Goal: Task Accomplishment & Management: Manage account settings

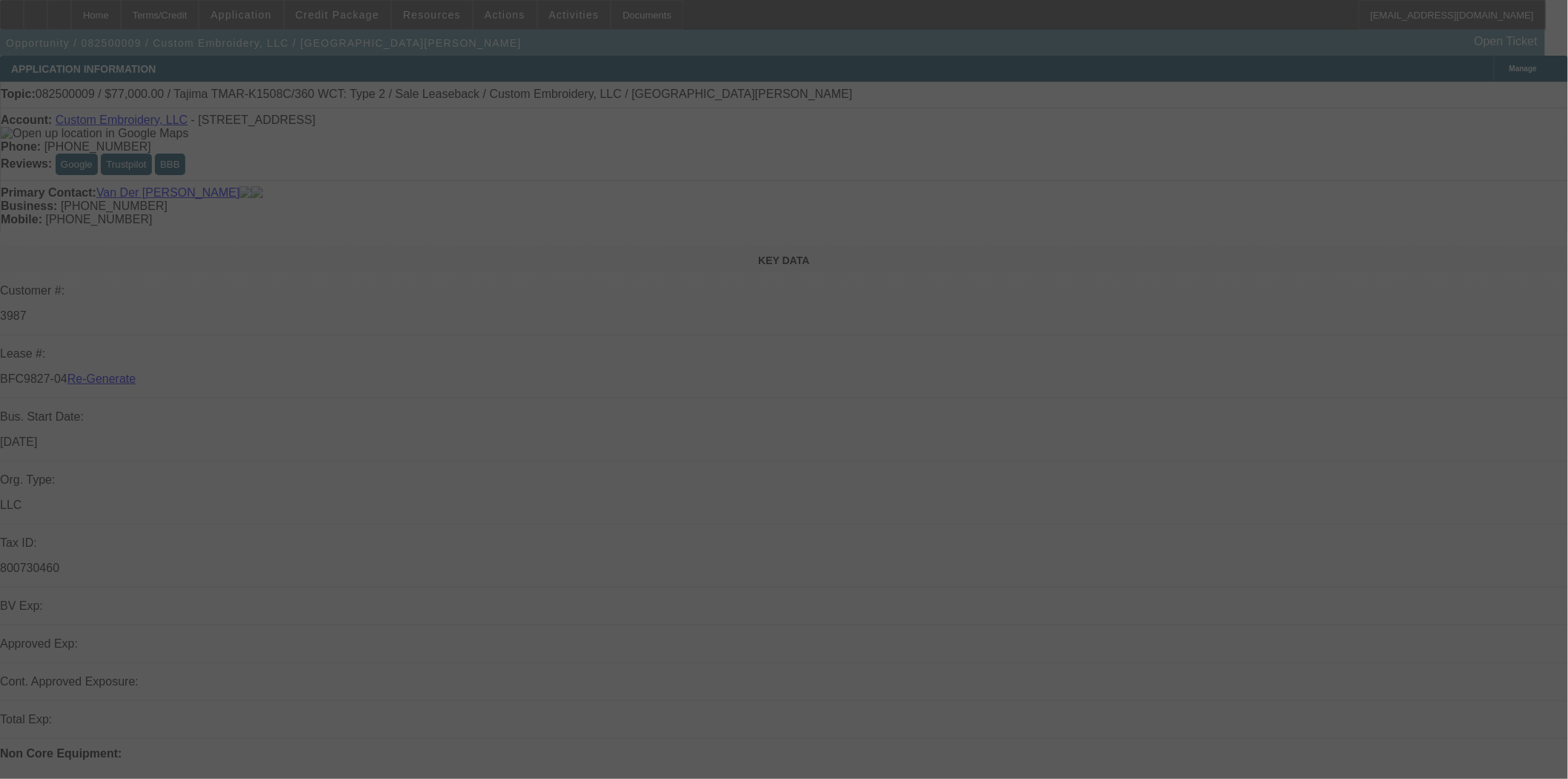
select select "4"
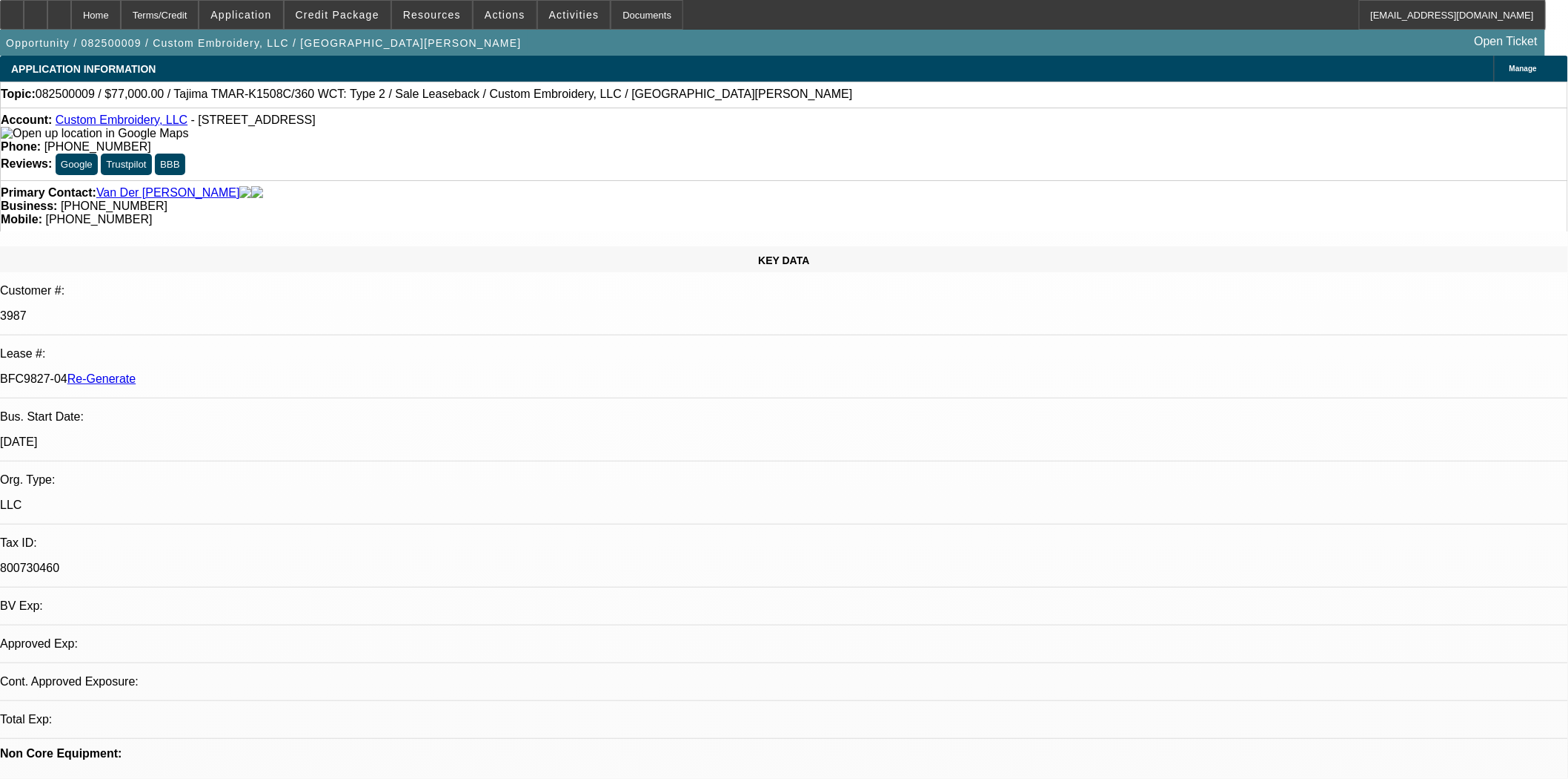
select select "0"
select select "2"
select select "0"
select select "2"
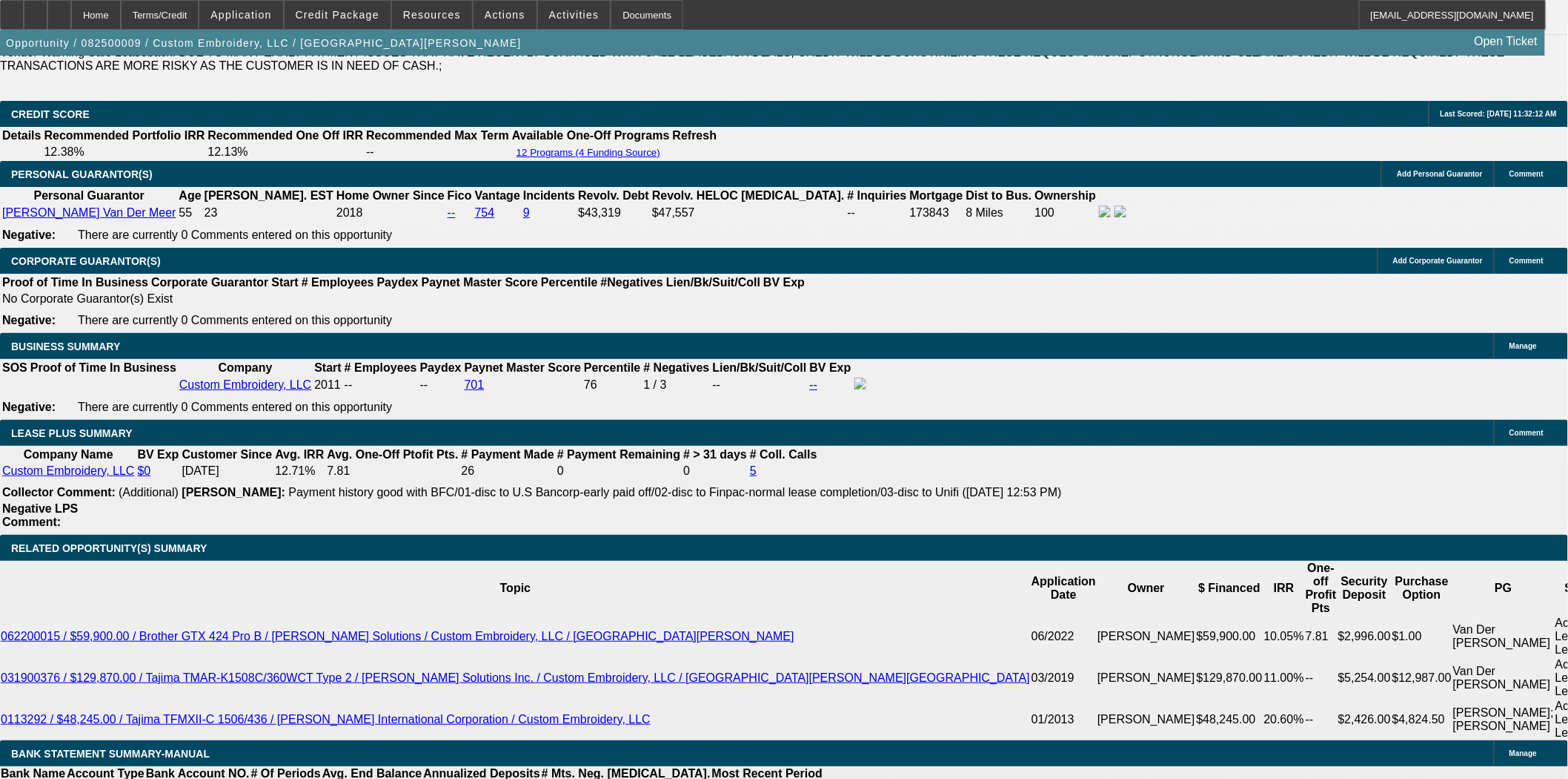
scroll to position [247, 0]
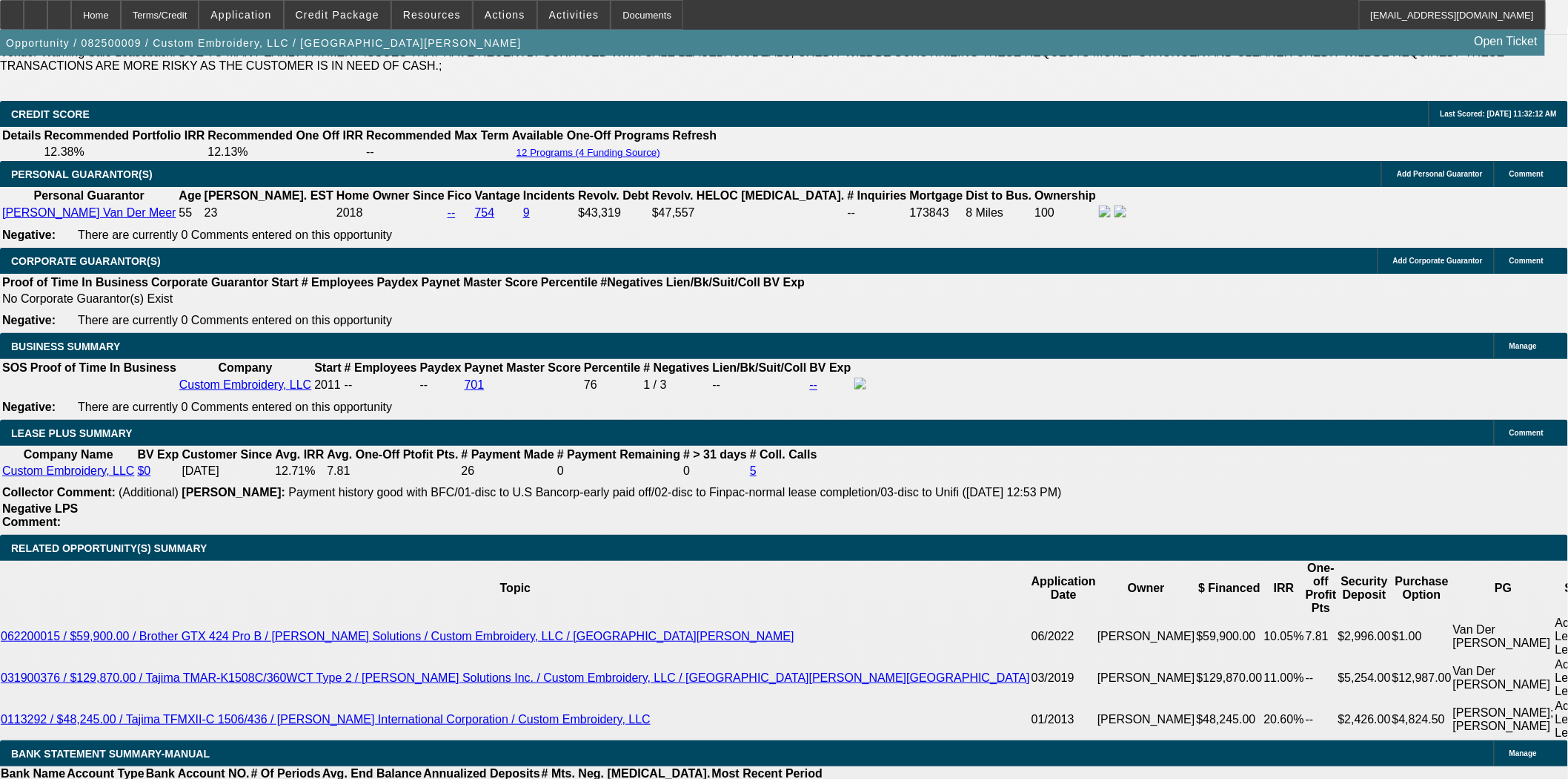
scroll to position [329, 0]
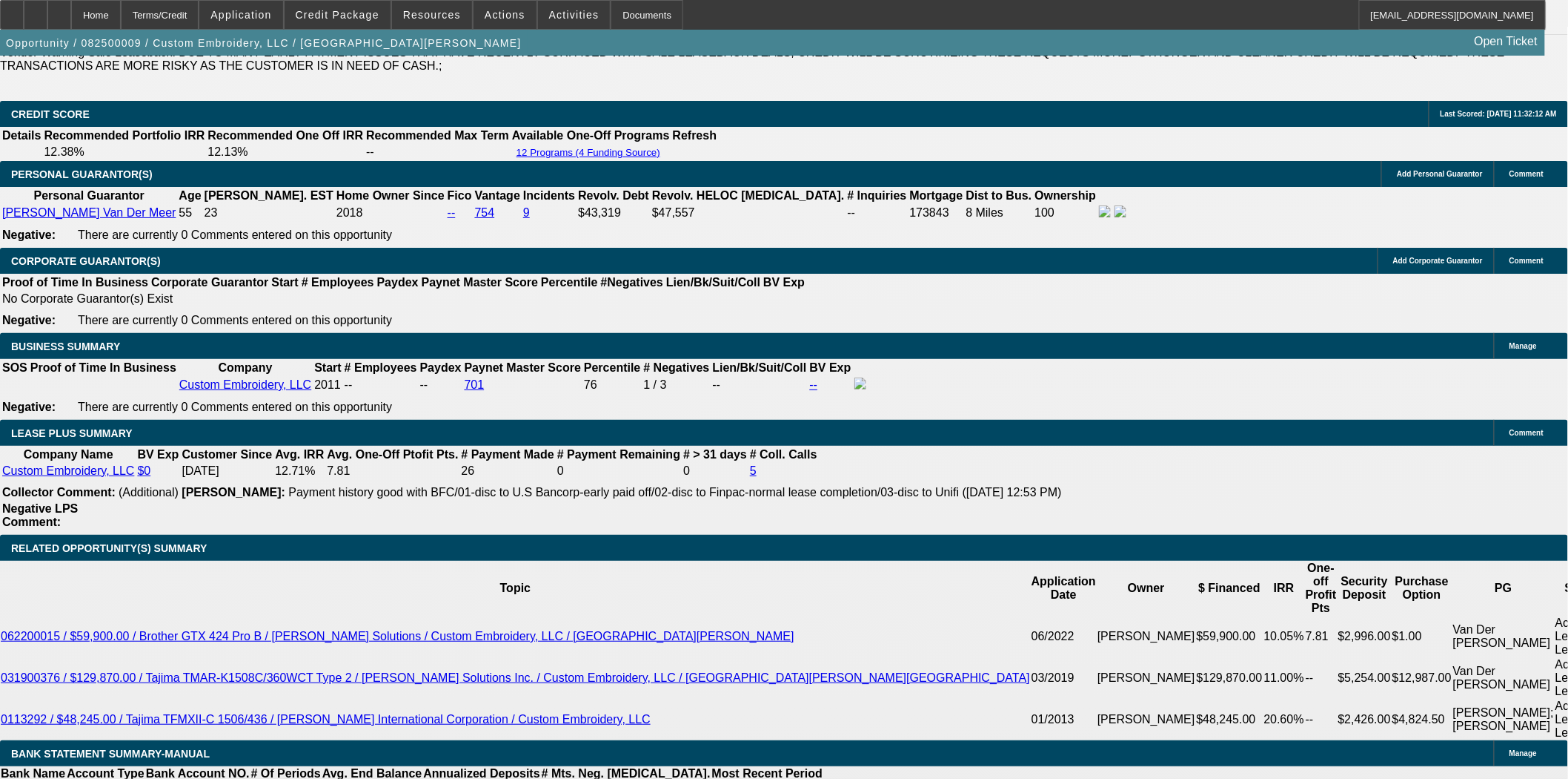
scroll to position [576, 0]
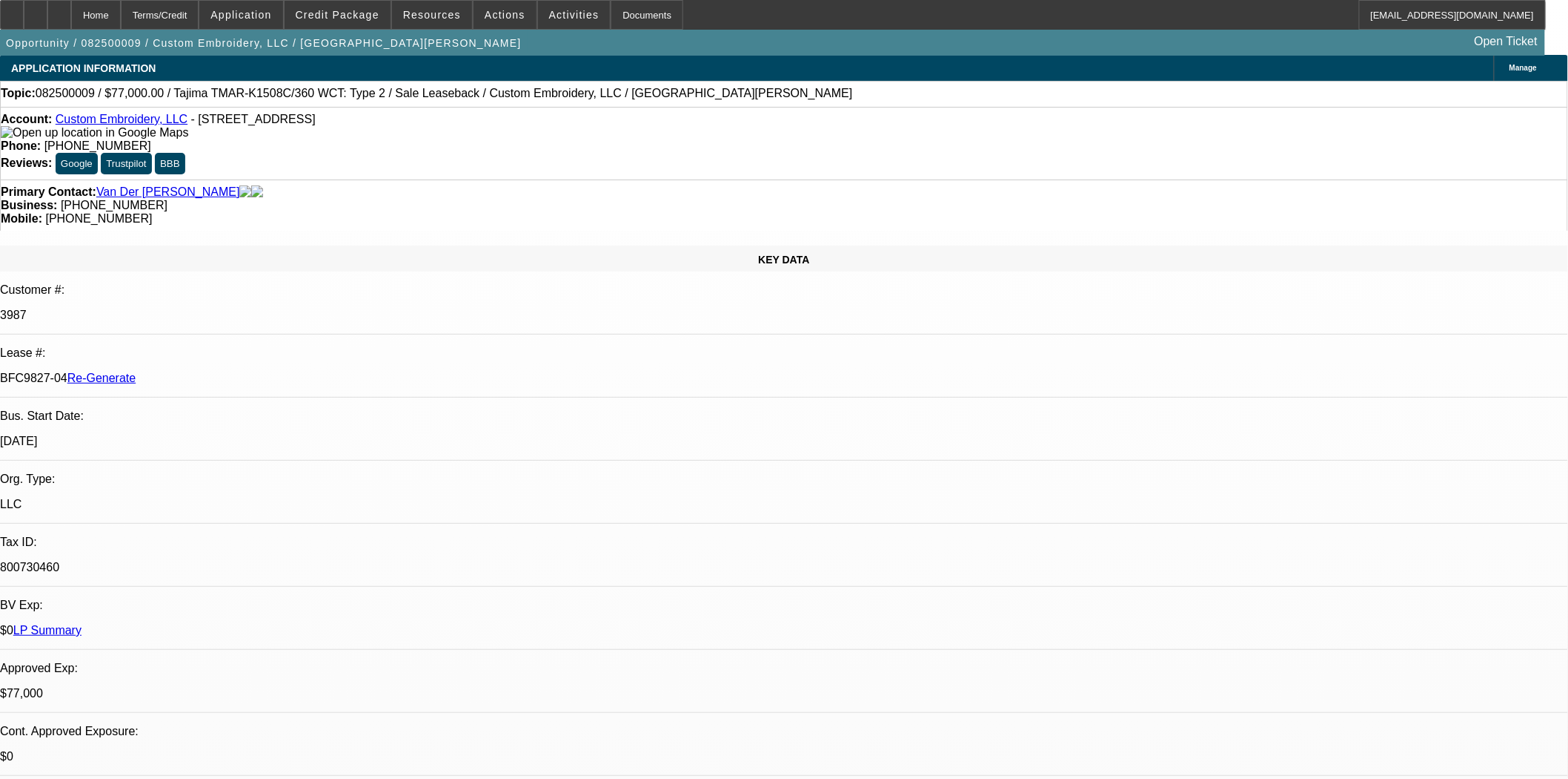
scroll to position [0, 0]
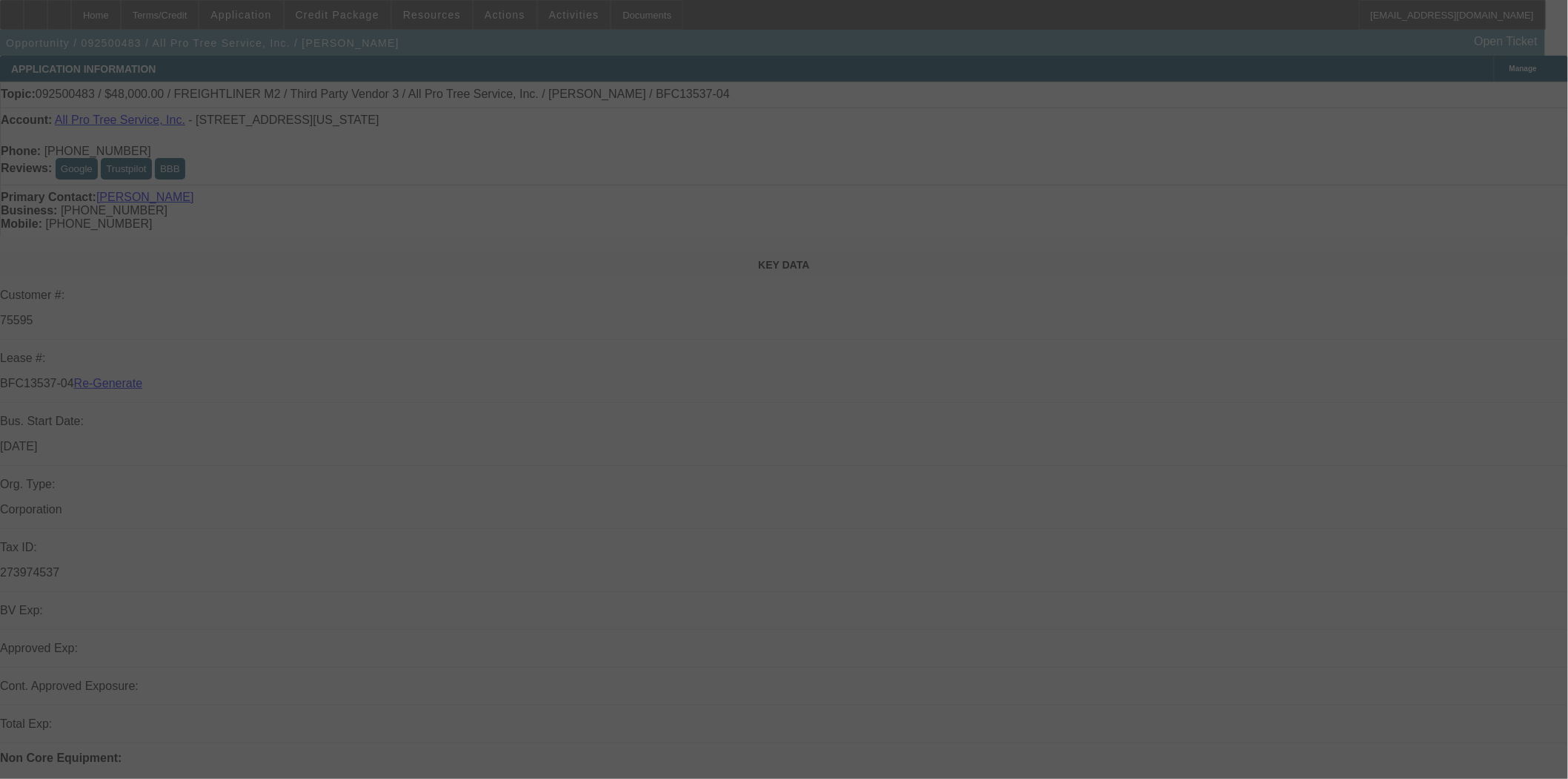
select select "3"
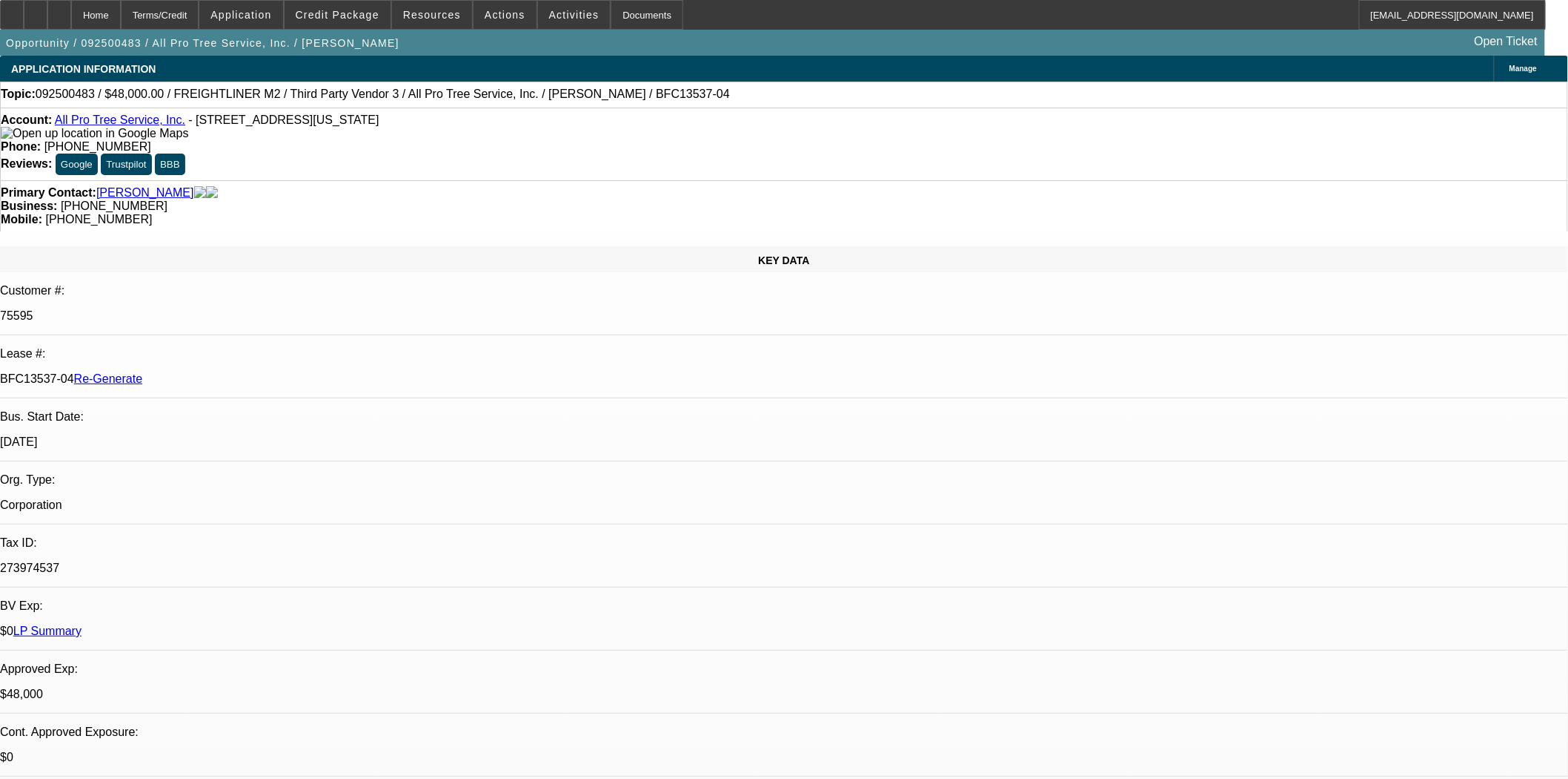
select select "0"
select select "6"
click at [339, 14] on span "Credit Package" at bounding box center [337, 14] width 84 height 12
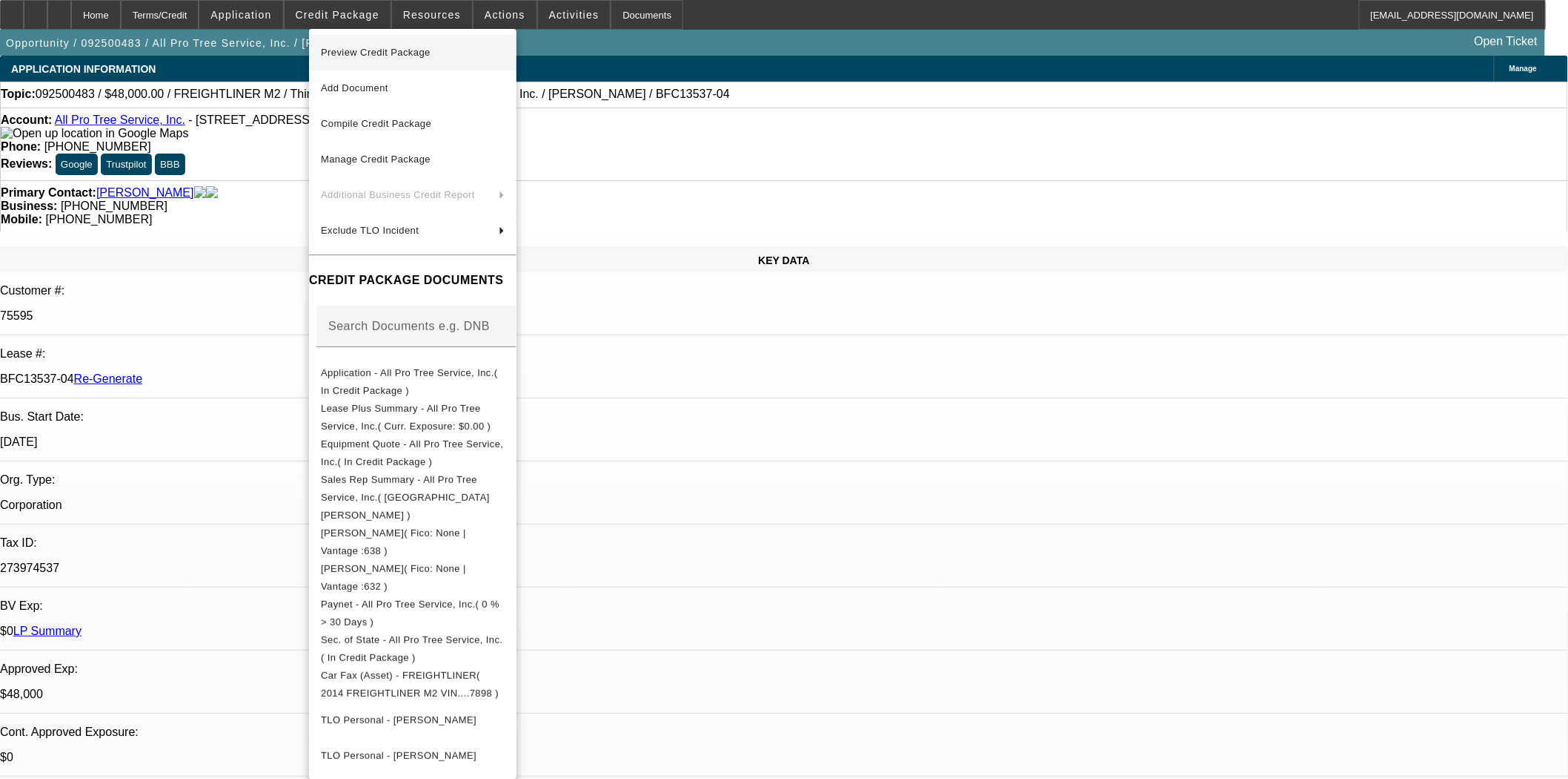
click at [378, 54] on span "Preview Credit Package" at bounding box center [375, 53] width 110 height 12
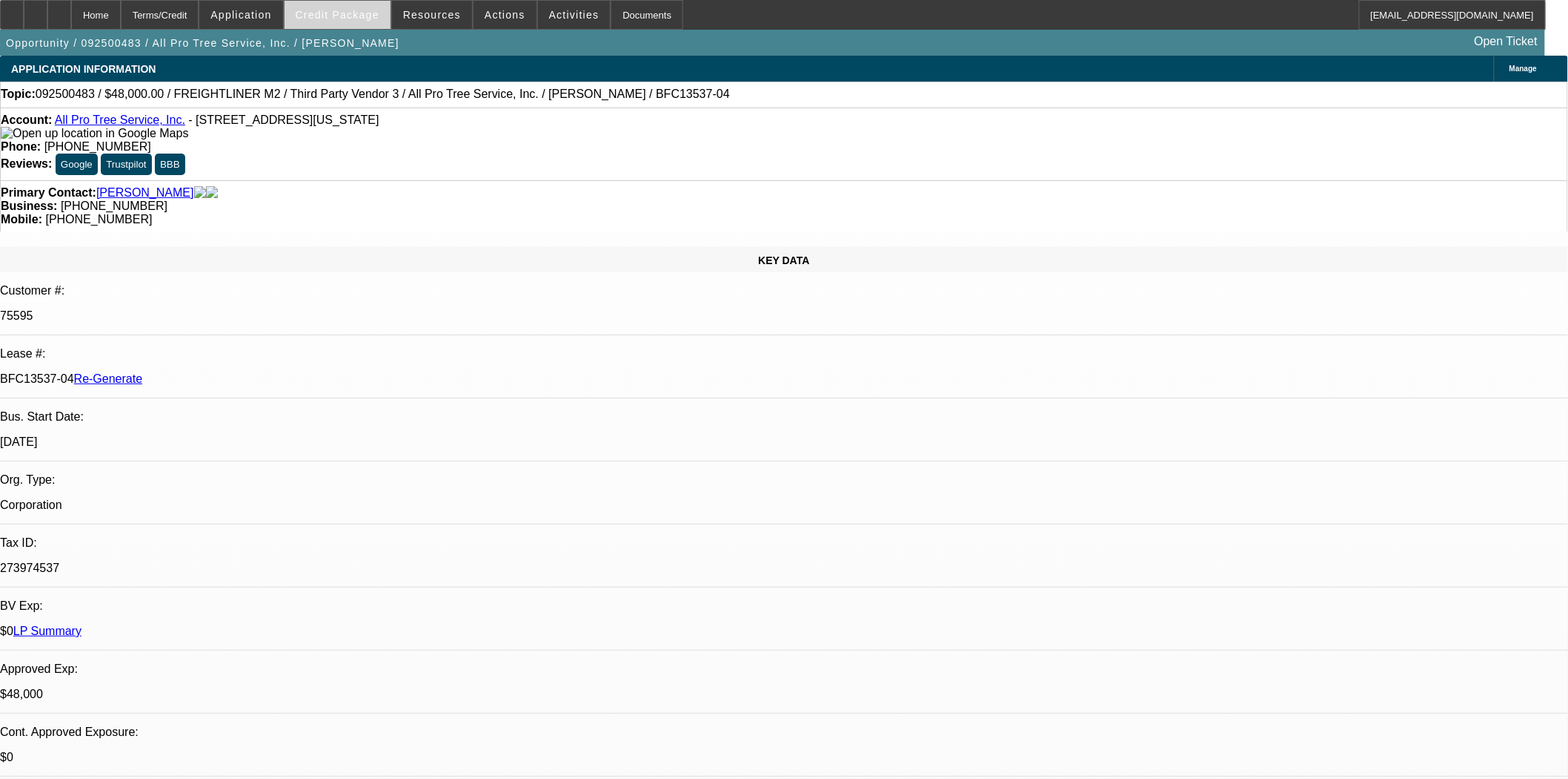
click at [357, 12] on span "Credit Package" at bounding box center [337, 14] width 84 height 12
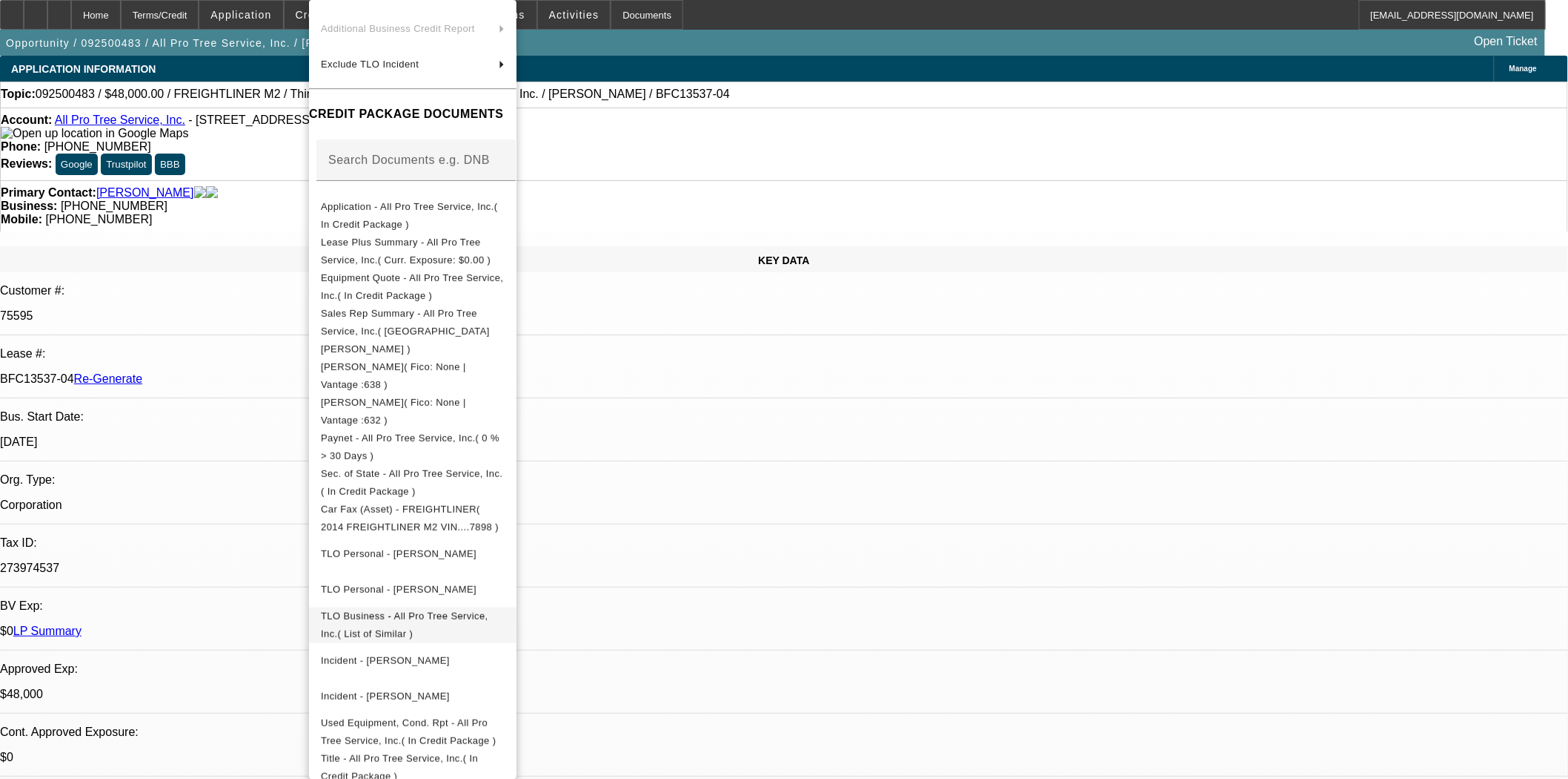
scroll to position [330, 0]
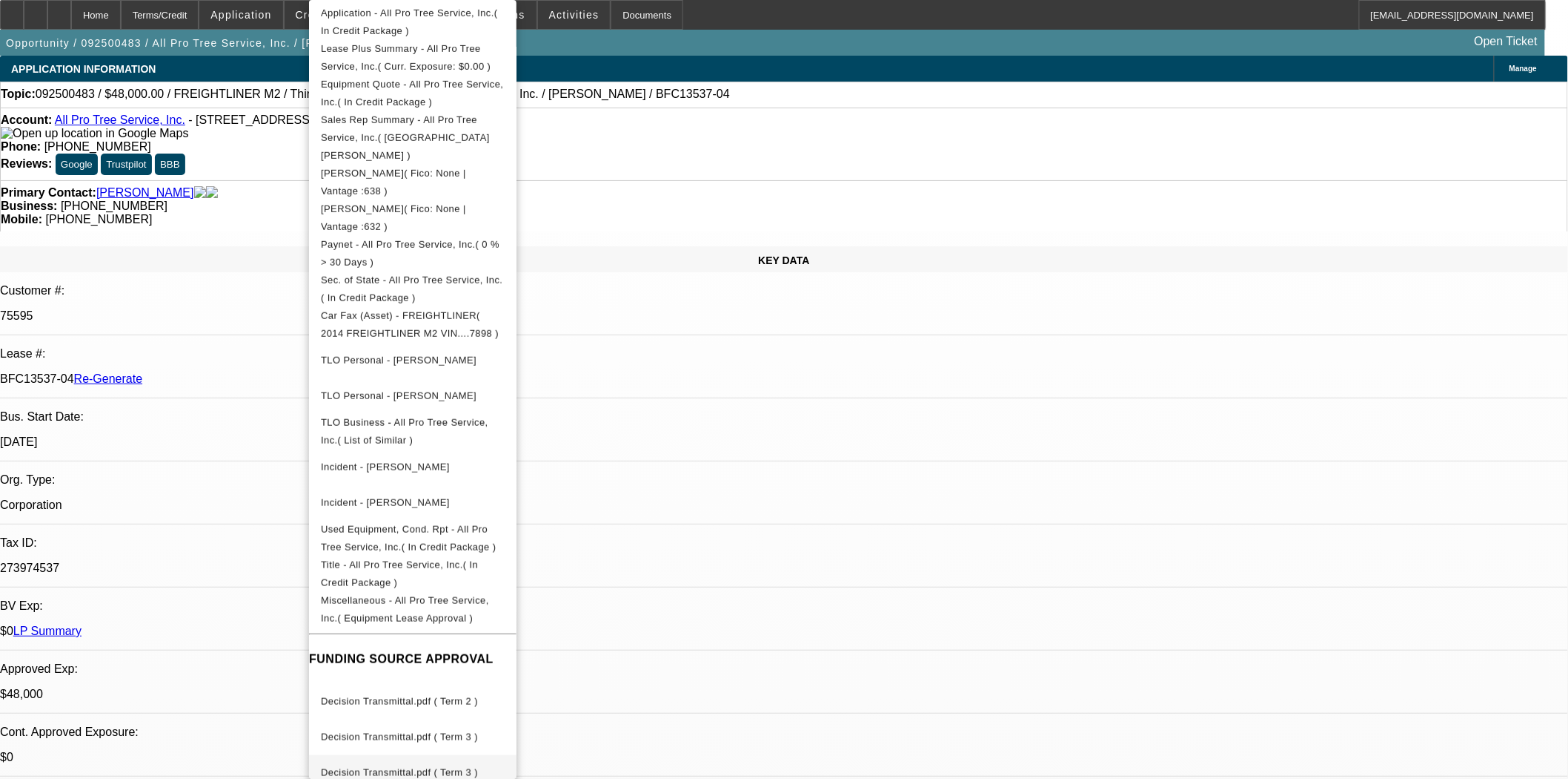
click at [469, 755] on button "Decision Transmittal.pdf ( Term 3 )" at bounding box center [413, 772] width 208 height 36
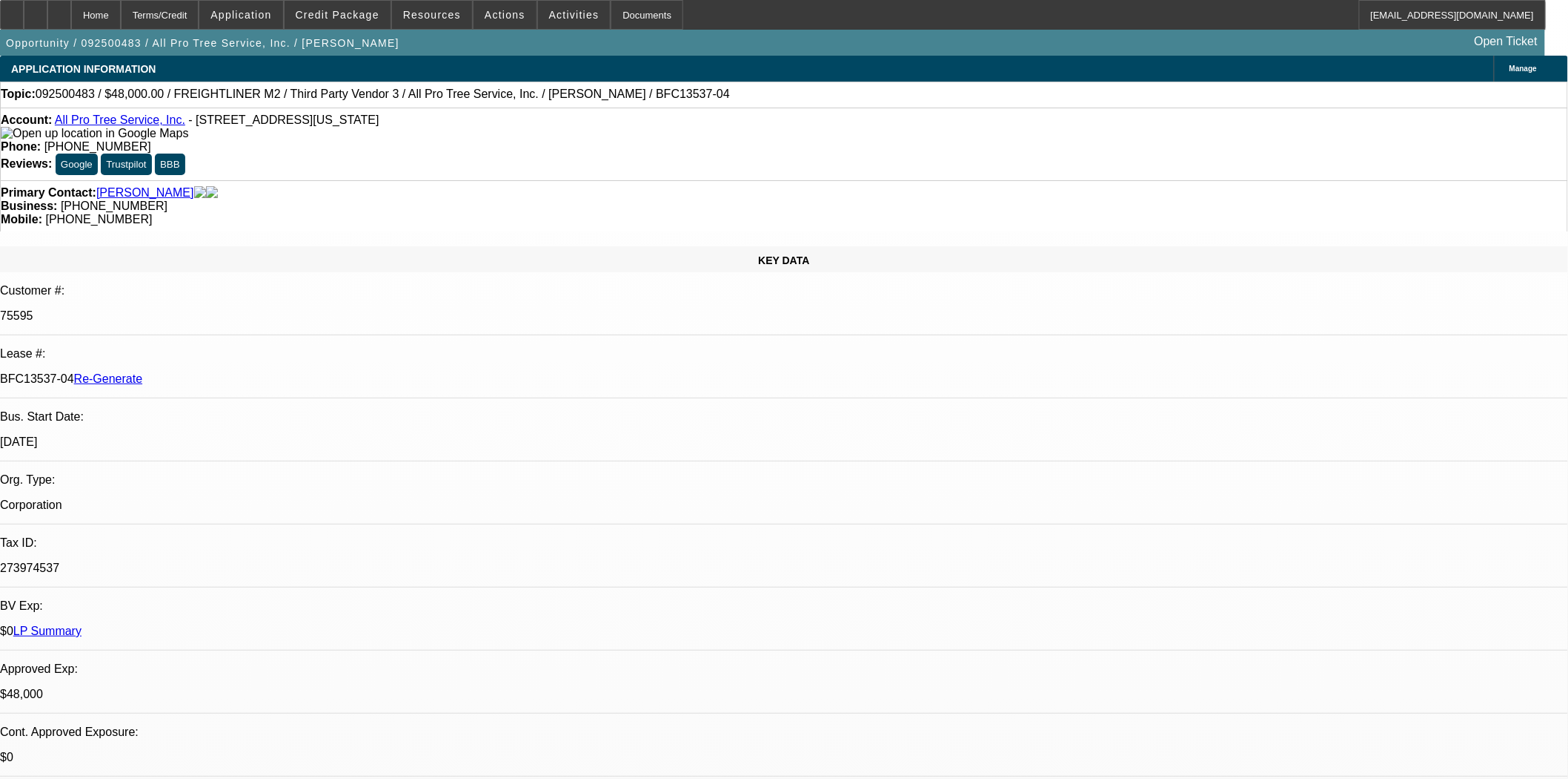
click at [730, 142] on div "Account: All Pro Tree Service, Inc. - 118 Washington St, Hudson, MA 01749 Phone…" at bounding box center [784, 143] width 1568 height 72
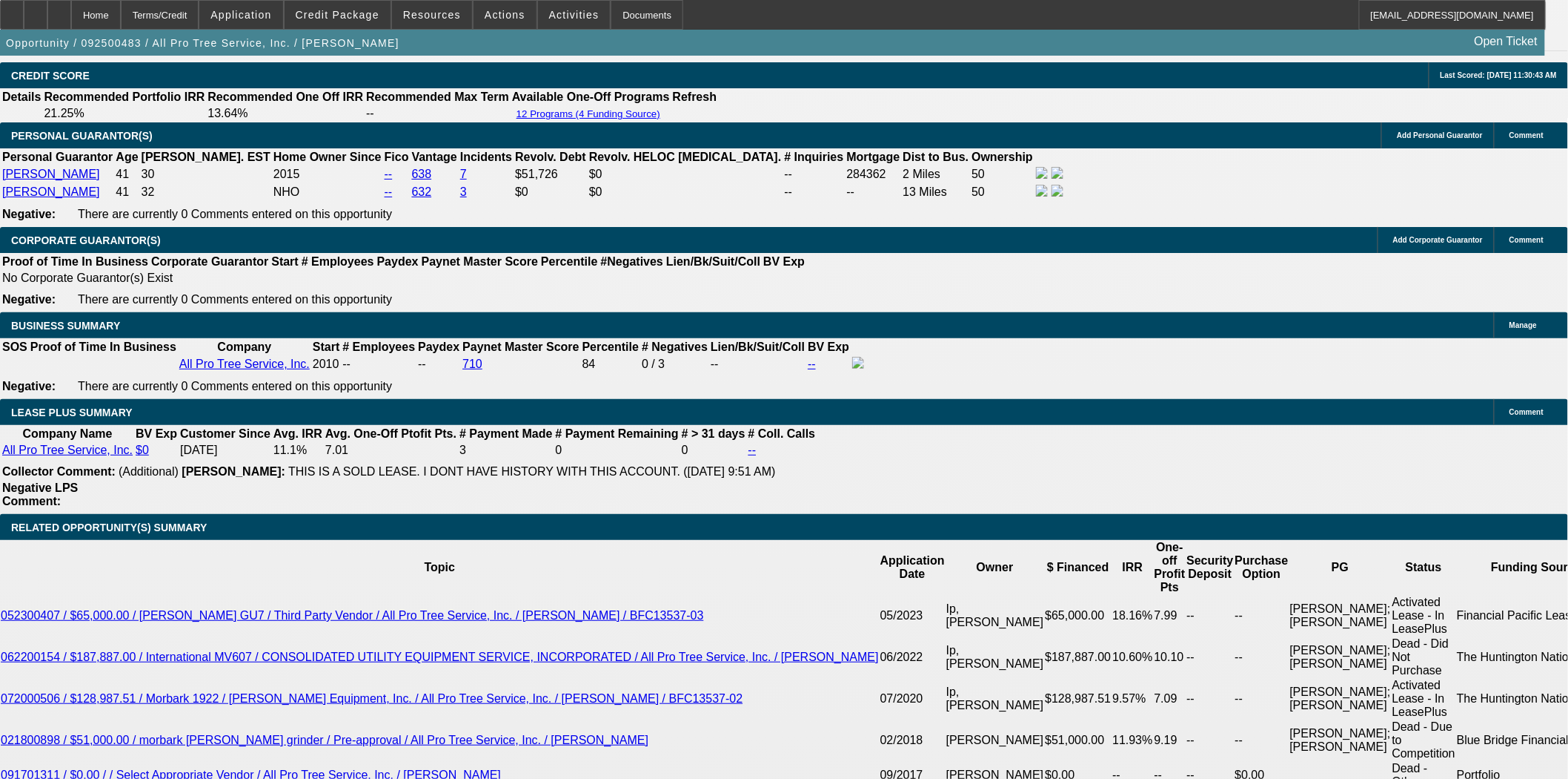
scroll to position [2307, 0]
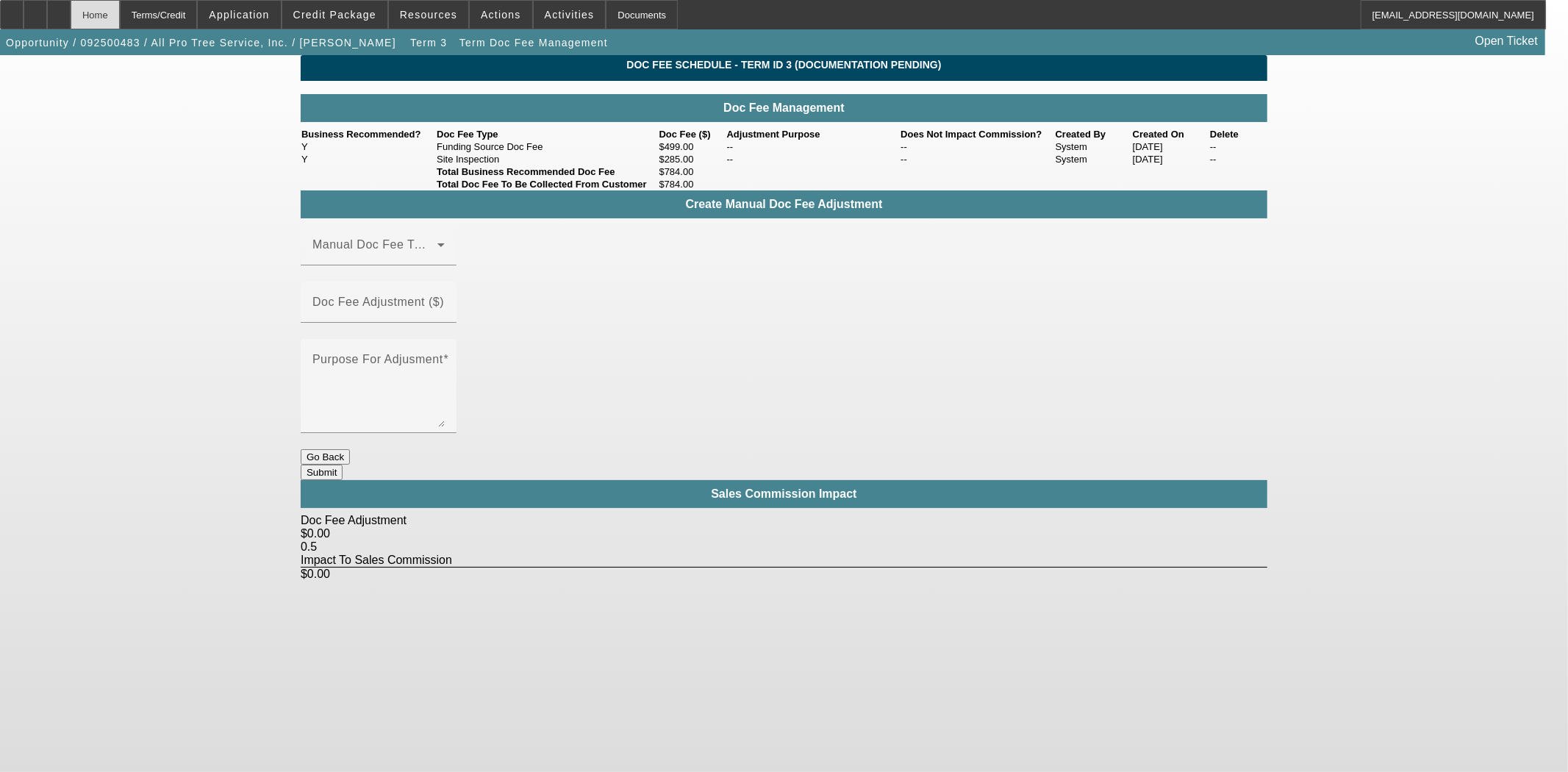
click at [114, 5] on div "Home" at bounding box center [95, 14] width 50 height 30
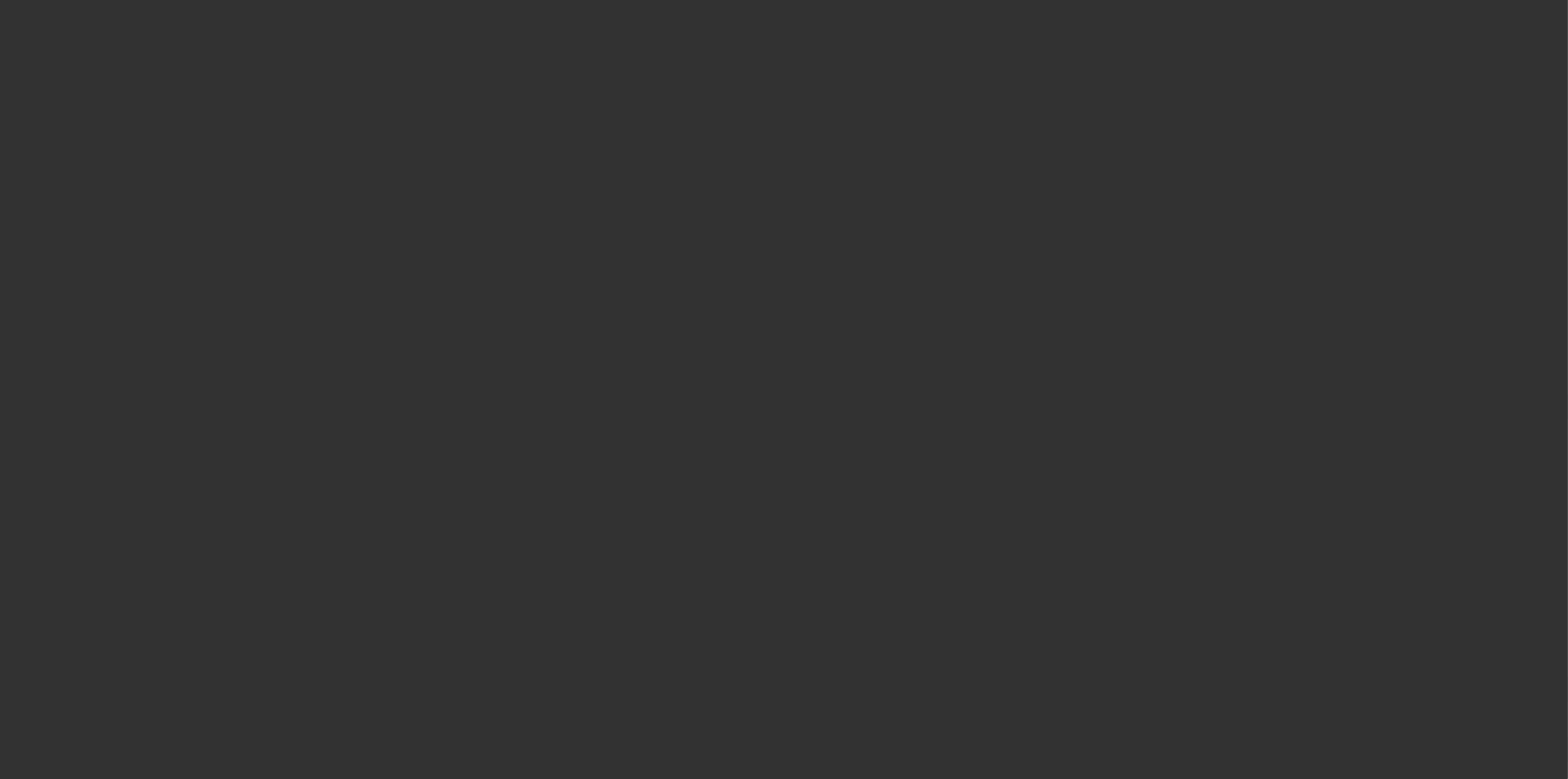
select select "3"
select select "0"
select select "6"
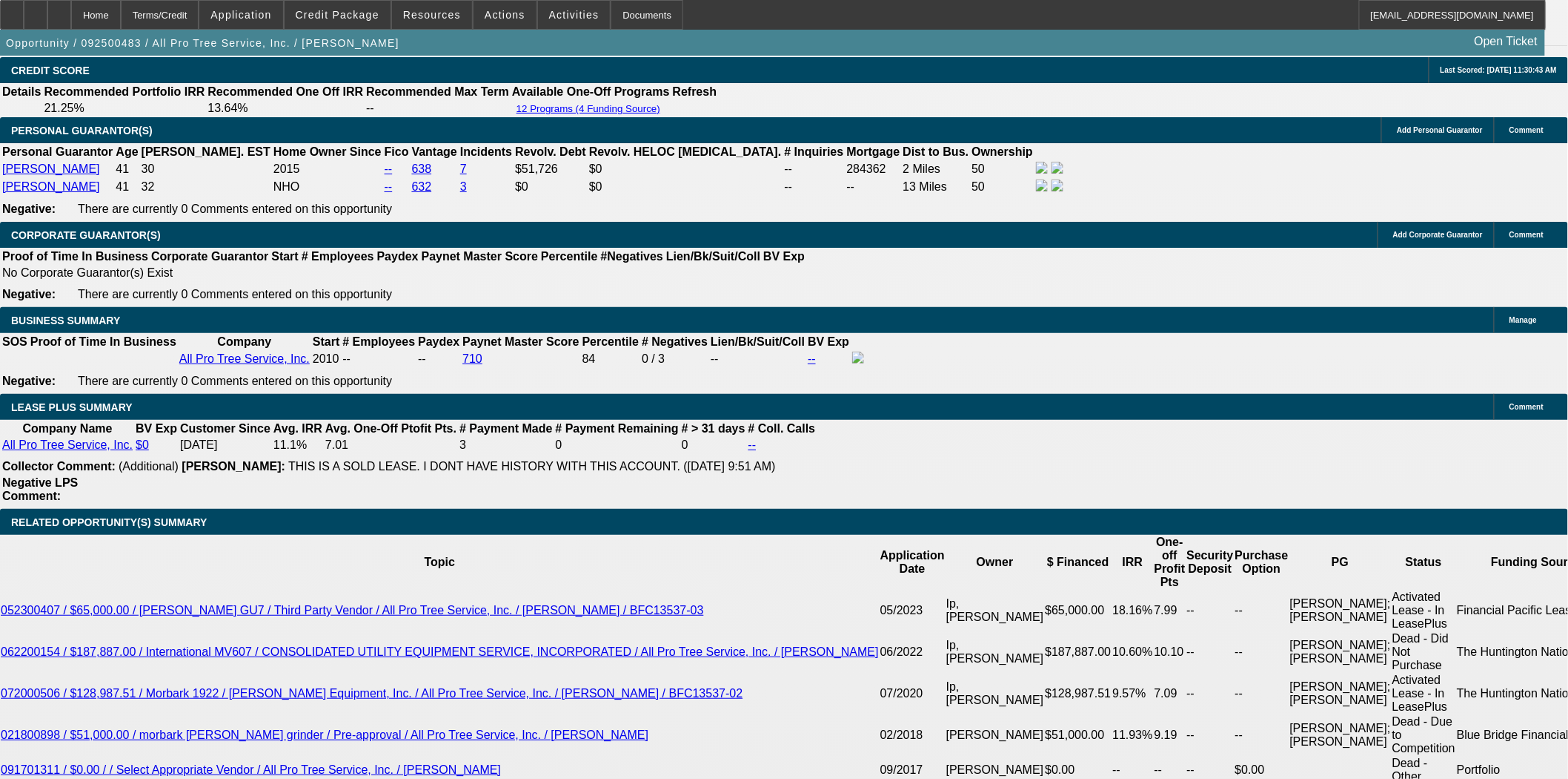
scroll to position [2224, 0]
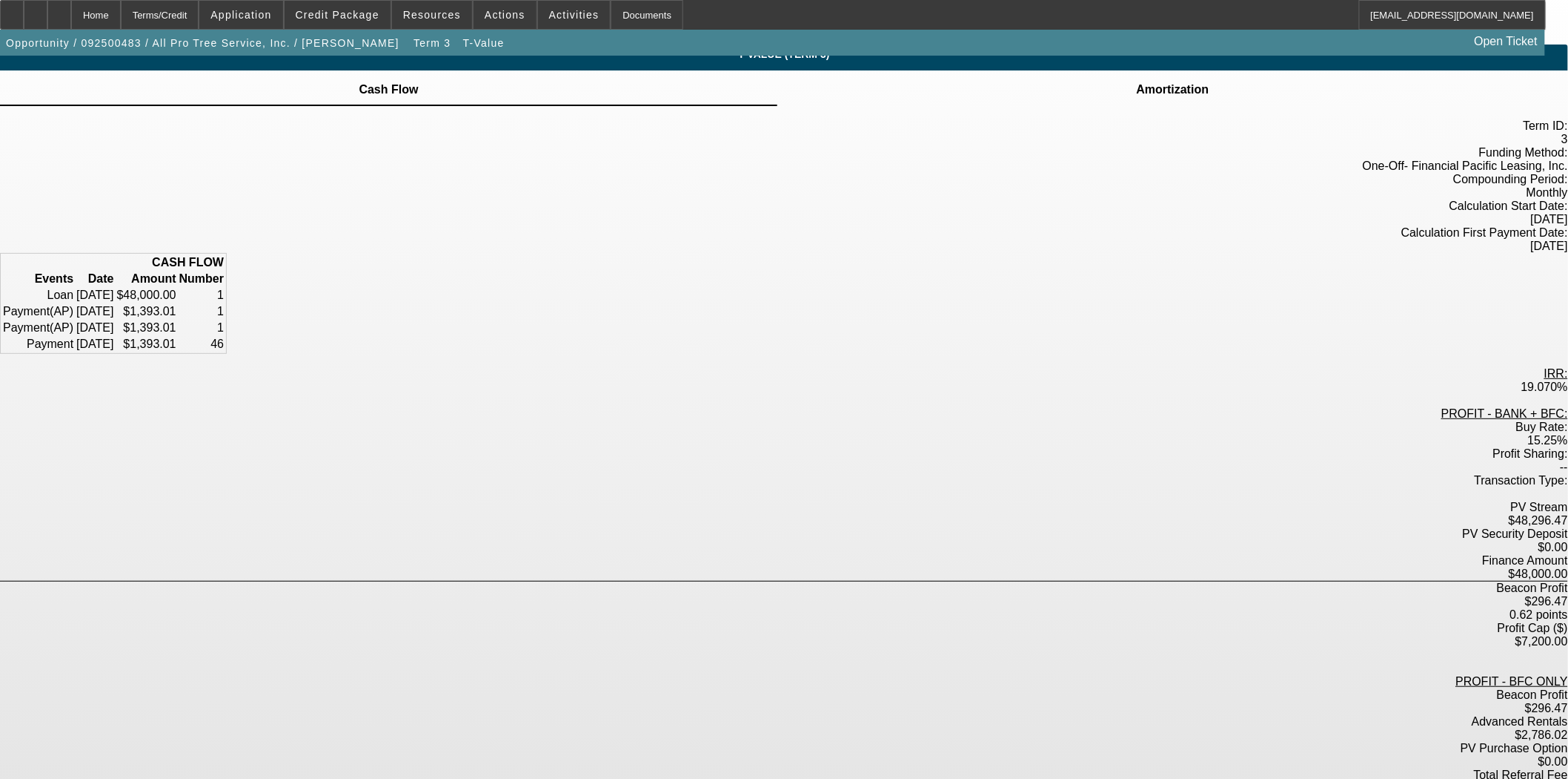
scroll to position [14, 0]
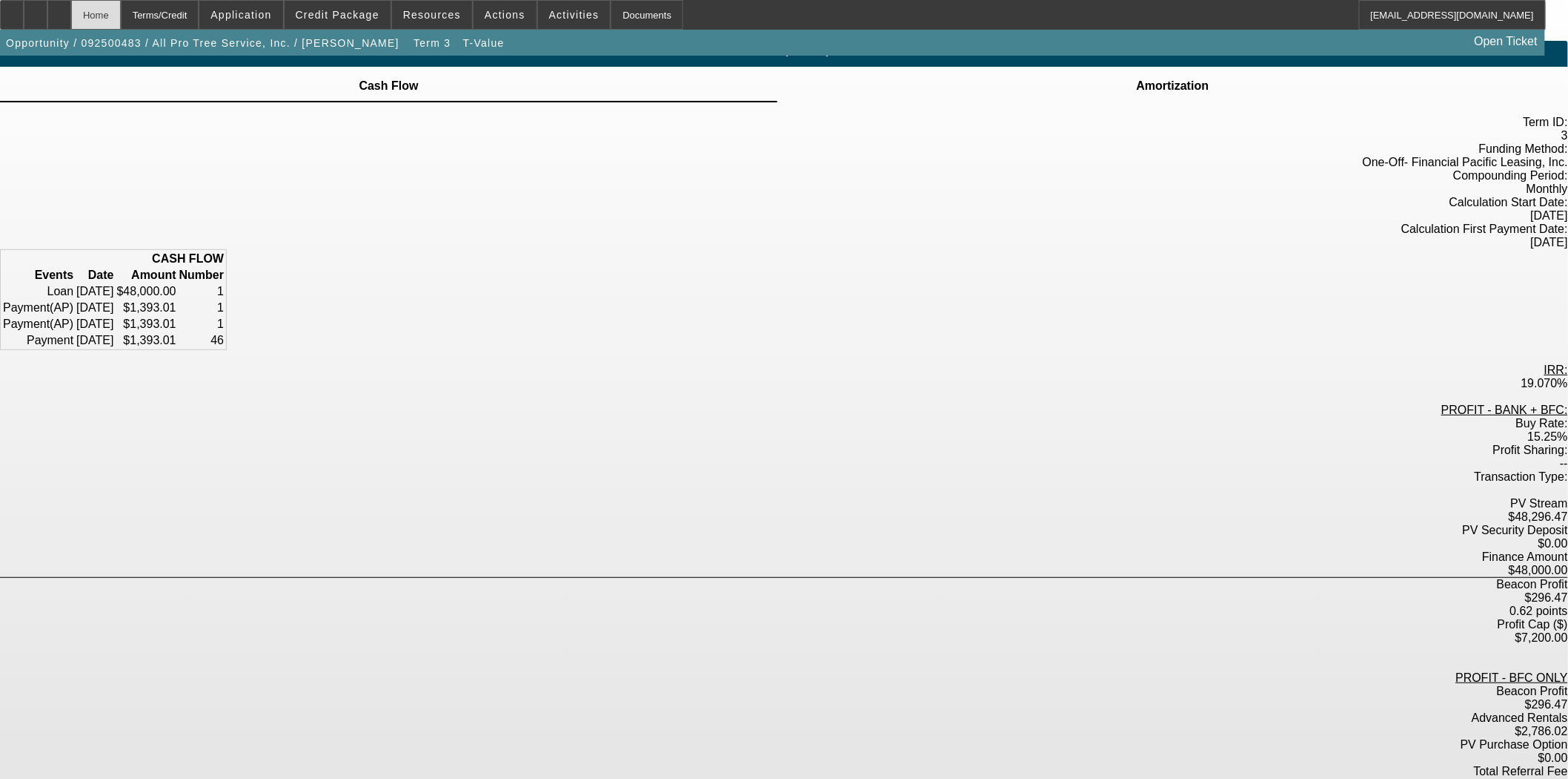
click at [121, 17] on div "Home" at bounding box center [96, 14] width 50 height 30
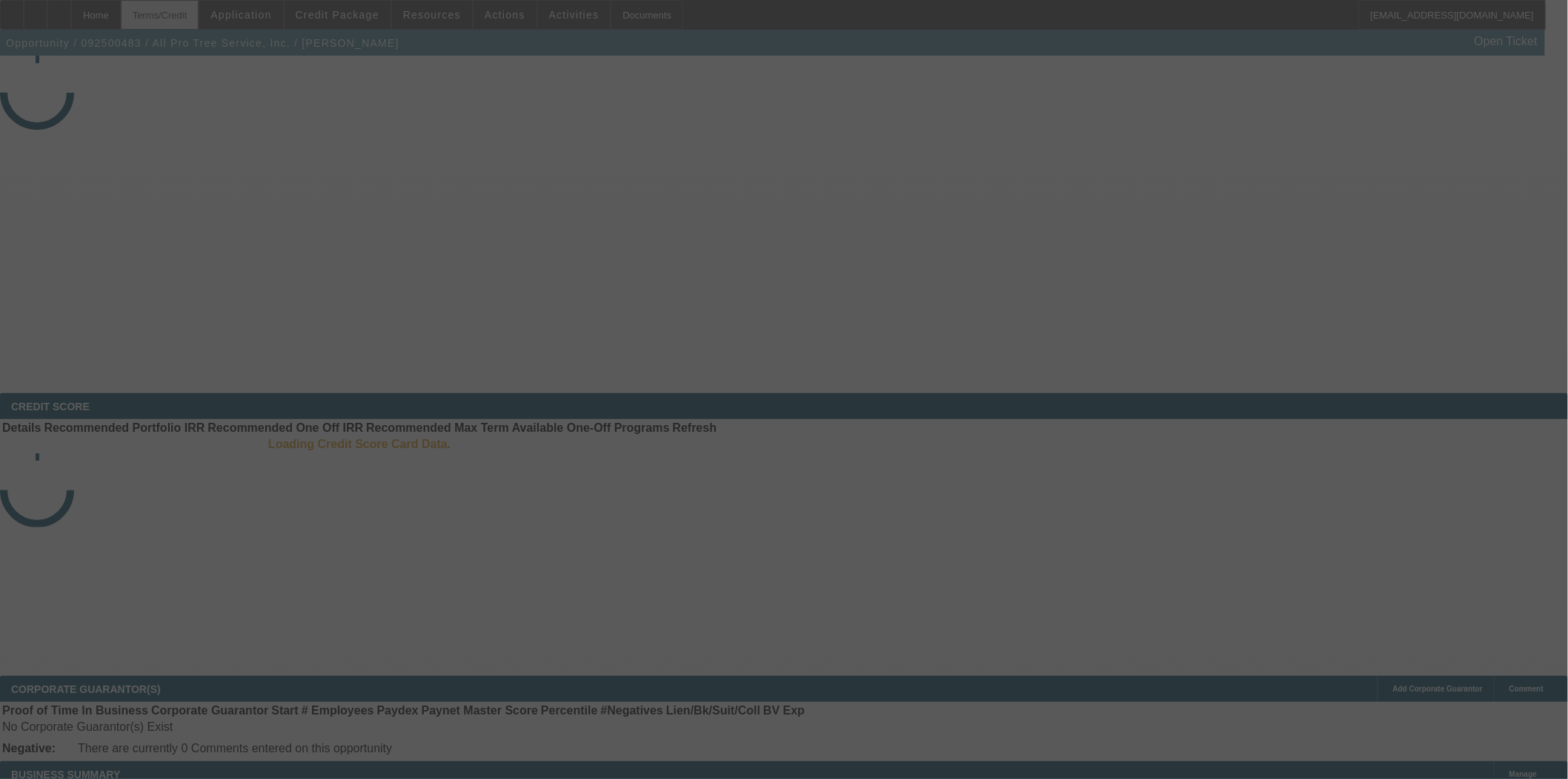
select select "3"
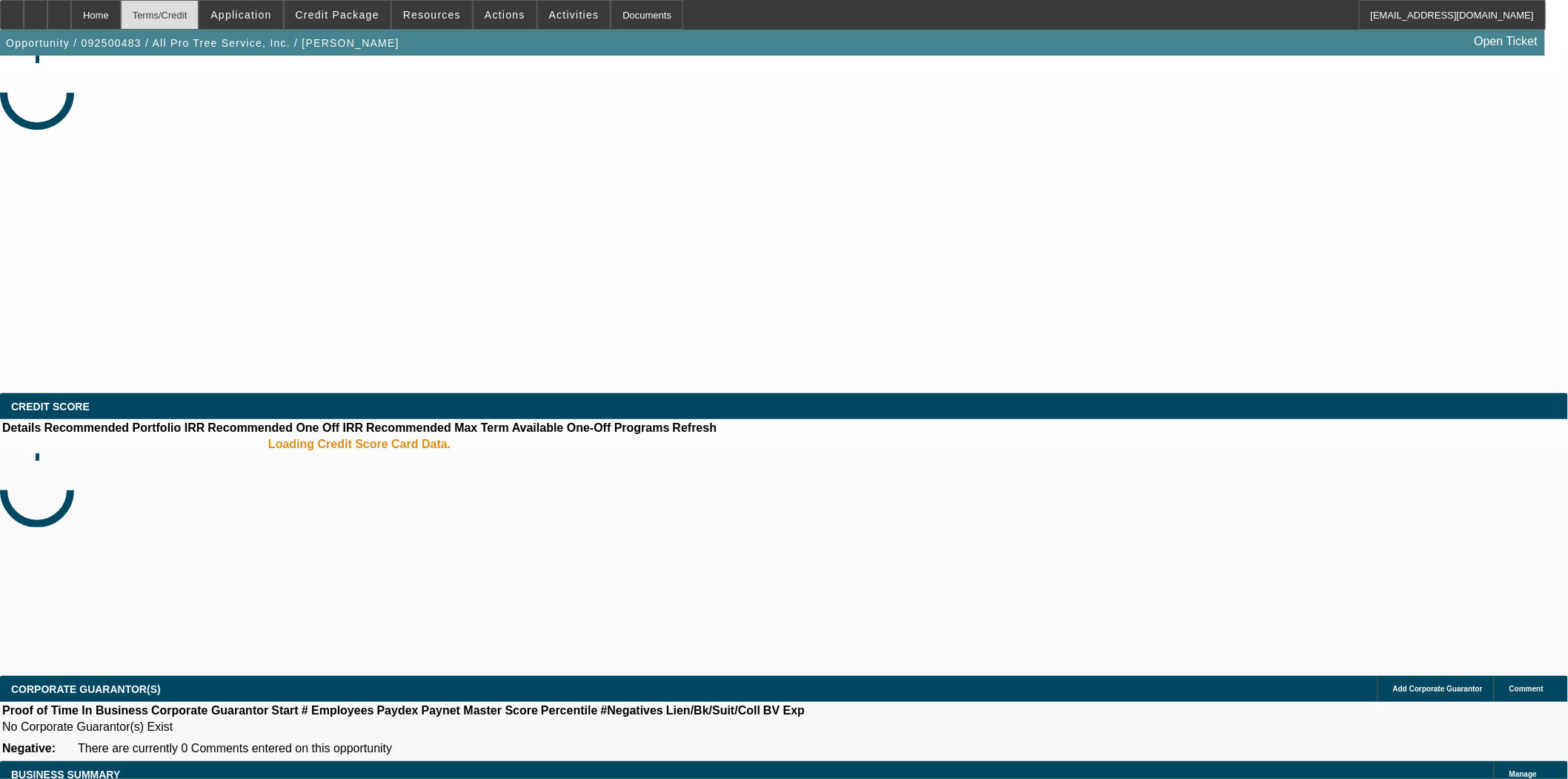
select select "0"
select select "6"
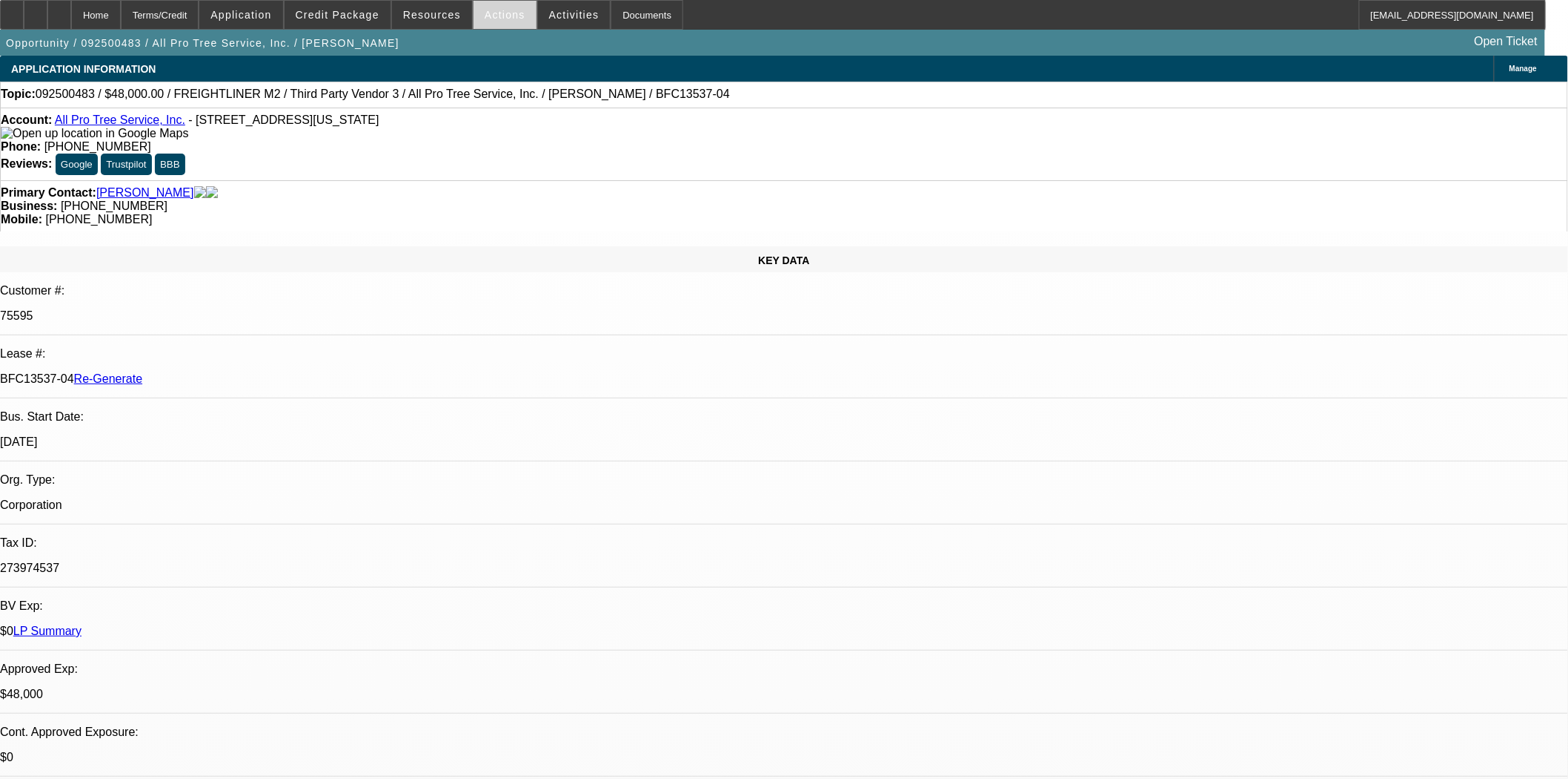
click at [478, 12] on span at bounding box center [504, 14] width 63 height 36
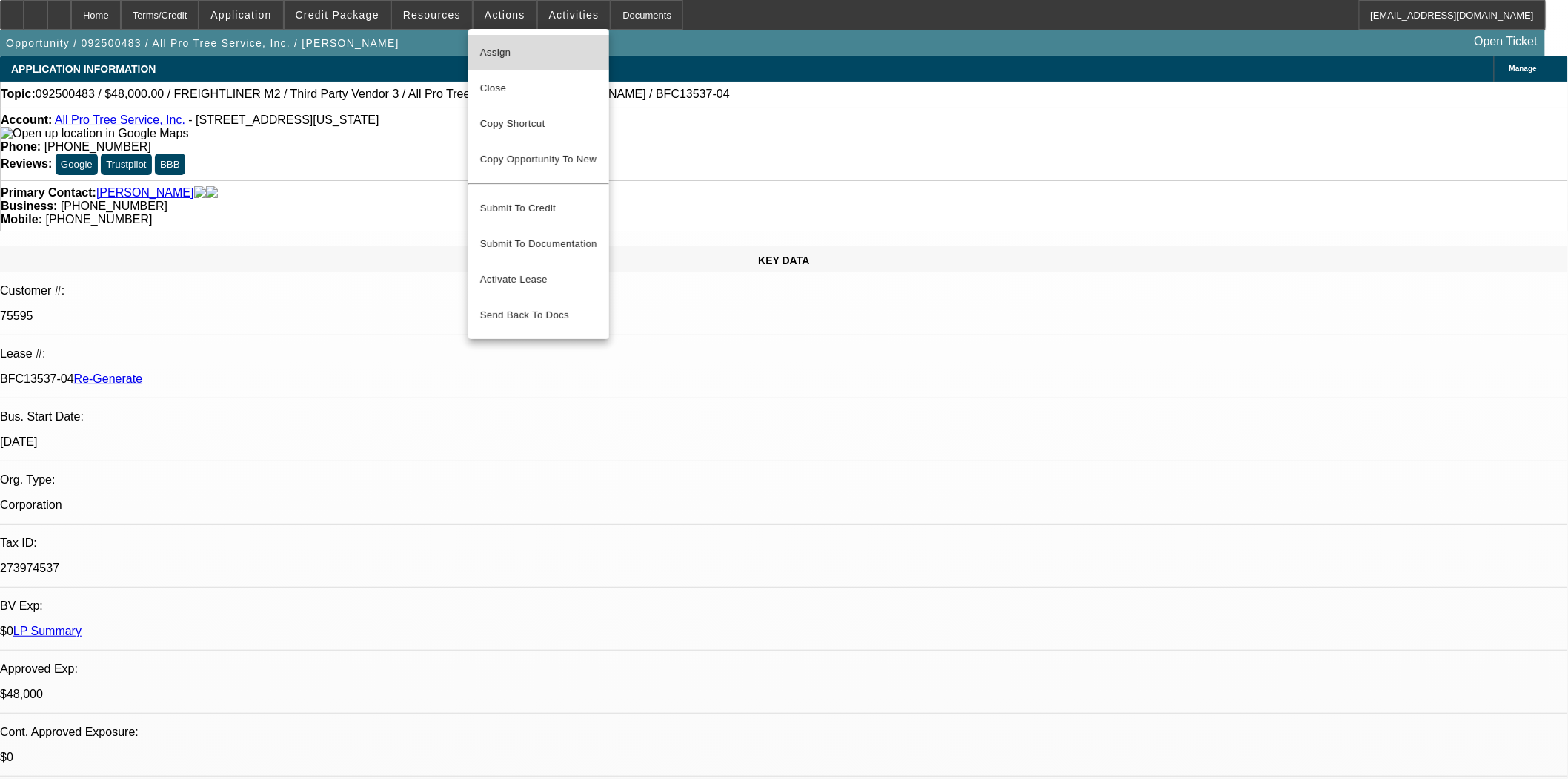
click at [500, 47] on span "Assign" at bounding box center [539, 52] width 117 height 17
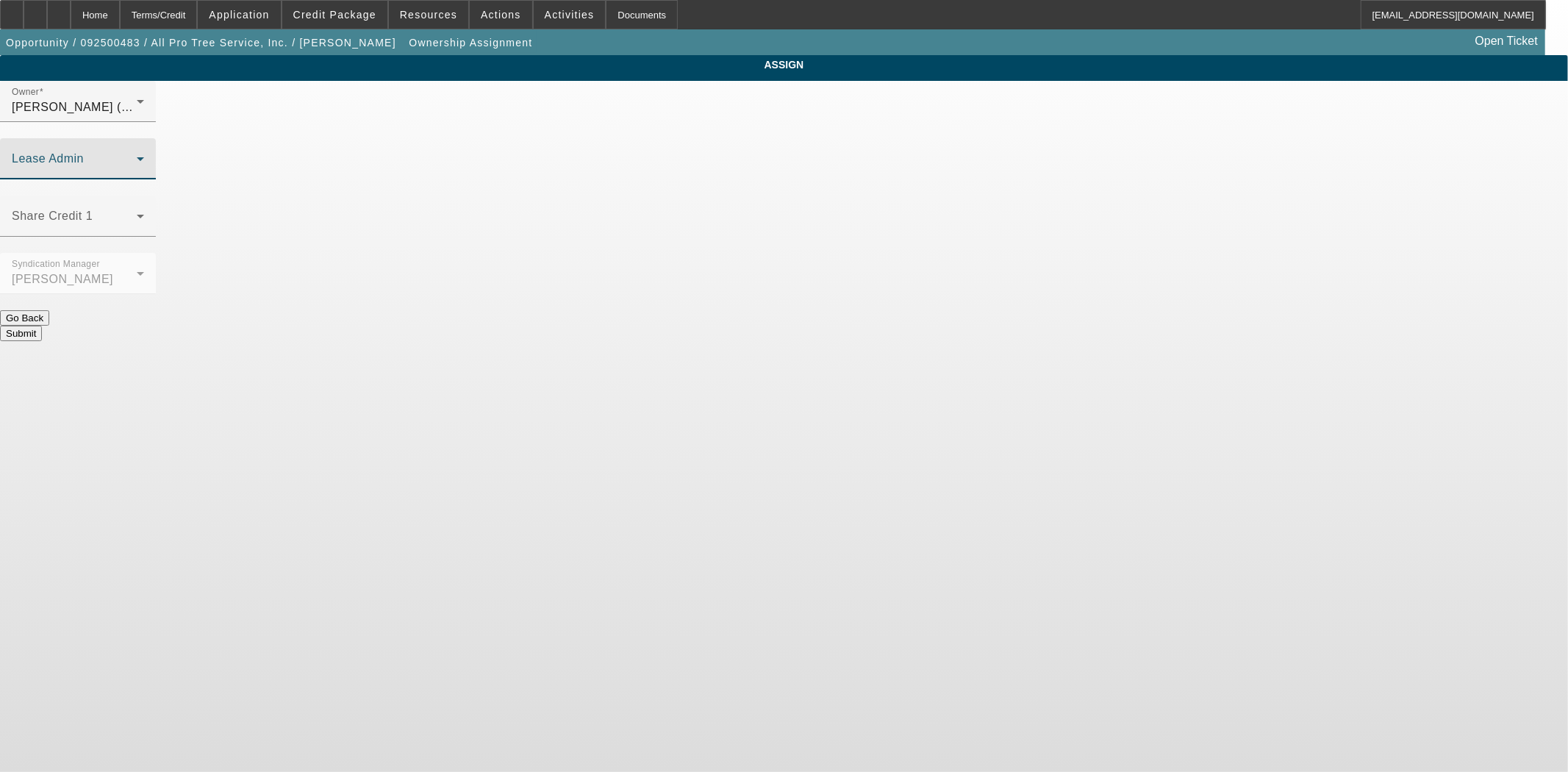
click at [136, 156] on span at bounding box center [73, 164] width 125 height 17
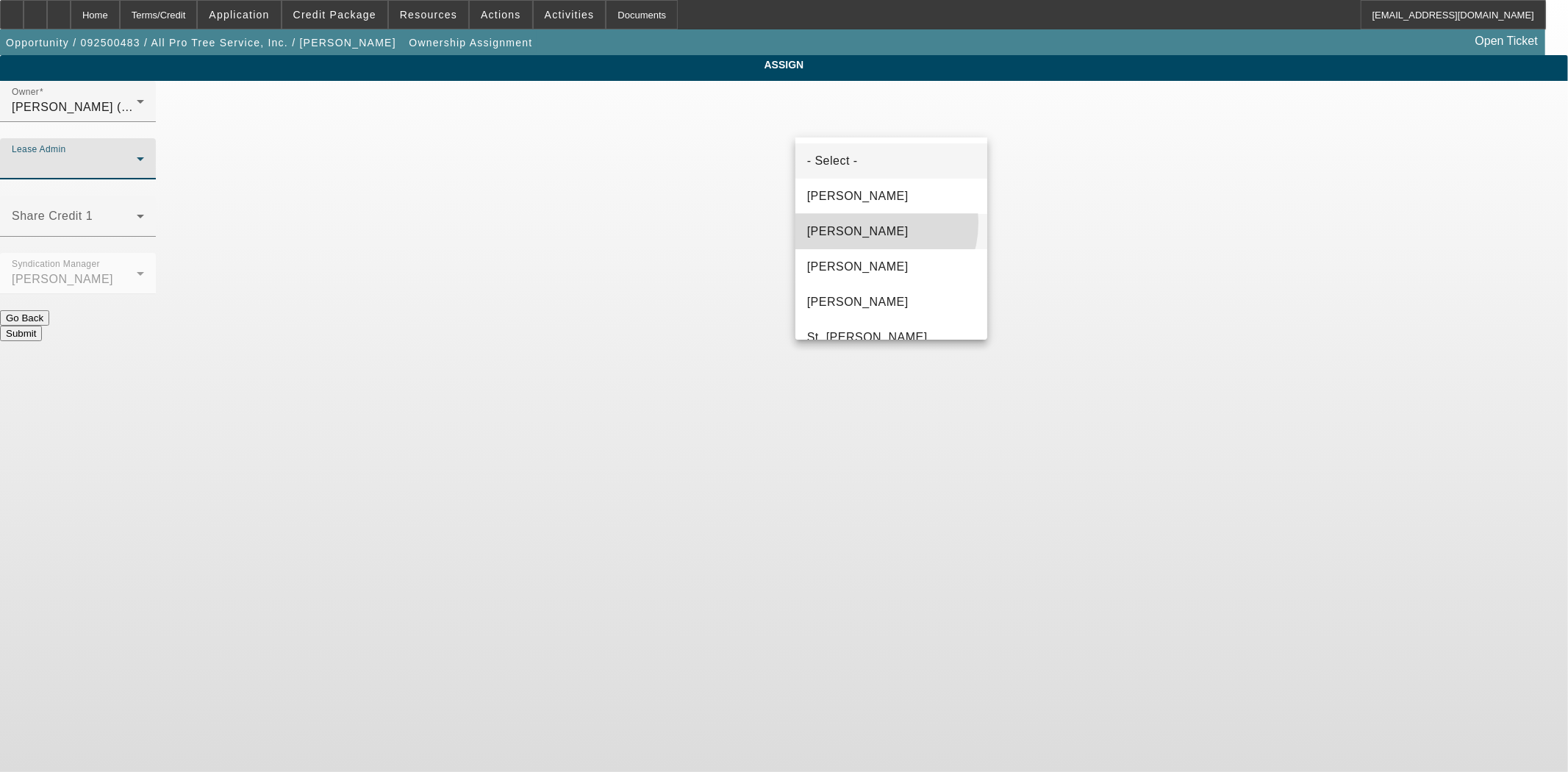
click at [862, 222] on span "[PERSON_NAME]" at bounding box center [858, 231] width 101 height 17
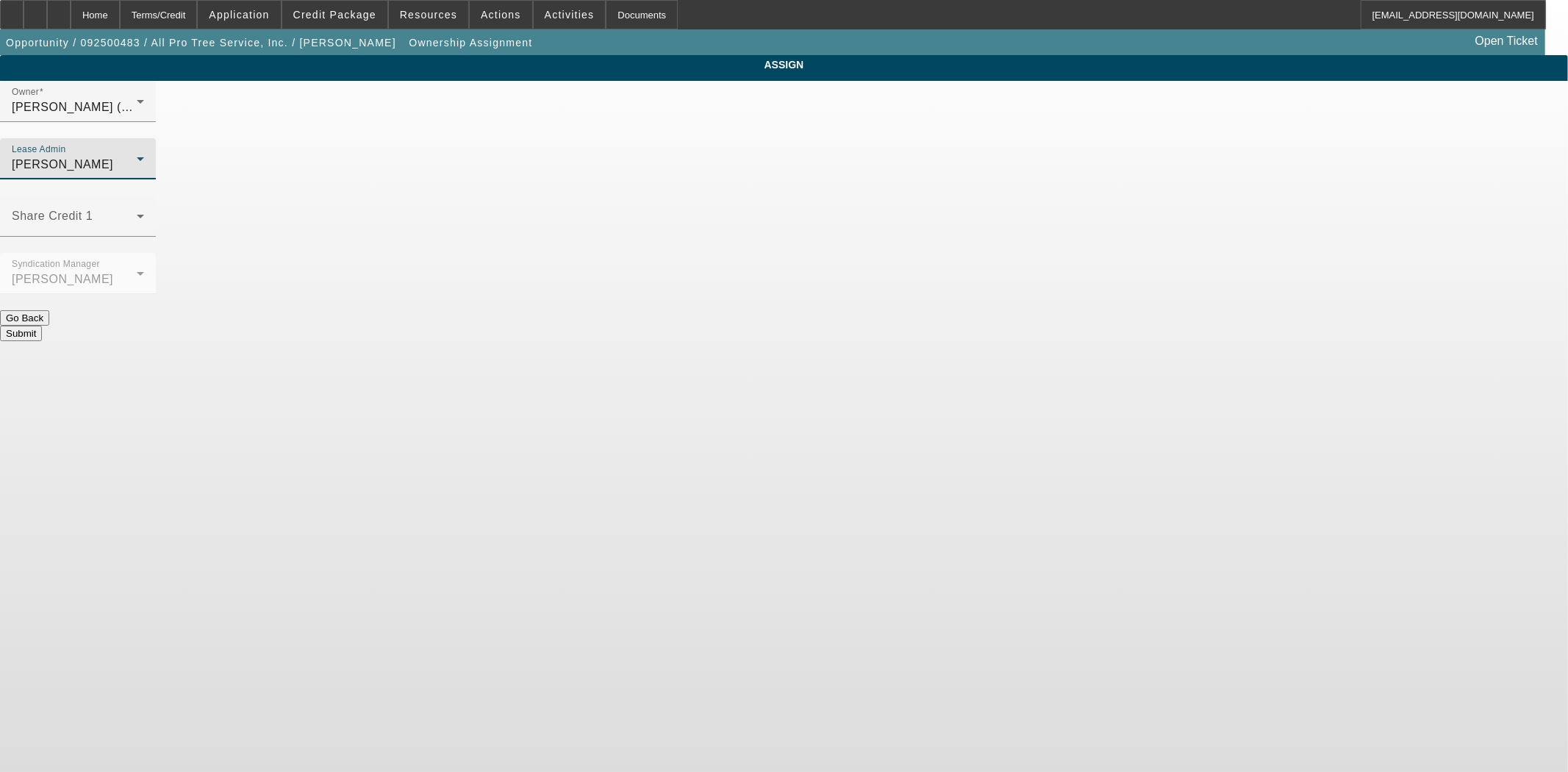
click at [42, 325] on button "Submit" at bounding box center [21, 333] width 42 height 15
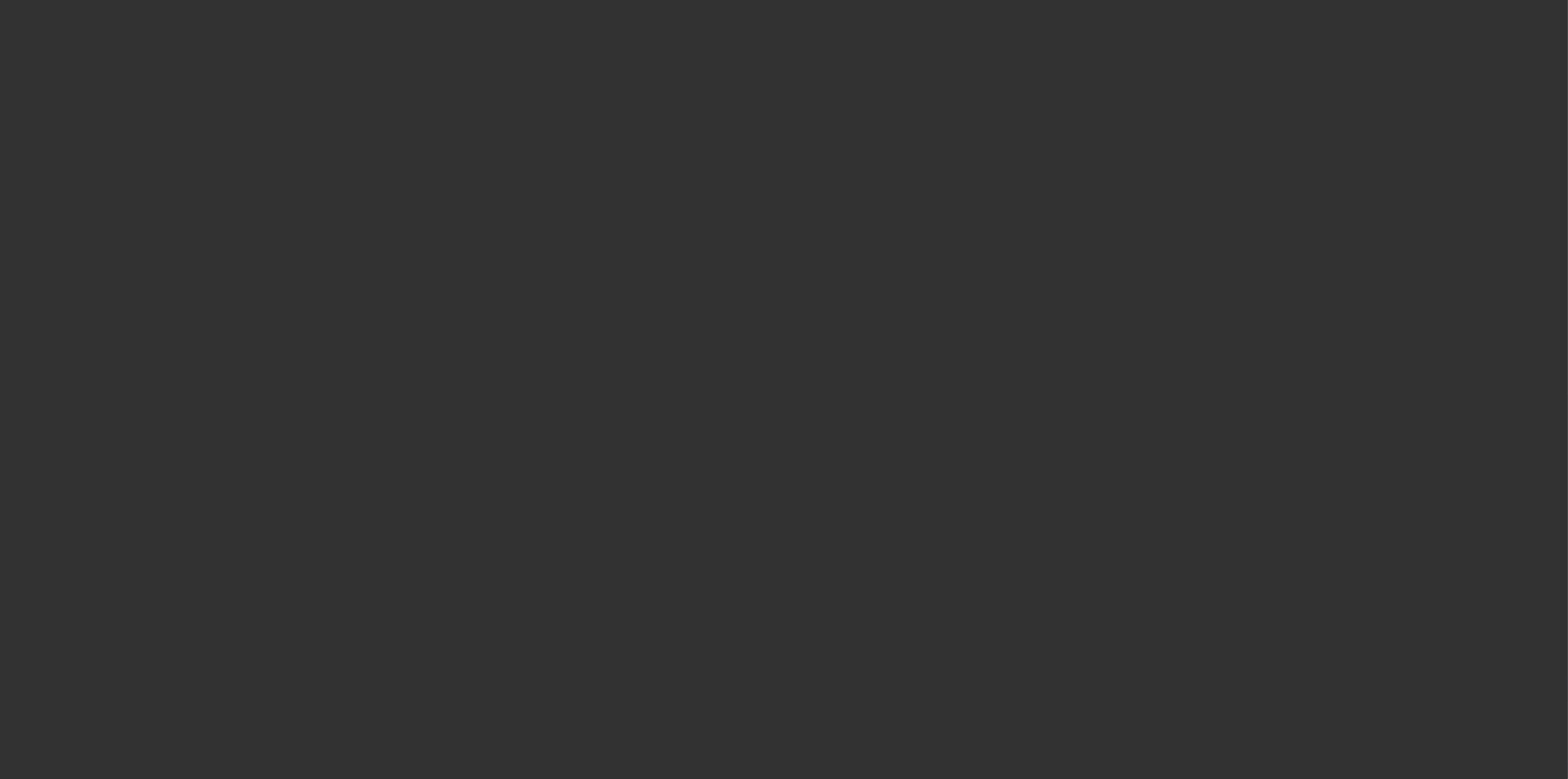
select select "3"
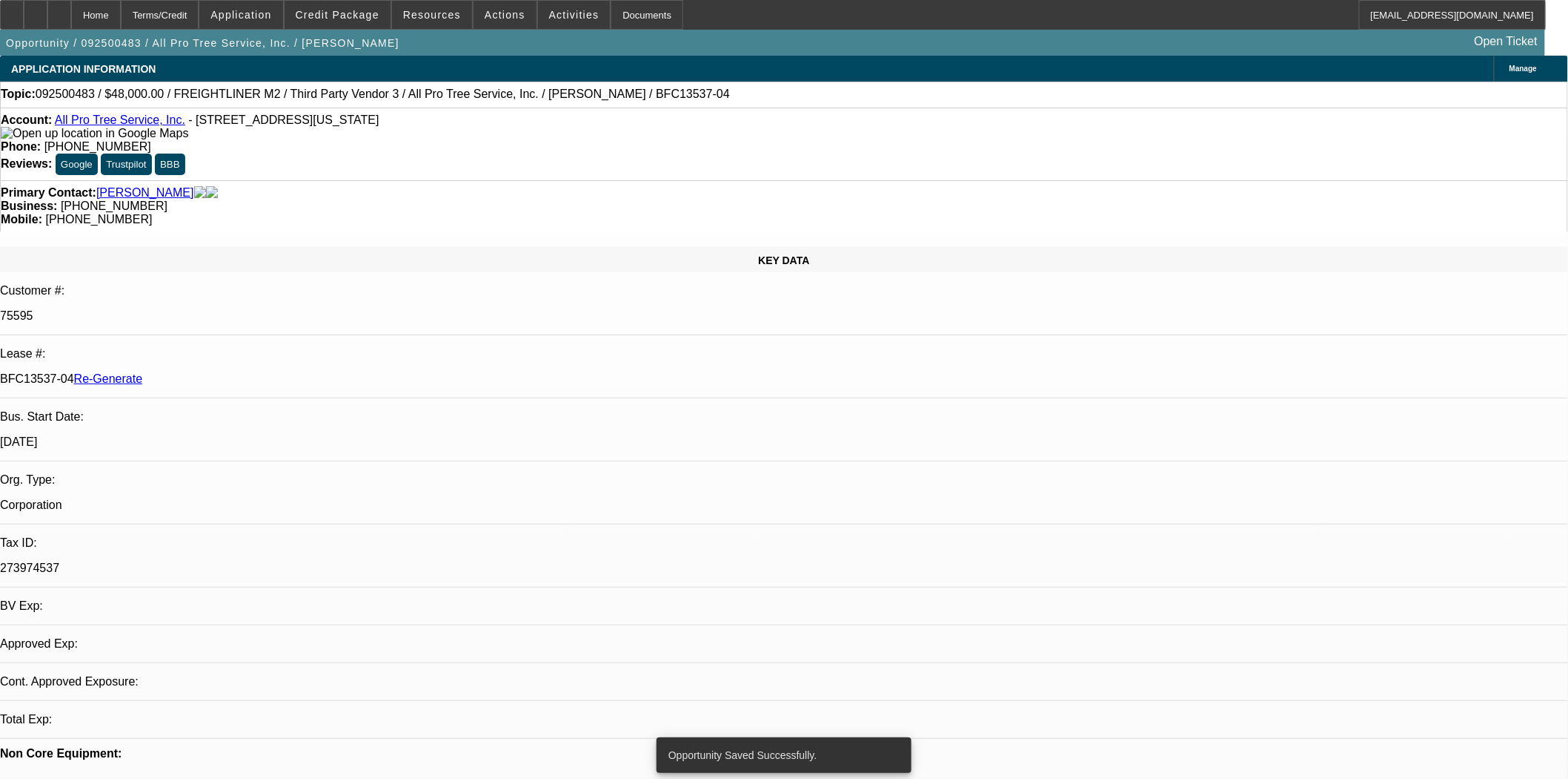
select select "0"
select select "6"
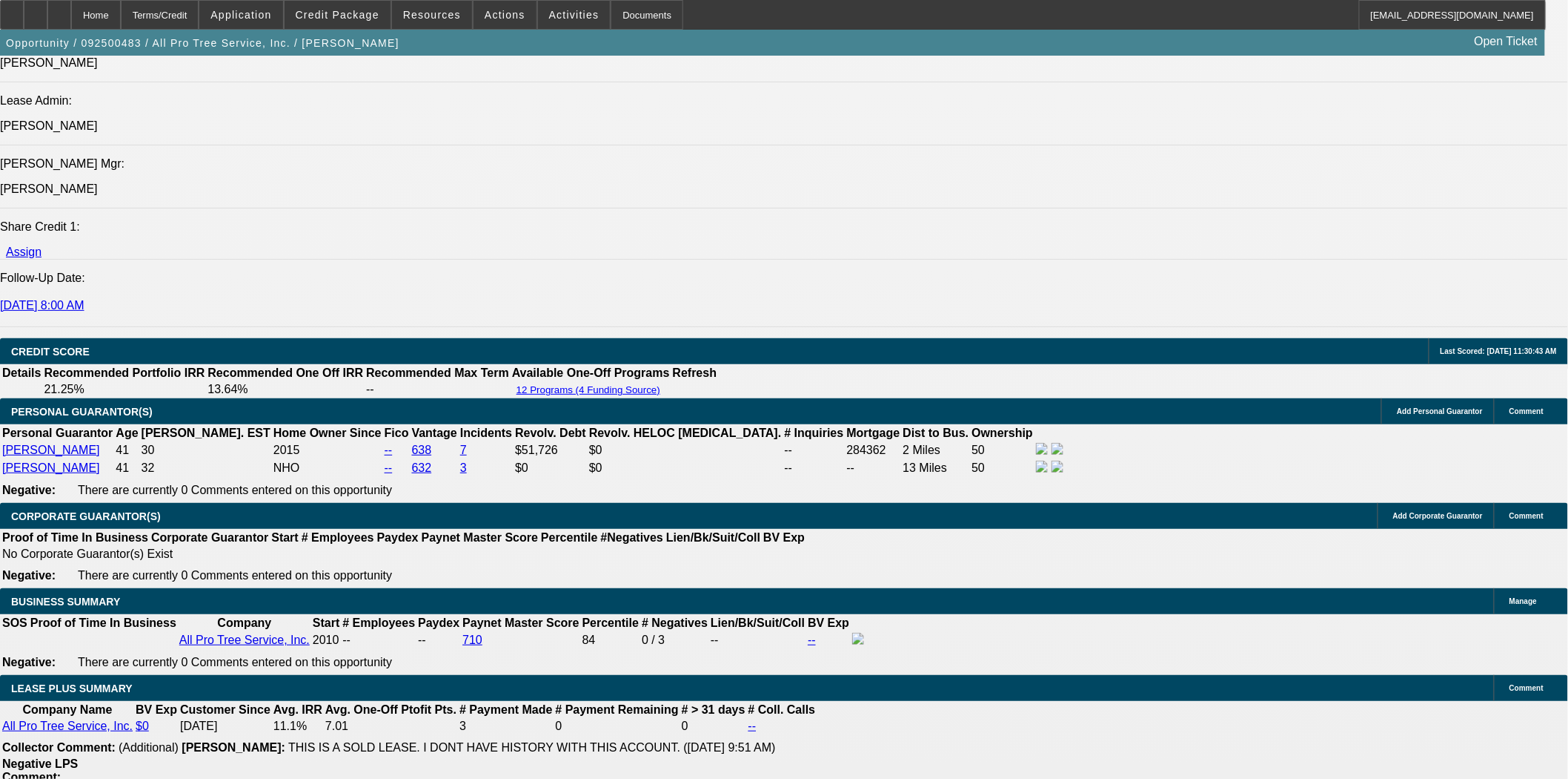
scroll to position [1977, 0]
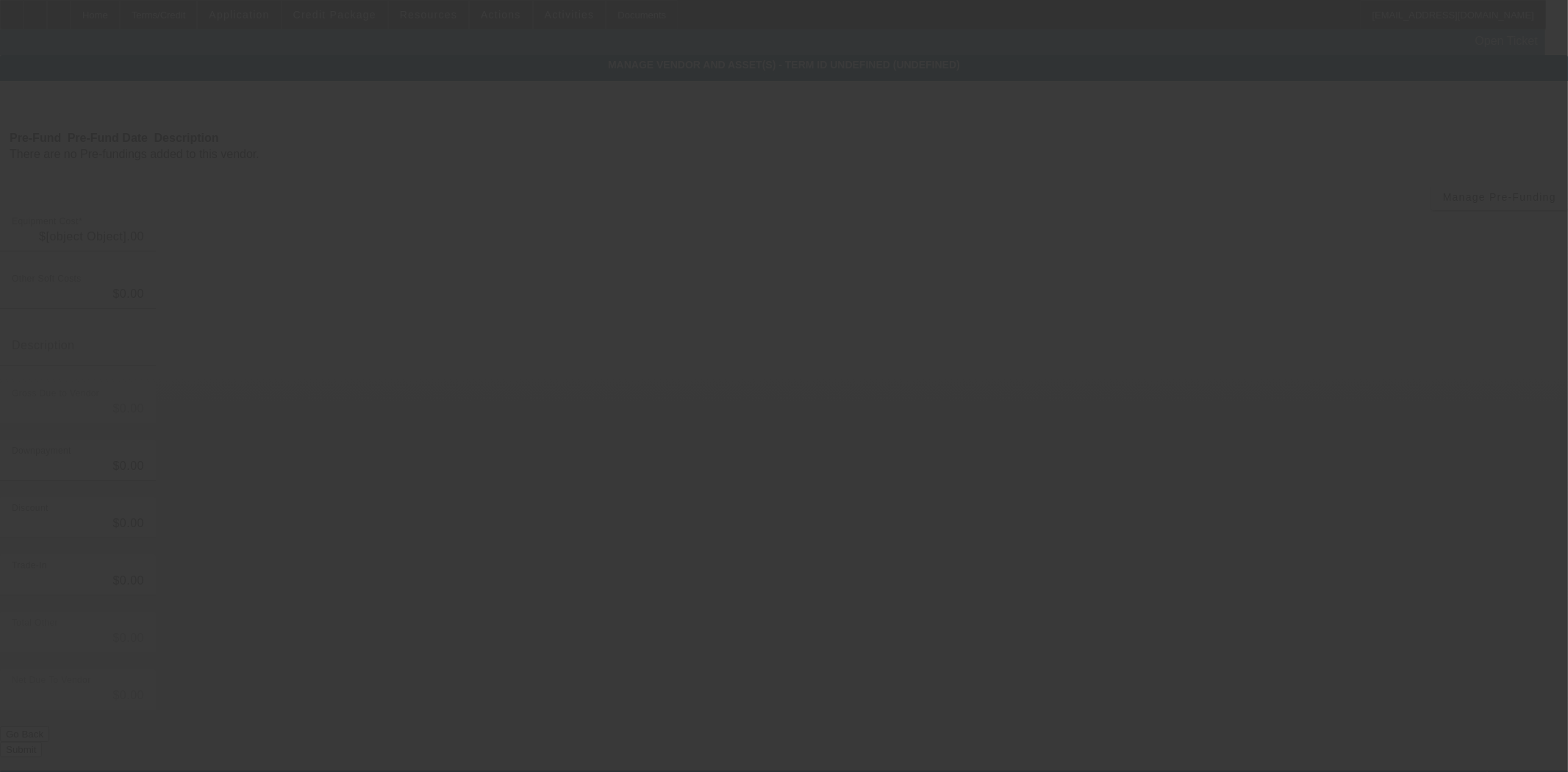
type input "$48,000.00"
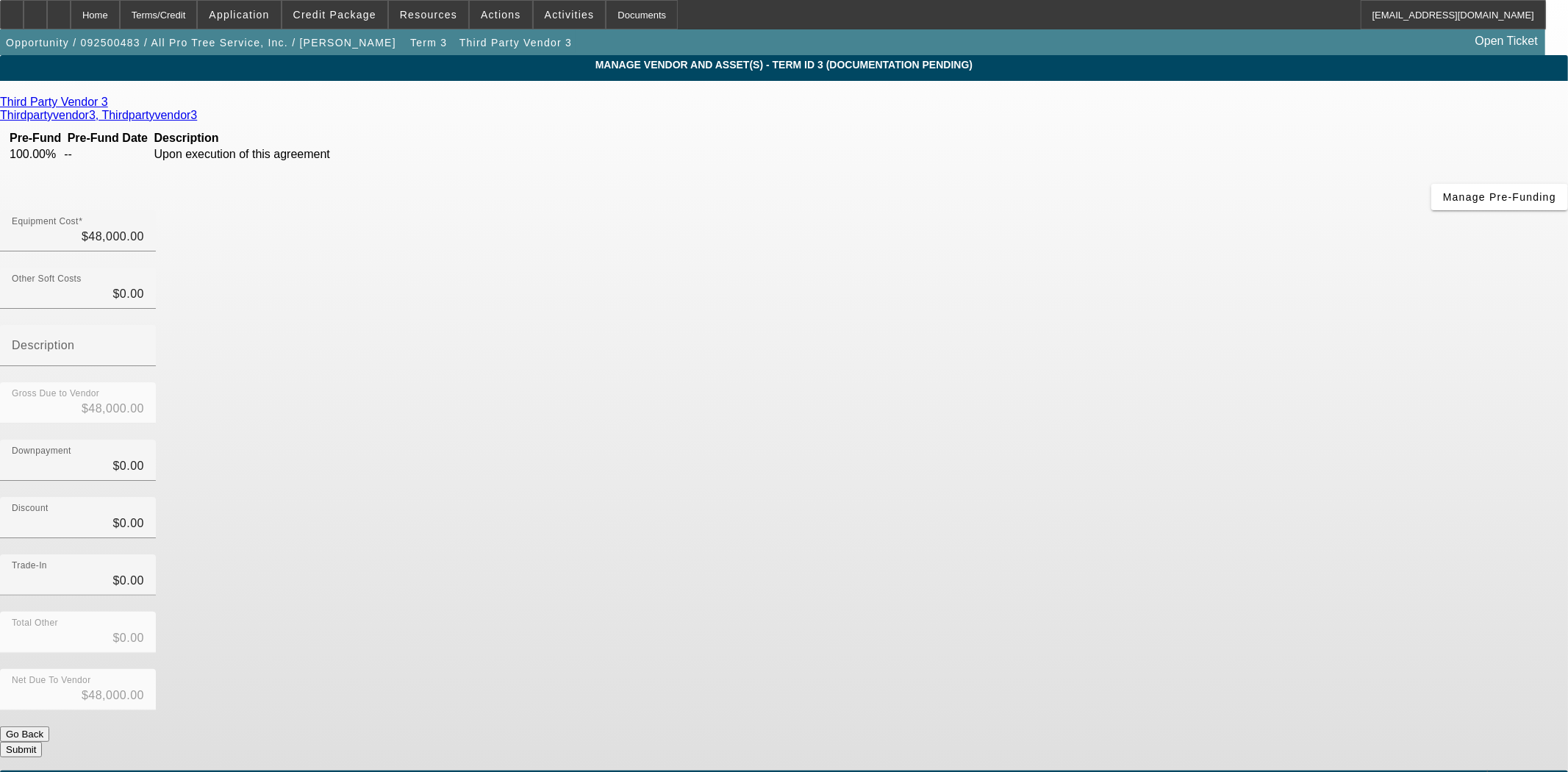
click at [112, 105] on icon at bounding box center [112, 101] width 0 height 12
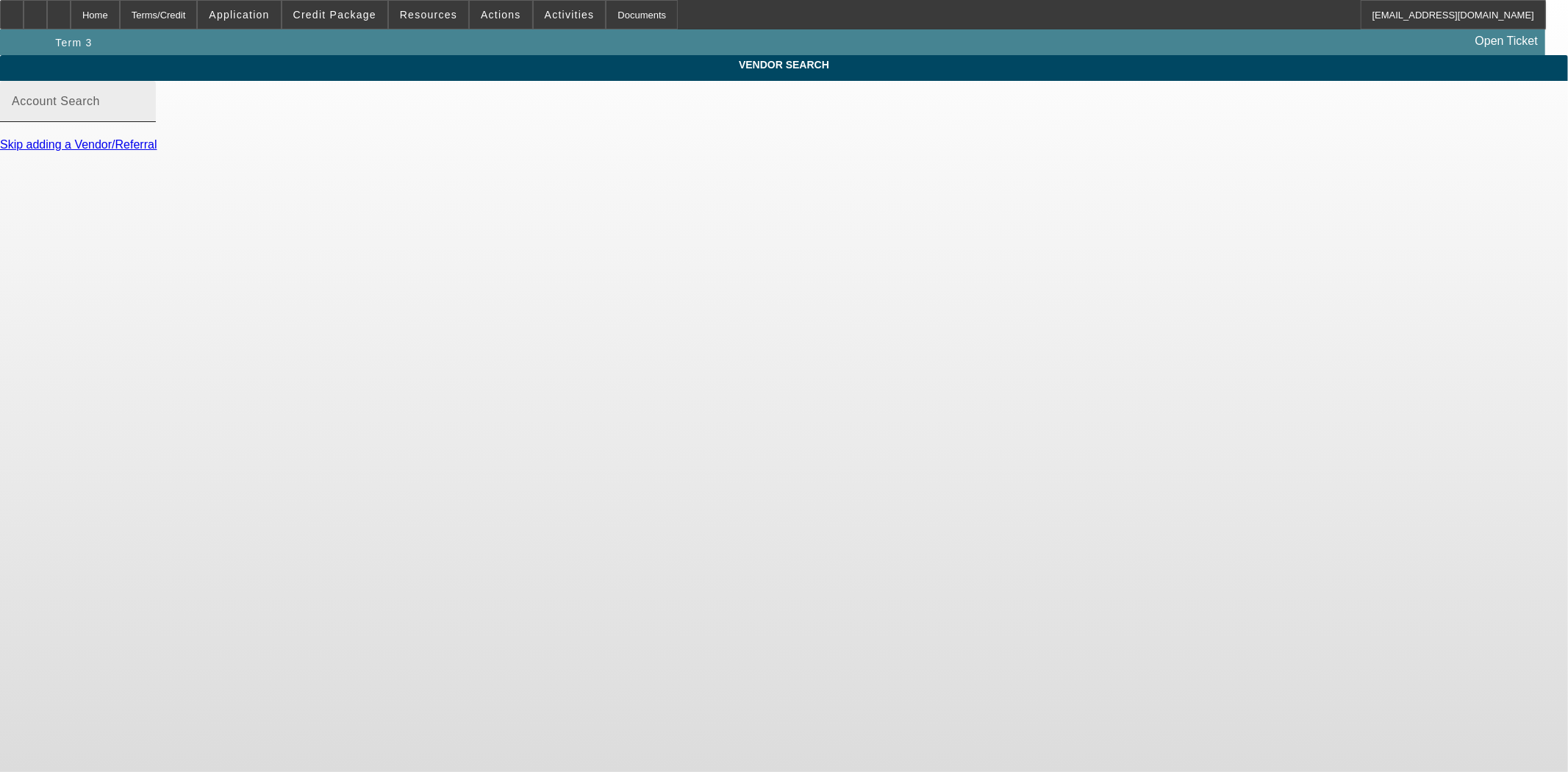
click at [144, 109] on div "Account Search" at bounding box center [77, 101] width 133 height 41
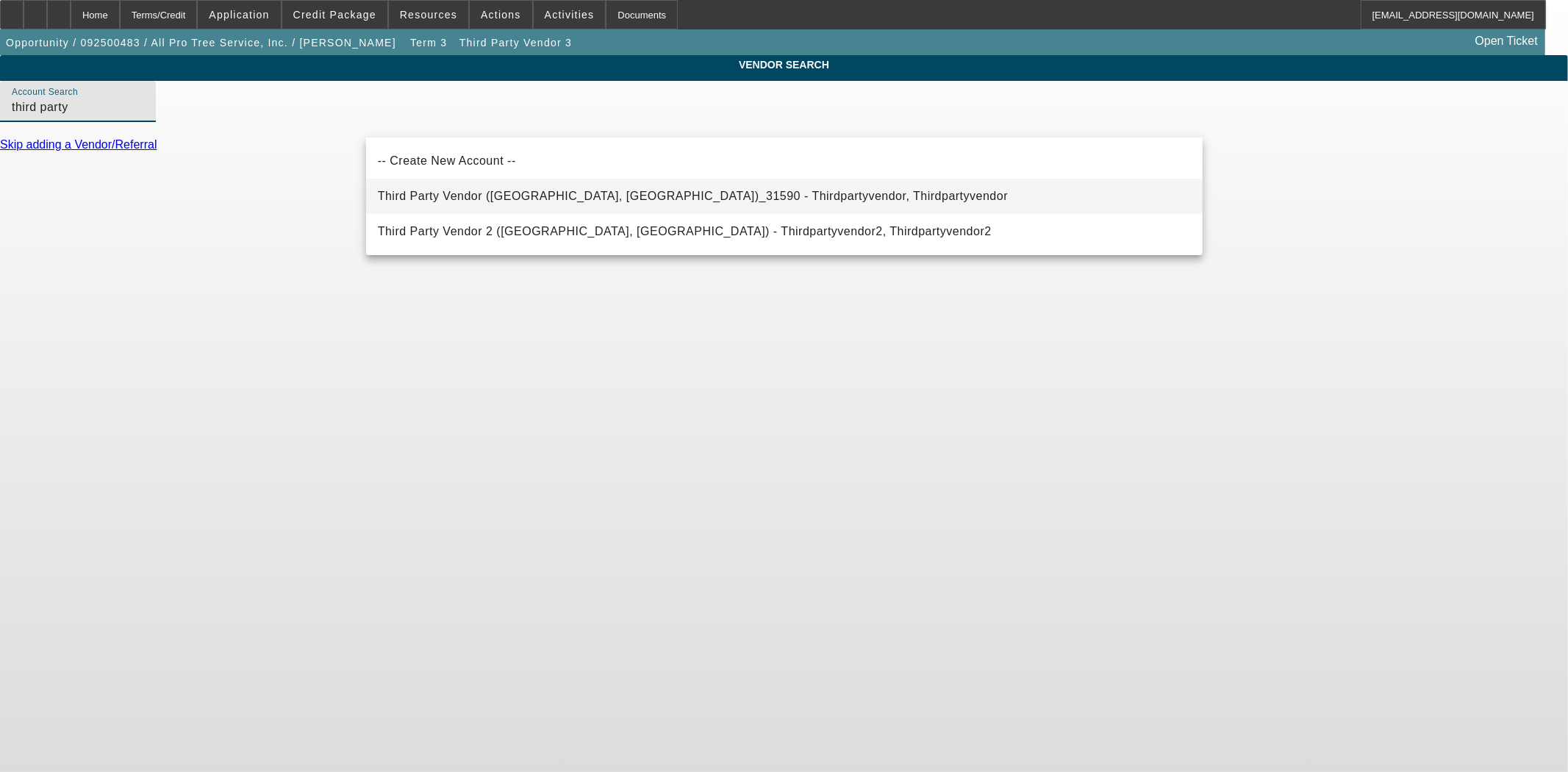
click at [484, 192] on span "Third Party Vendor (Northbrook, IL)_31590 - Thirdpartyvendor, Thirdpartyvendor" at bounding box center [693, 196] width 630 height 12
type input "Third Party Vendor (Northbrook, IL)_31590 - Thirdpartyvendor, Thirdpartyvendor"
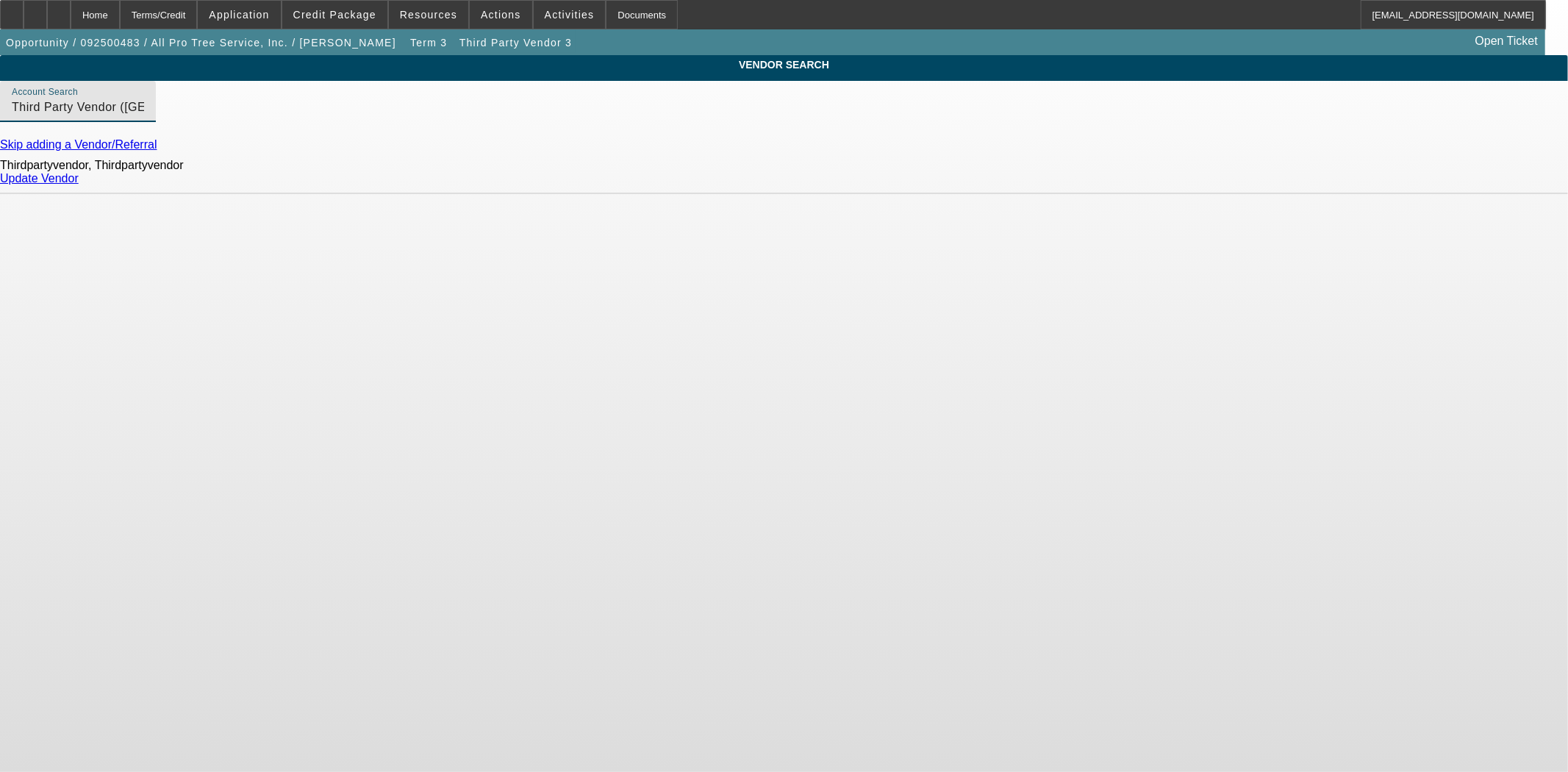
click at [78, 184] on link "Update Vendor" at bounding box center [39, 177] width 78 height 12
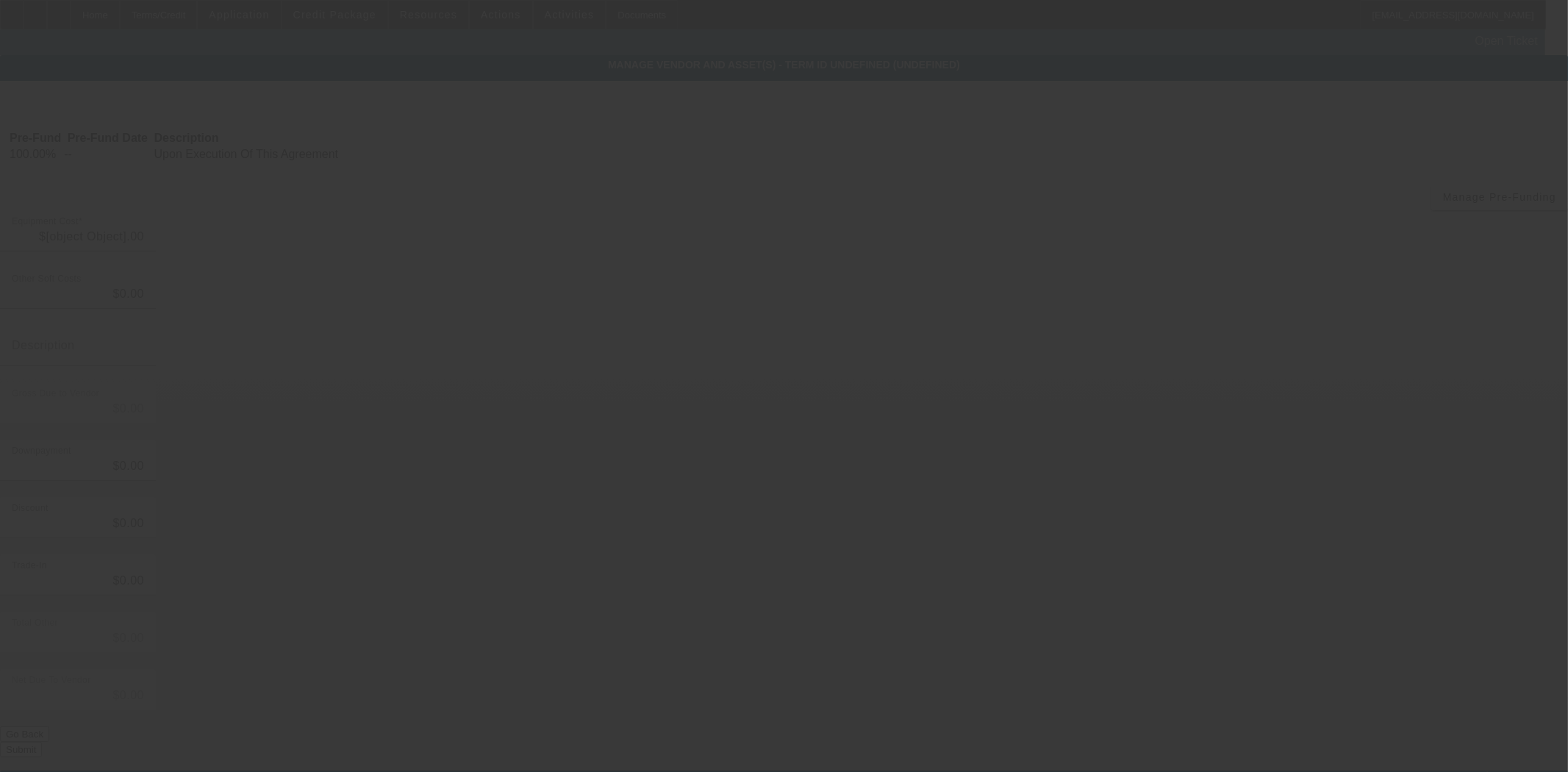
type input "$48,000.00"
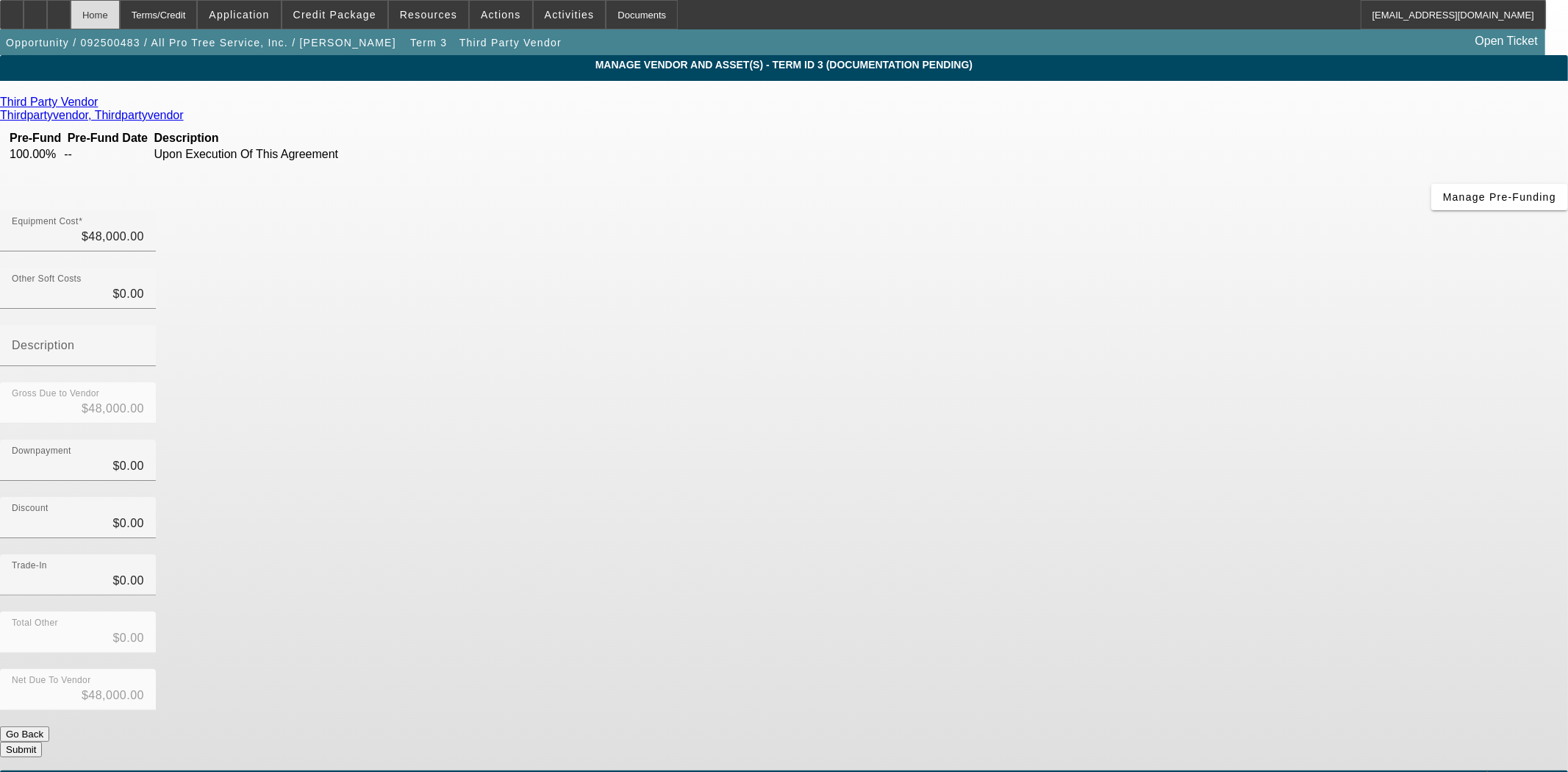
click at [120, 3] on div "Home" at bounding box center [95, 14] width 50 height 30
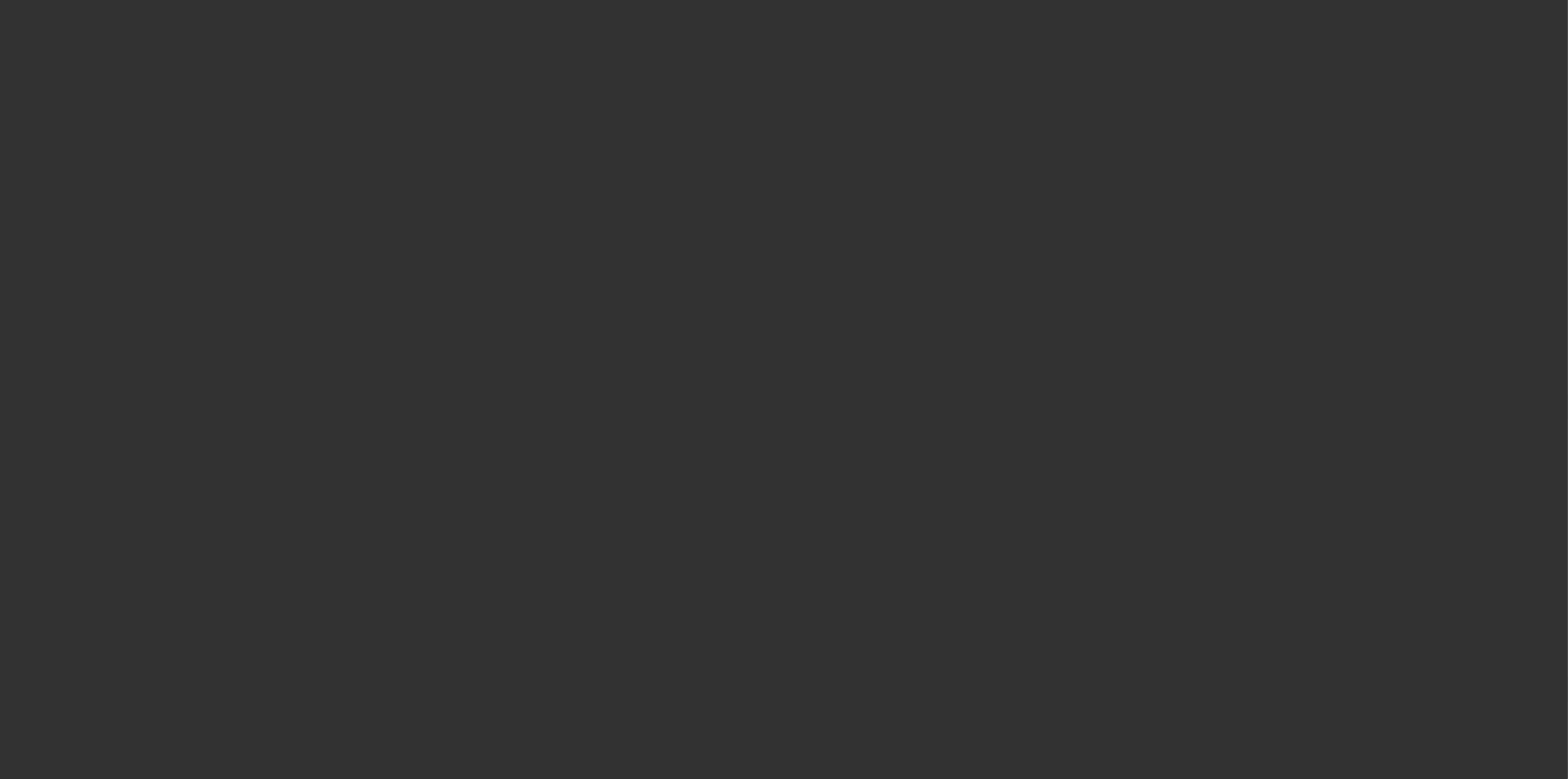
select select "3"
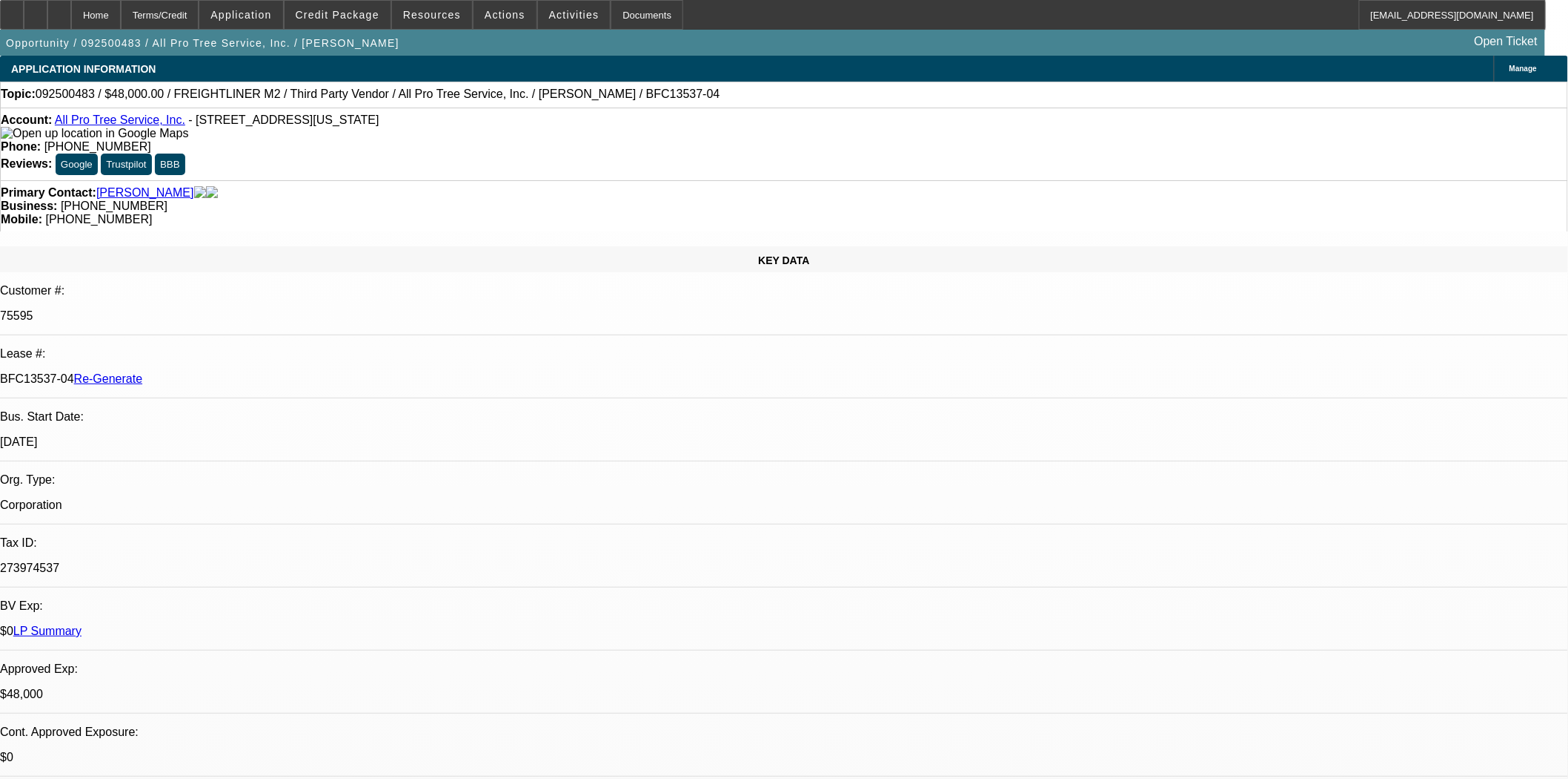
select select "0"
select select "6"
click at [613, 23] on div "Documents" at bounding box center [647, 14] width 72 height 30
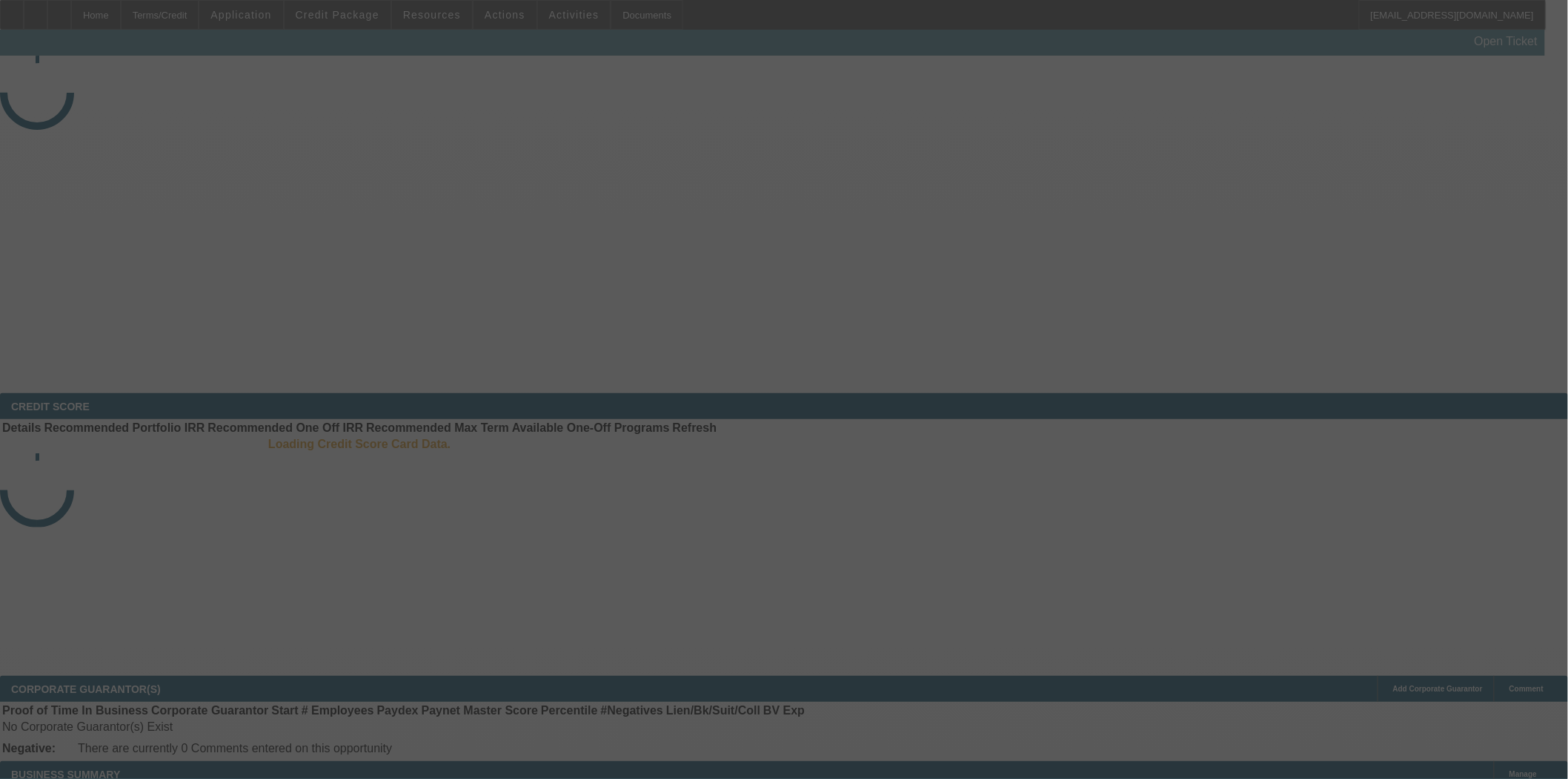
select select "3"
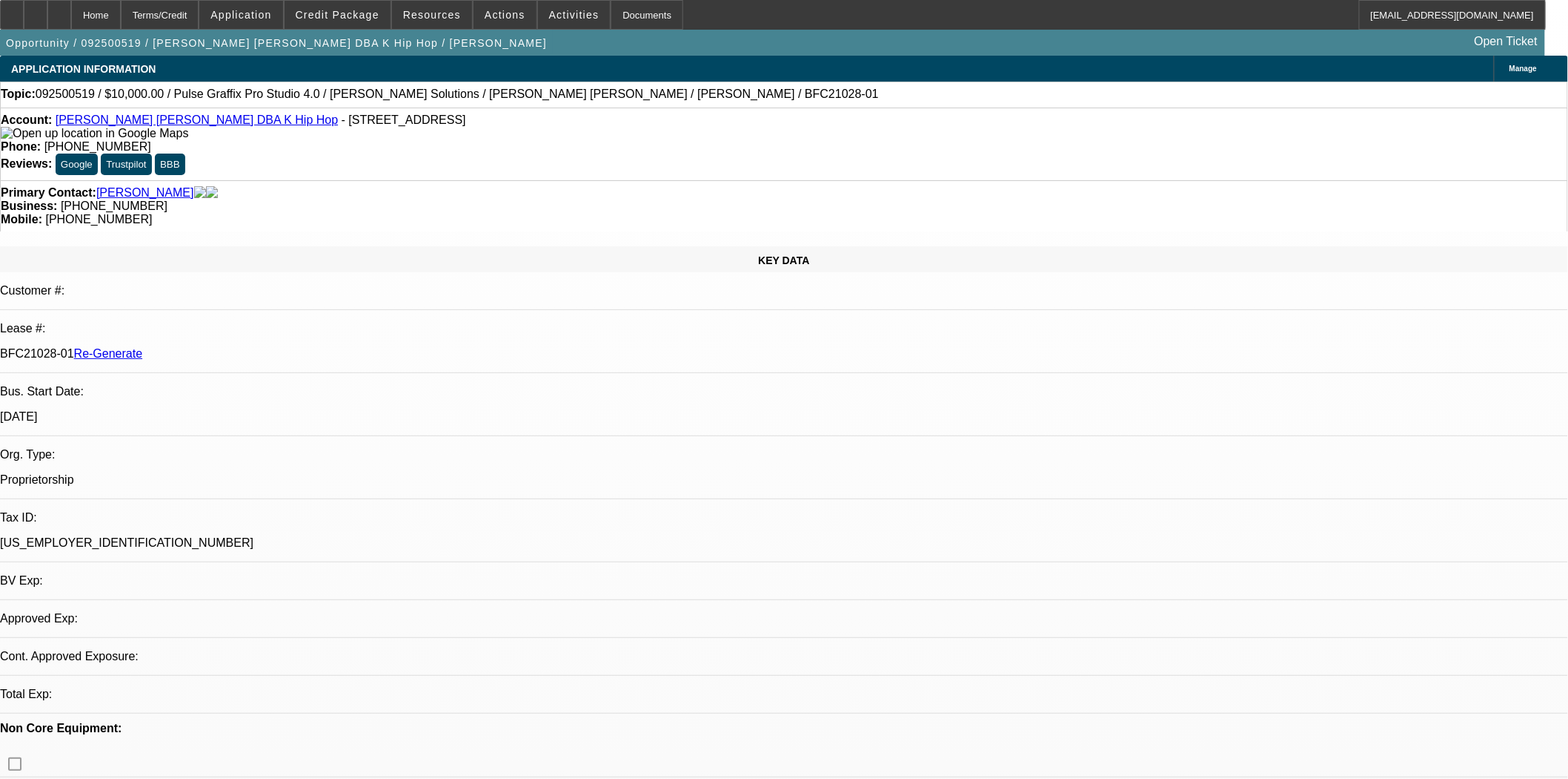
select select "0"
select select "2"
select select "0"
select select "6"
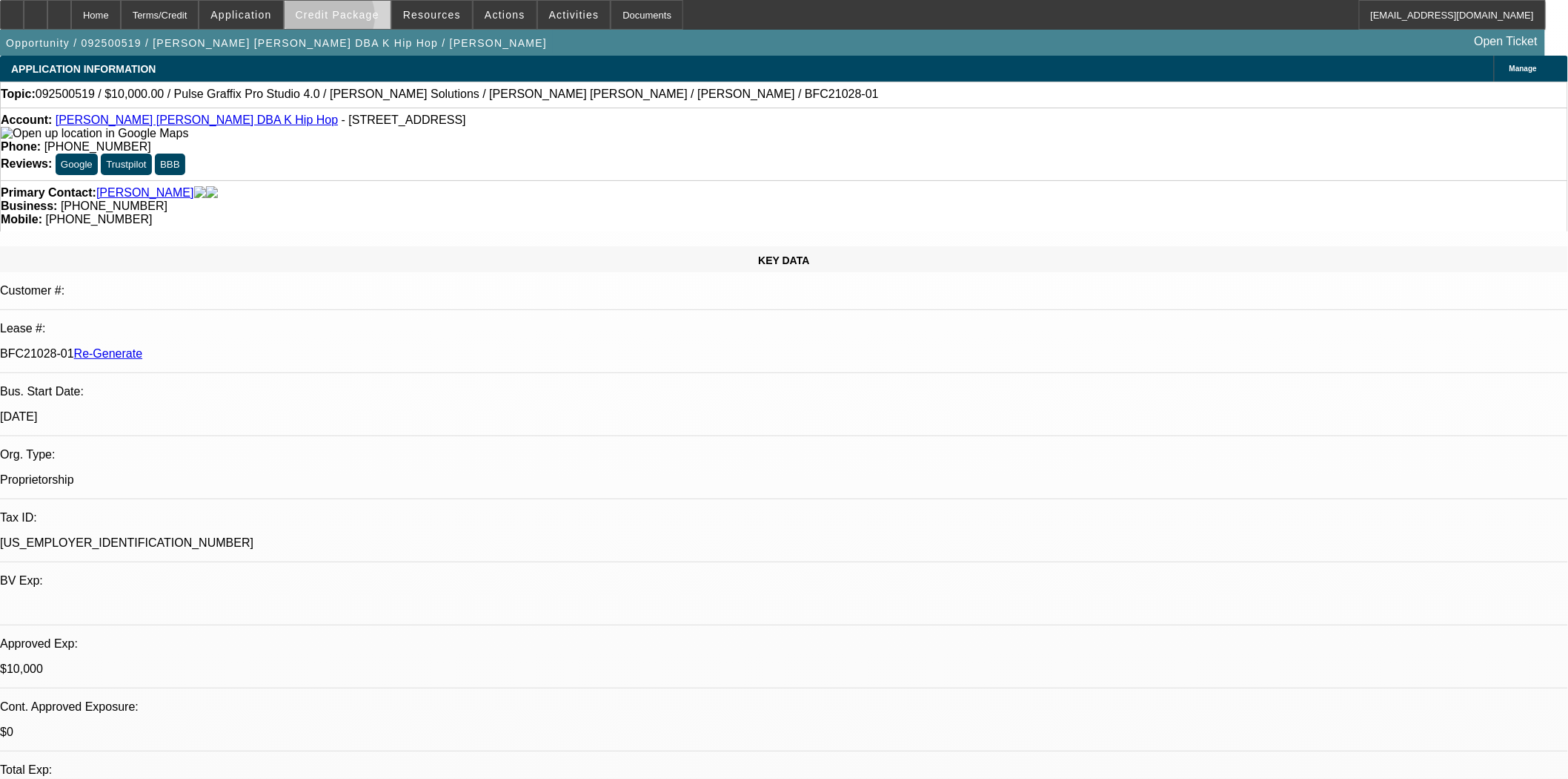
click at [353, 19] on button "Credit Package" at bounding box center [338, 14] width 106 height 28
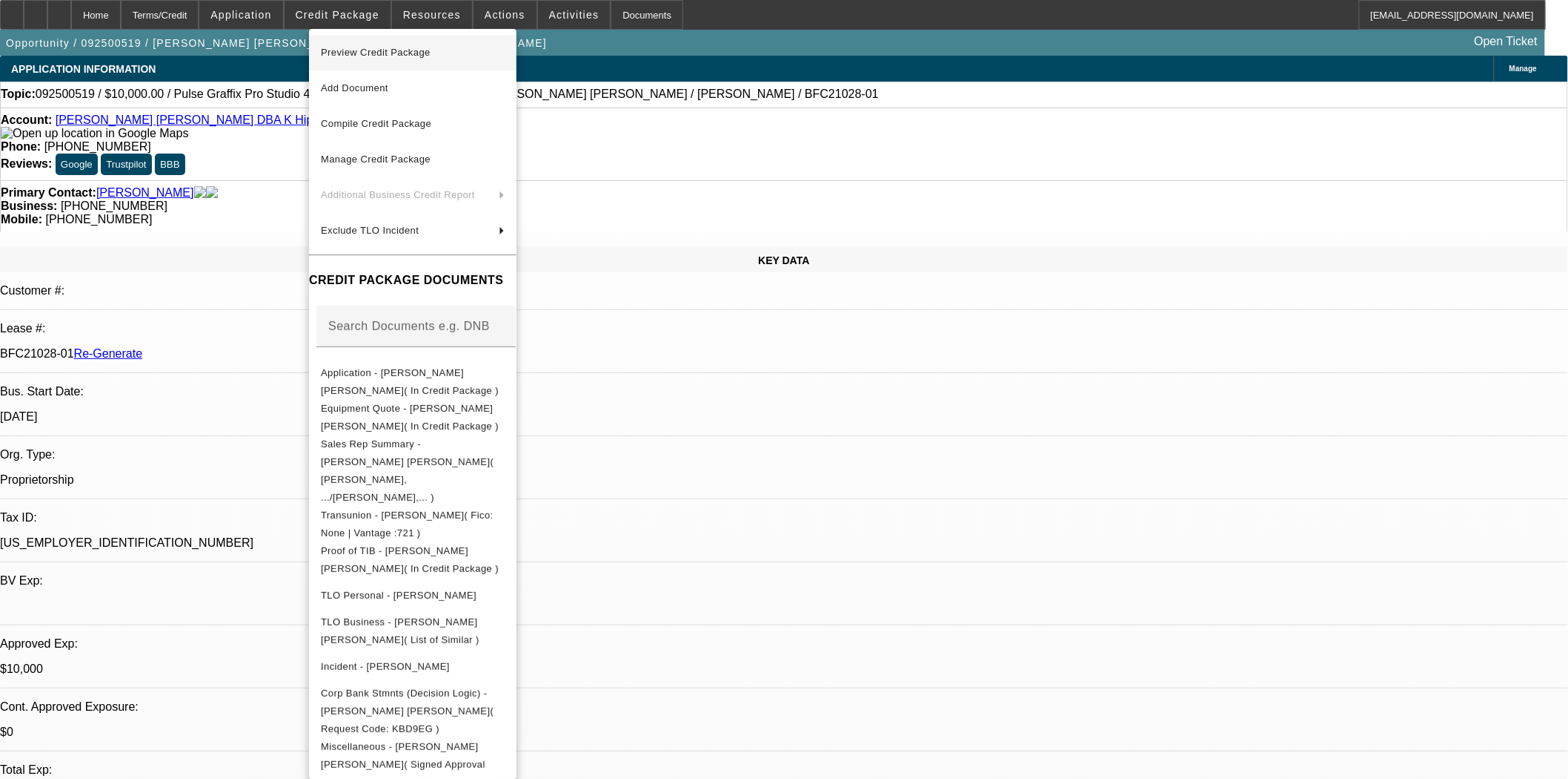
click at [352, 58] on span "Preview Credit Package" at bounding box center [412, 52] width 184 height 17
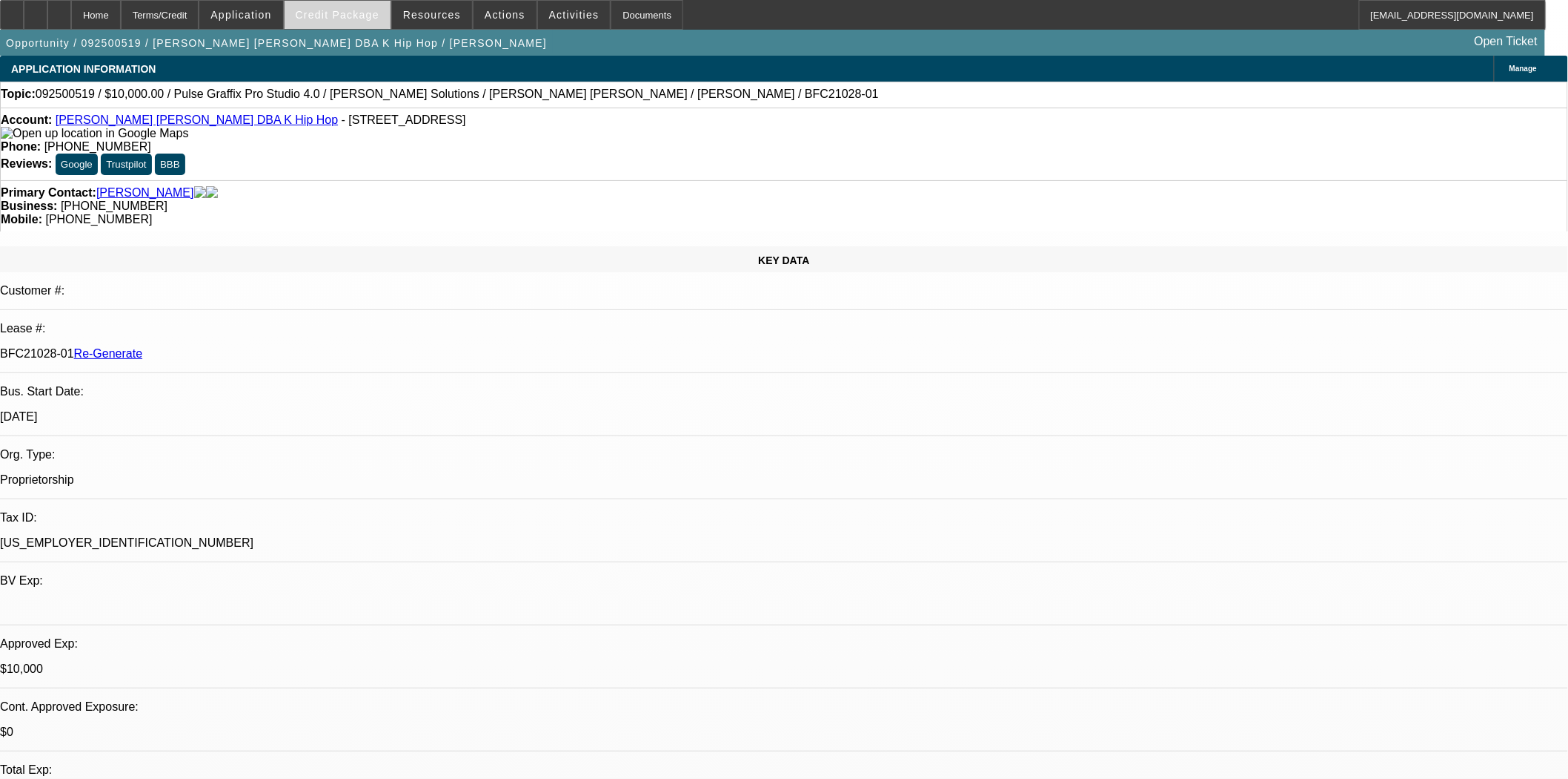
click at [350, 17] on span "Credit Package" at bounding box center [337, 14] width 84 height 12
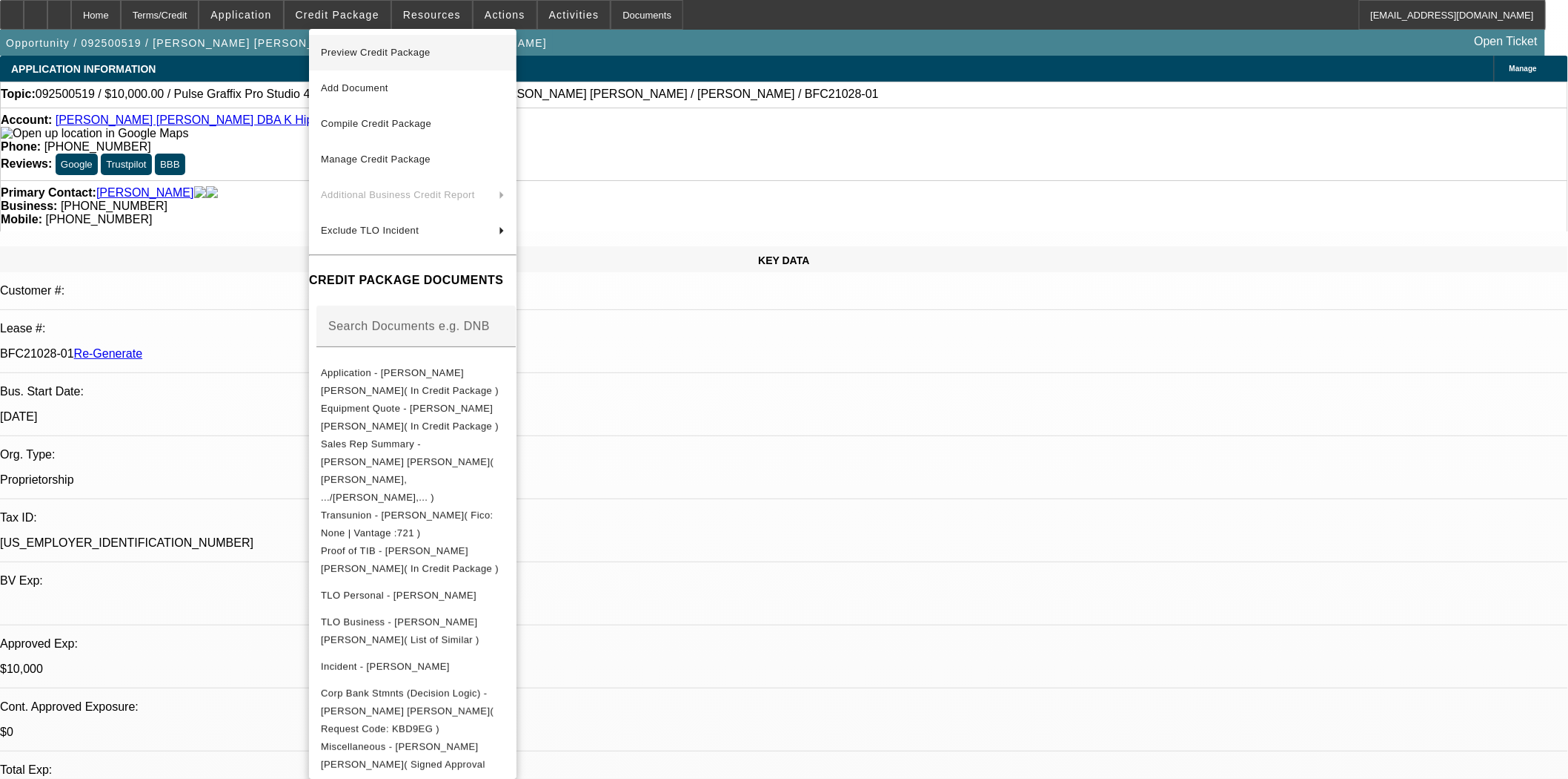
click at [361, 52] on span "Preview Credit Package" at bounding box center [375, 53] width 110 height 12
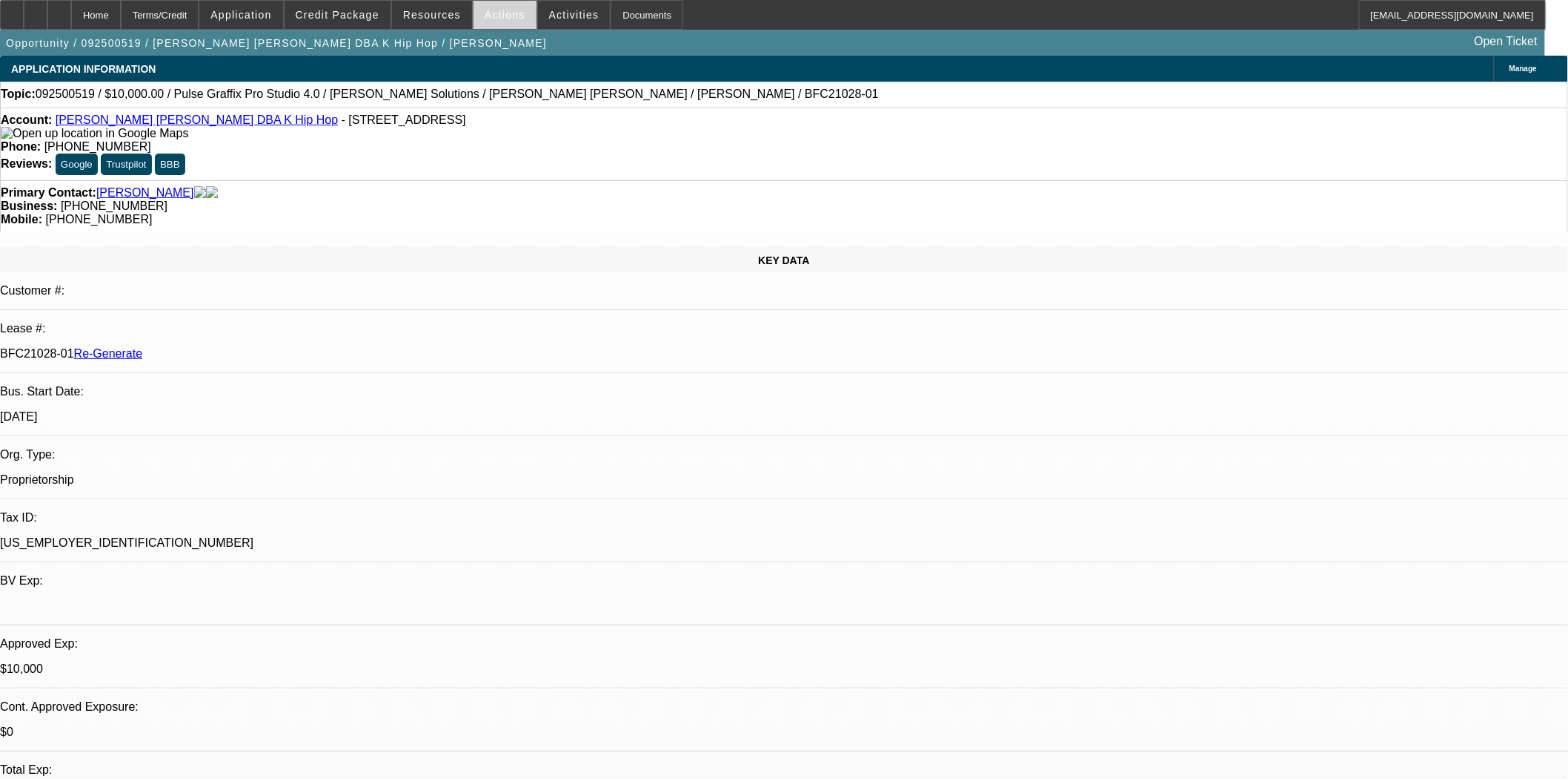
click at [488, 23] on span at bounding box center [504, 14] width 63 height 36
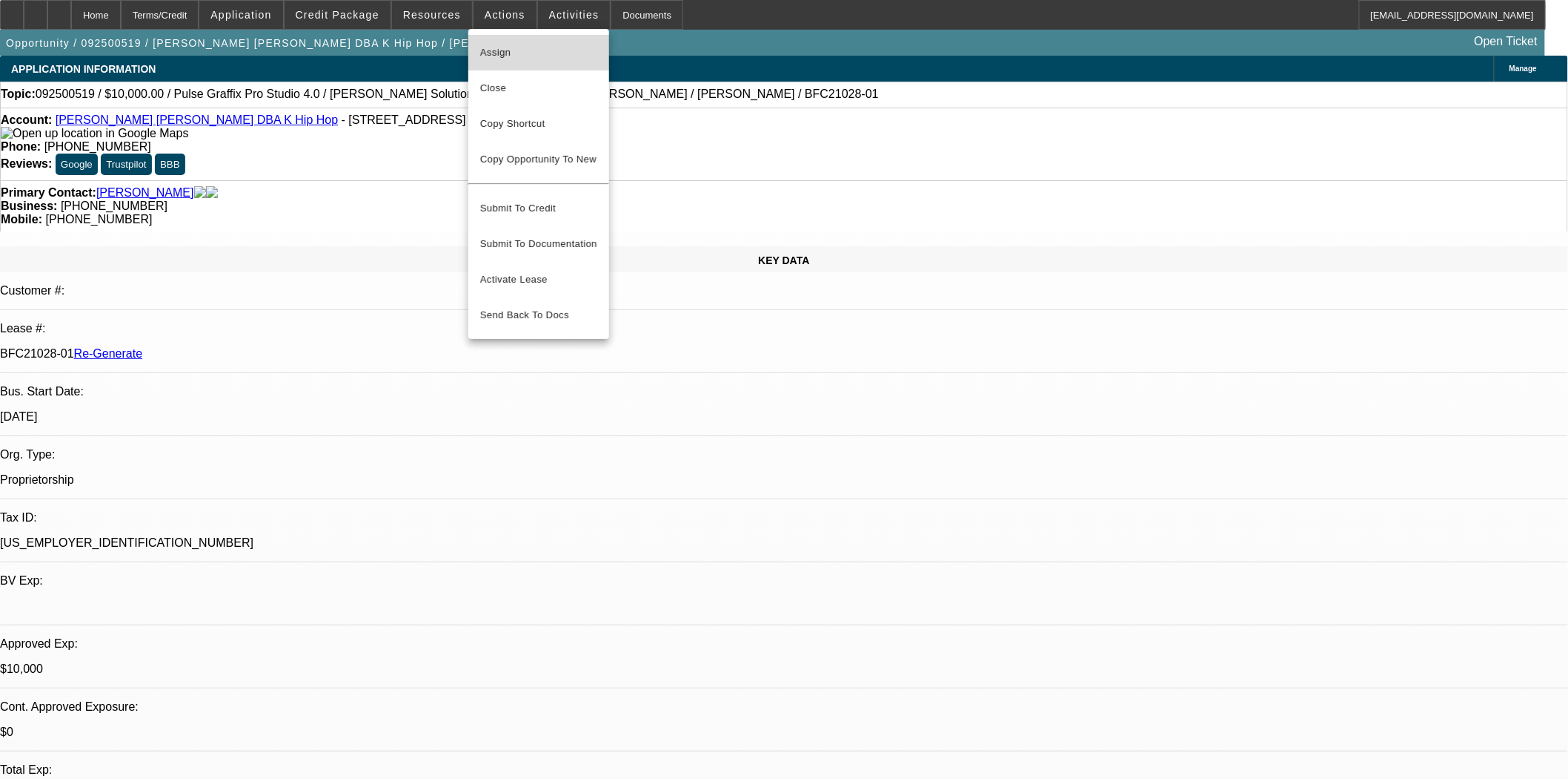
click at [507, 49] on span "Assign" at bounding box center [539, 52] width 117 height 17
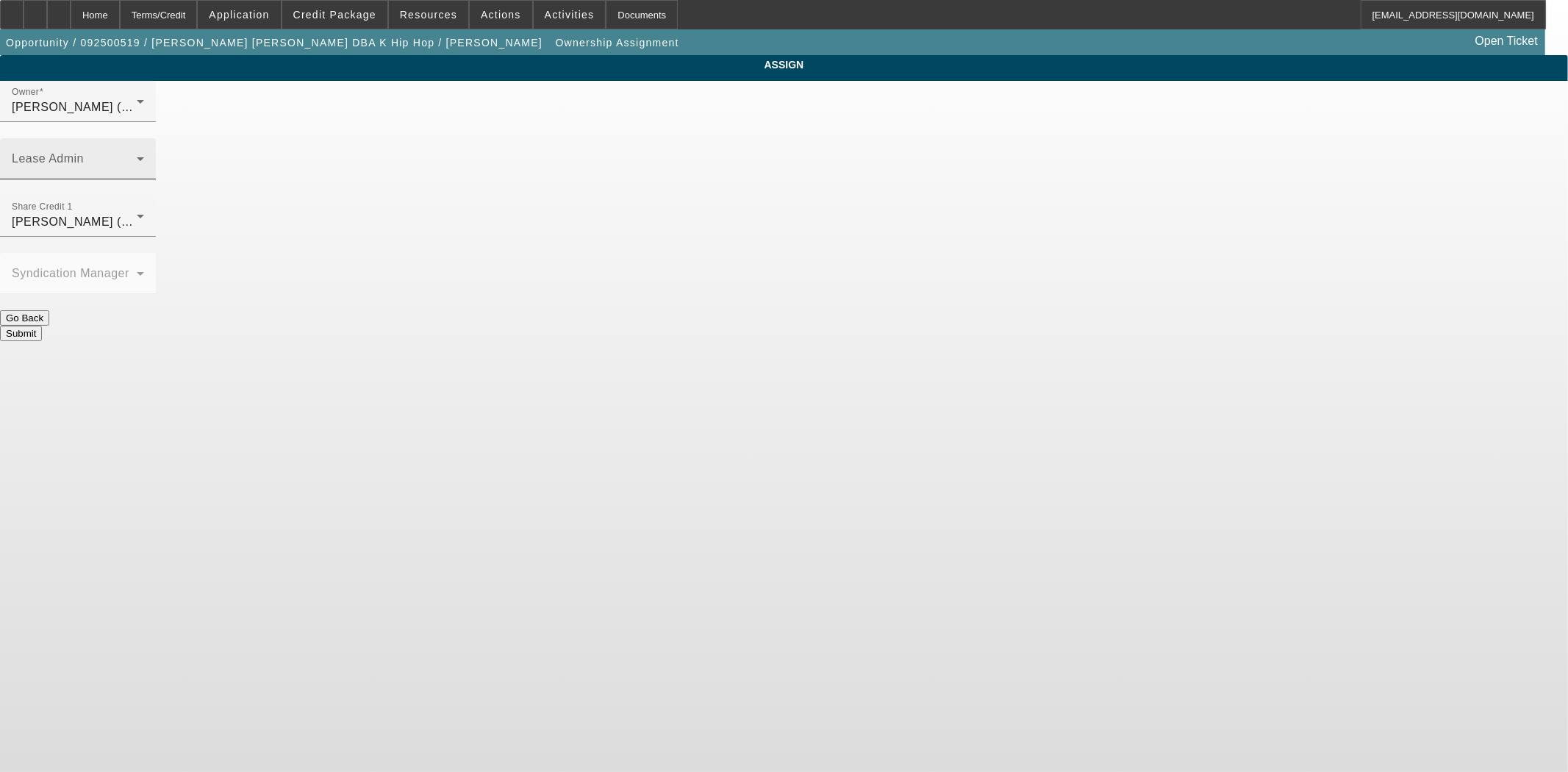
click at [136, 156] on span at bounding box center [73, 164] width 125 height 17
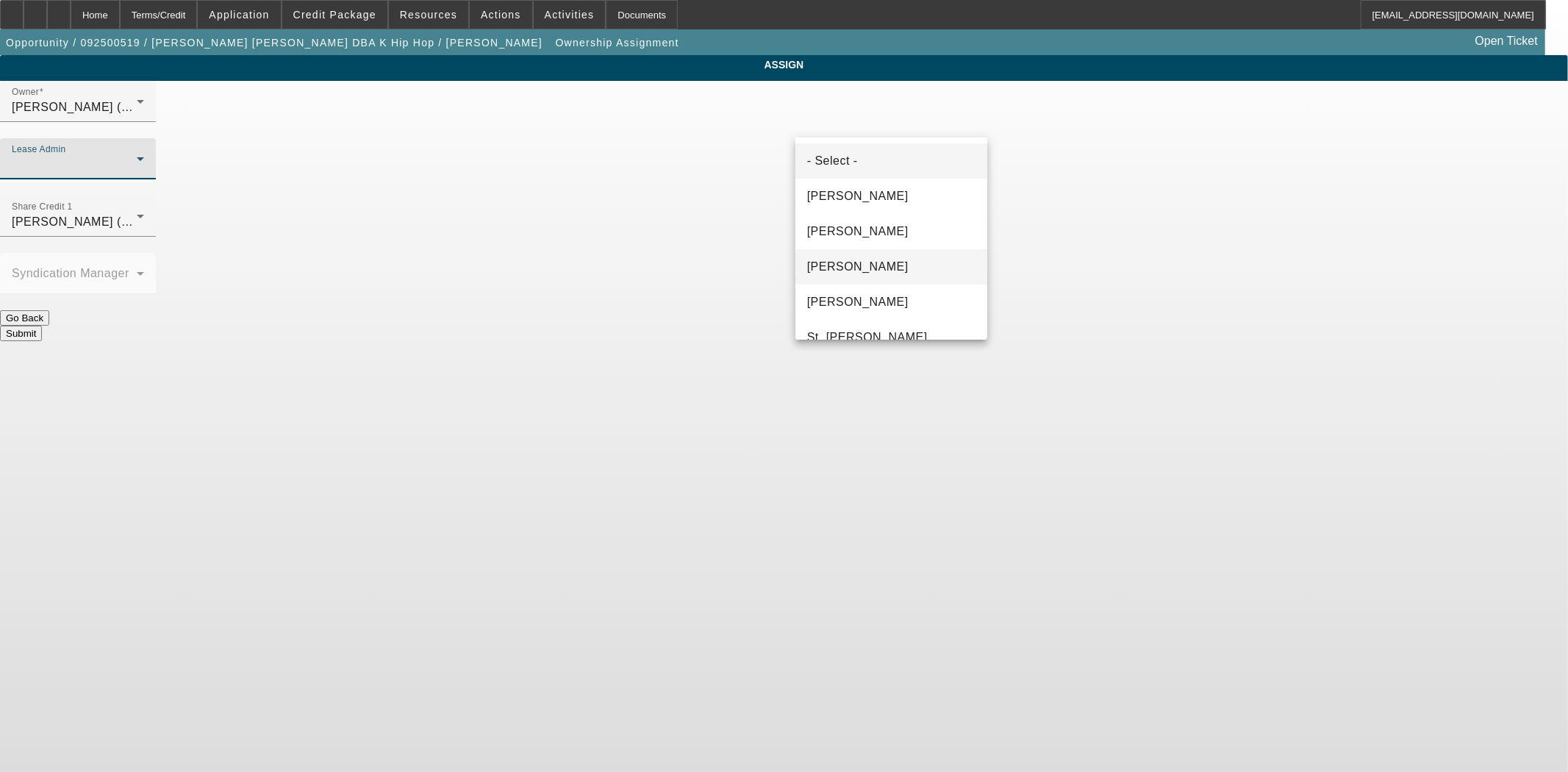
click at [854, 272] on span "[PERSON_NAME]" at bounding box center [858, 266] width 101 height 17
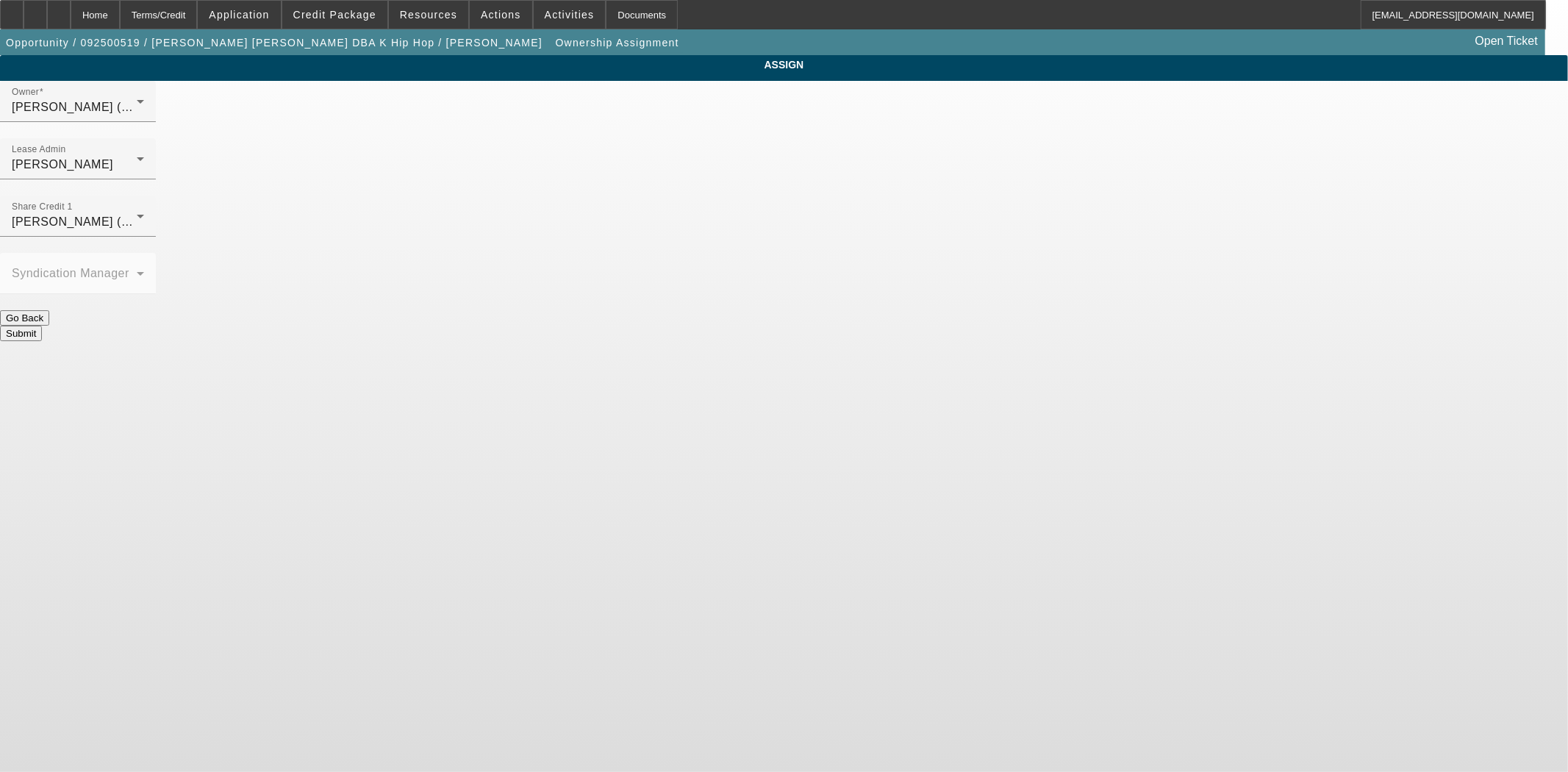
click at [42, 325] on button "Submit" at bounding box center [21, 333] width 42 height 15
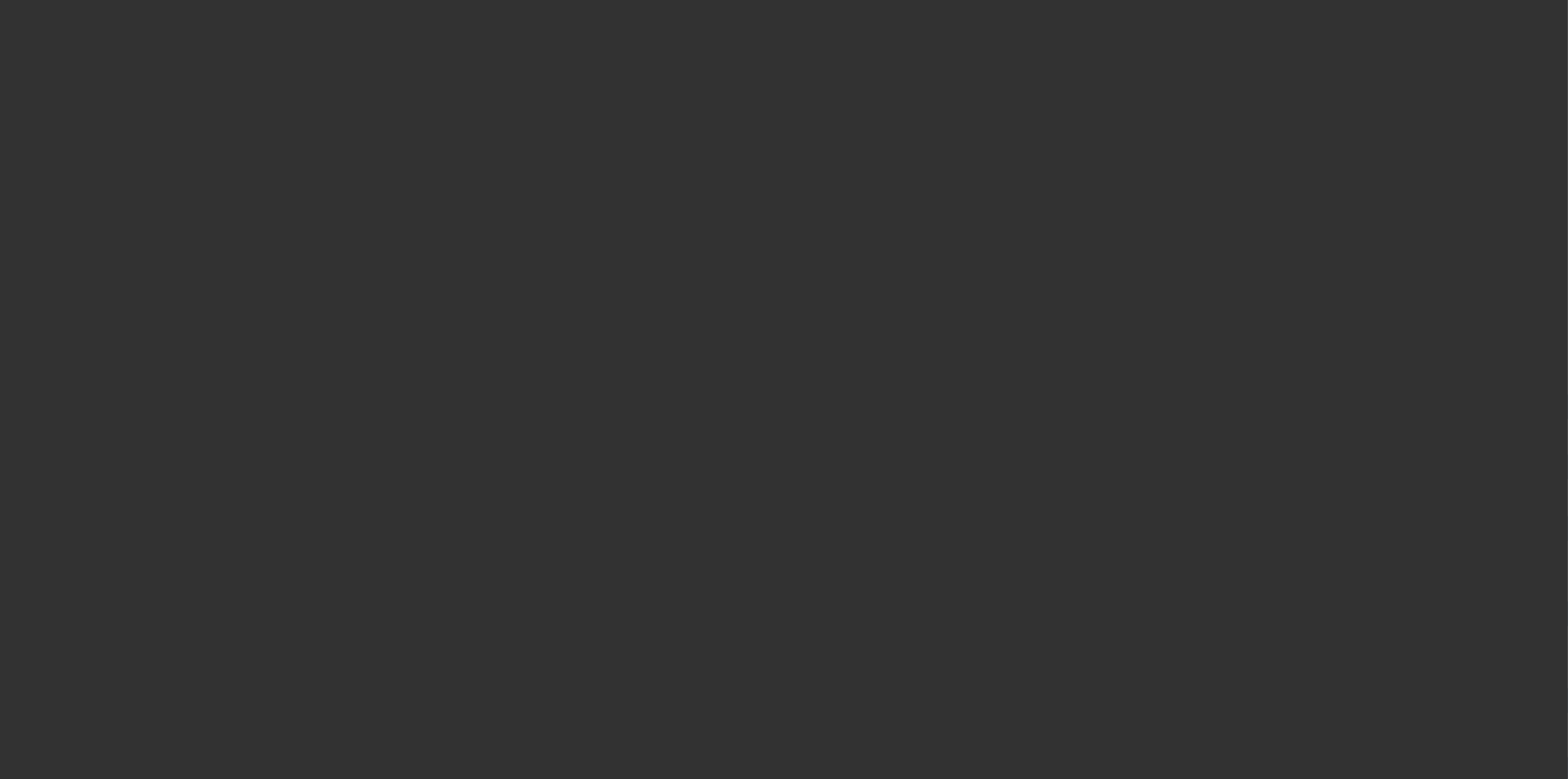
select select "3"
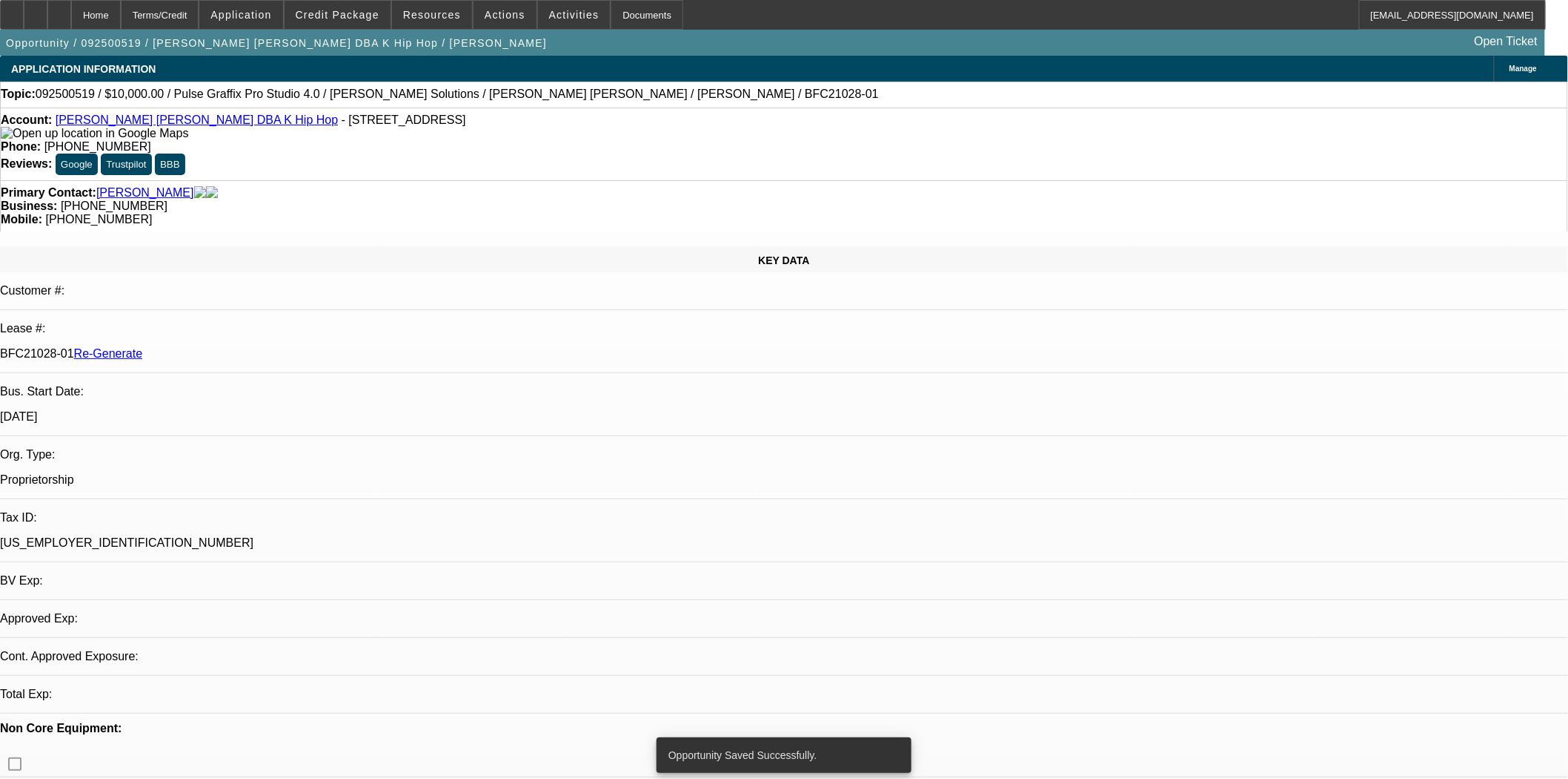
select select "0"
select select "2"
select select "0"
select select "6"
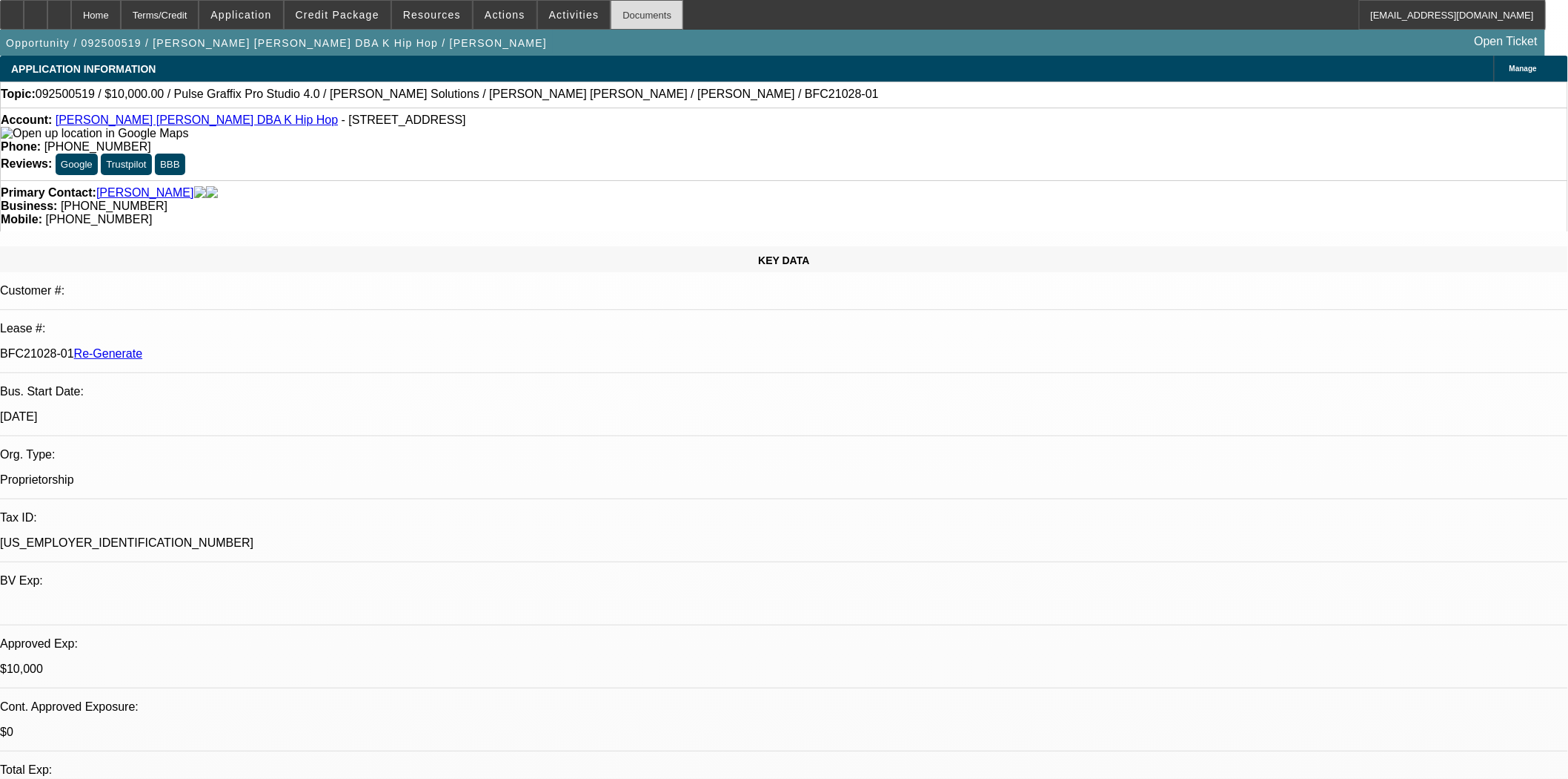
click at [617, 12] on div "Documents" at bounding box center [647, 14] width 72 height 30
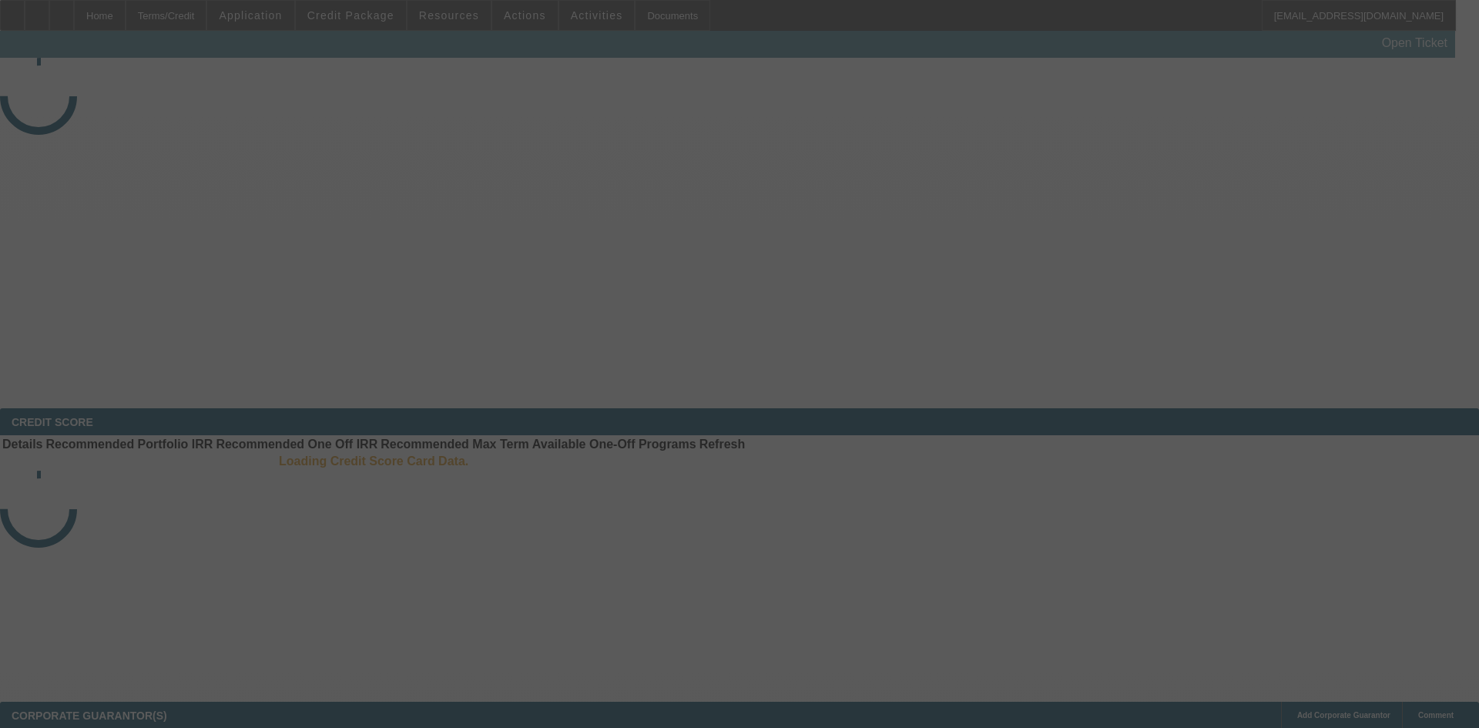
select select "4"
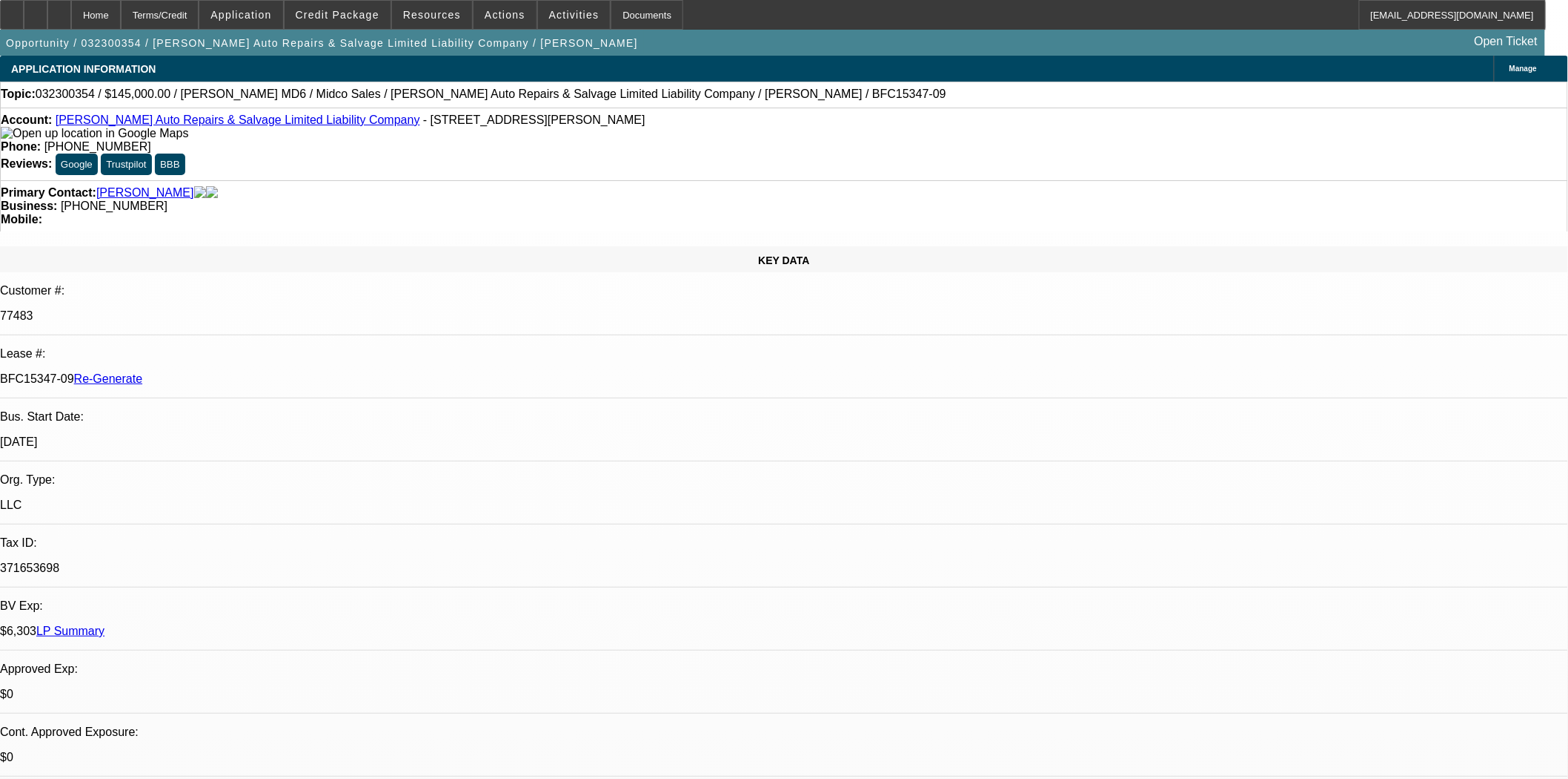
select select "0"
select select "2"
select select "0"
select select "6"
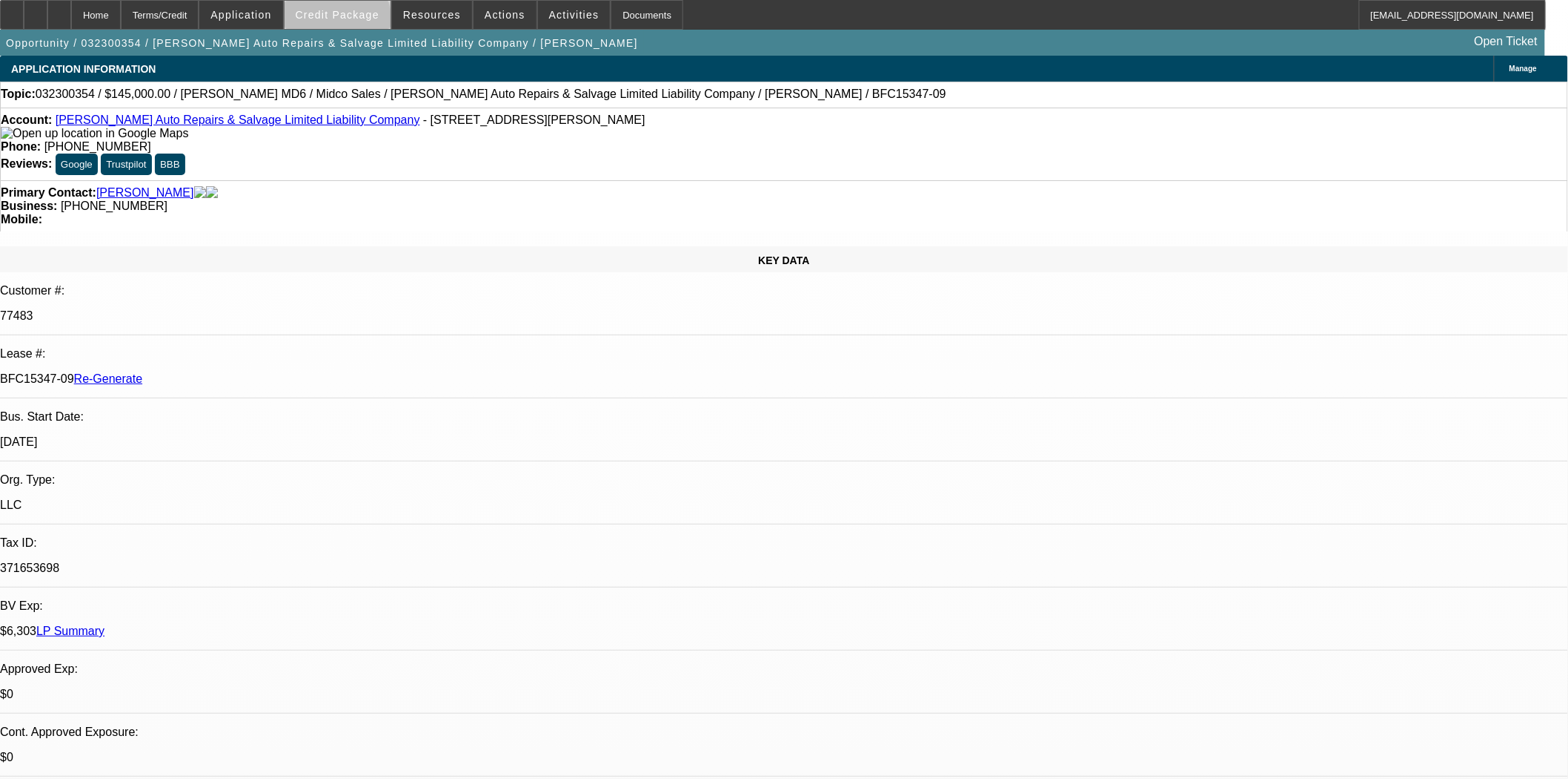
click at [361, 22] on span at bounding box center [338, 14] width 106 height 36
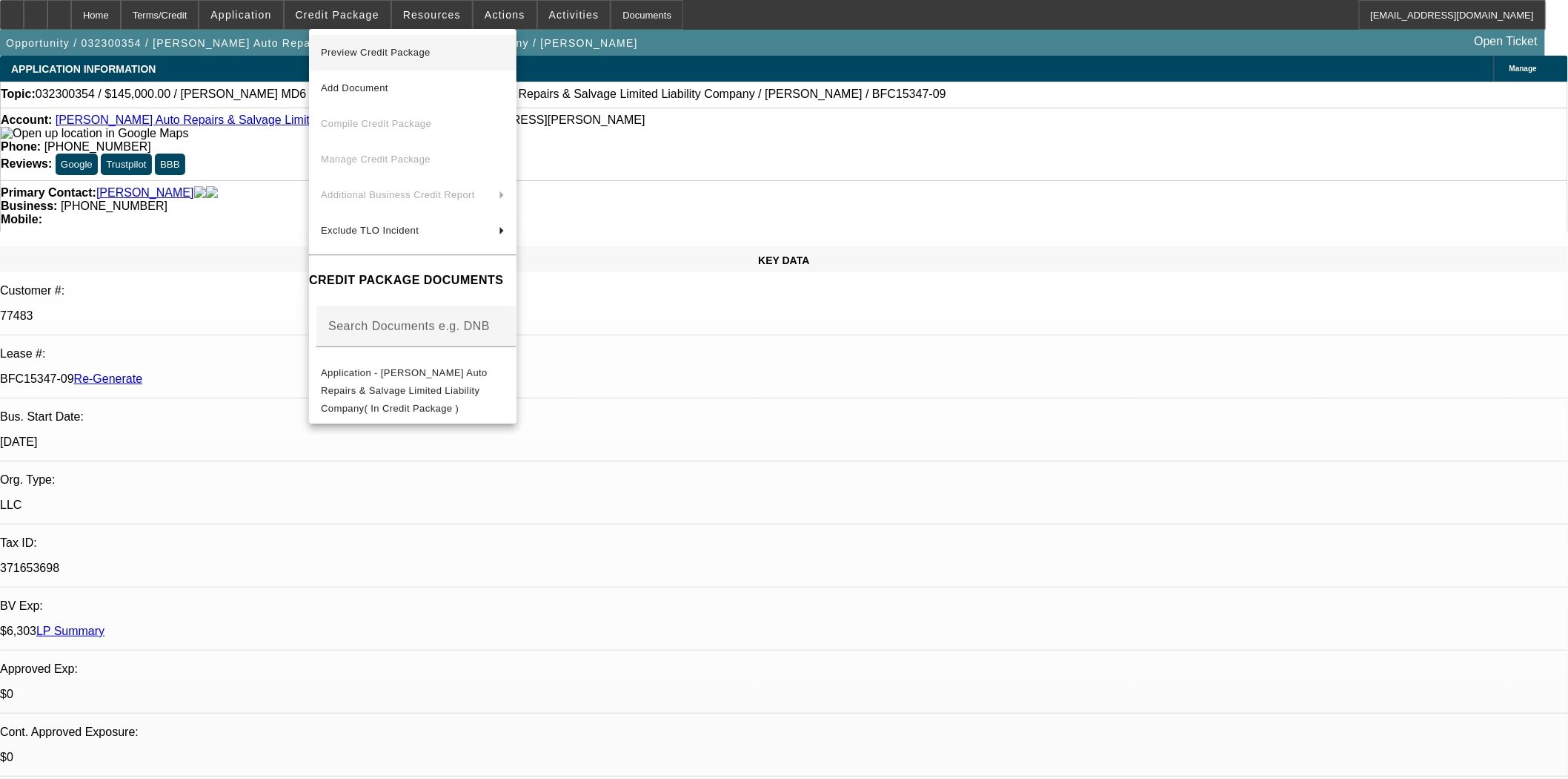
click at [360, 50] on span "Preview Credit Package" at bounding box center [375, 53] width 110 height 12
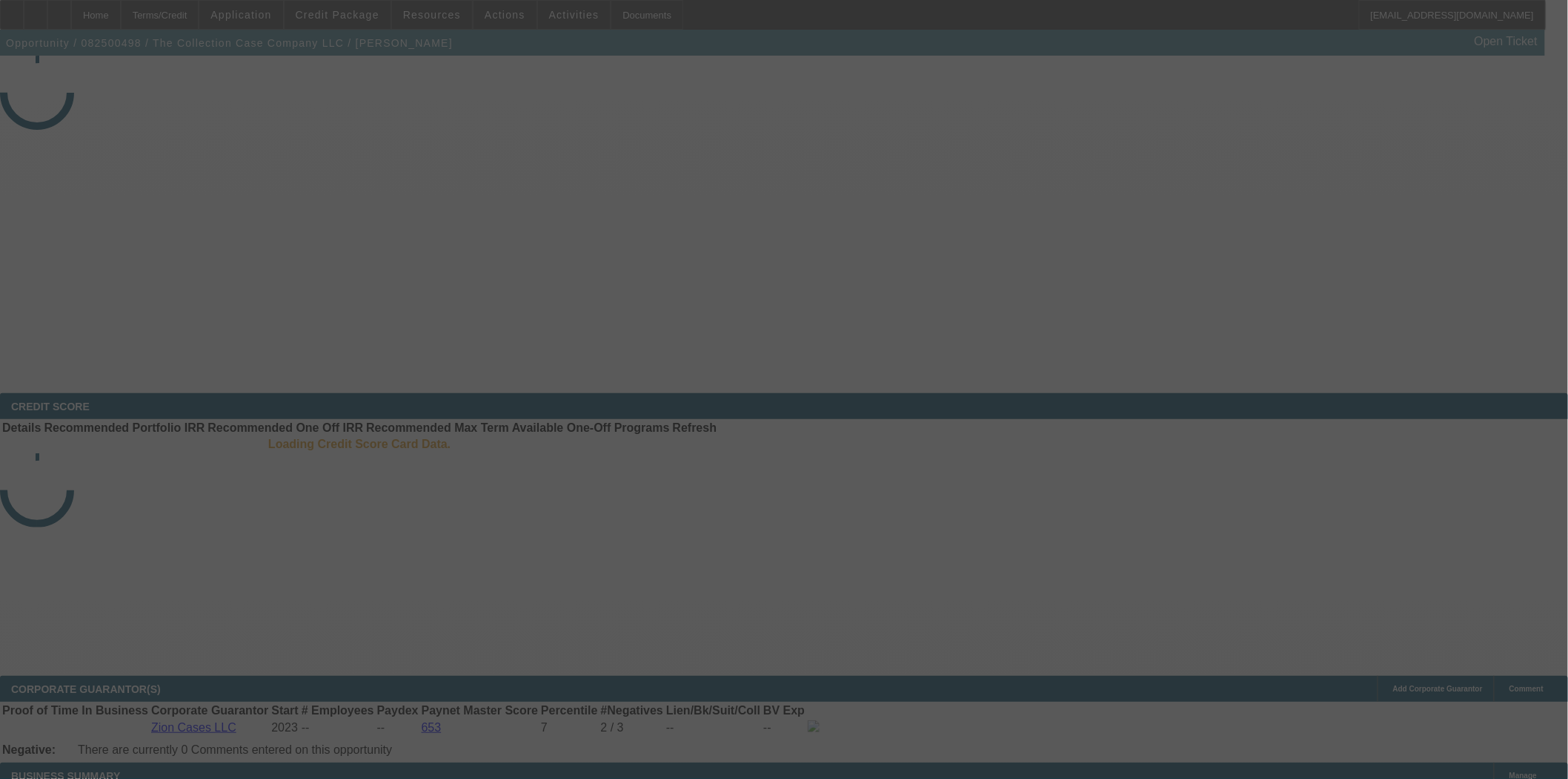
select select "3"
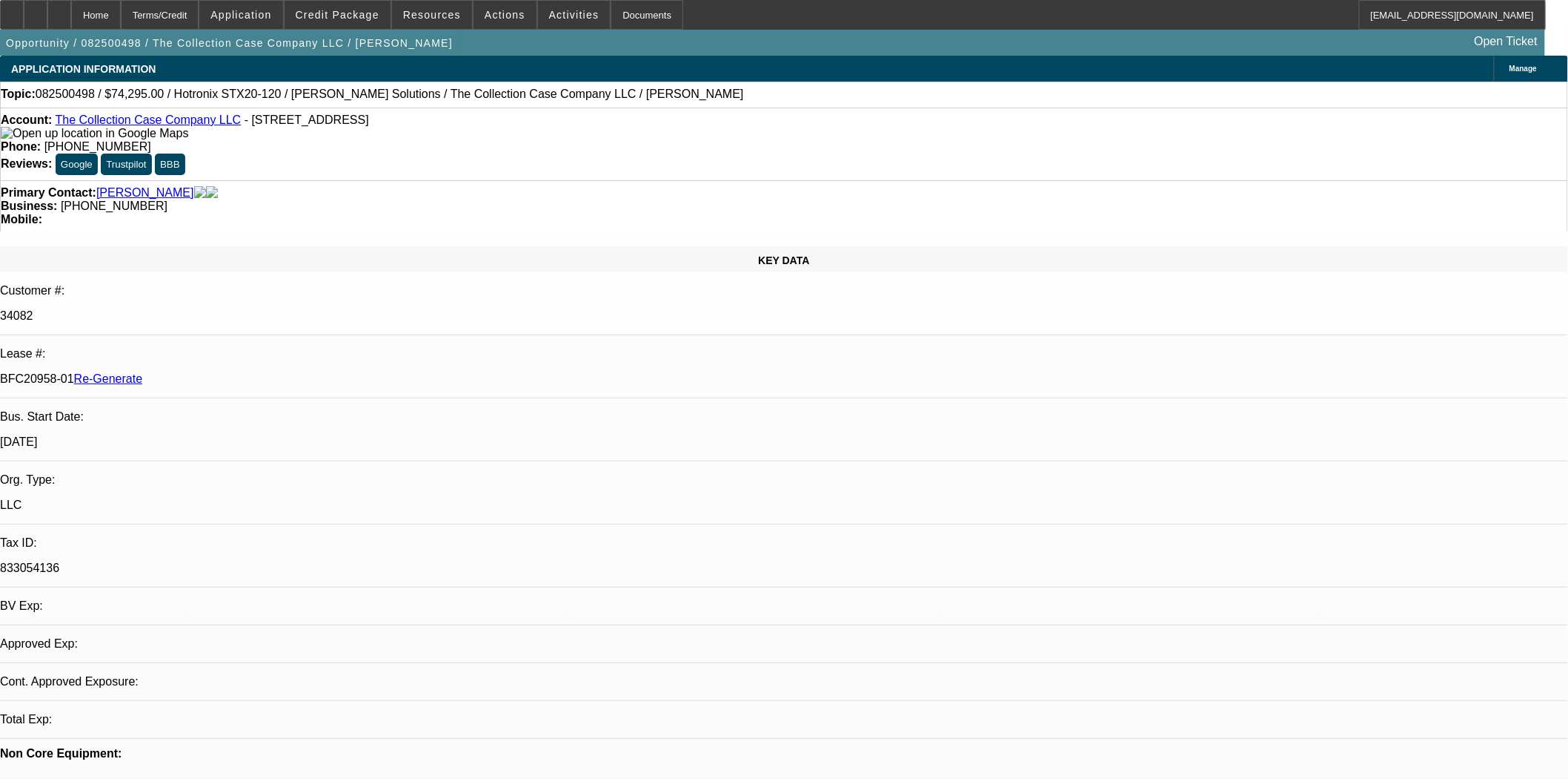
select select "0"
select select "2"
select select "0"
select select "2"
select select "6"
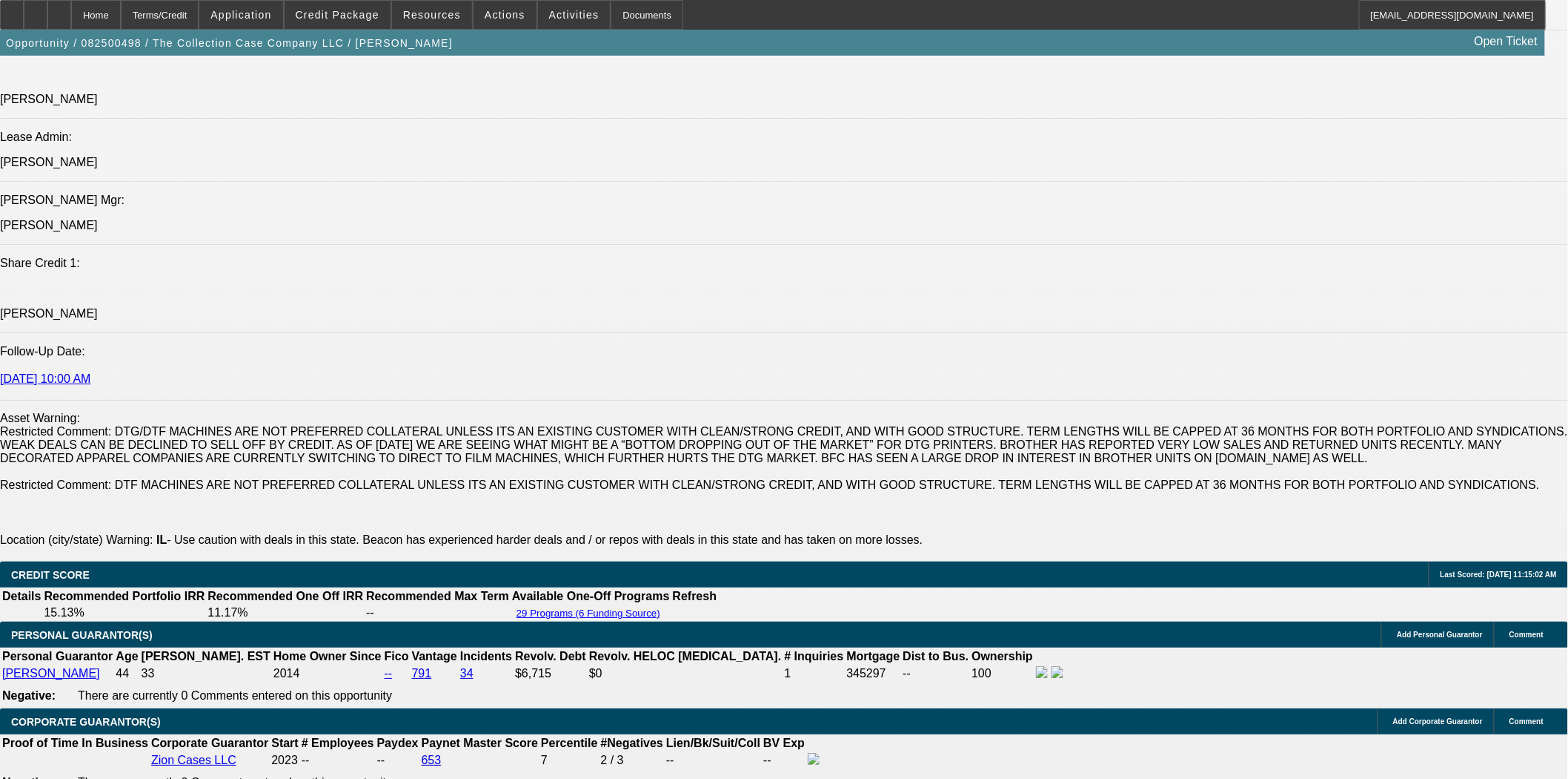
scroll to position [2389, 0]
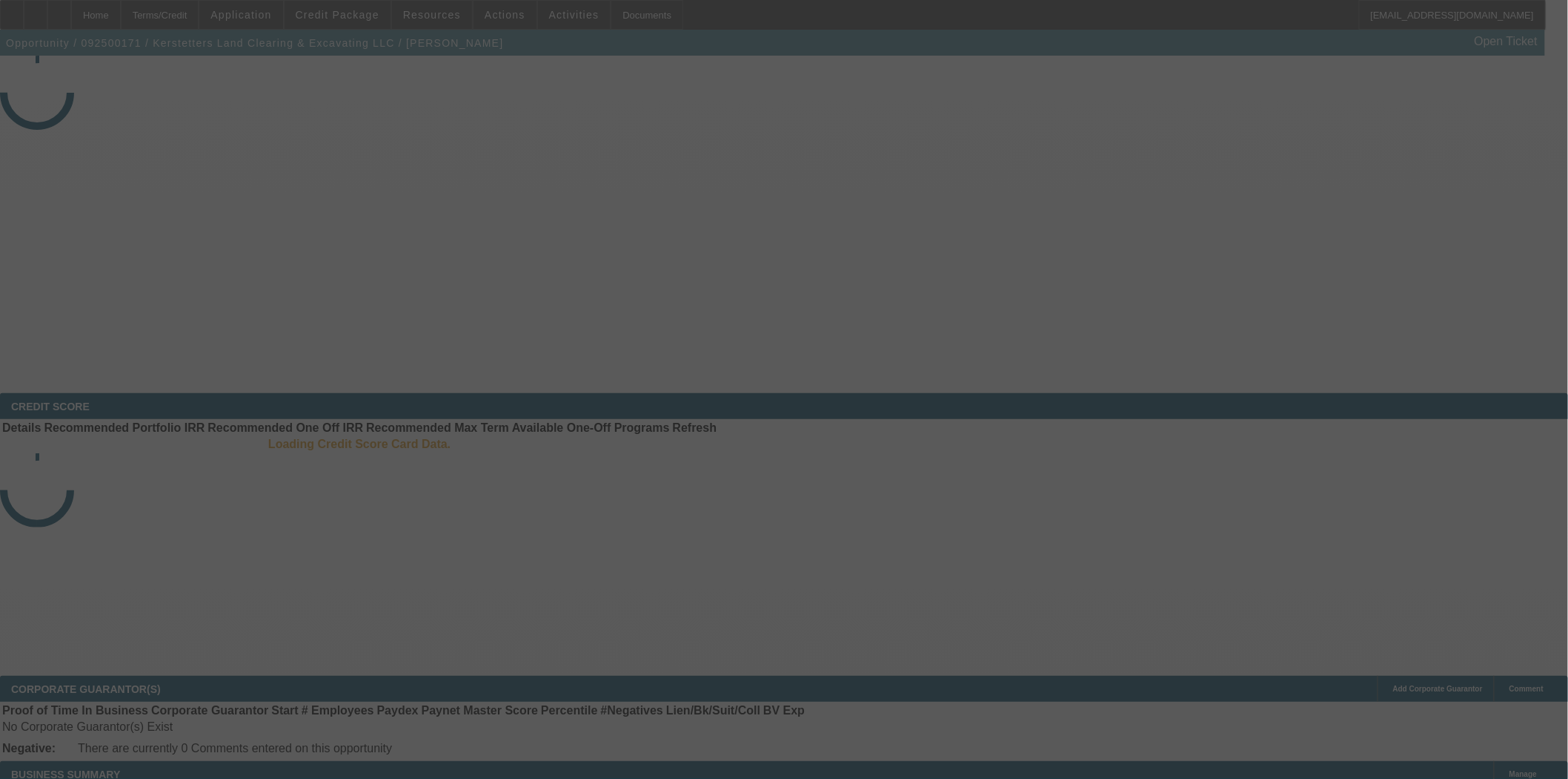
select select "3"
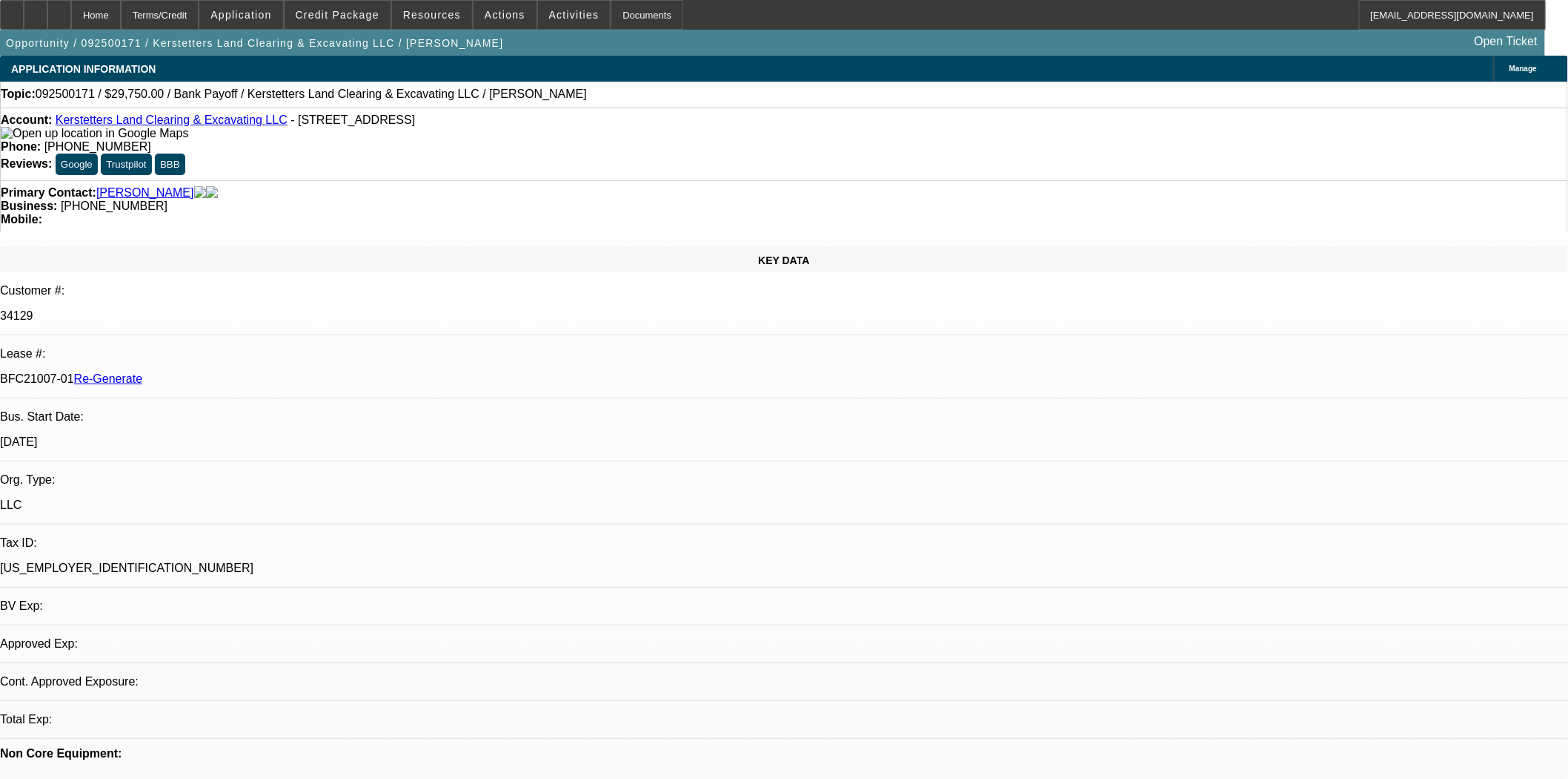
select select "0.15"
select select "2"
select select "0"
select select "6"
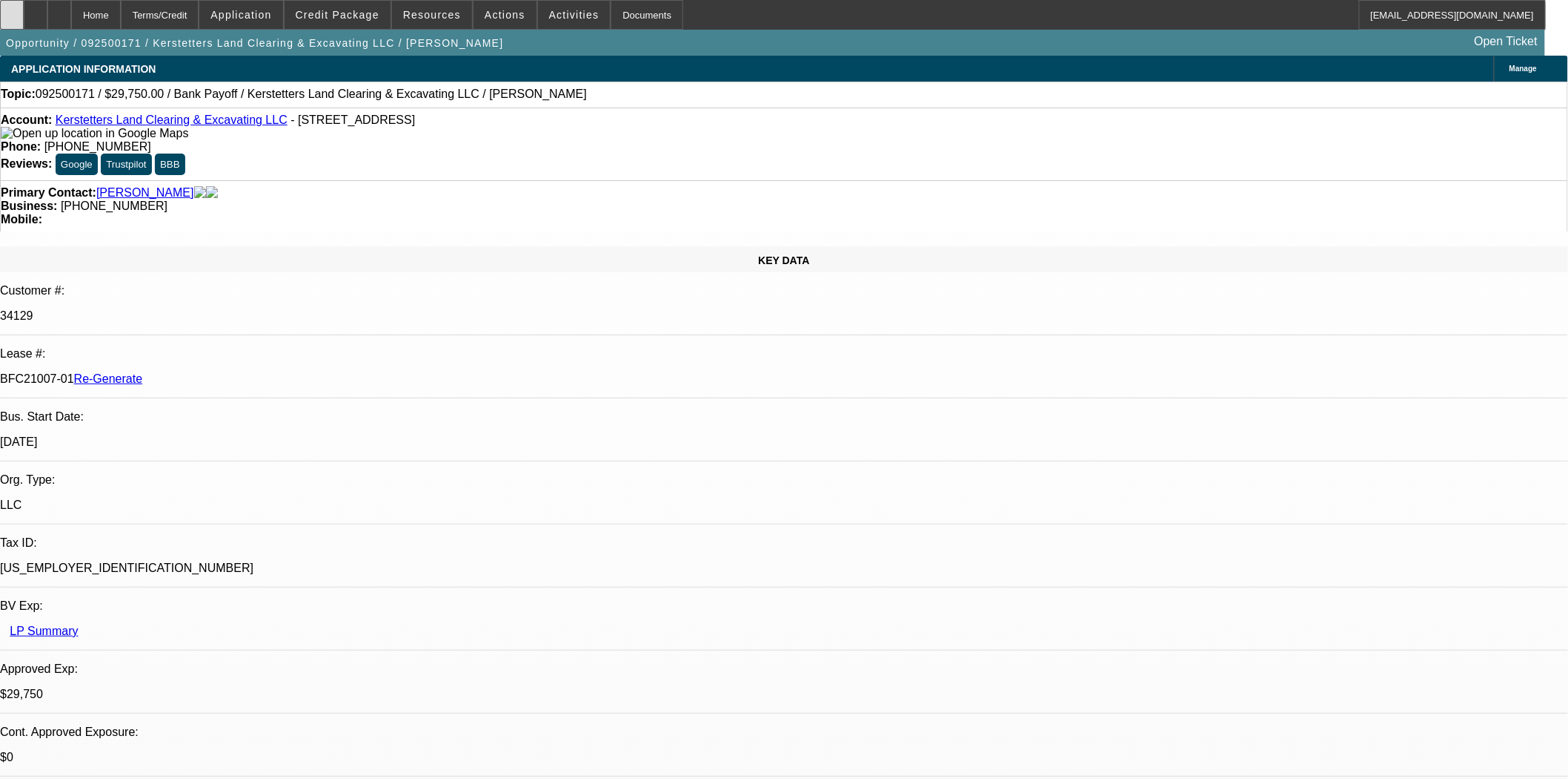
click at [24, 21] on div at bounding box center [12, 14] width 24 height 30
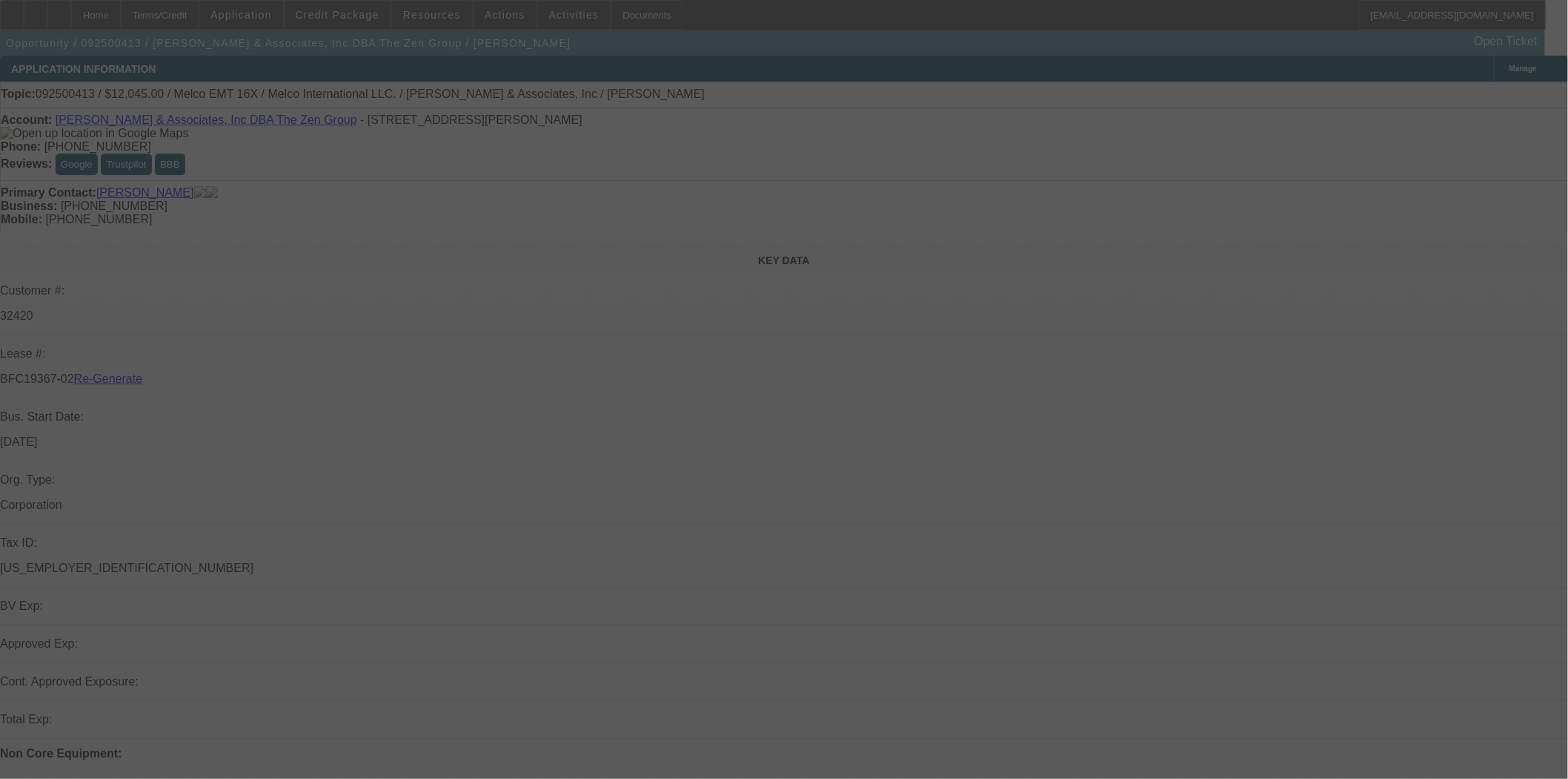
select select "3"
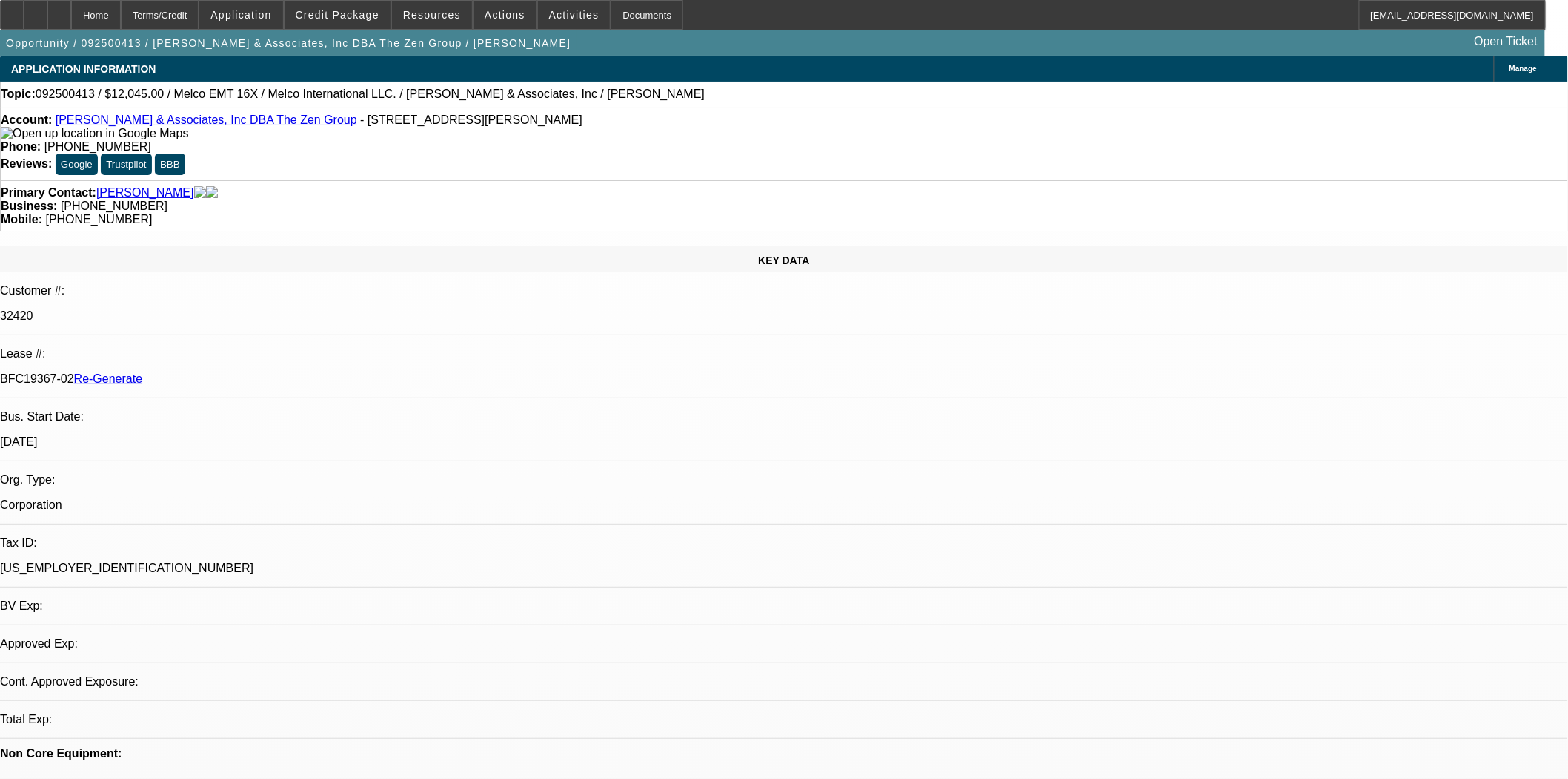
select select "0"
select select "2"
select select "0.1"
select select "2"
select select "4"
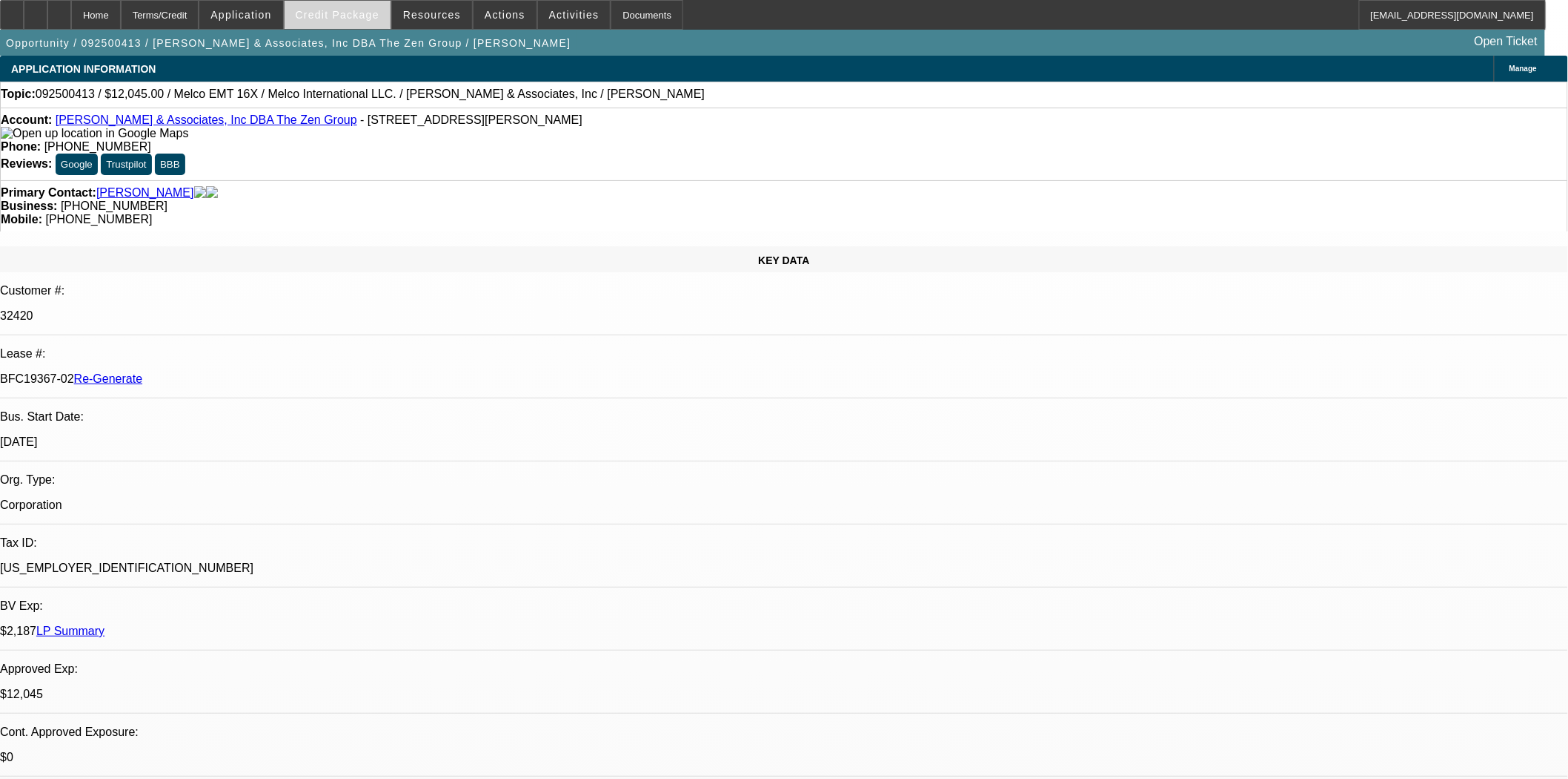
click at [373, 5] on span at bounding box center [338, 14] width 106 height 36
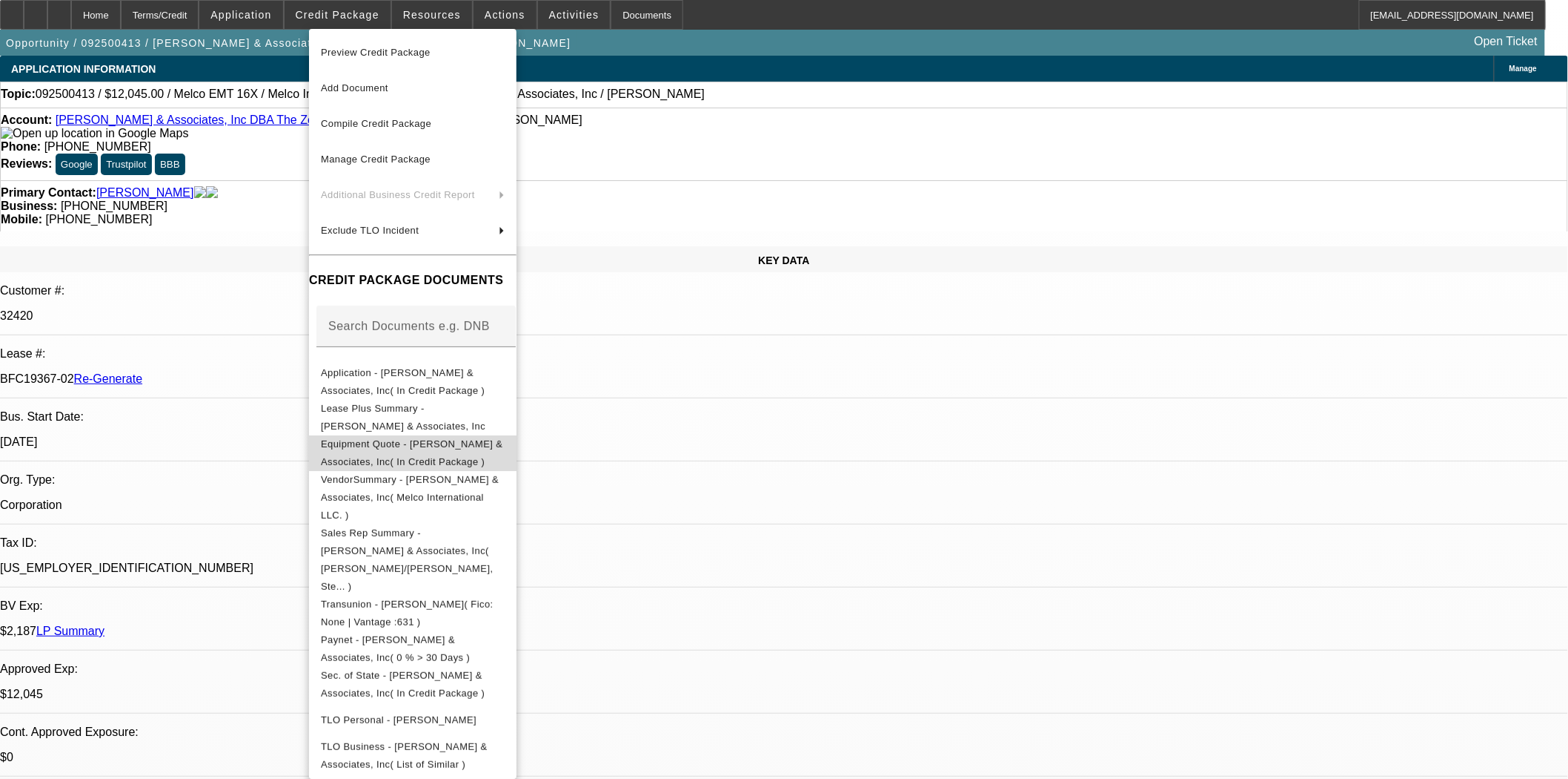
click at [398, 449] on span "Equipment Quote - [PERSON_NAME] & Associates, Inc( In Credit Package )" at bounding box center [411, 452] width 182 height 29
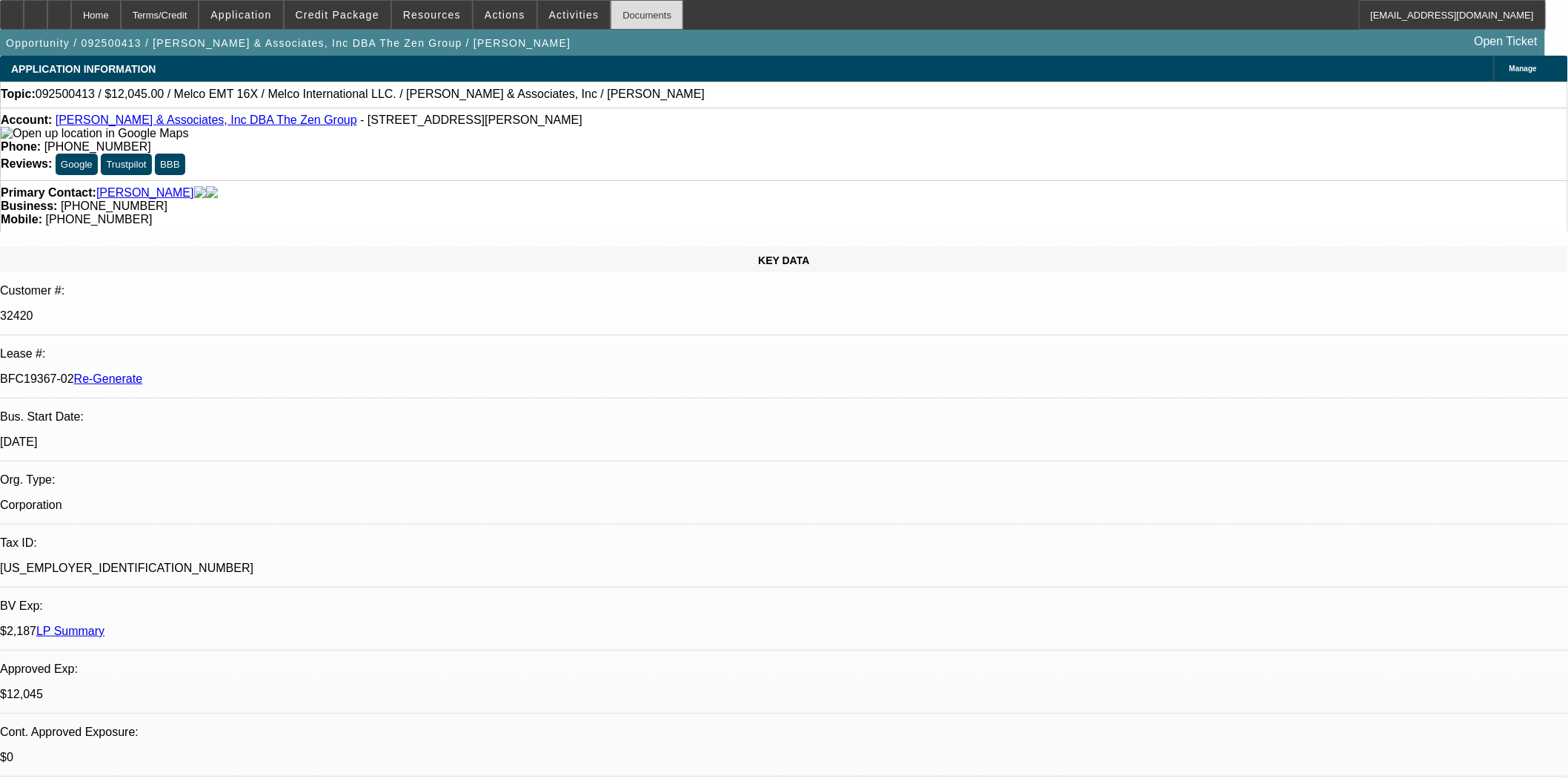
click at [612, 16] on div "Documents" at bounding box center [647, 14] width 72 height 30
click at [502, 13] on span "Actions" at bounding box center [505, 14] width 40 height 12
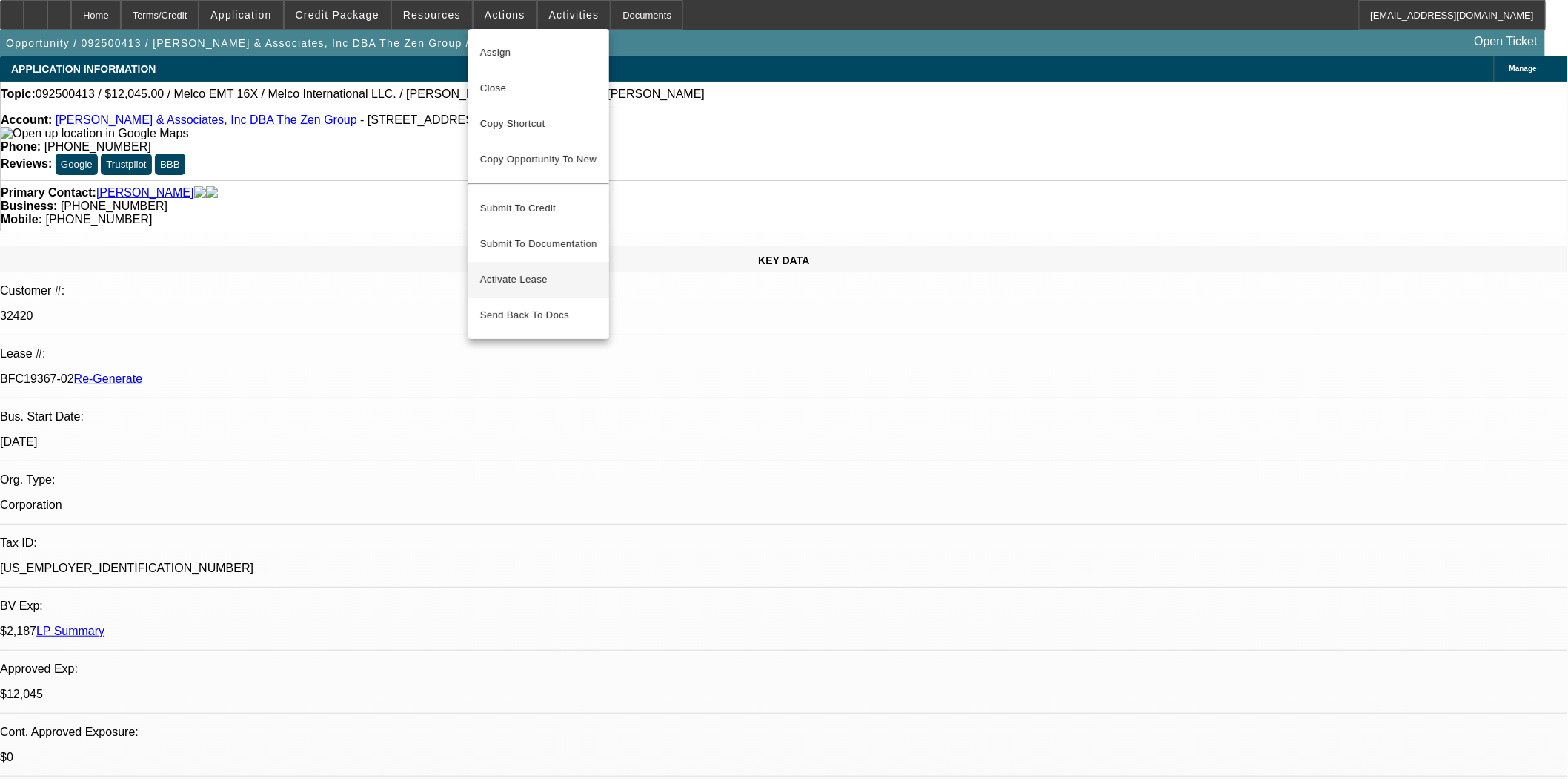
click at [529, 271] on span "Activate Lease" at bounding box center [539, 279] width 117 height 17
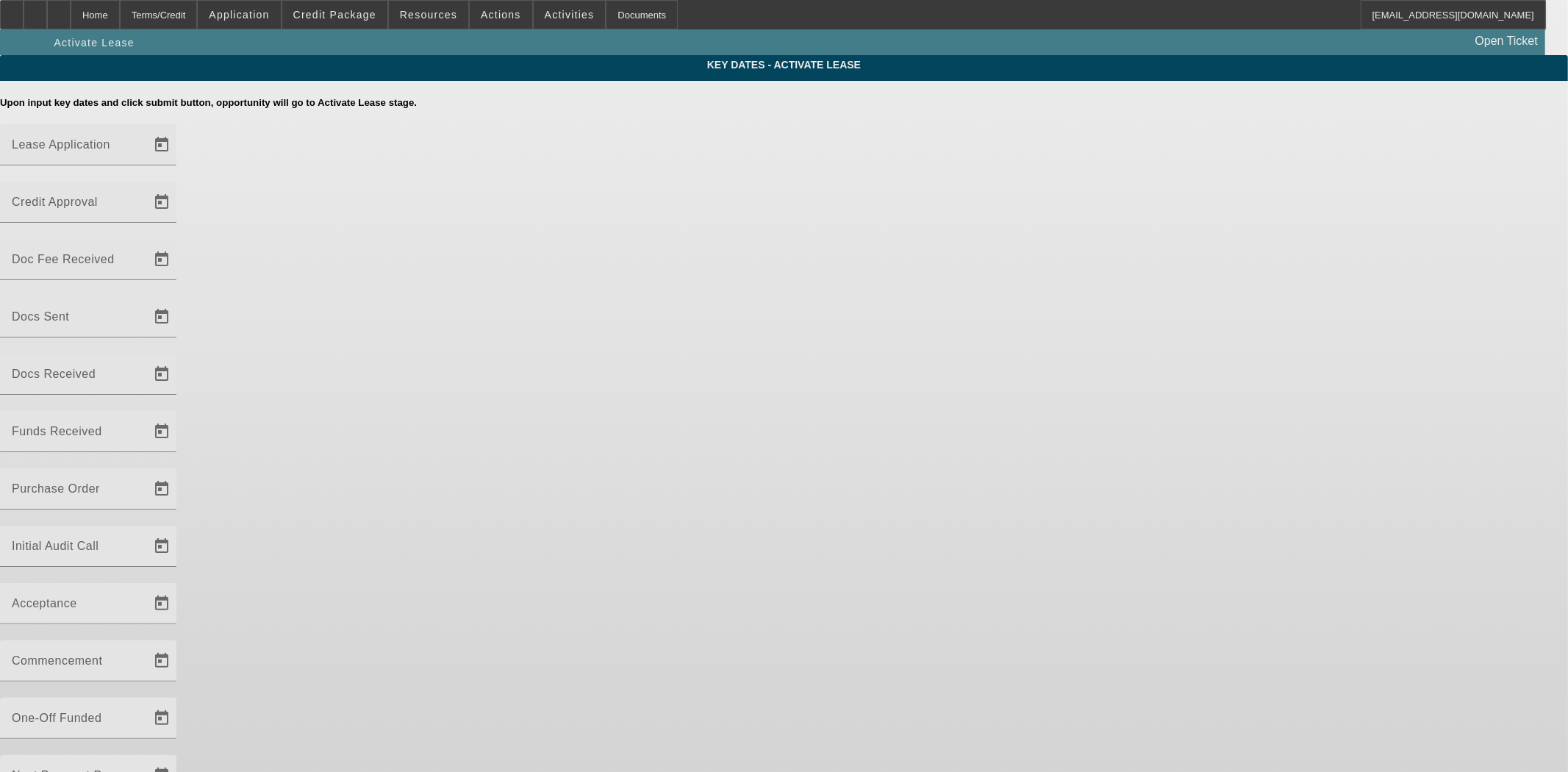
type input "[DATE]"
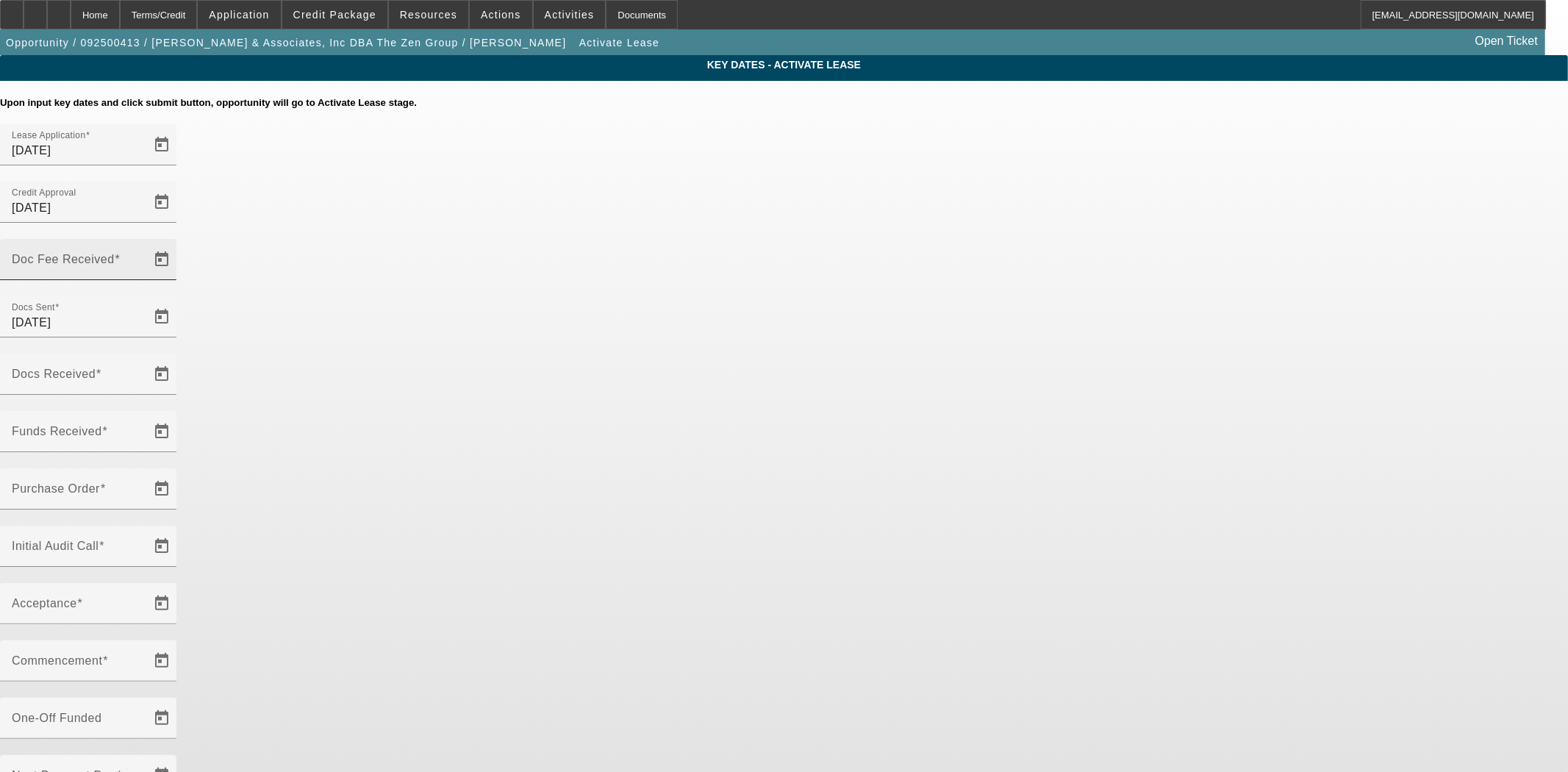
click at [144, 246] on div "Doc Fee Received" at bounding box center [77, 259] width 133 height 41
type input "9/25/2025"
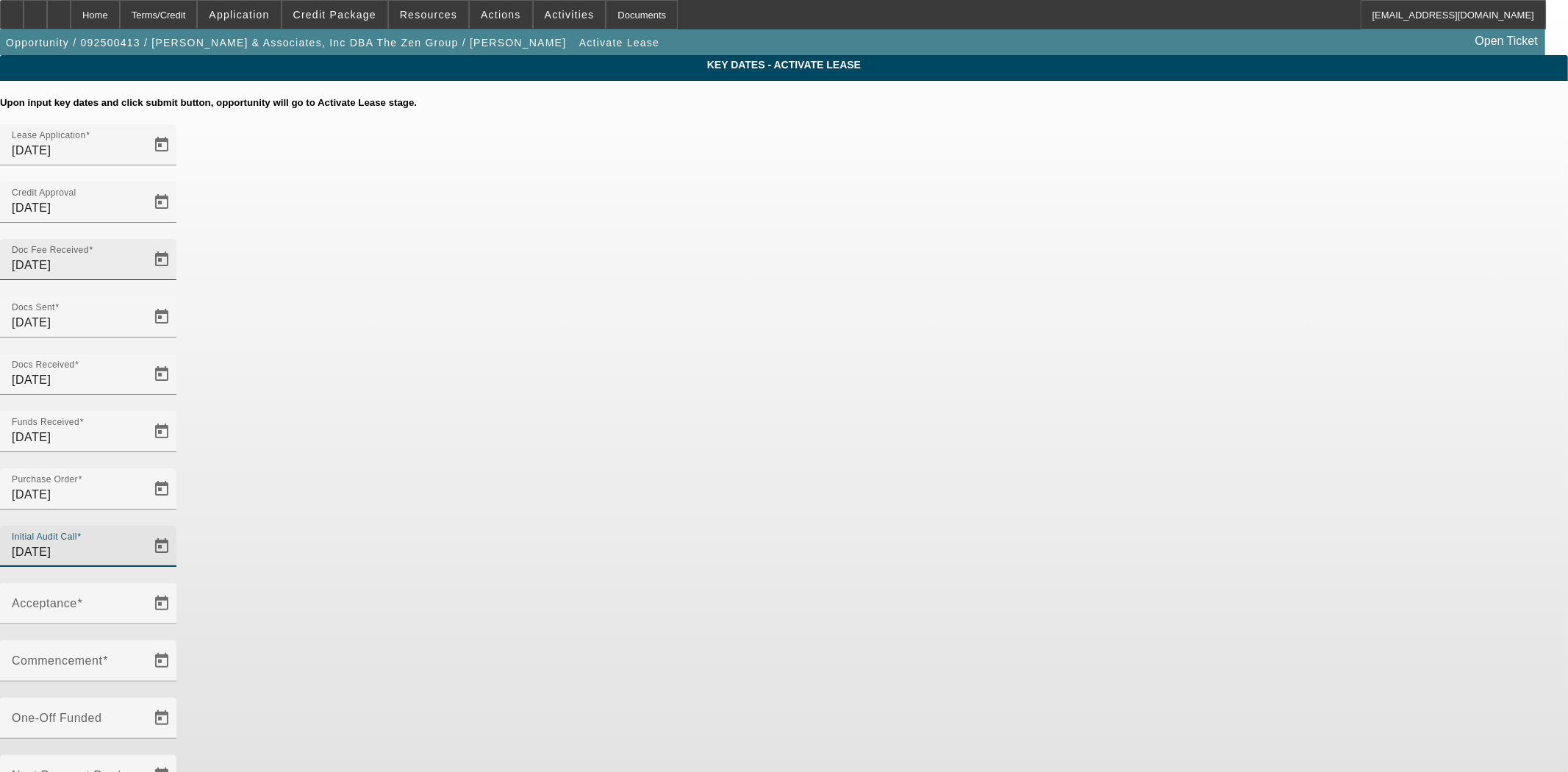
type input "09/25/2025"
type input "9/25/2025"
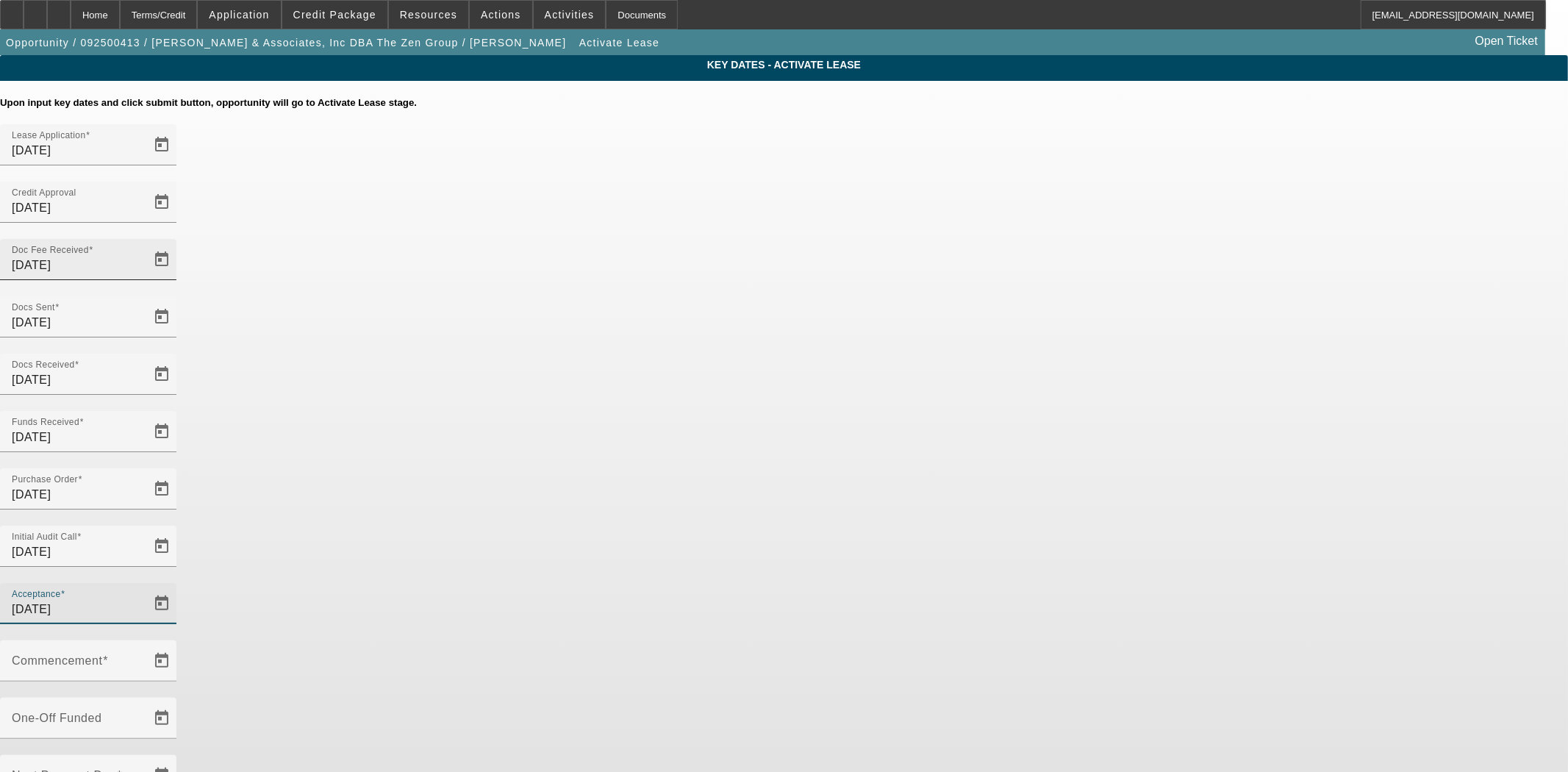
type input "9/25/2025"
type input "10/1/2025"
type input "11/1/2025"
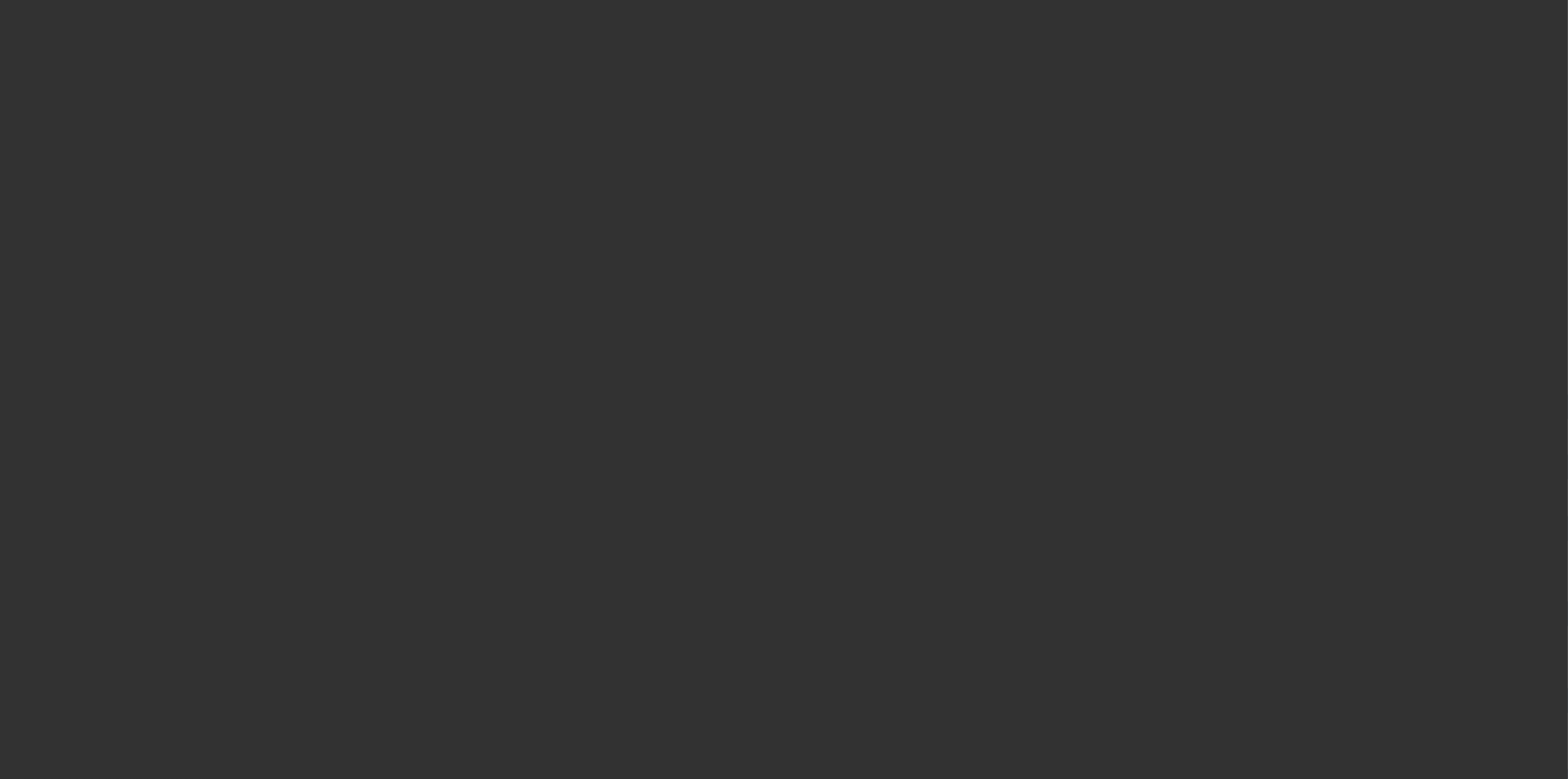
select select "4"
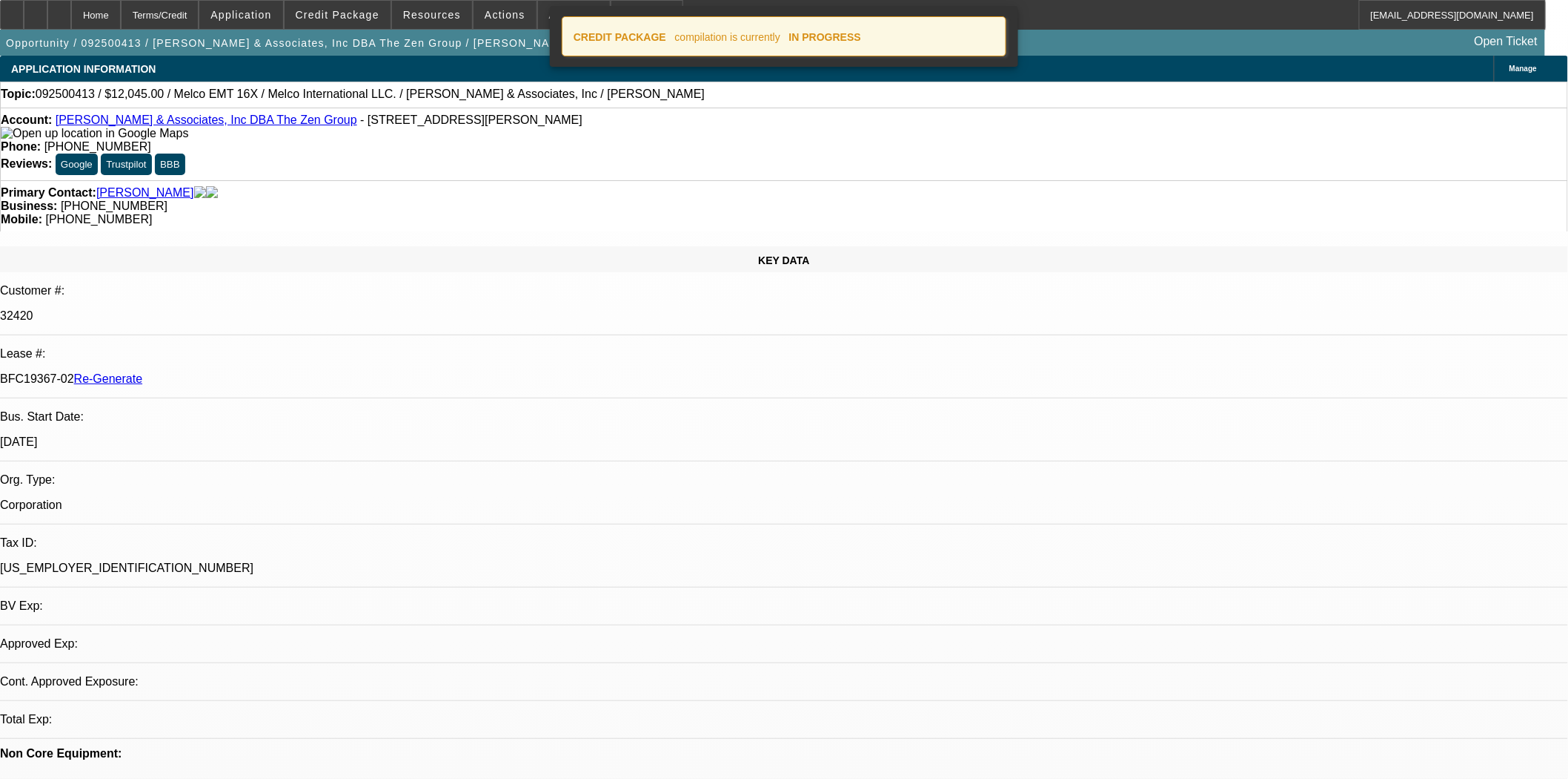
select select "0"
select select "2"
select select "0.1"
select select "4"
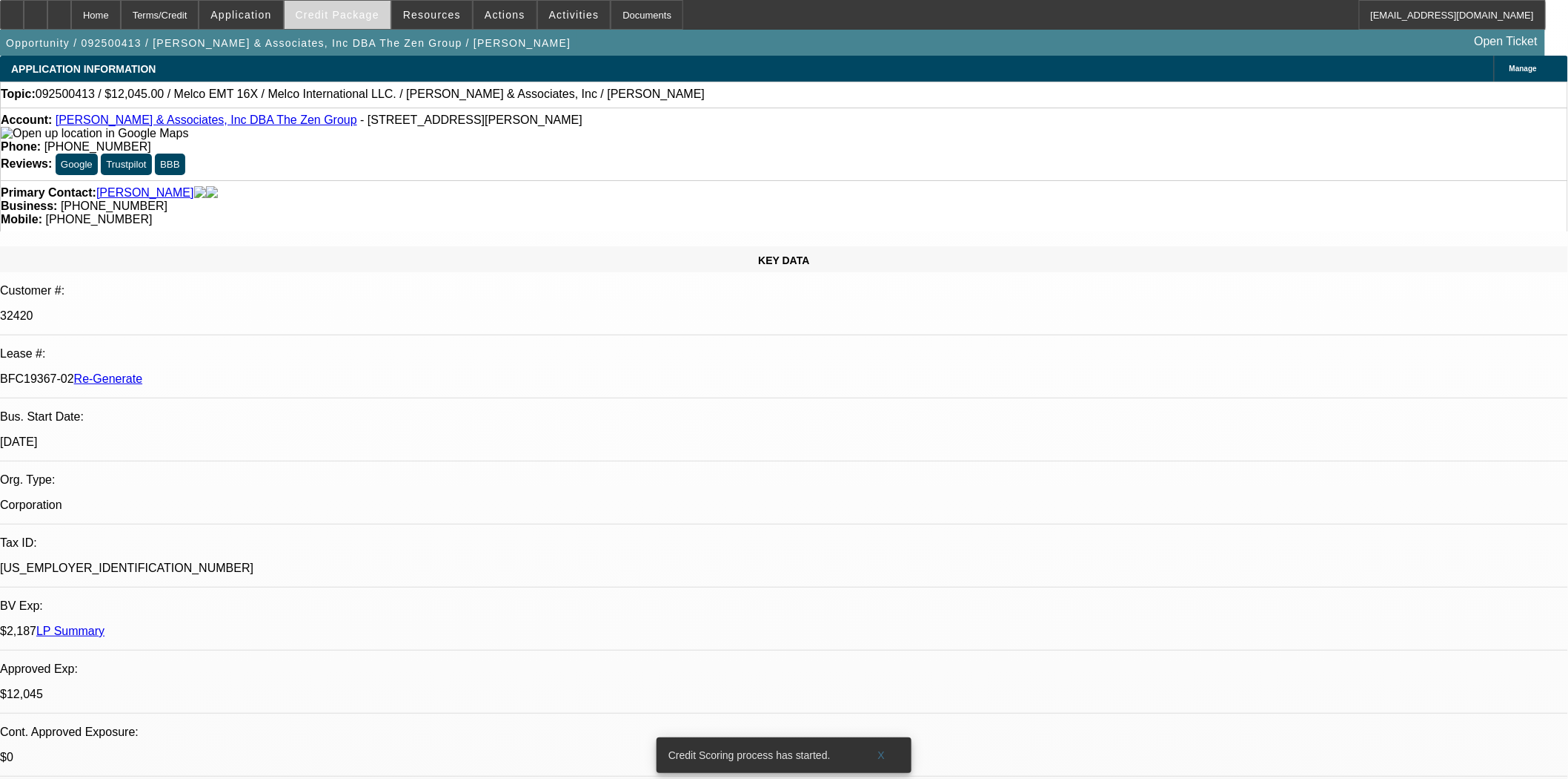
click at [335, 16] on span "Credit Package" at bounding box center [337, 14] width 84 height 12
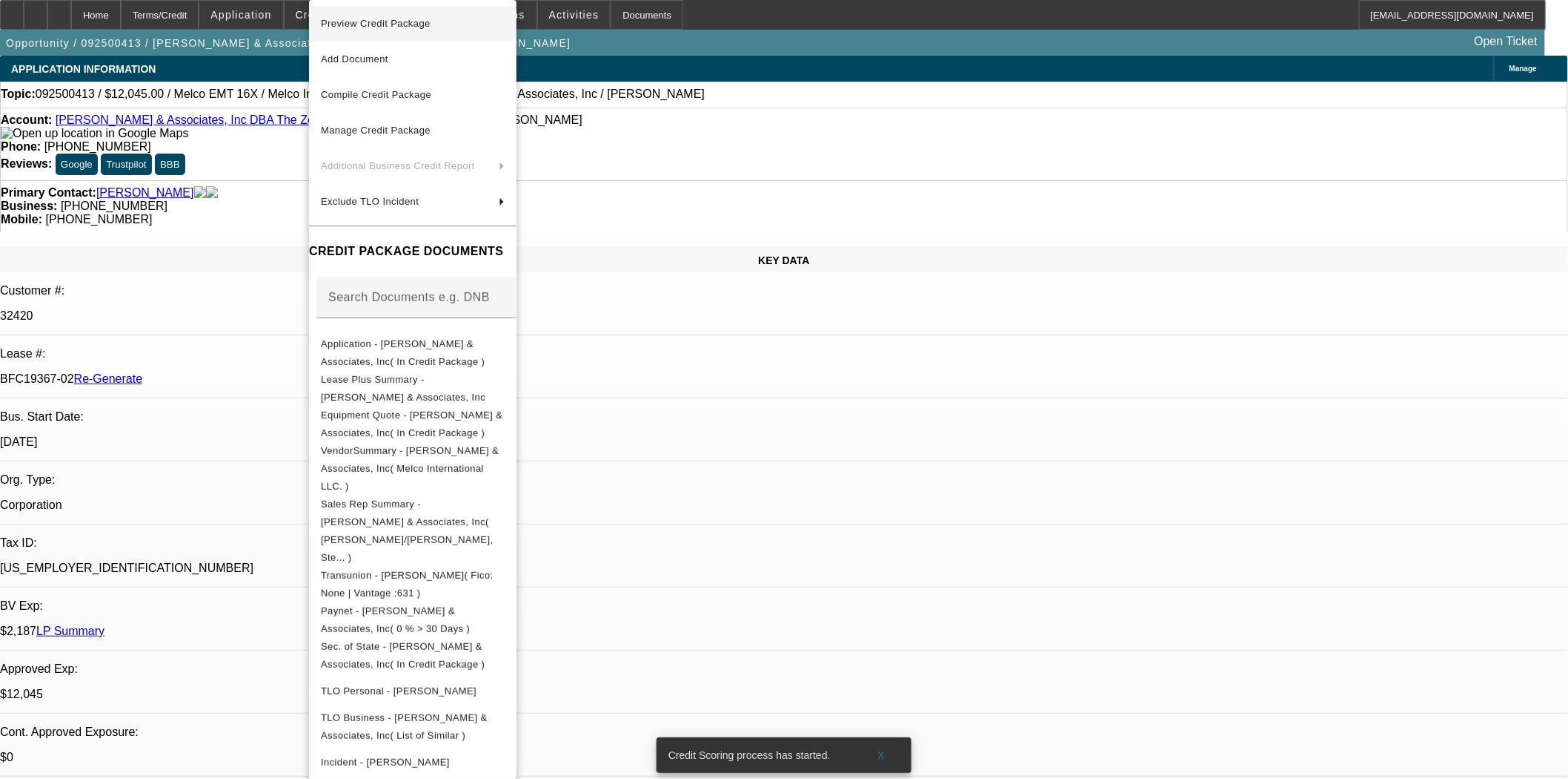
click at [372, 27] on span "Preview Credit Package" at bounding box center [375, 23] width 110 height 12
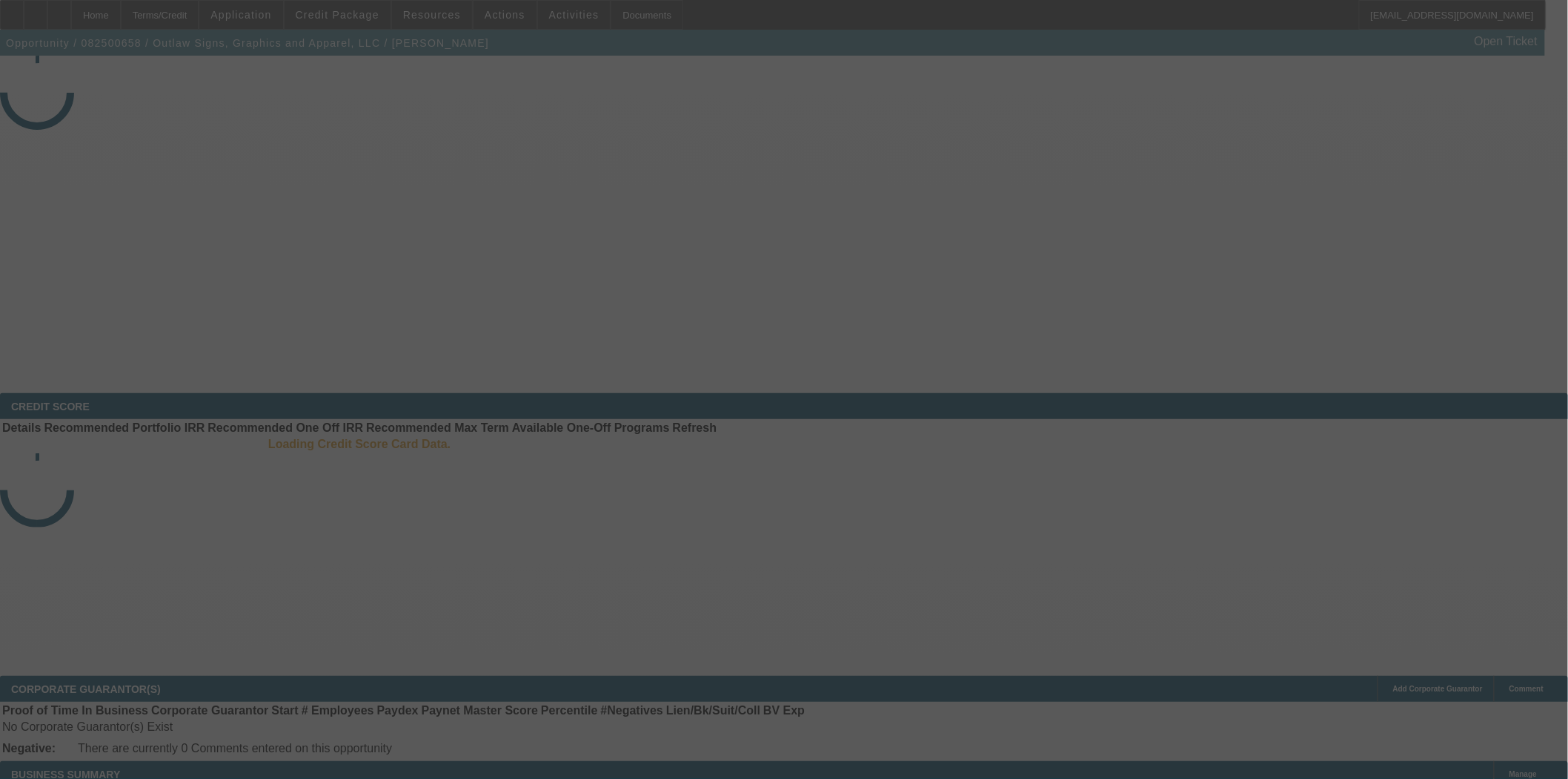
select select "3"
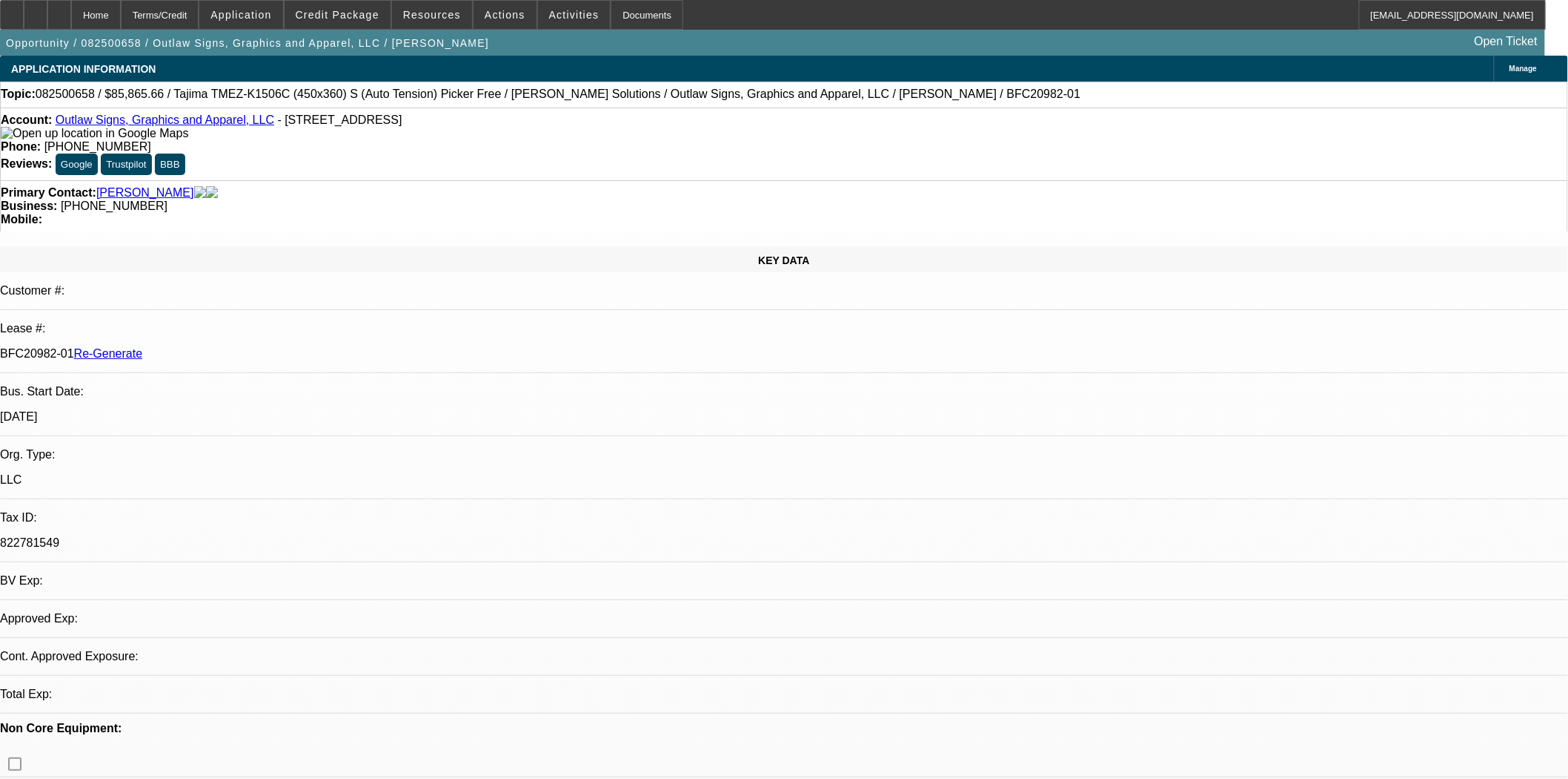
select select "0"
select select "6"
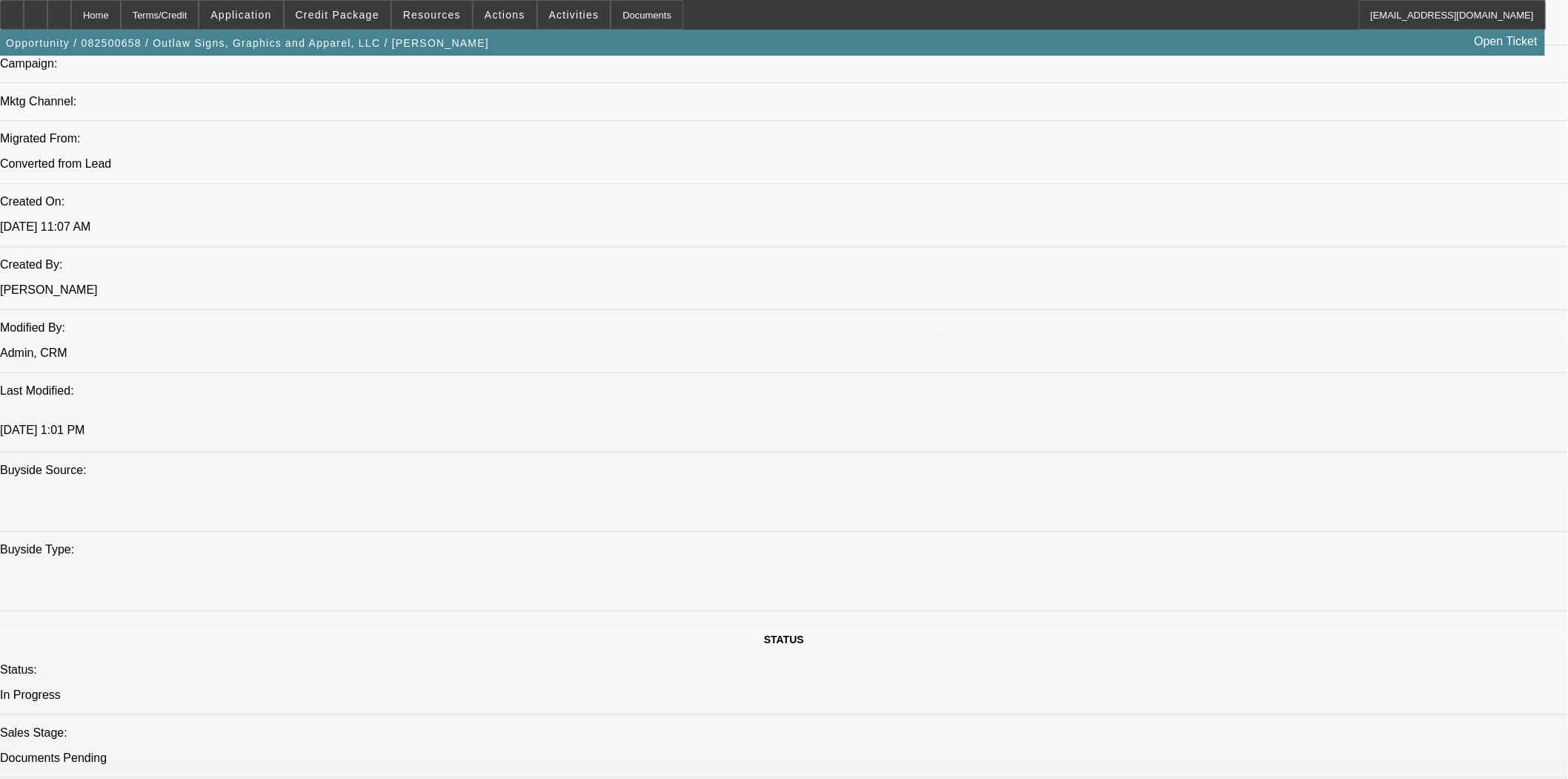
scroll to position [1648, 0]
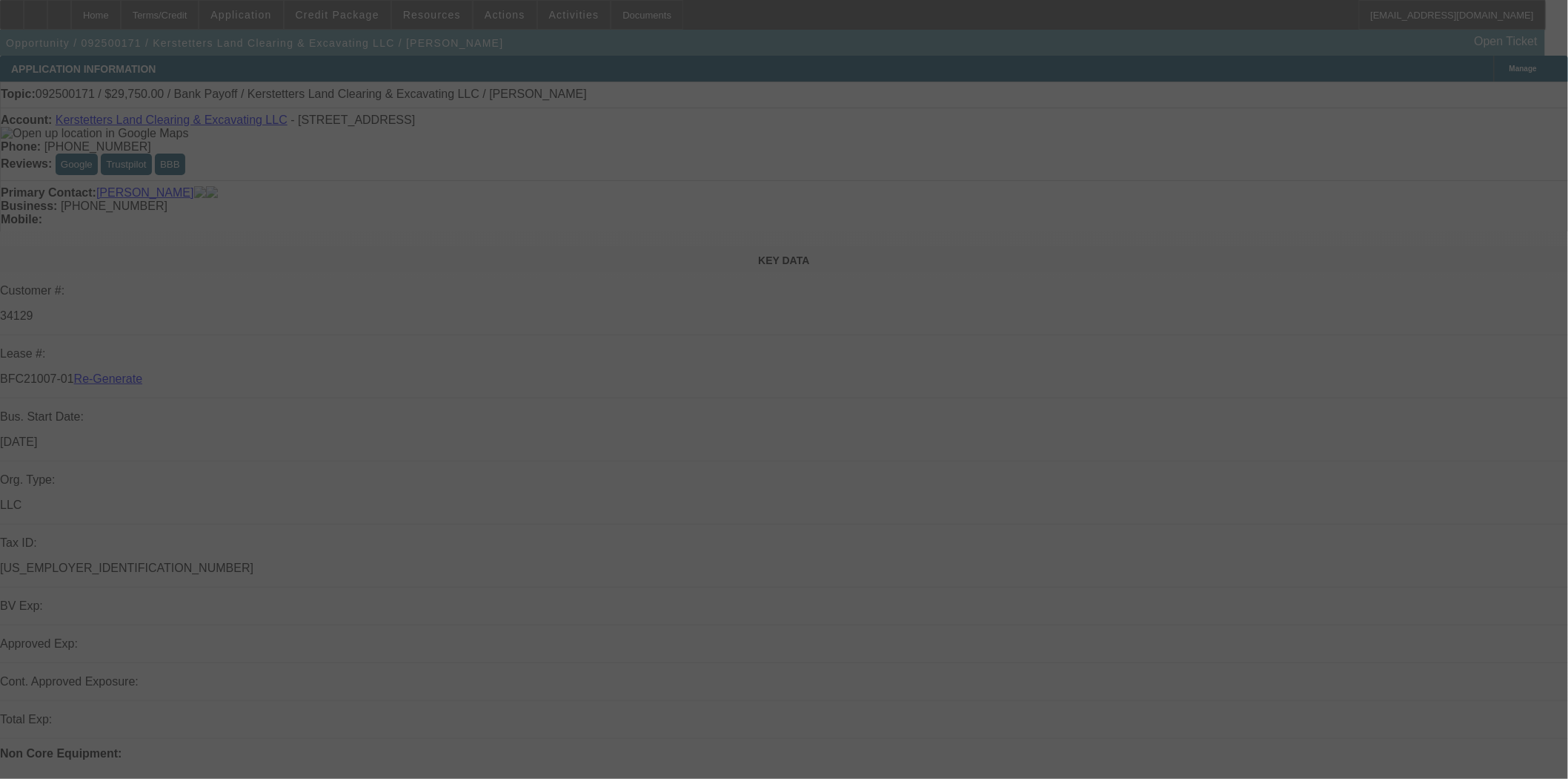
select select "3"
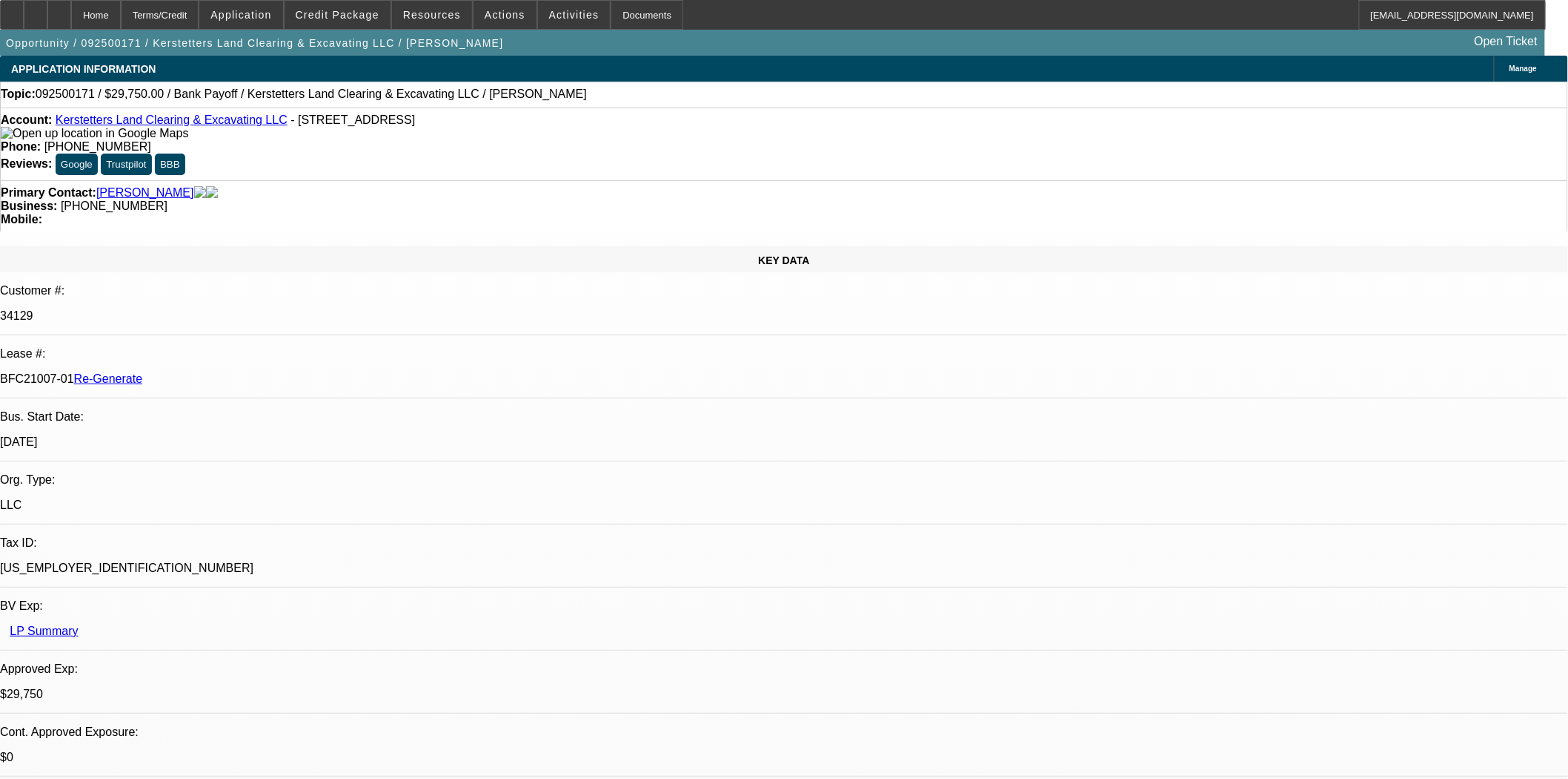
select select "0.15"
select select "2"
select select "0"
select select "6"
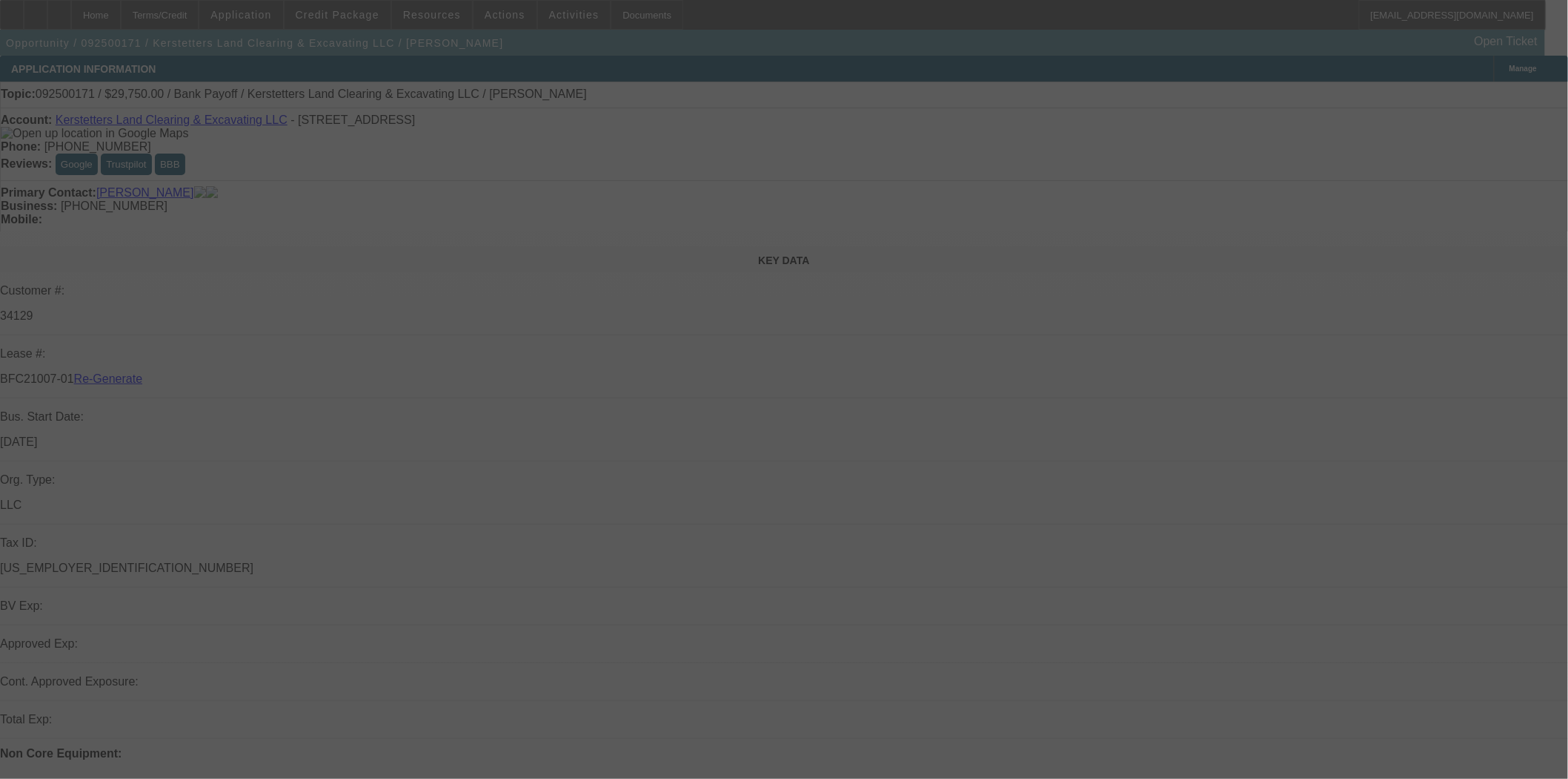
select select "3"
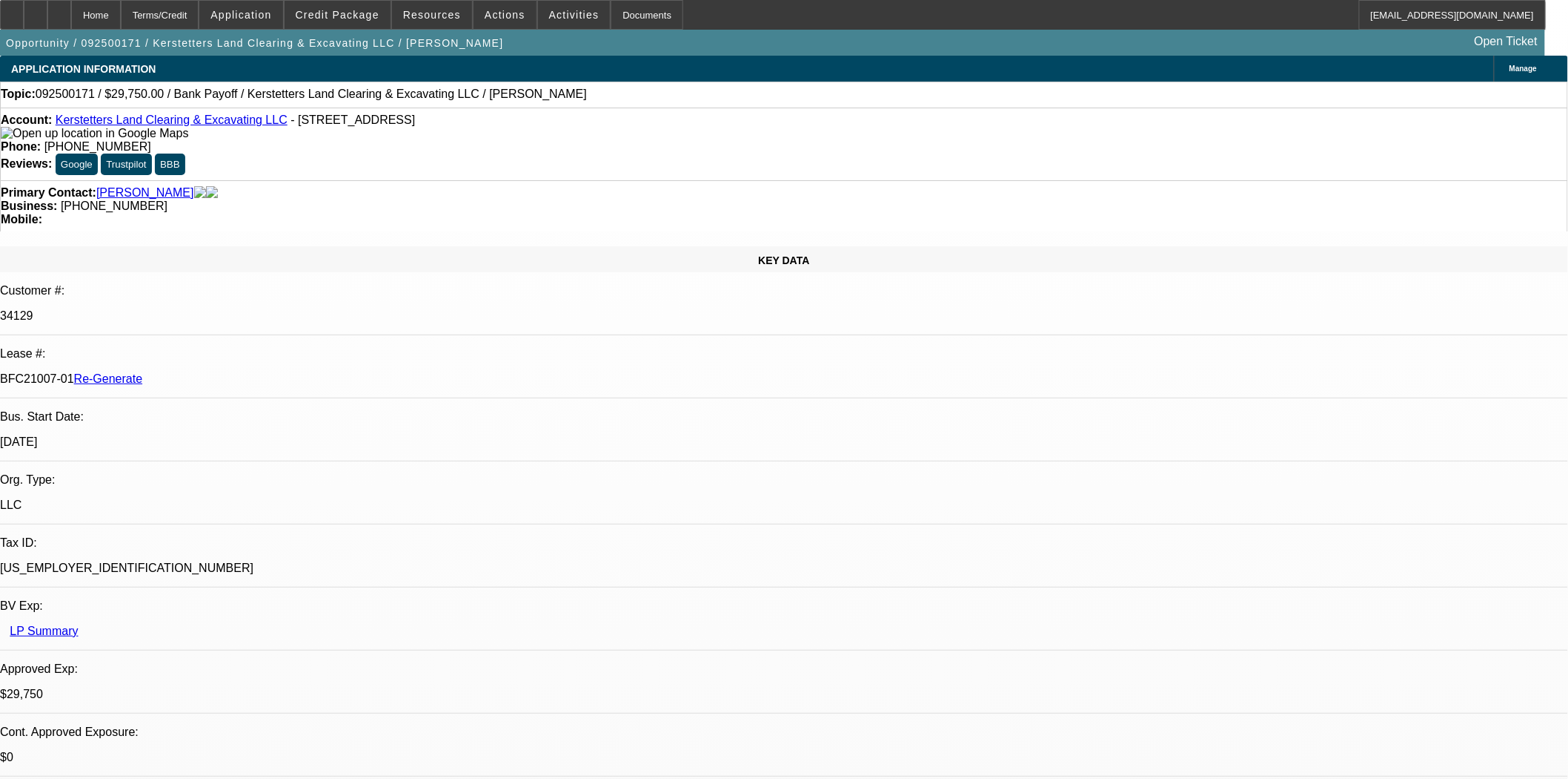
select select "0.15"
select select "2"
select select "0"
select select "6"
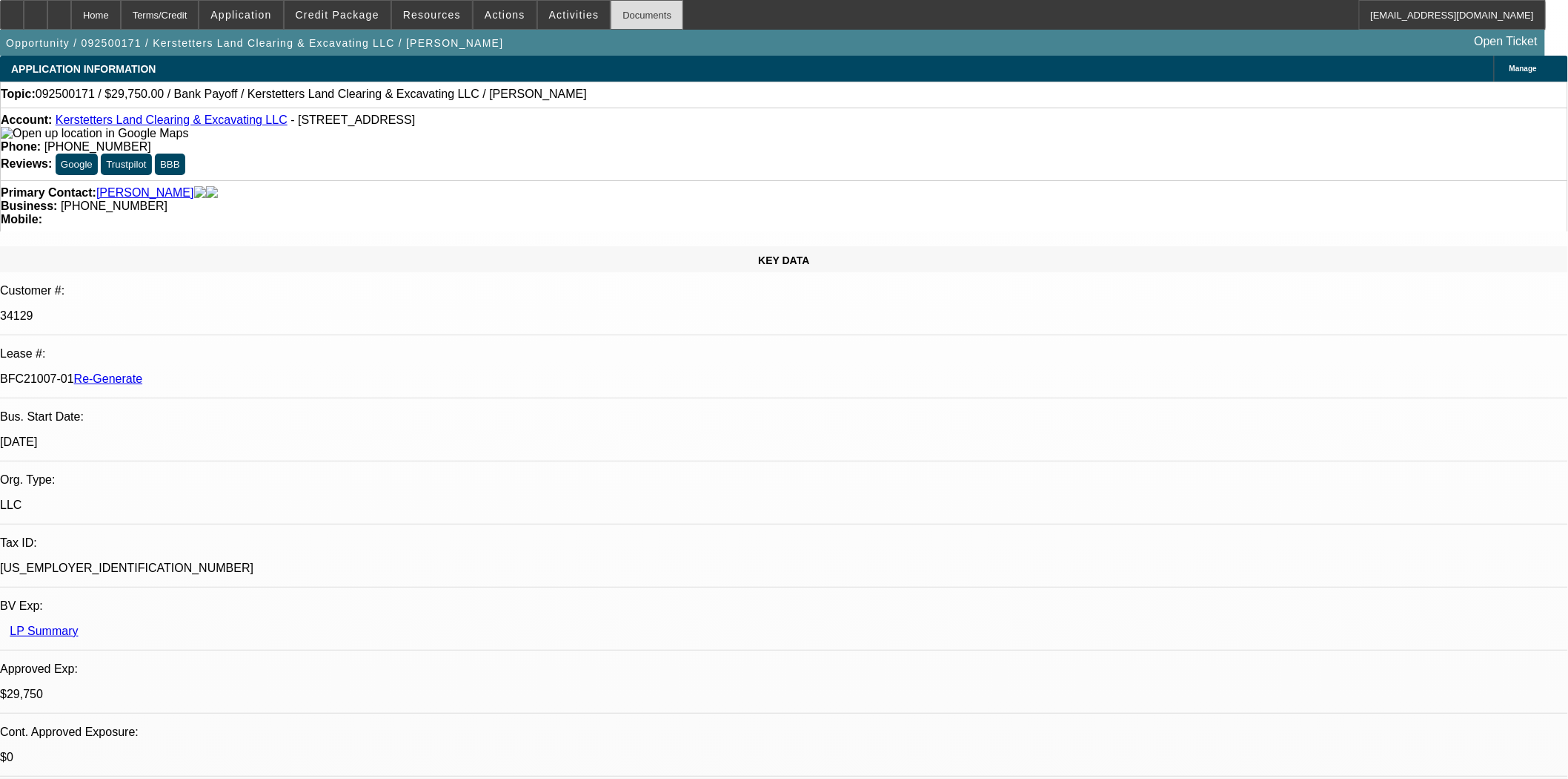
click at [611, 22] on div "Documents" at bounding box center [647, 14] width 72 height 30
click at [499, 23] on span at bounding box center [504, 14] width 63 height 36
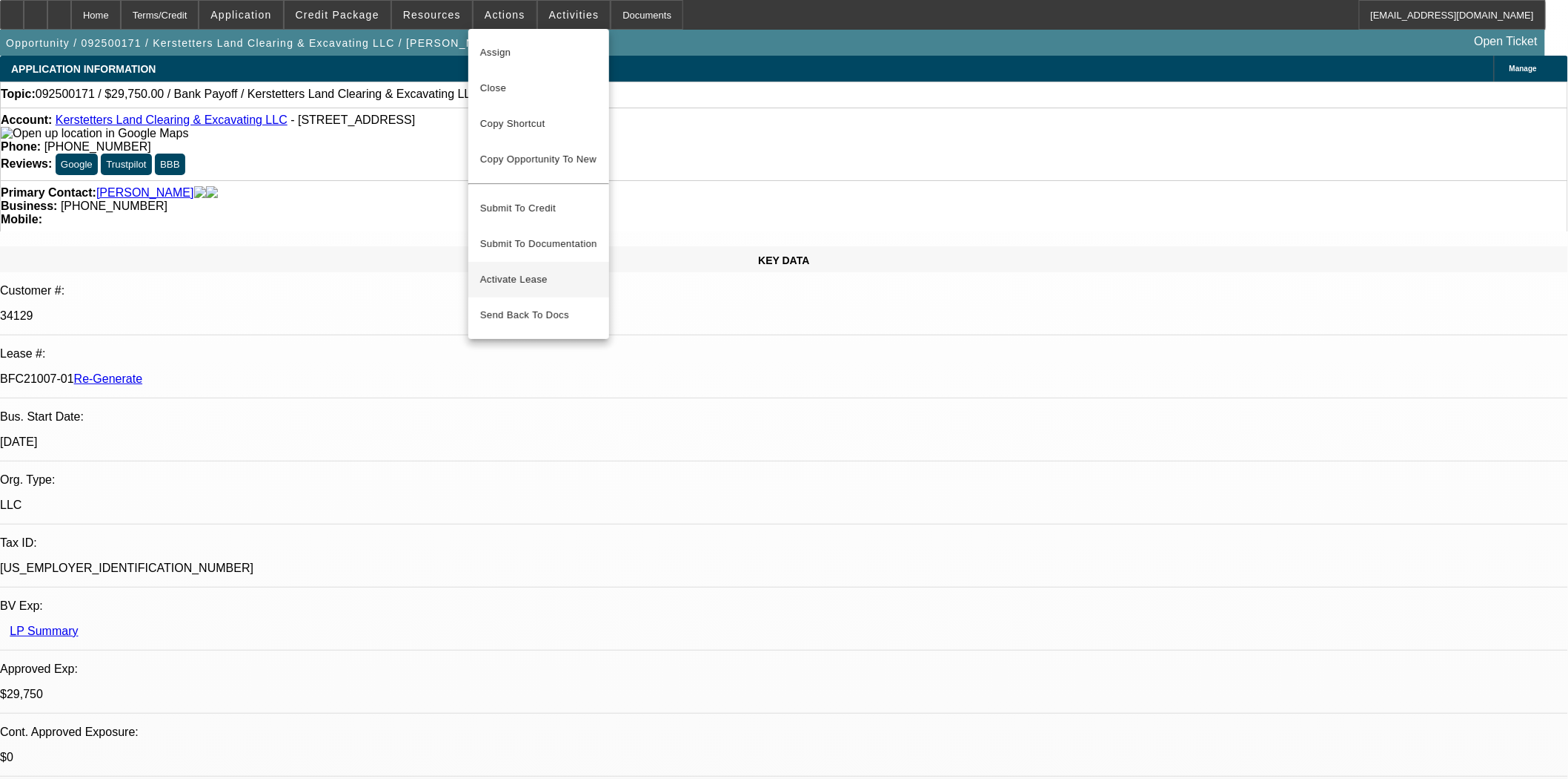
click at [514, 262] on button "Activate Lease" at bounding box center [539, 279] width 141 height 36
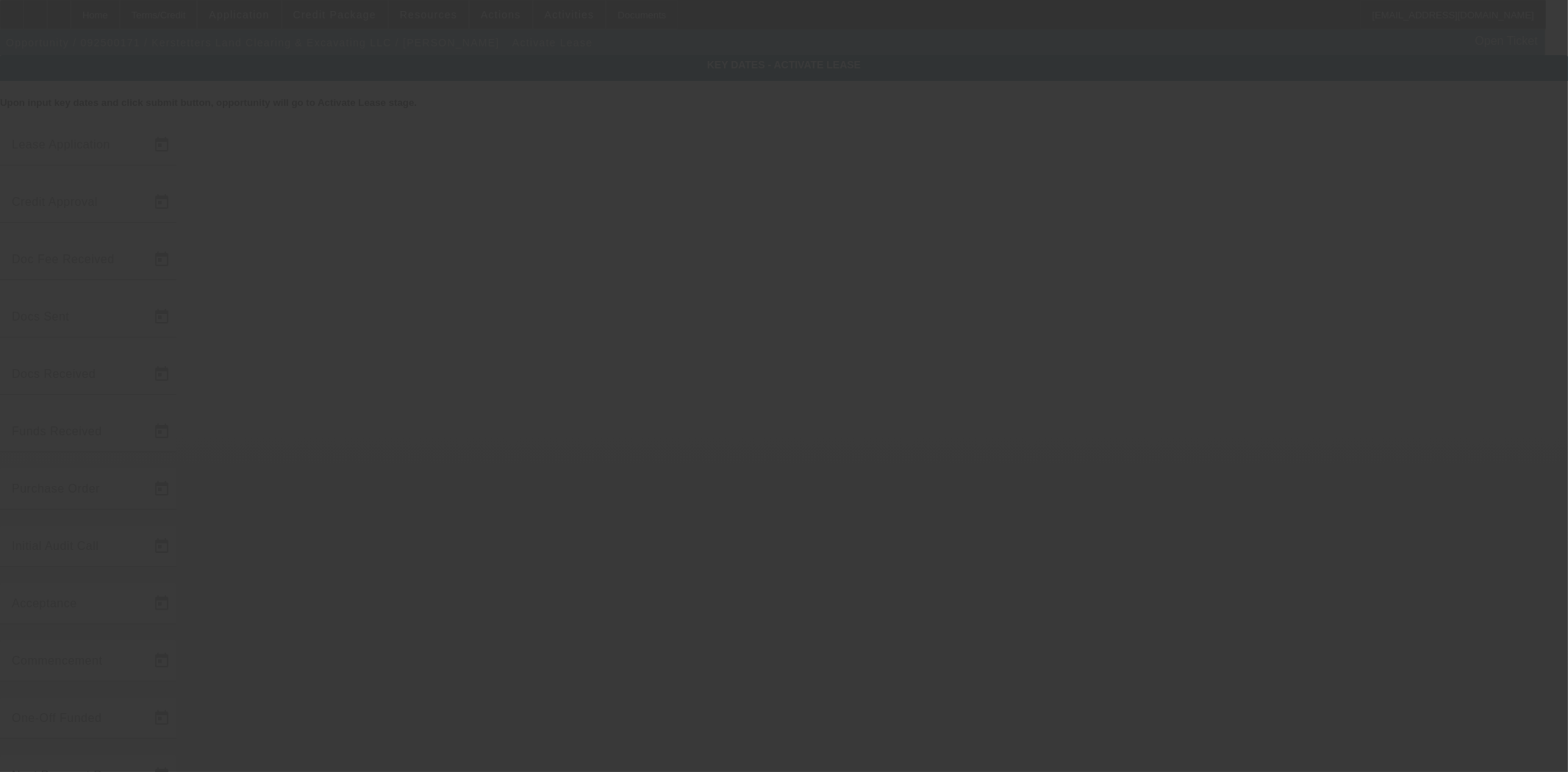
type input "9/9/2025"
type input "9/18/2025"
type input "9/19/2025"
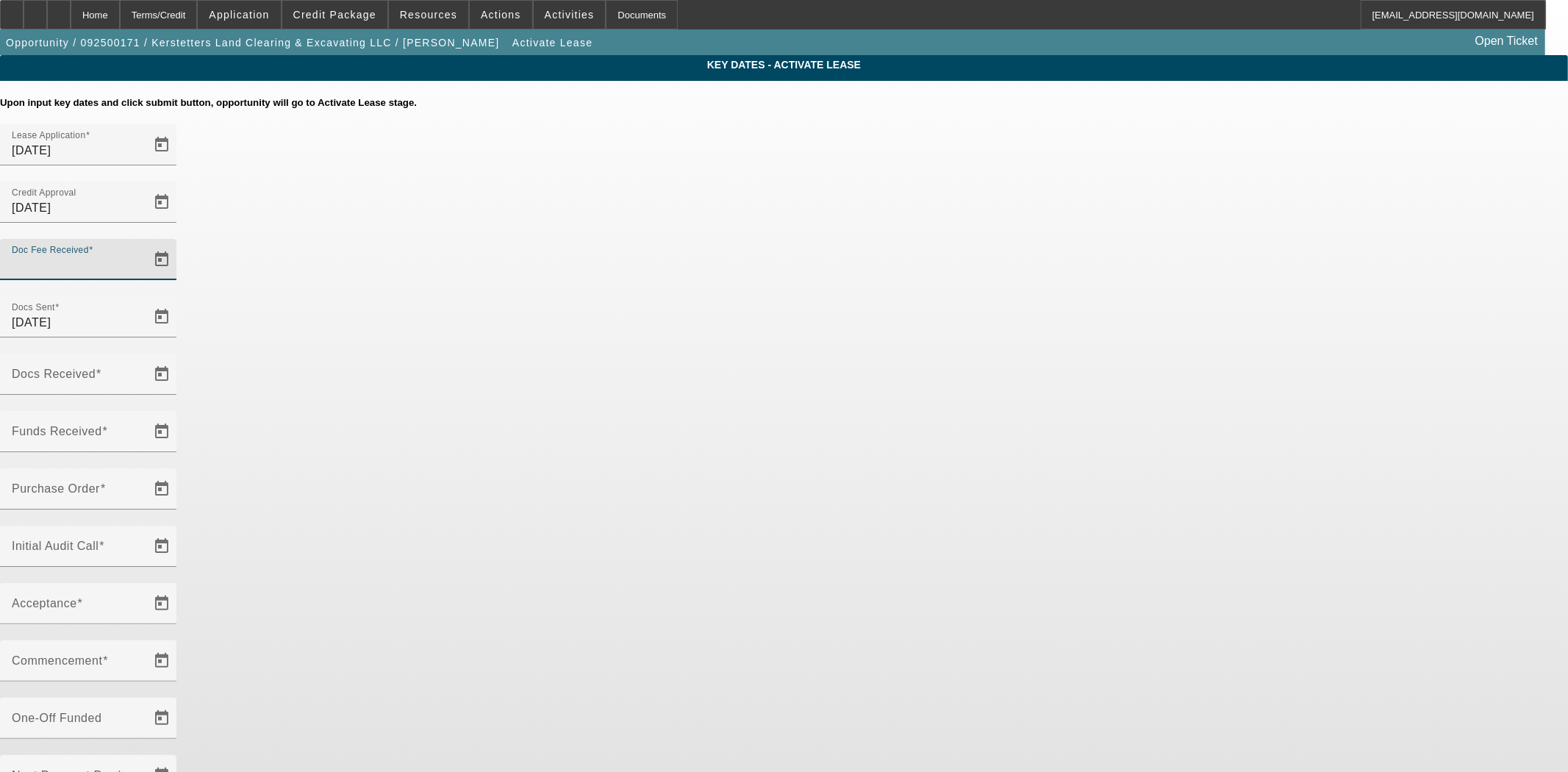
click at [144, 257] on input "Doc Fee Received" at bounding box center [77, 265] width 133 height 17
type input "9/25/2025"
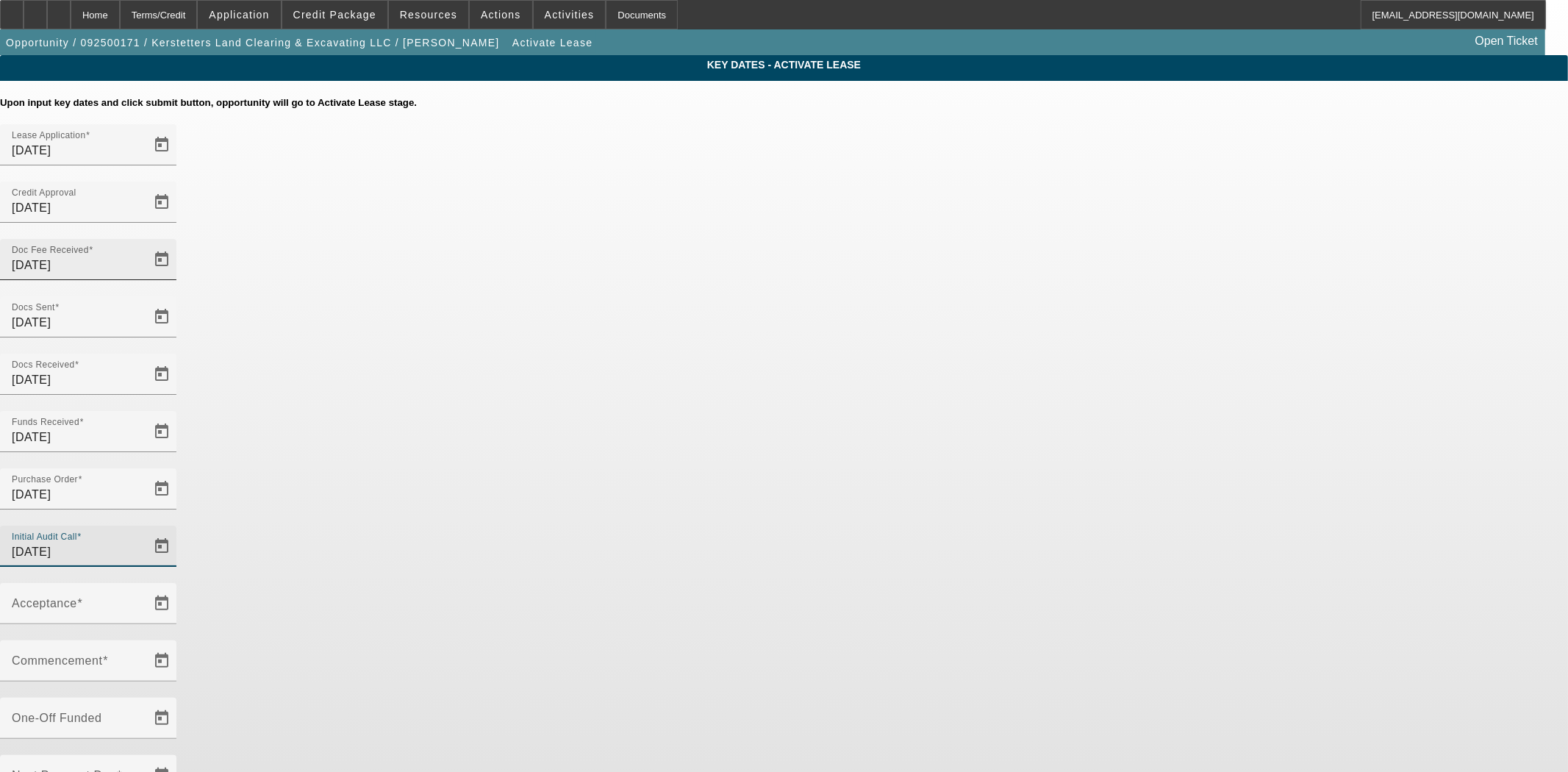
type input "9/25/2025"
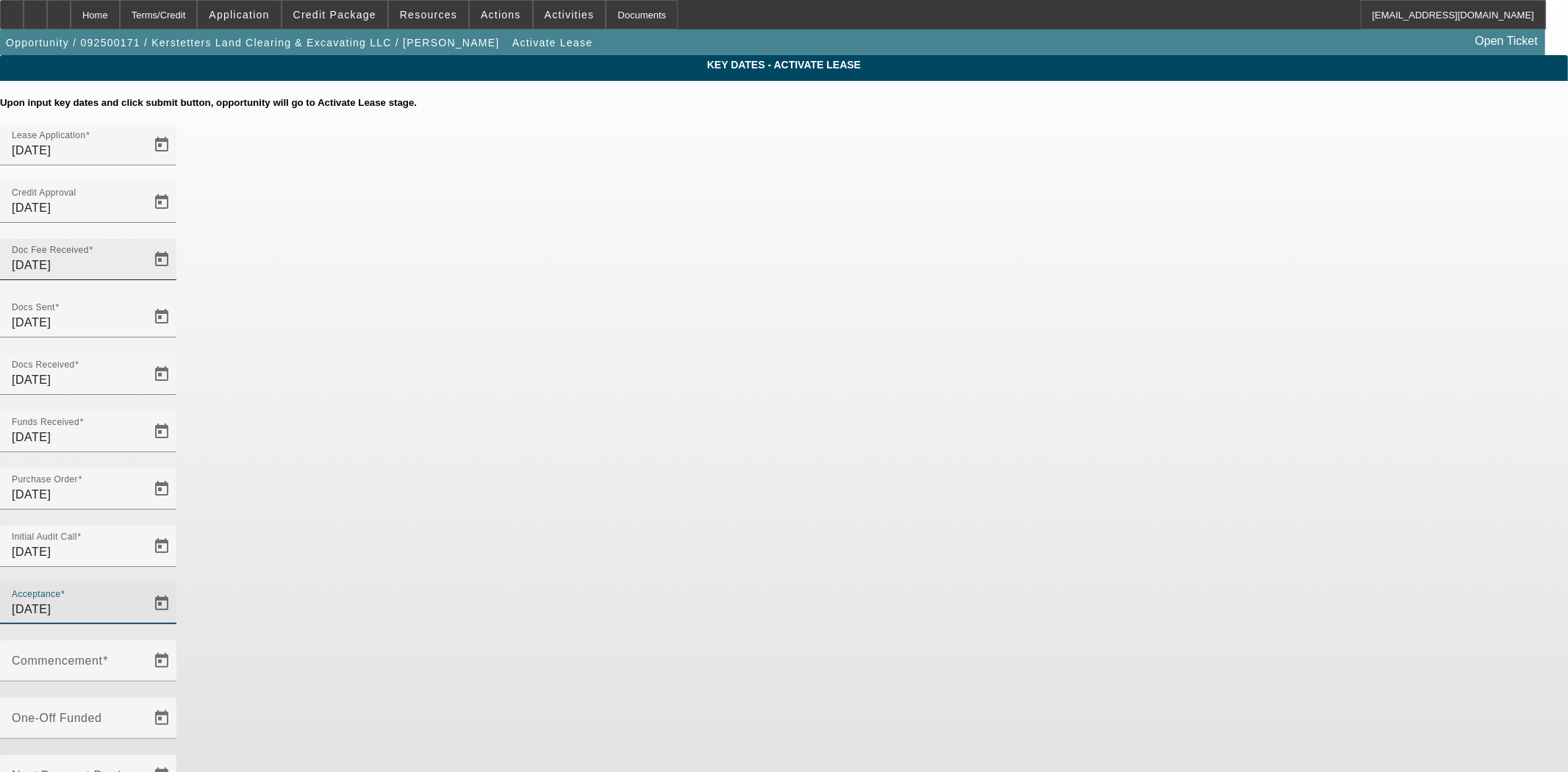
type input "9/25/2025"
type input "10/1/2025"
type input "11/1/2025"
type input "0"
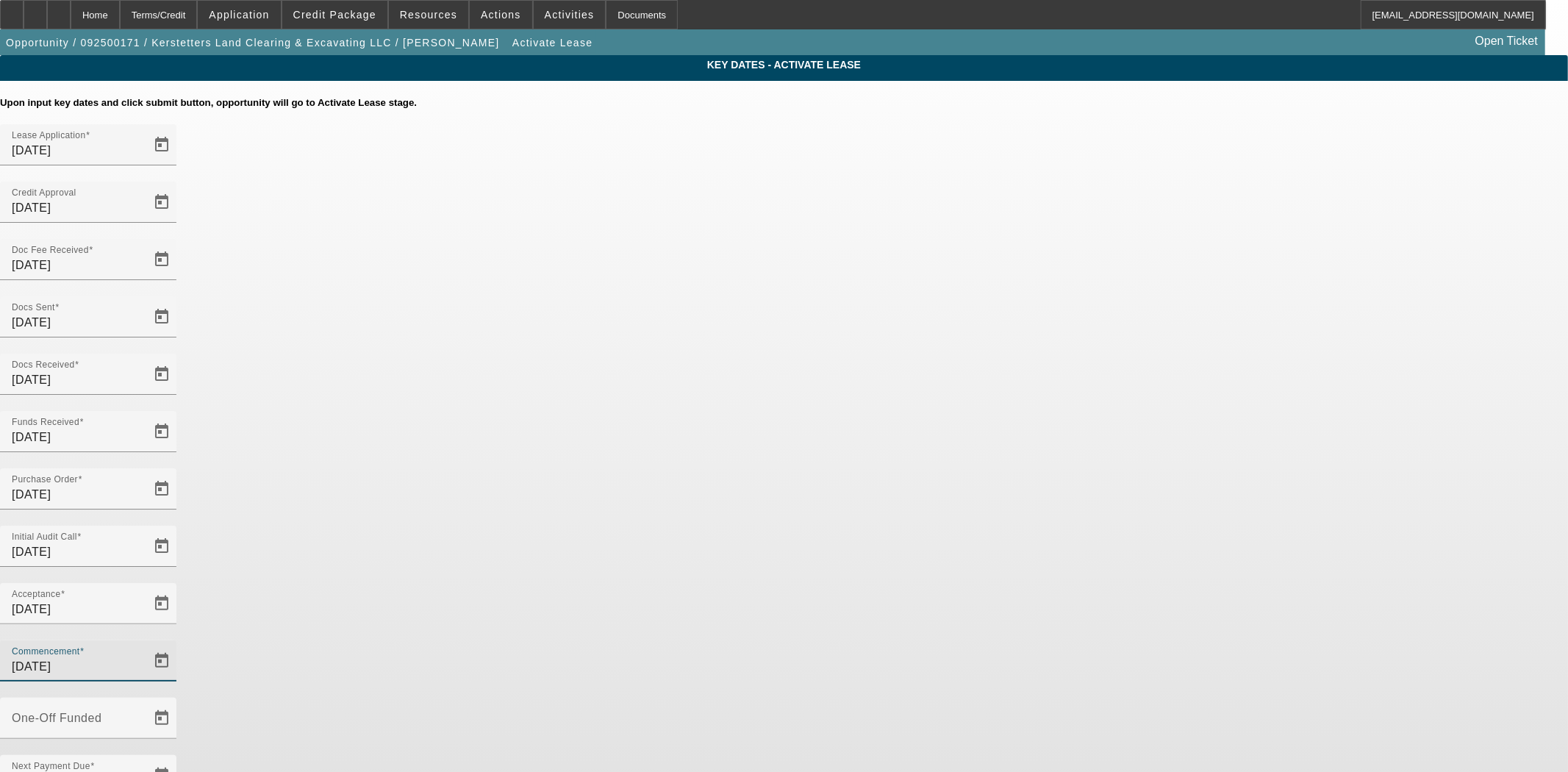
type input "10/1/2025"
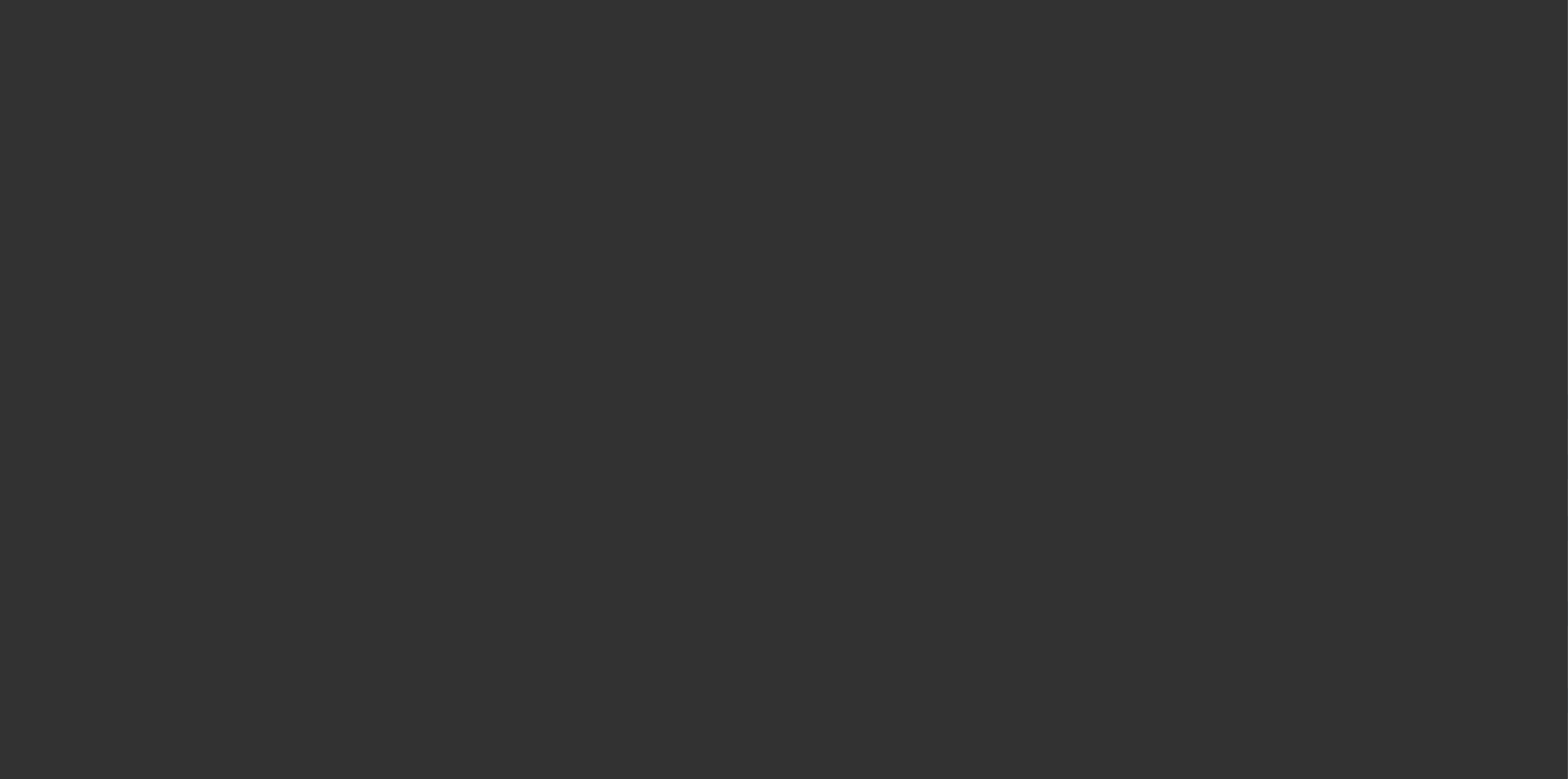
select select "4"
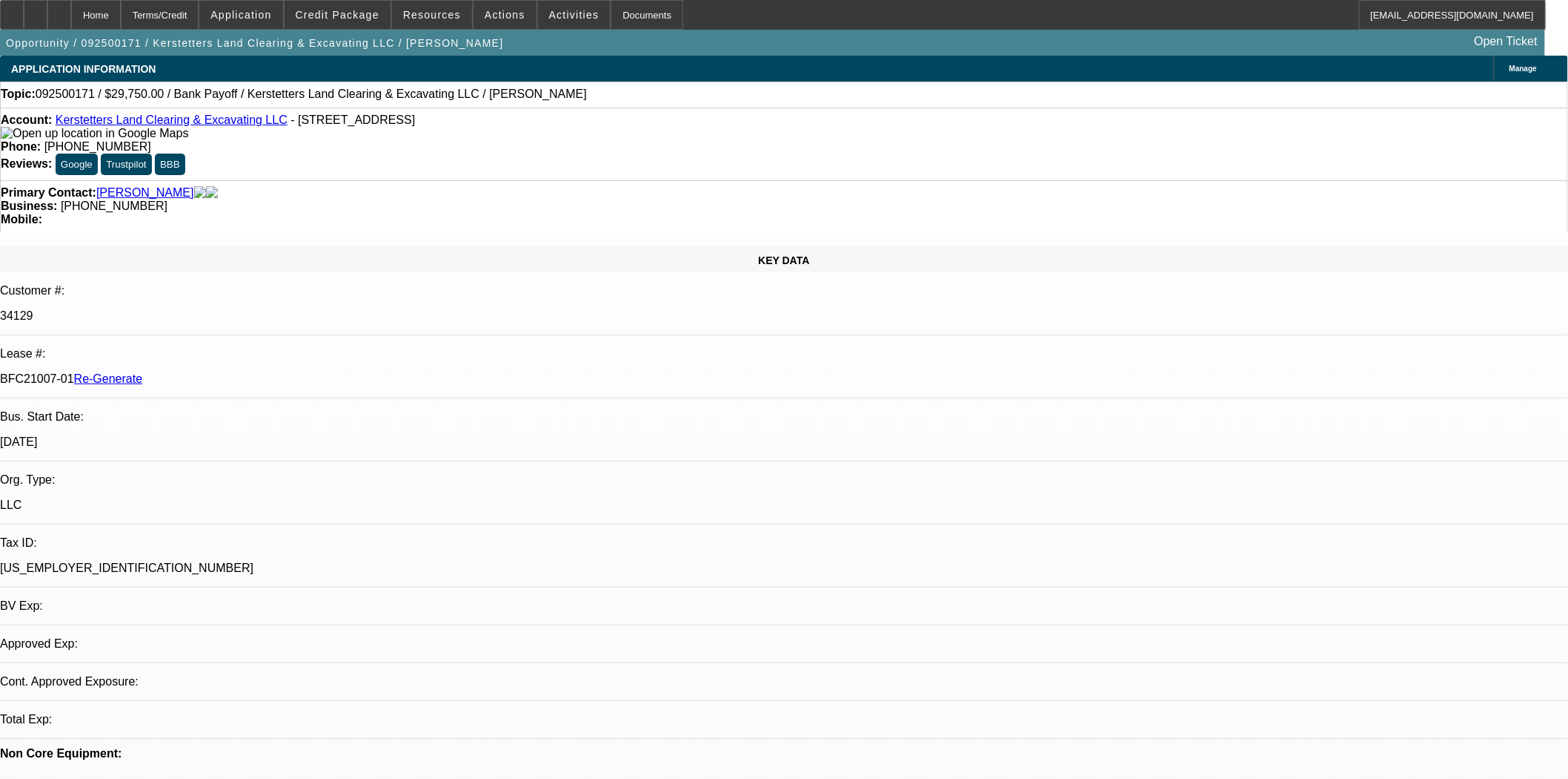
select select "0.15"
select select "2"
select select "0"
select select "6"
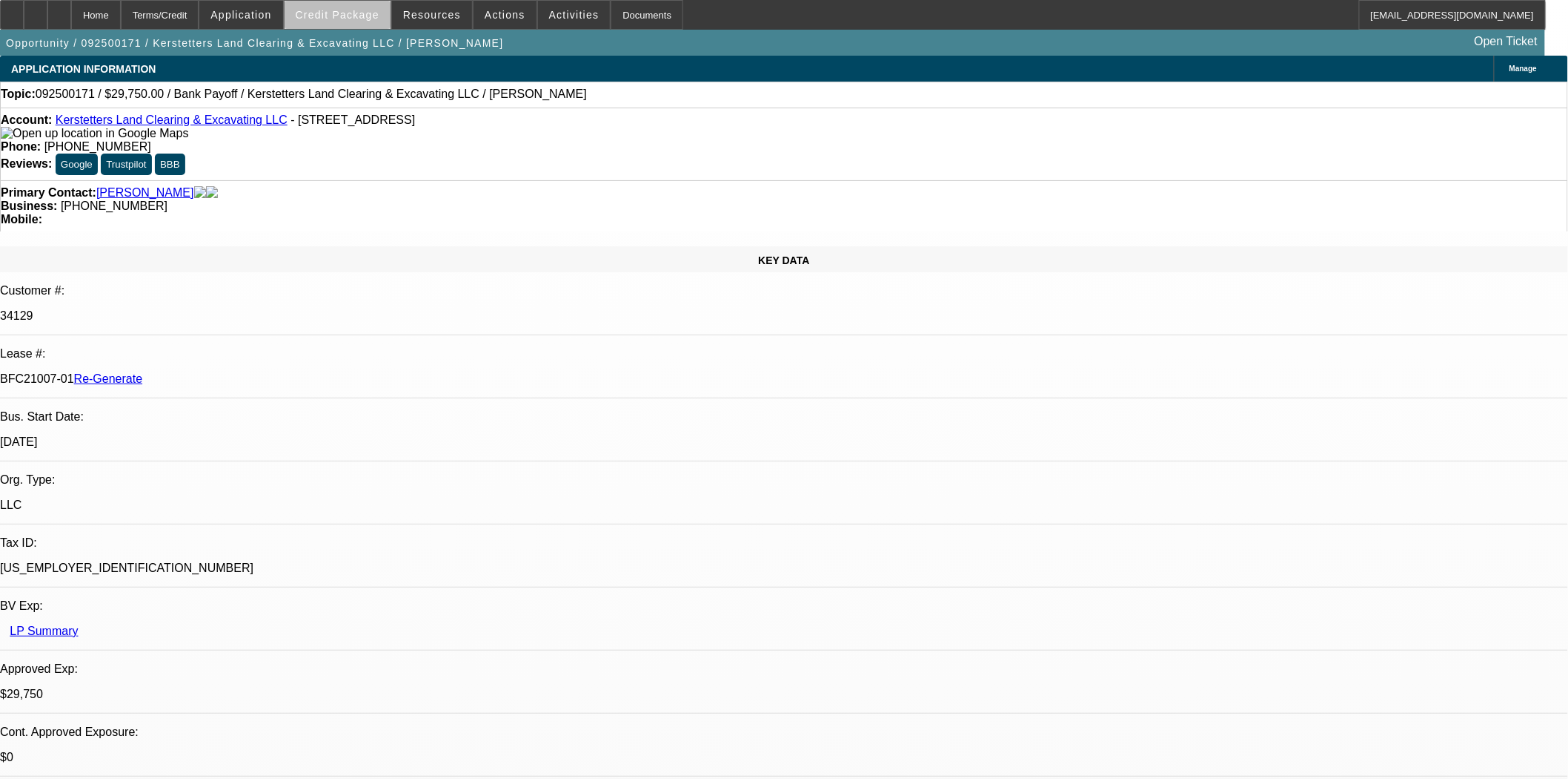
click at [366, 18] on span "Credit Package" at bounding box center [337, 14] width 84 height 12
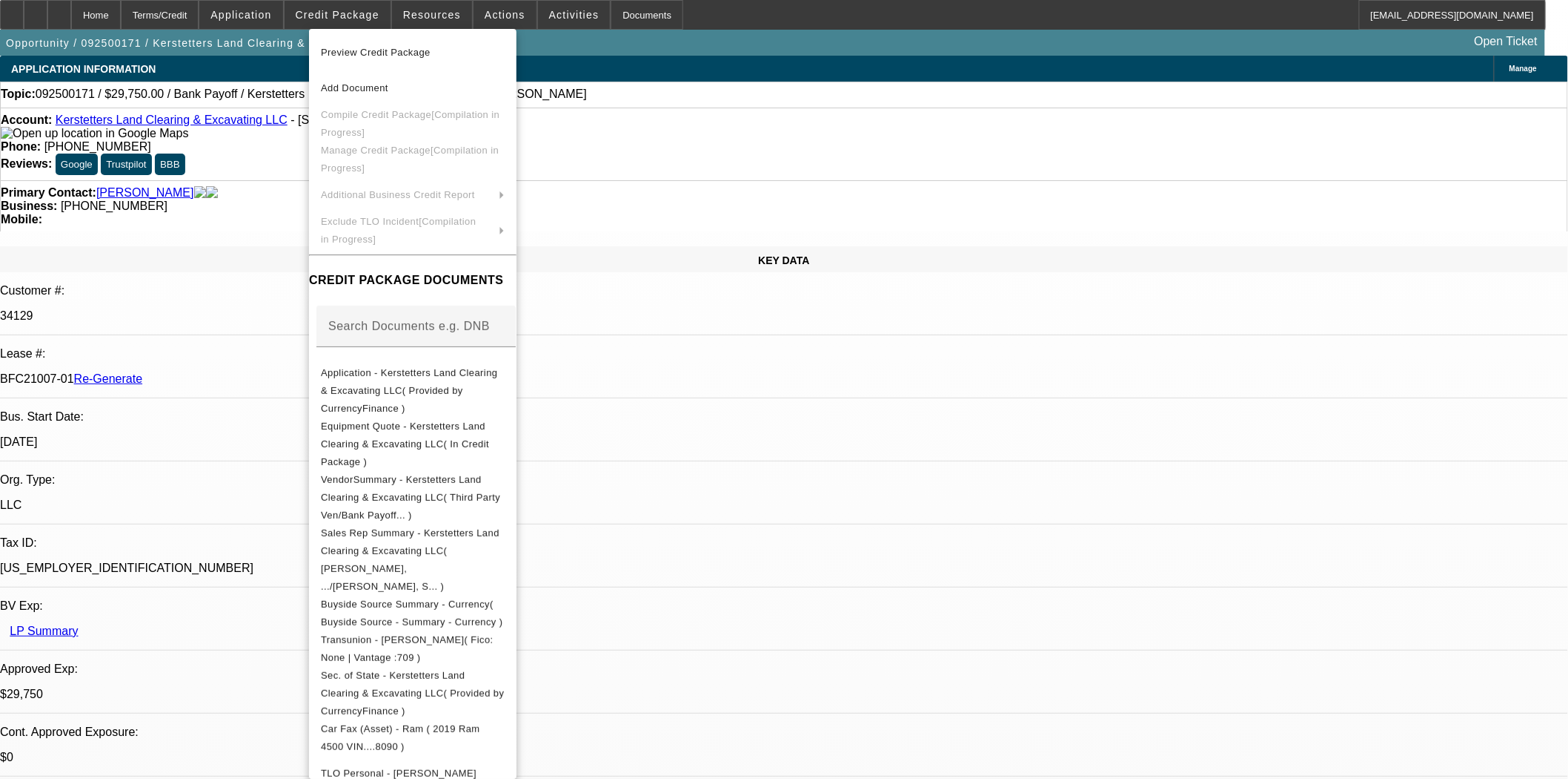
click at [366, 56] on span "Preview Credit Package" at bounding box center [375, 53] width 110 height 12
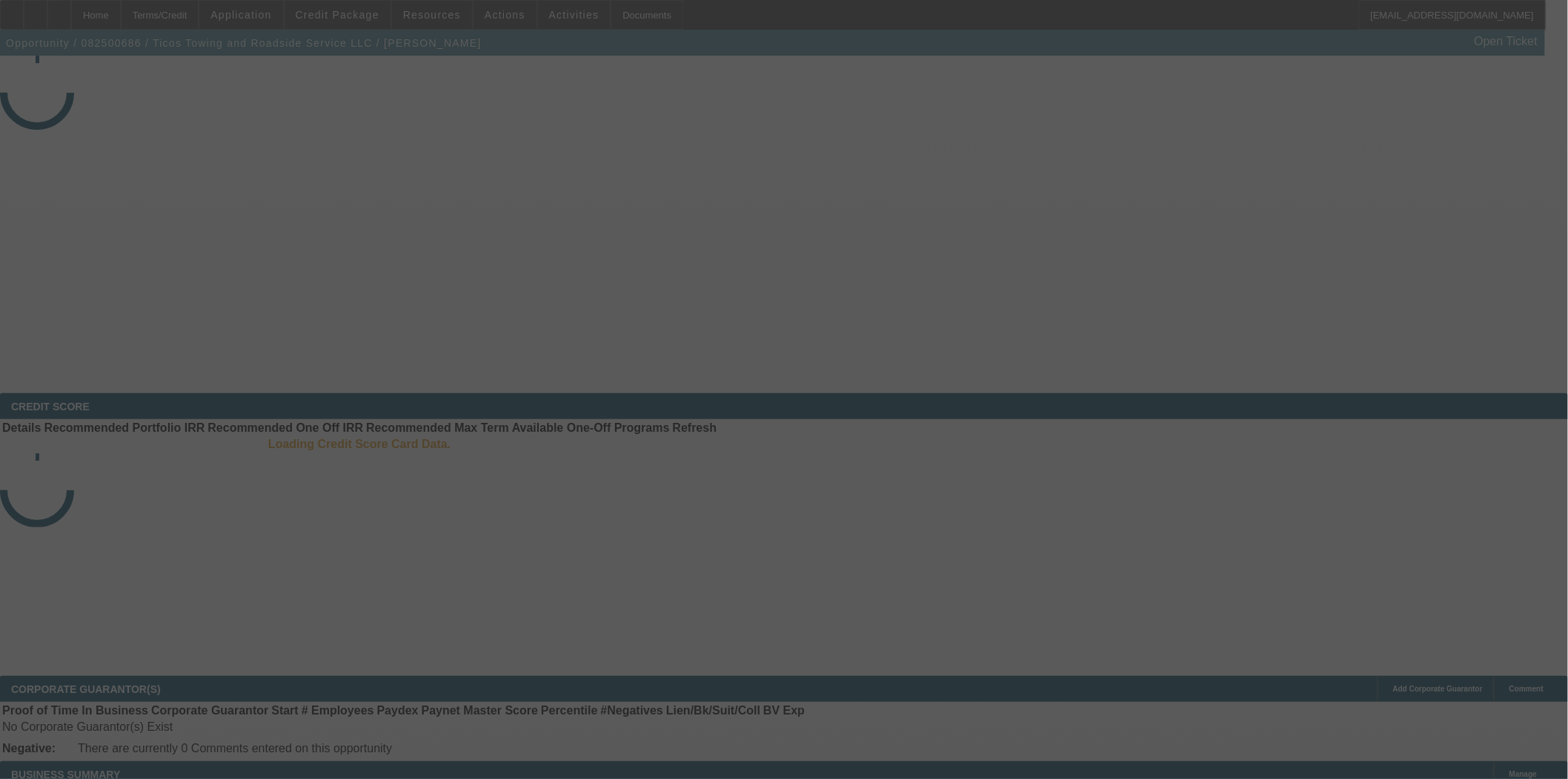
select select "3"
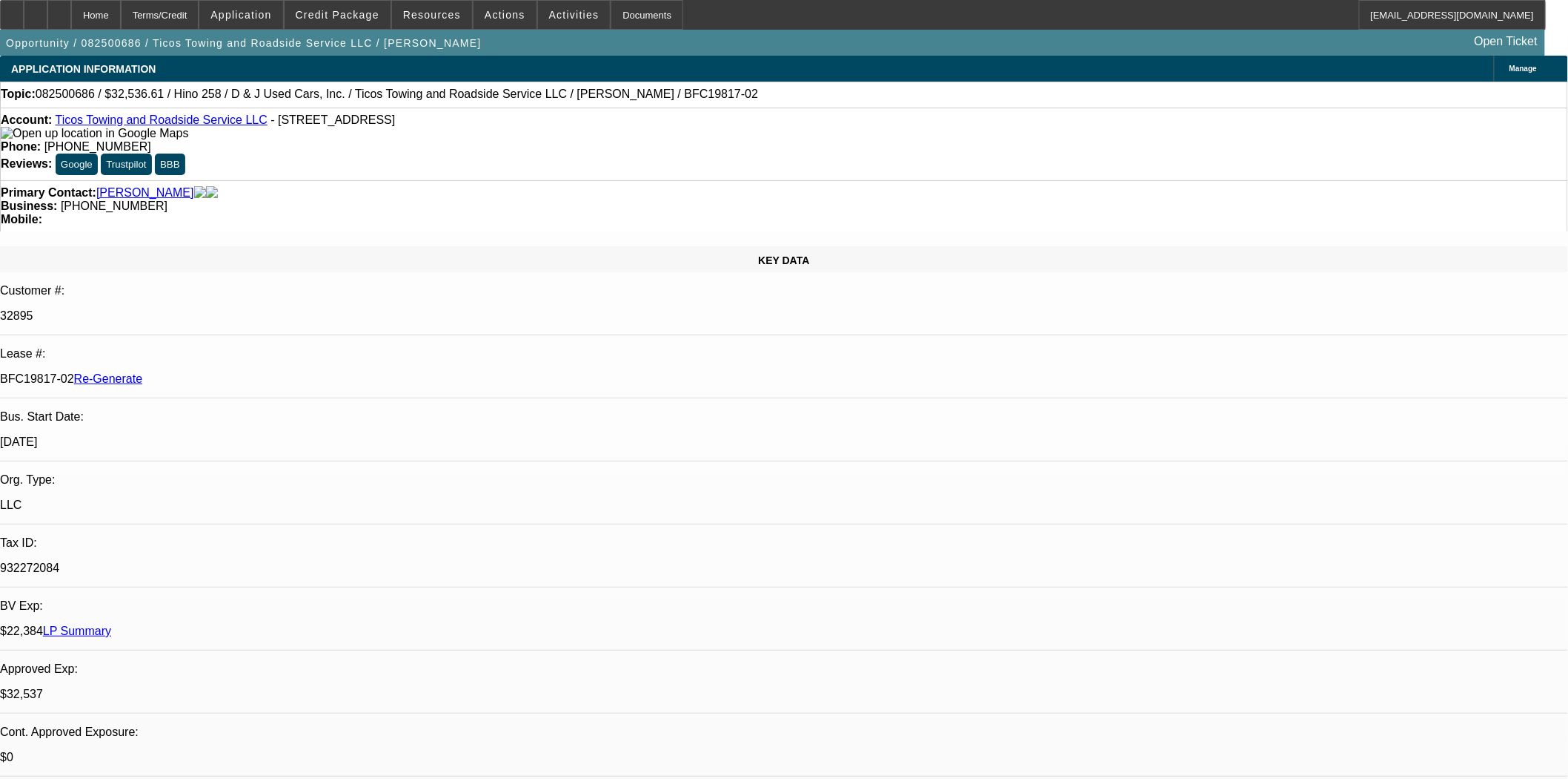
select select "0.15"
select select "2"
select select "0.1"
select select "4"
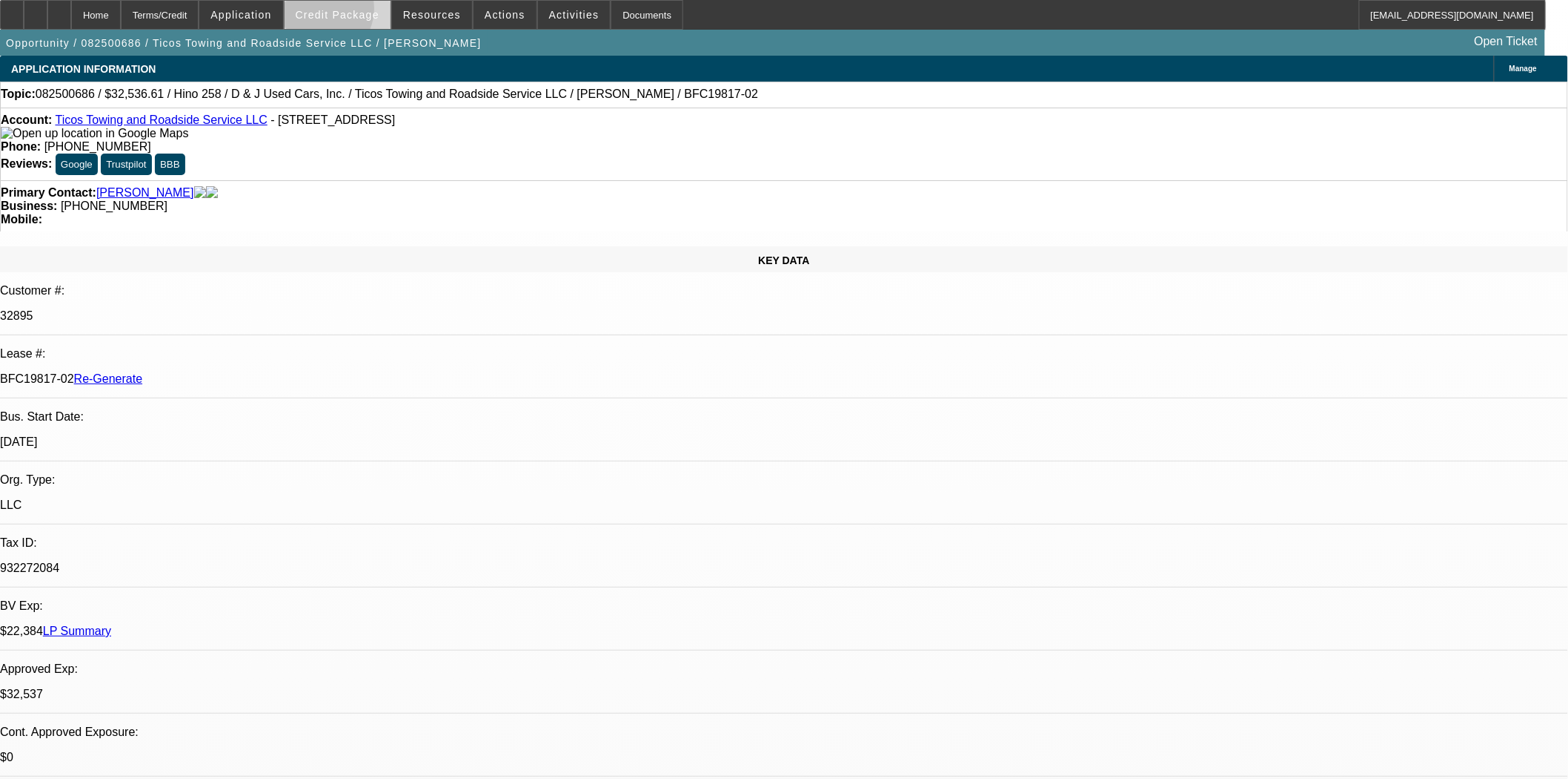
click at [343, 12] on span "Credit Package" at bounding box center [337, 14] width 84 height 12
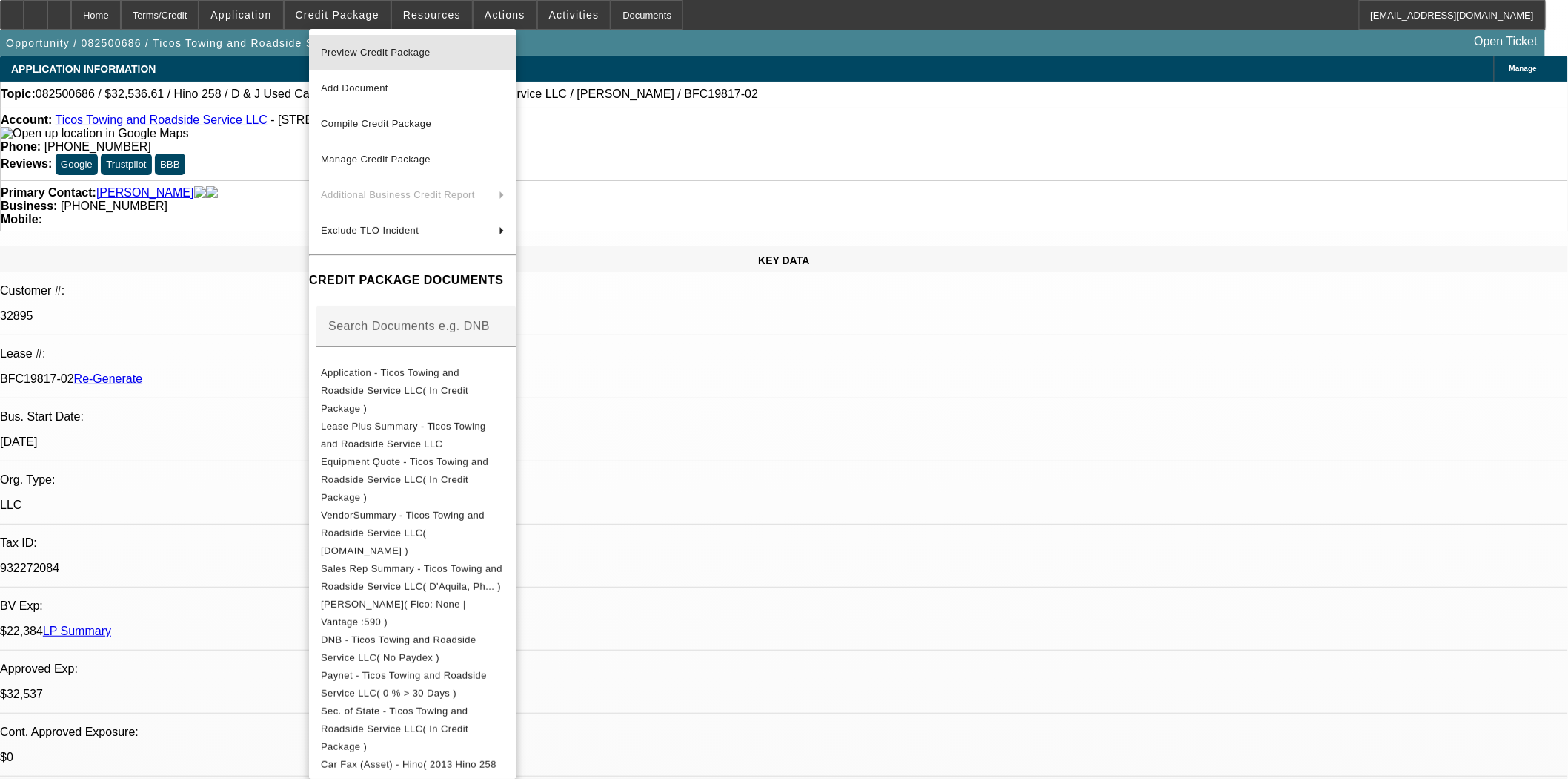
click at [354, 62] on button "Preview Credit Package" at bounding box center [413, 52] width 208 height 36
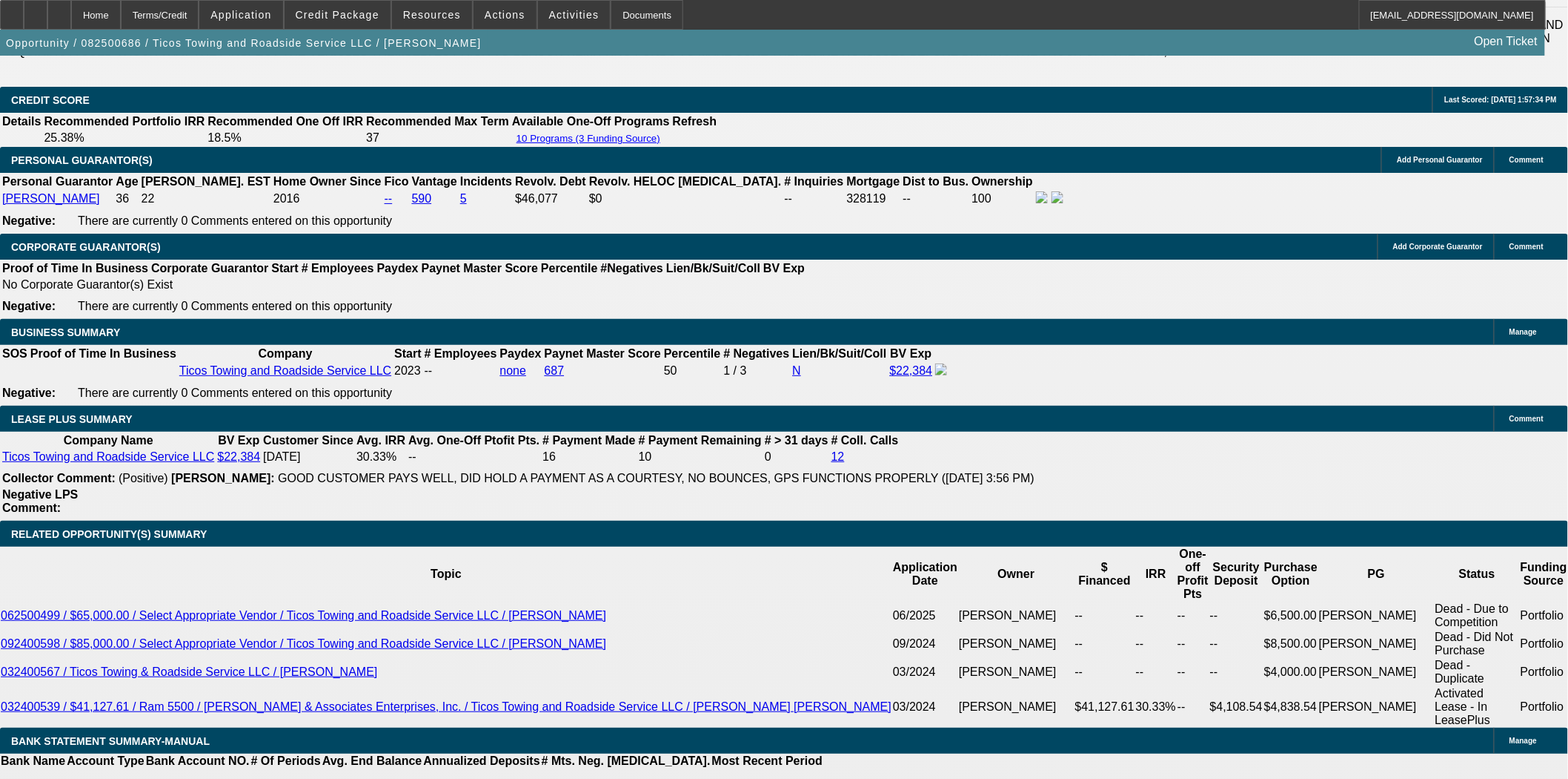
scroll to position [2307, 0]
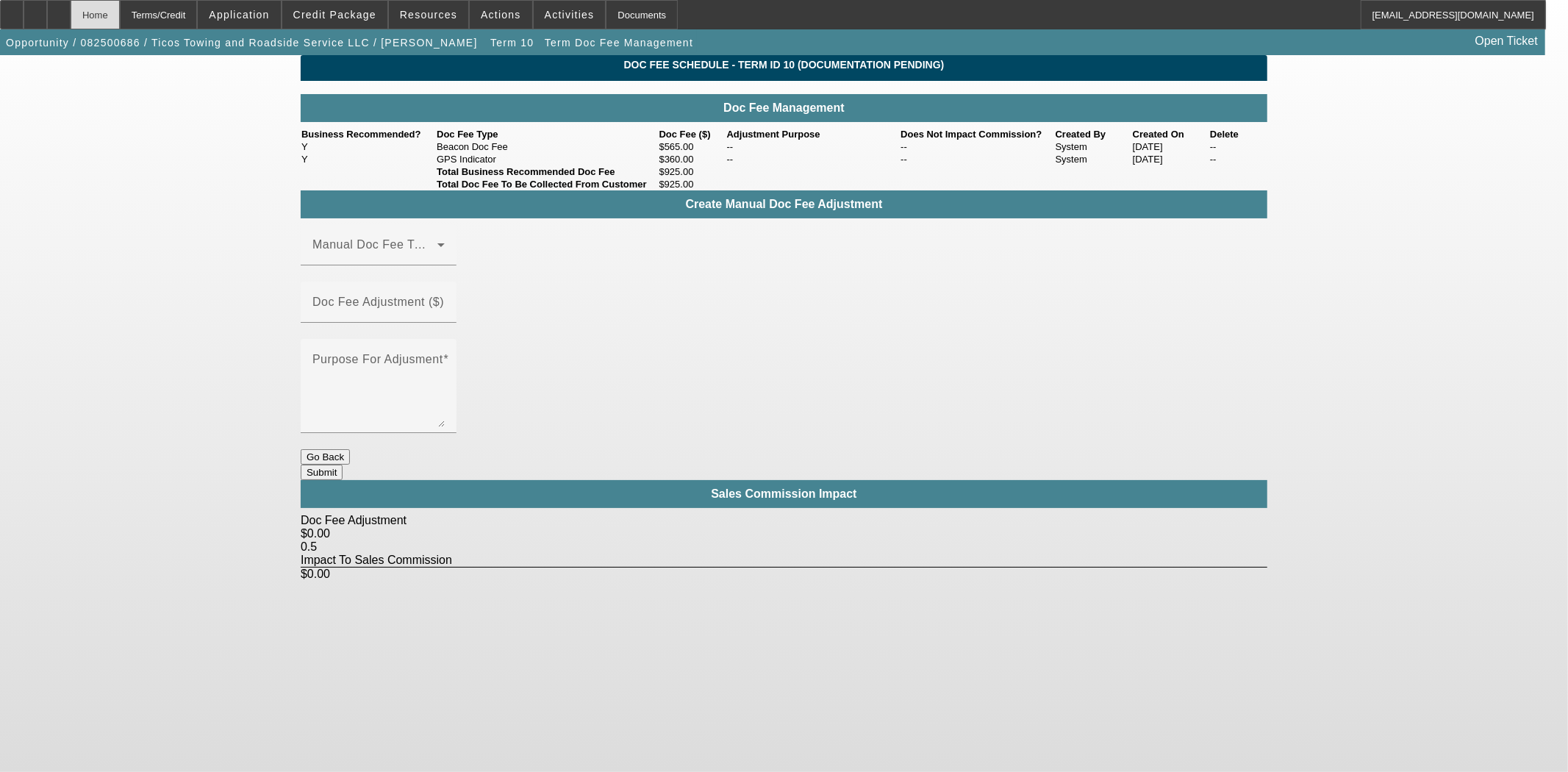
click at [120, 17] on div "Home" at bounding box center [95, 14] width 50 height 30
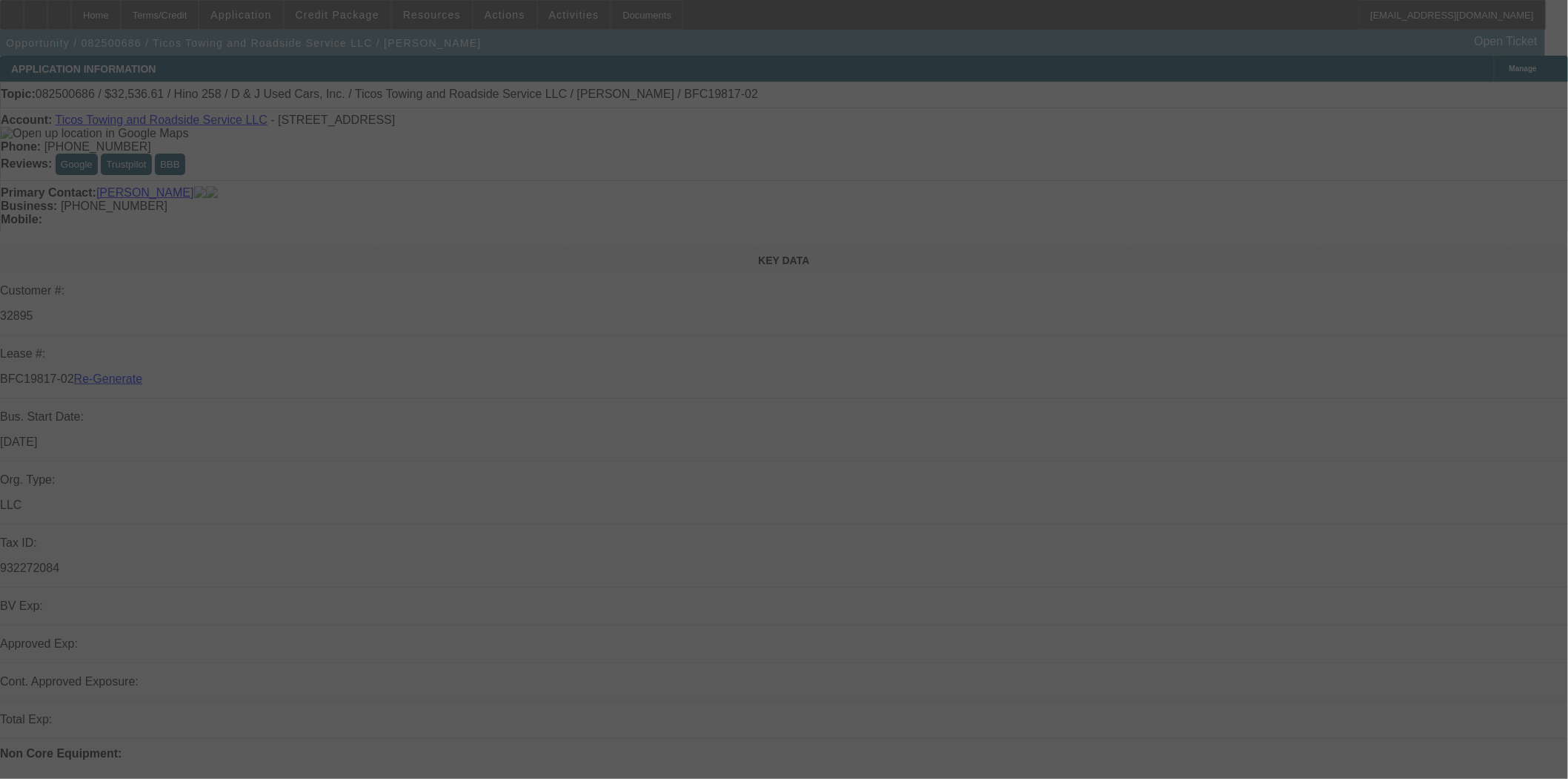
select select "3"
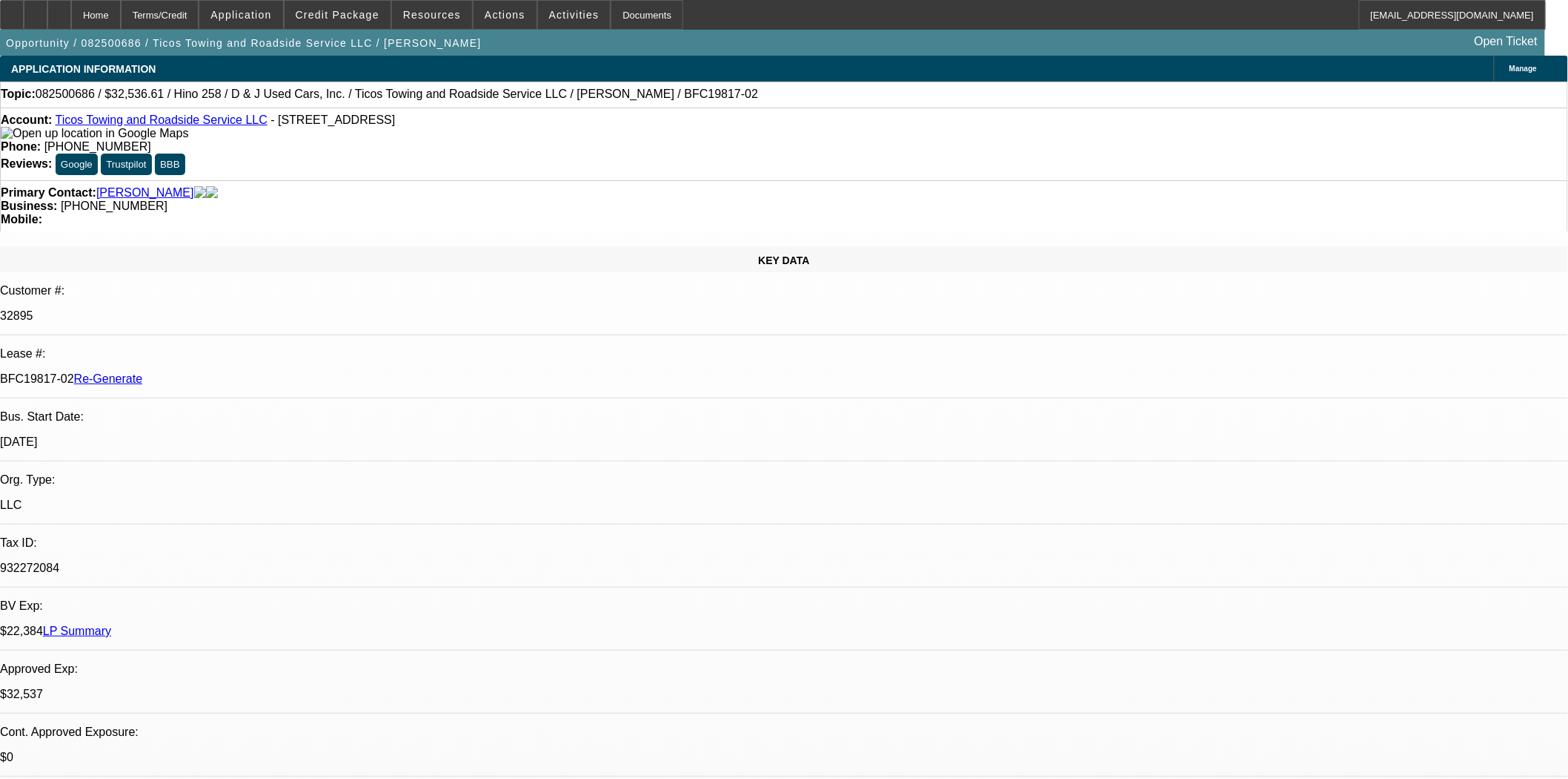
select select "0.15"
select select "2"
select select "0.1"
select select "4"
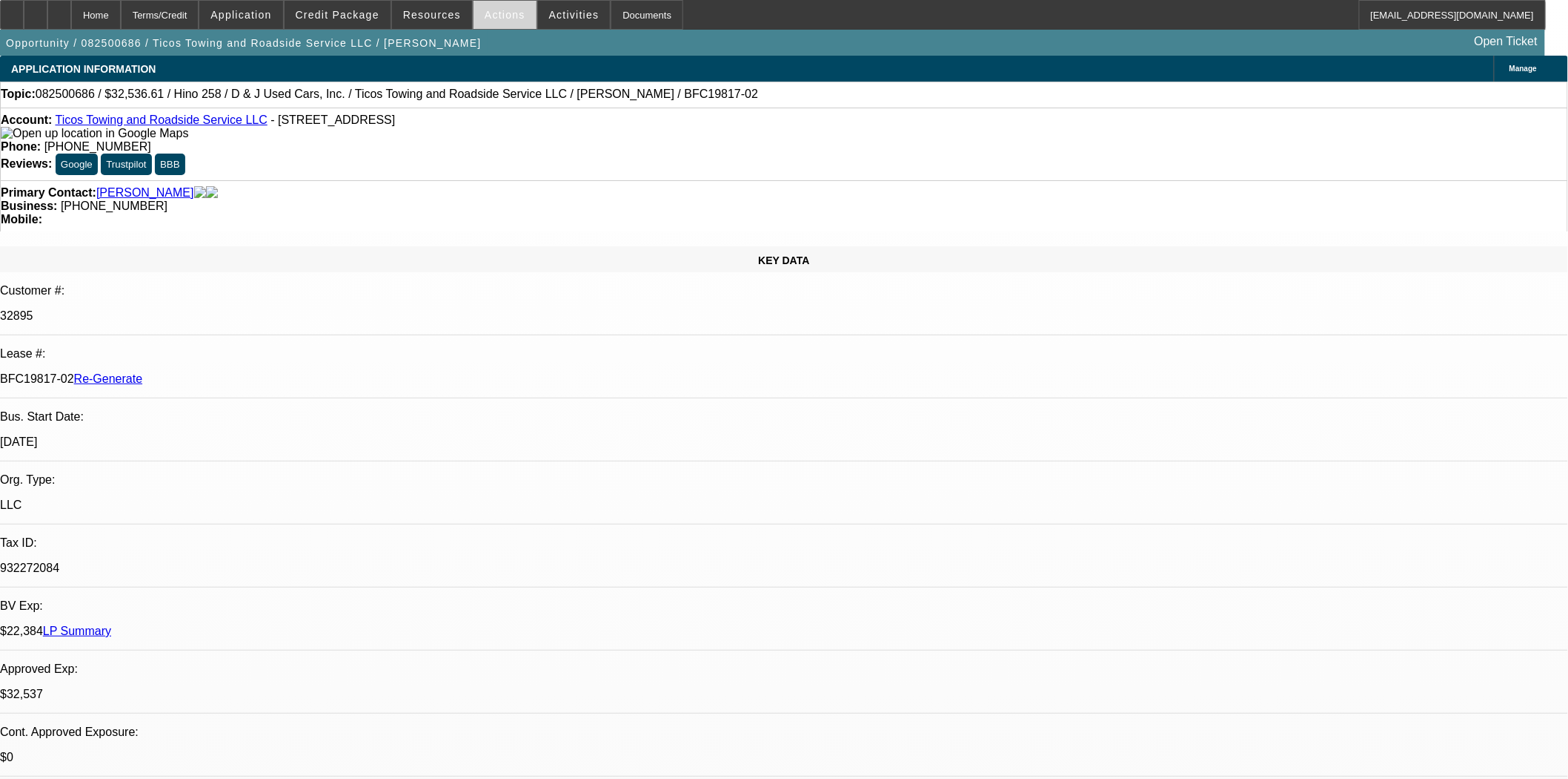
click at [498, 19] on span "Actions" at bounding box center [505, 14] width 40 height 12
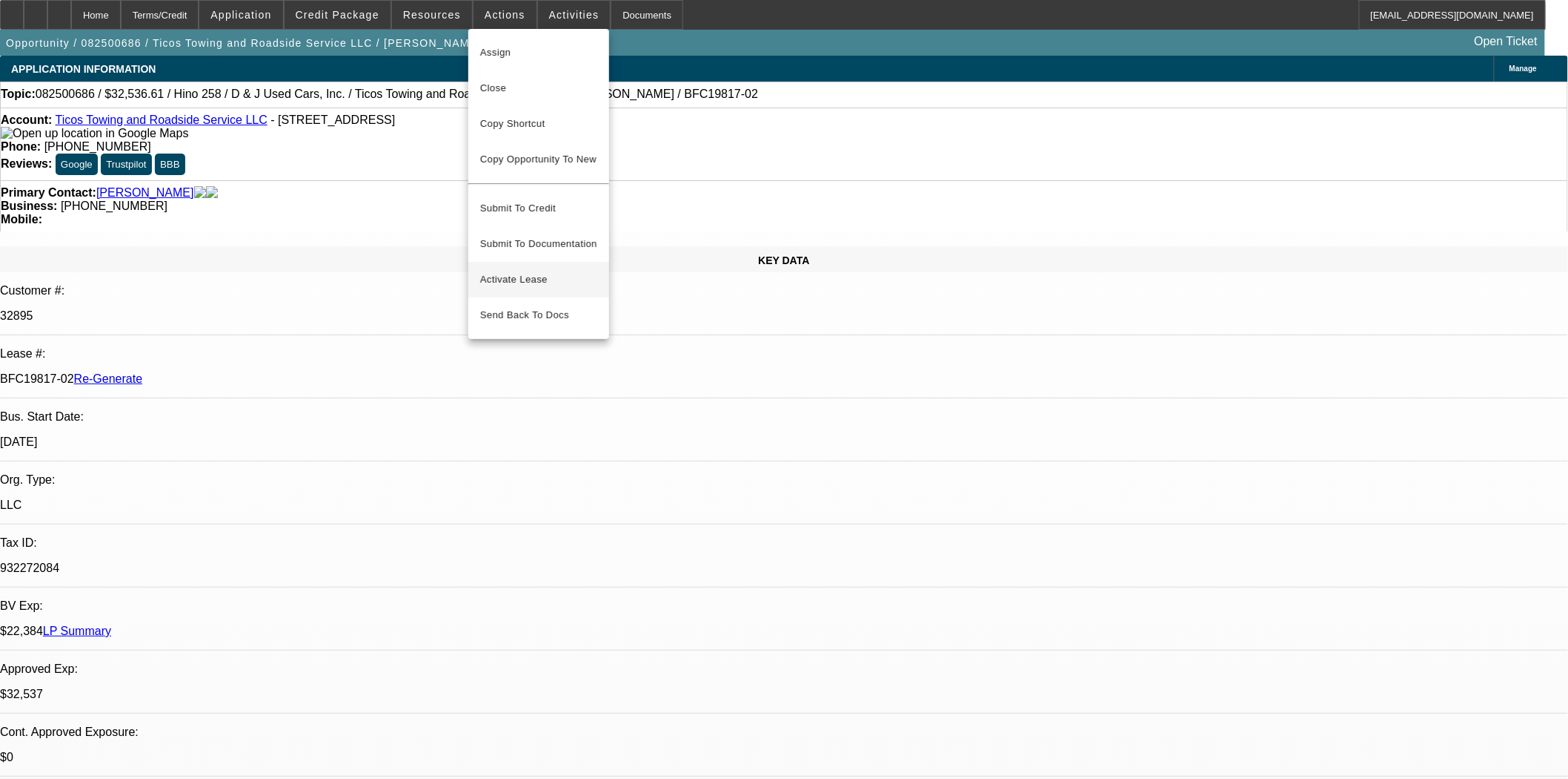
click at [529, 271] on span "Activate Lease" at bounding box center [539, 279] width 117 height 17
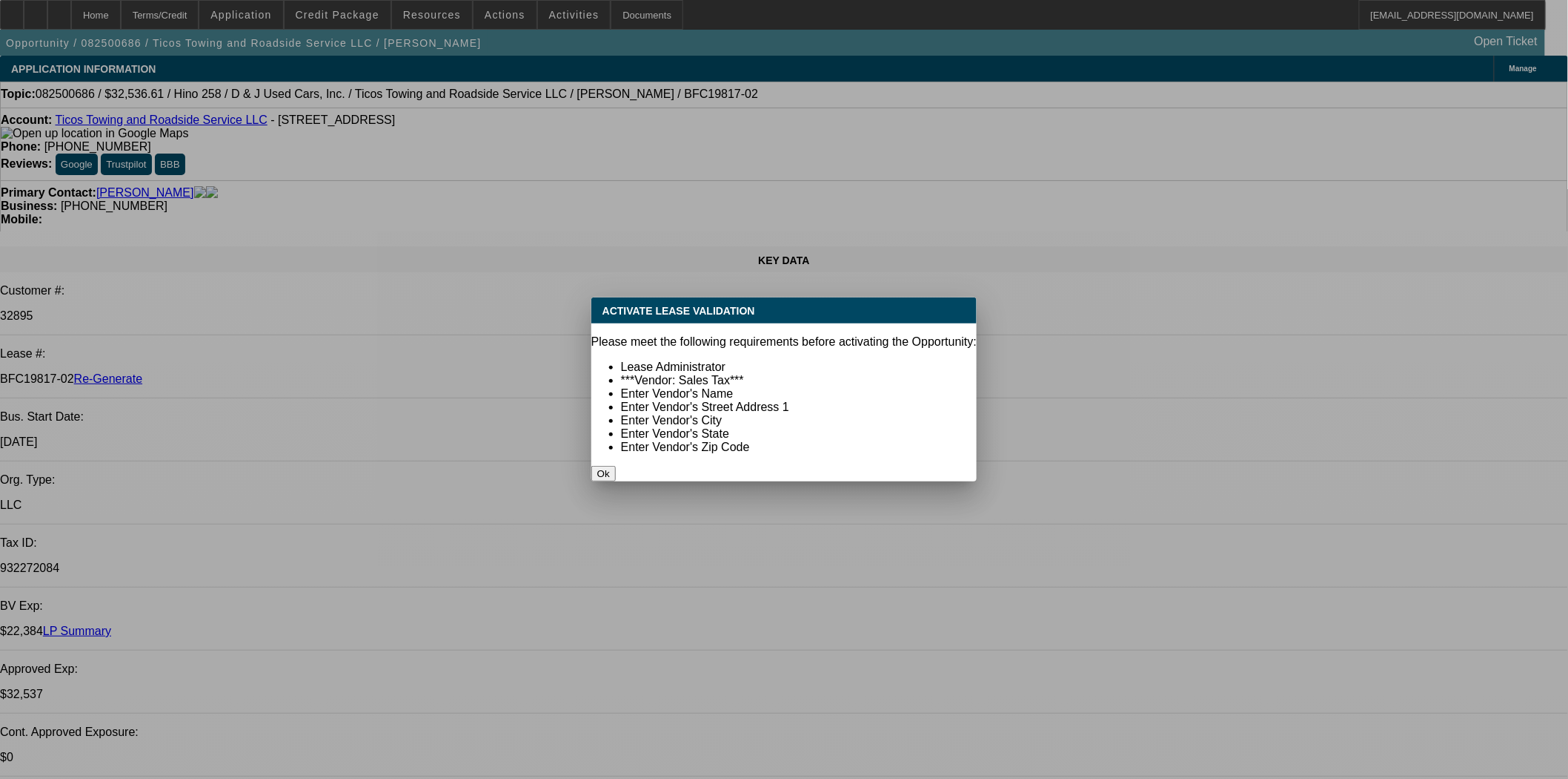
click at [616, 466] on button "Ok" at bounding box center [604, 474] width 24 height 15
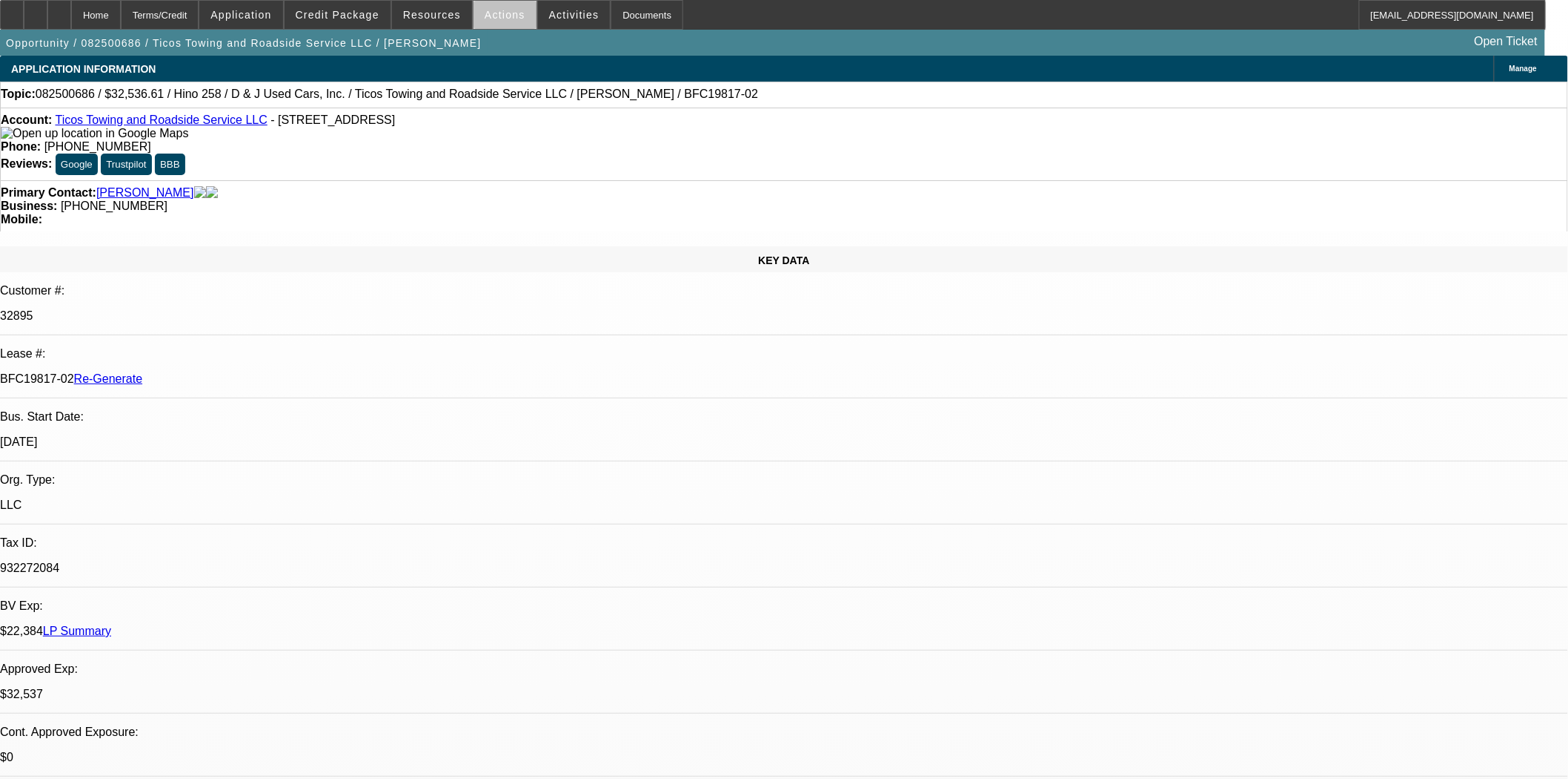
click at [501, 13] on span "Actions" at bounding box center [505, 14] width 40 height 12
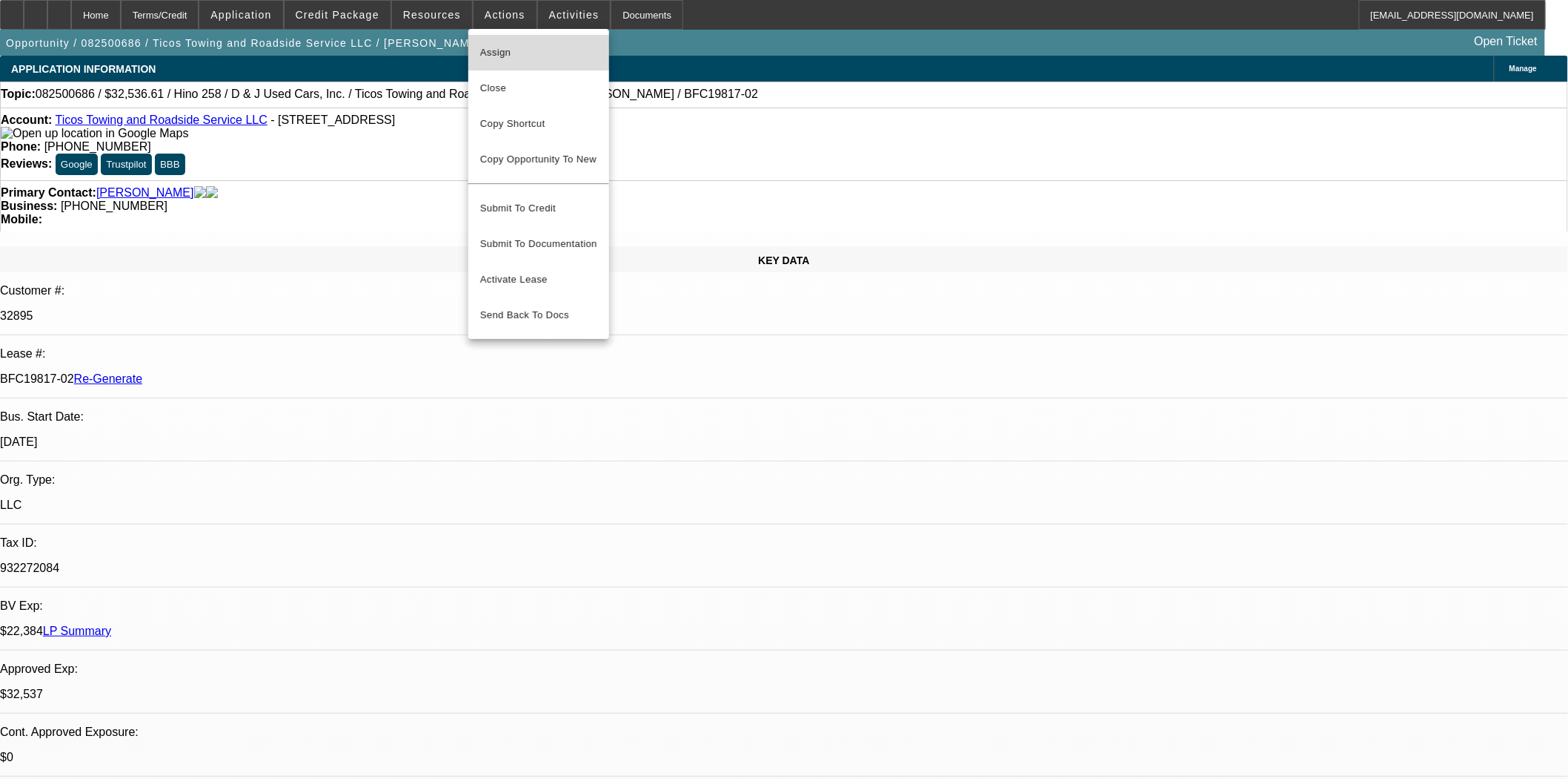
click at [501, 53] on span "Assign" at bounding box center [539, 52] width 117 height 17
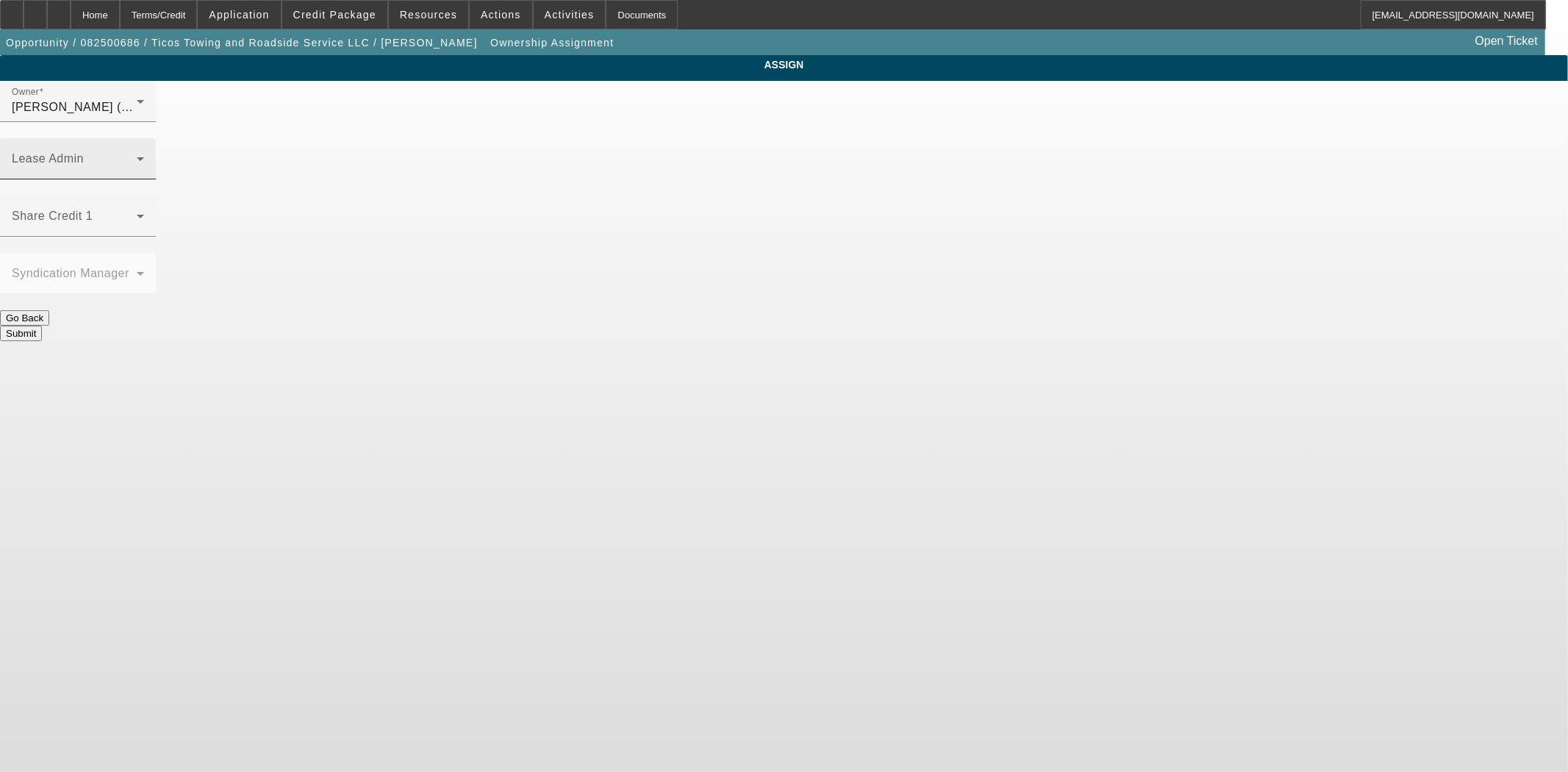
click at [144, 138] on div "Lease Admin" at bounding box center [77, 158] width 133 height 41
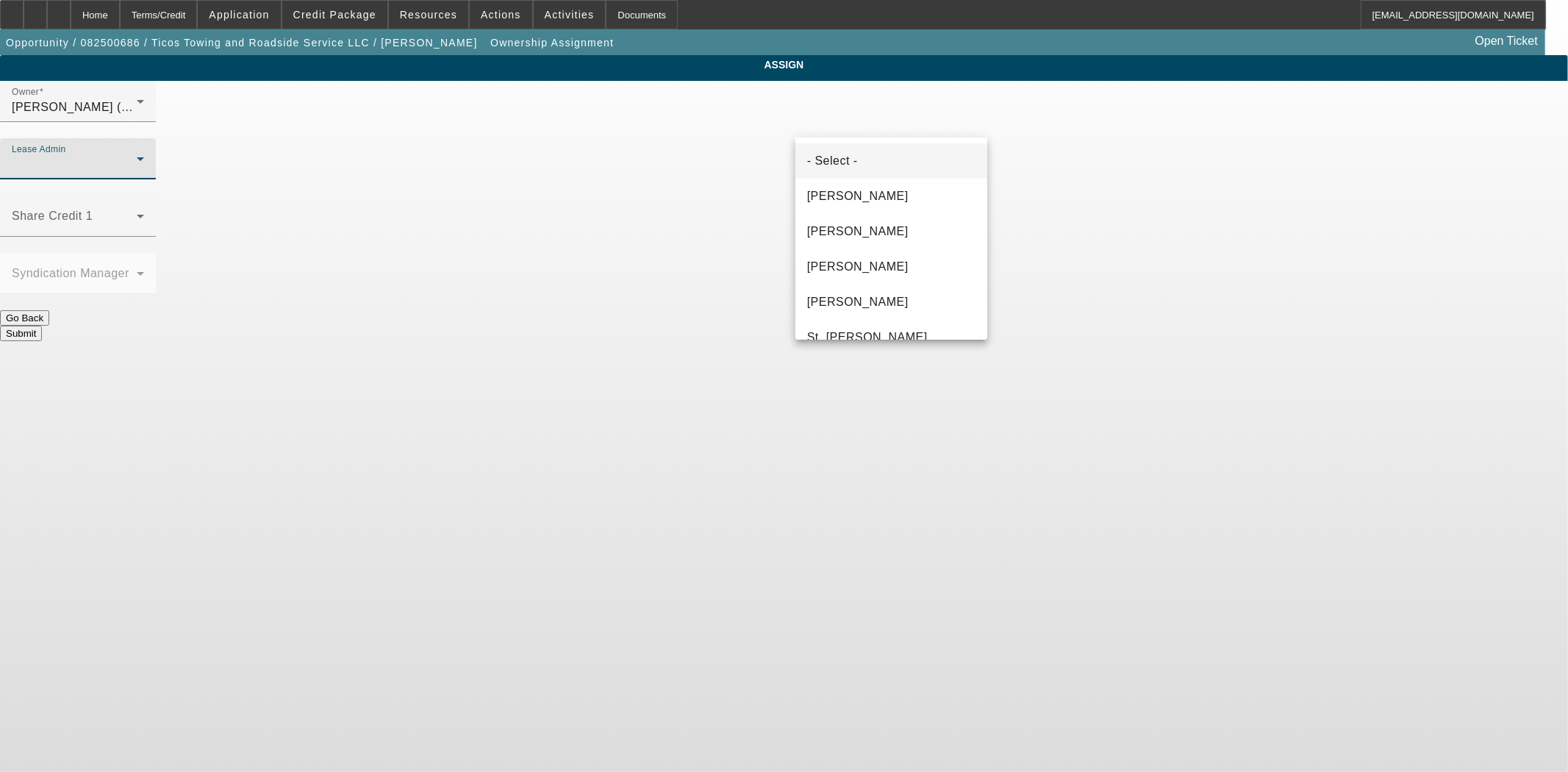
click at [851, 340] on div at bounding box center [784, 386] width 1568 height 772
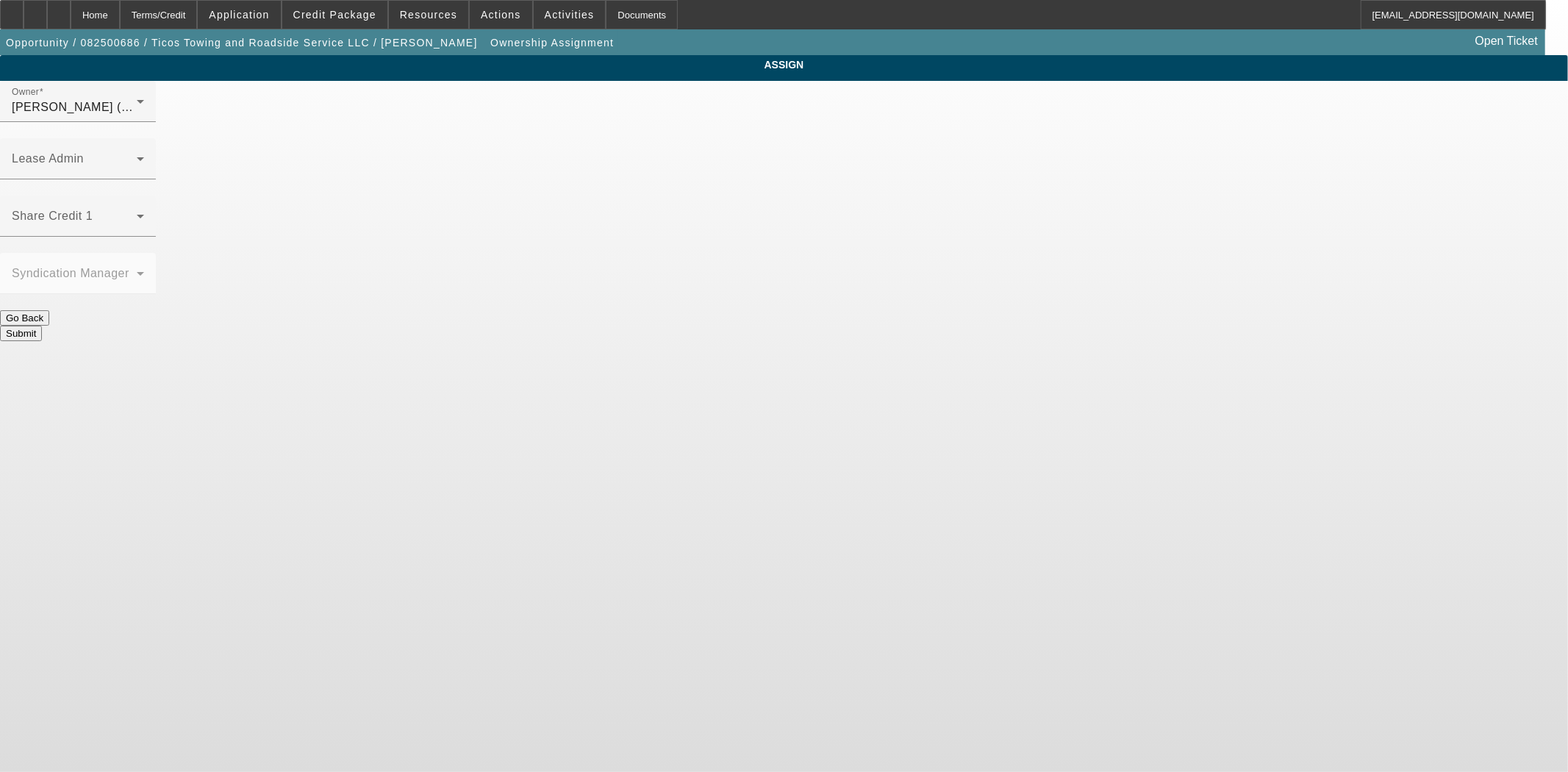
click at [855, 94] on div "Owner [PERSON_NAME] (Lvl 6) Lease Admin Share Credit 1 Syndication Manager Go B…" at bounding box center [784, 211] width 1568 height 261
click at [136, 156] on span at bounding box center [73, 164] width 125 height 17
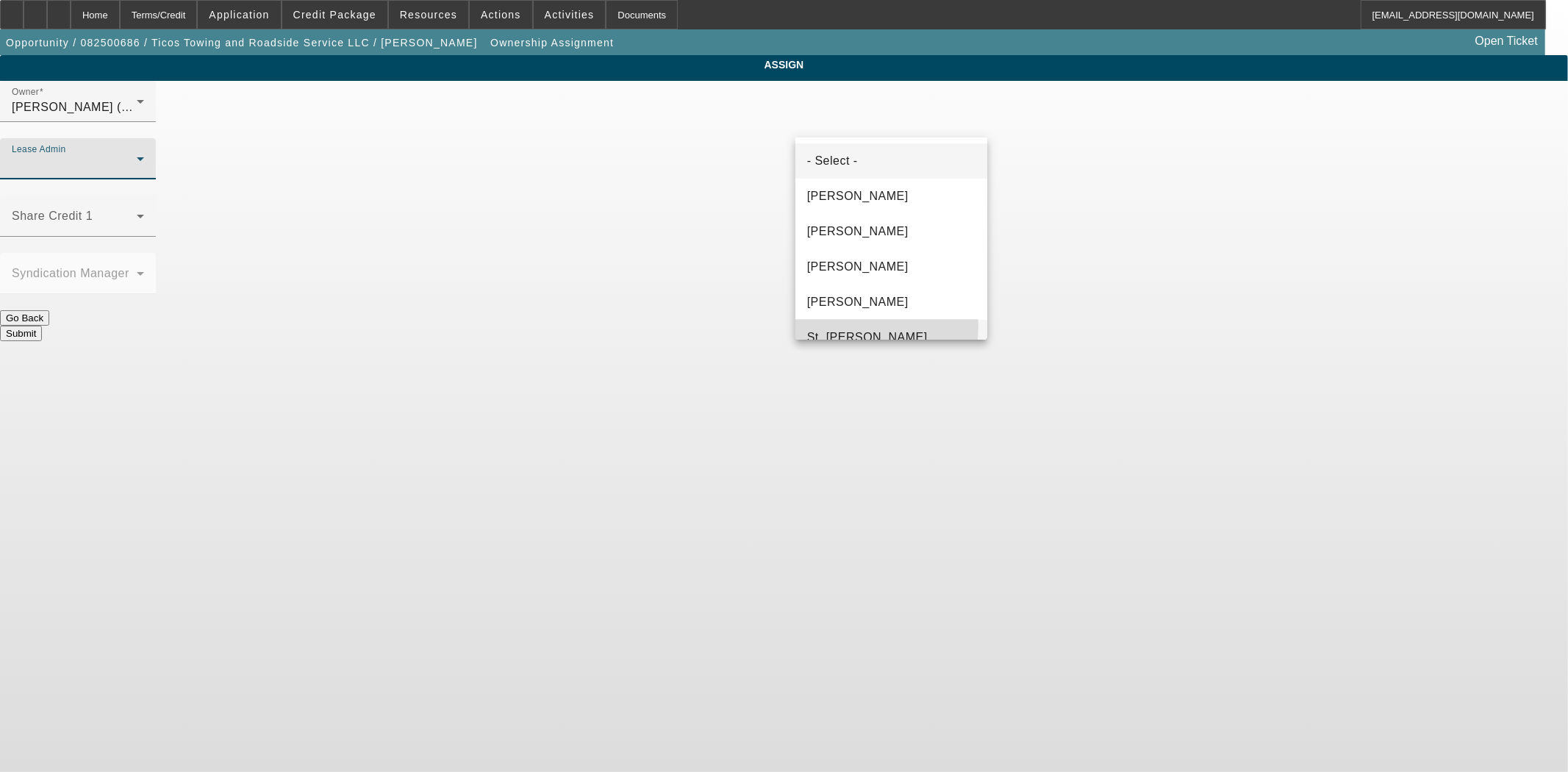
click at [855, 324] on mat-option "St. [PERSON_NAME]" at bounding box center [890, 337] width 192 height 35
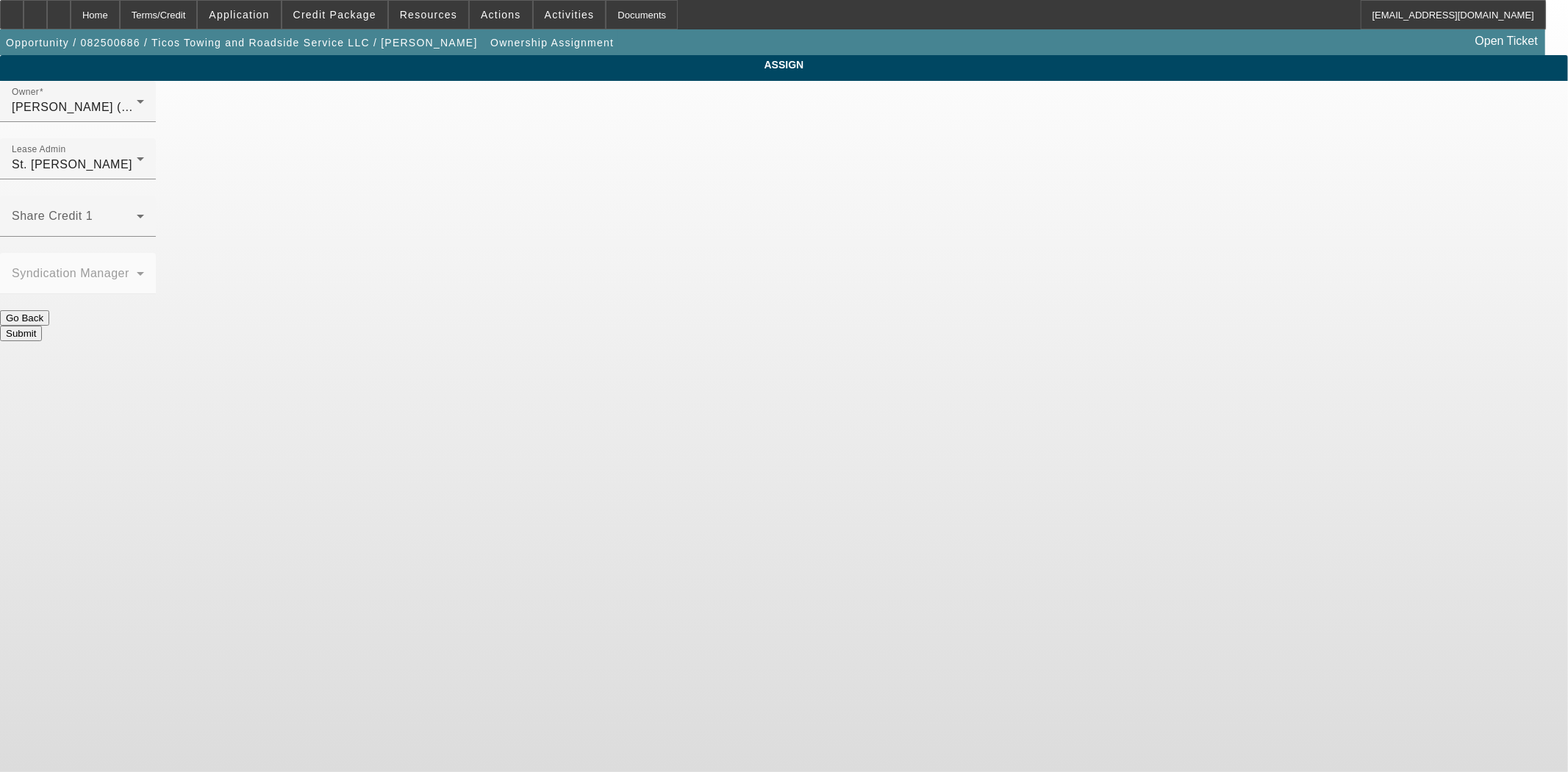
click at [42, 325] on button "Submit" at bounding box center [21, 333] width 42 height 15
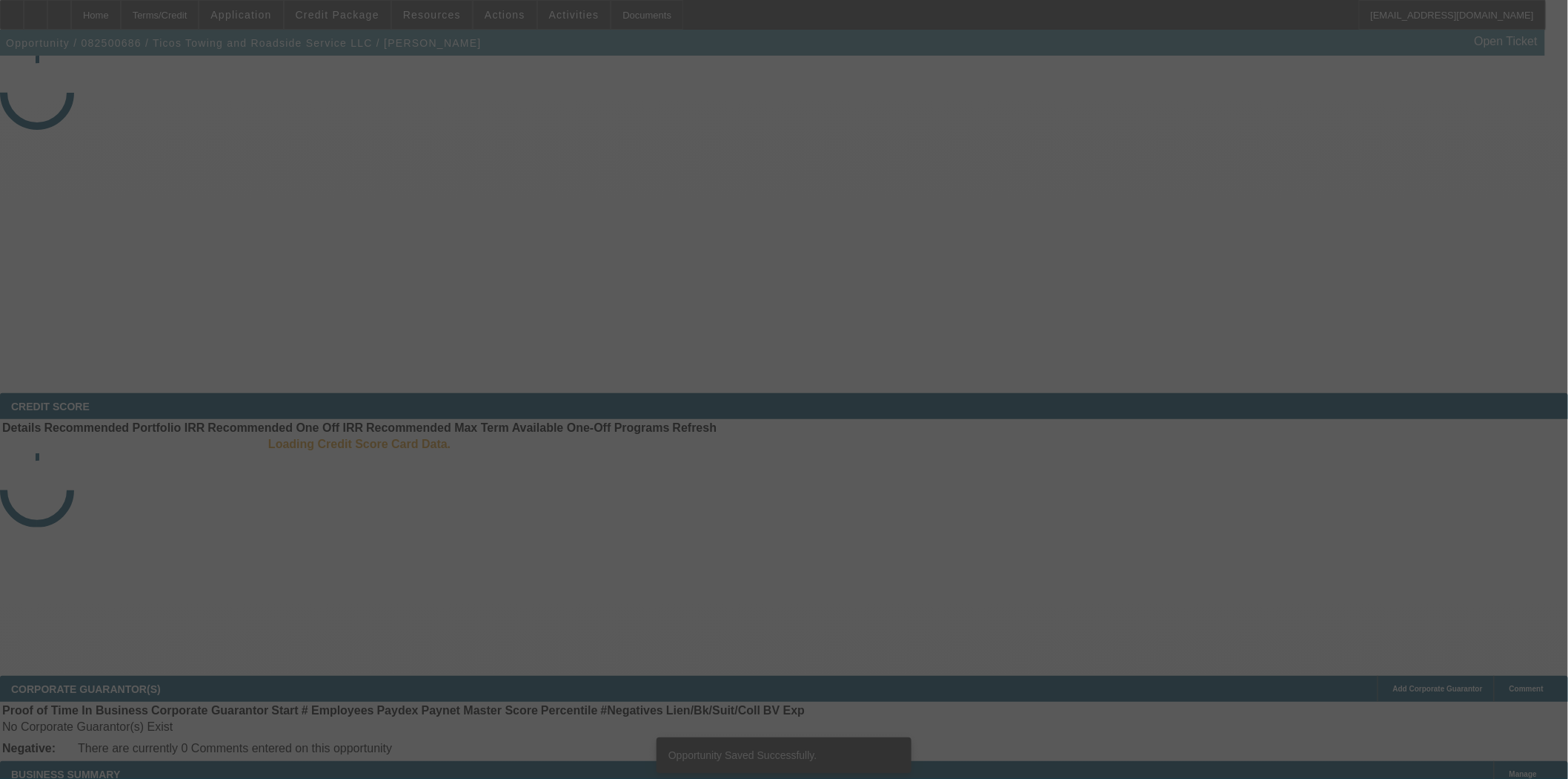
select select "3"
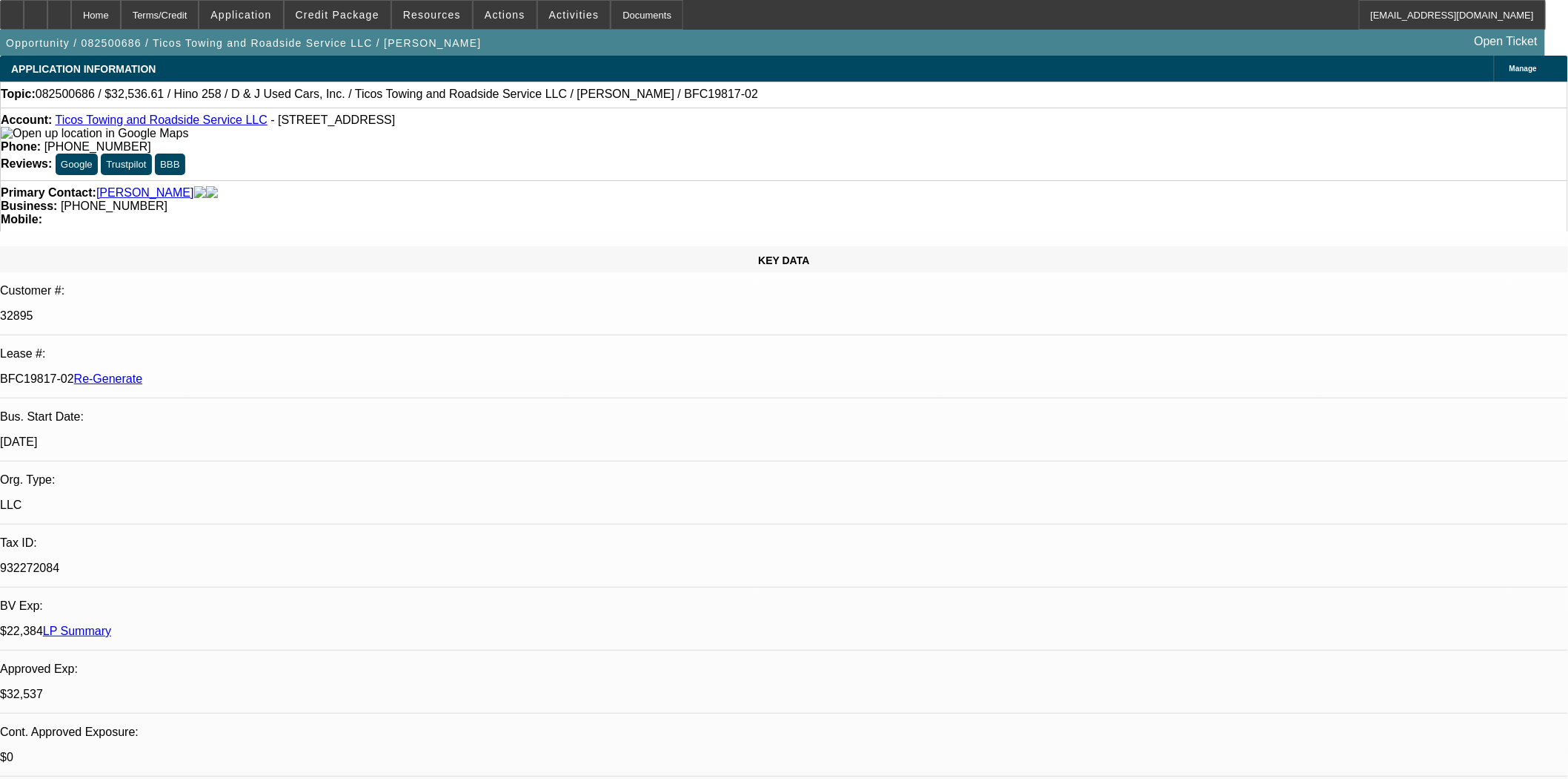
select select "0.15"
select select "2"
select select "0.1"
select select "4"
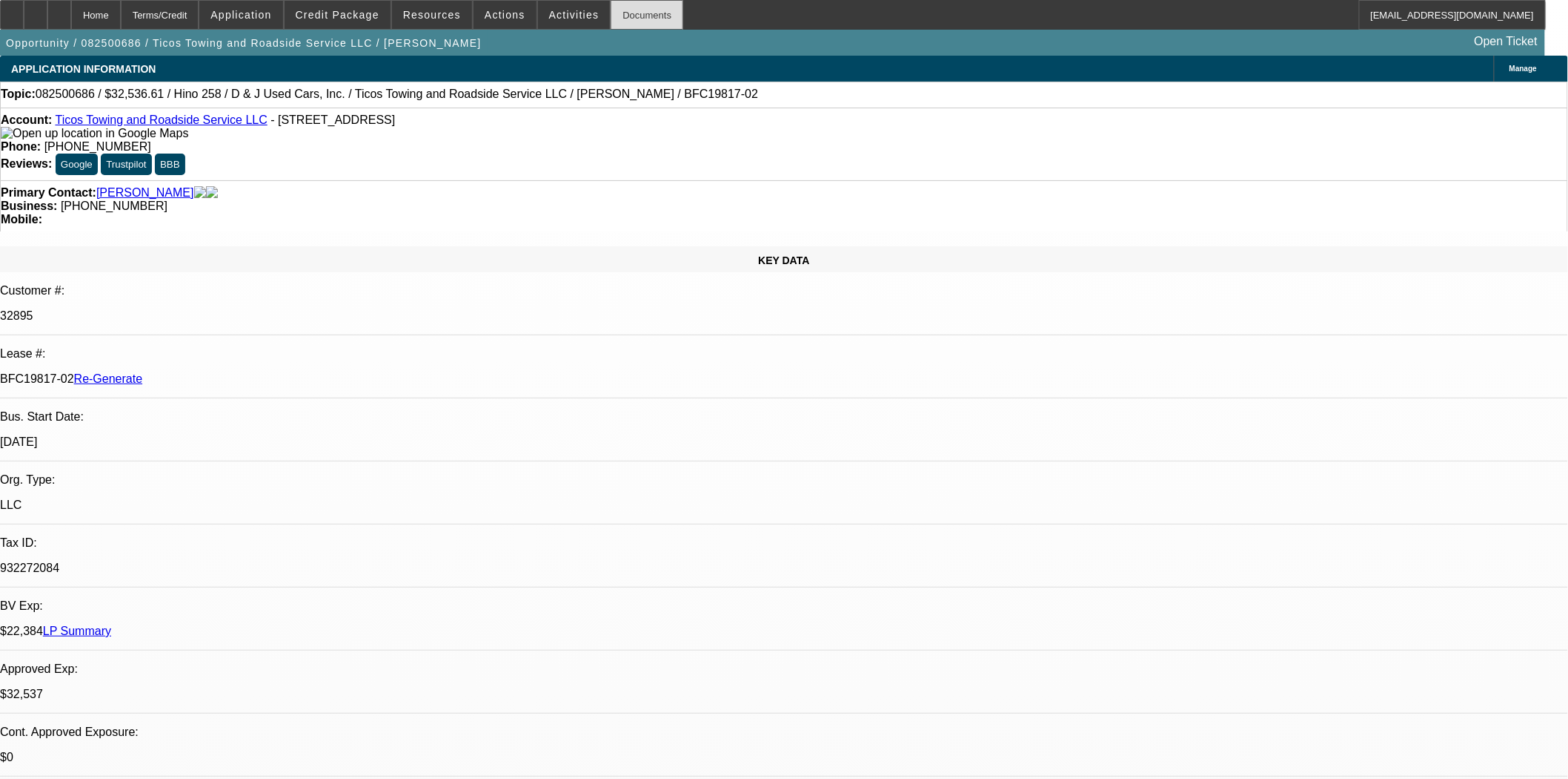
click at [624, 21] on div "Documents" at bounding box center [647, 14] width 72 height 30
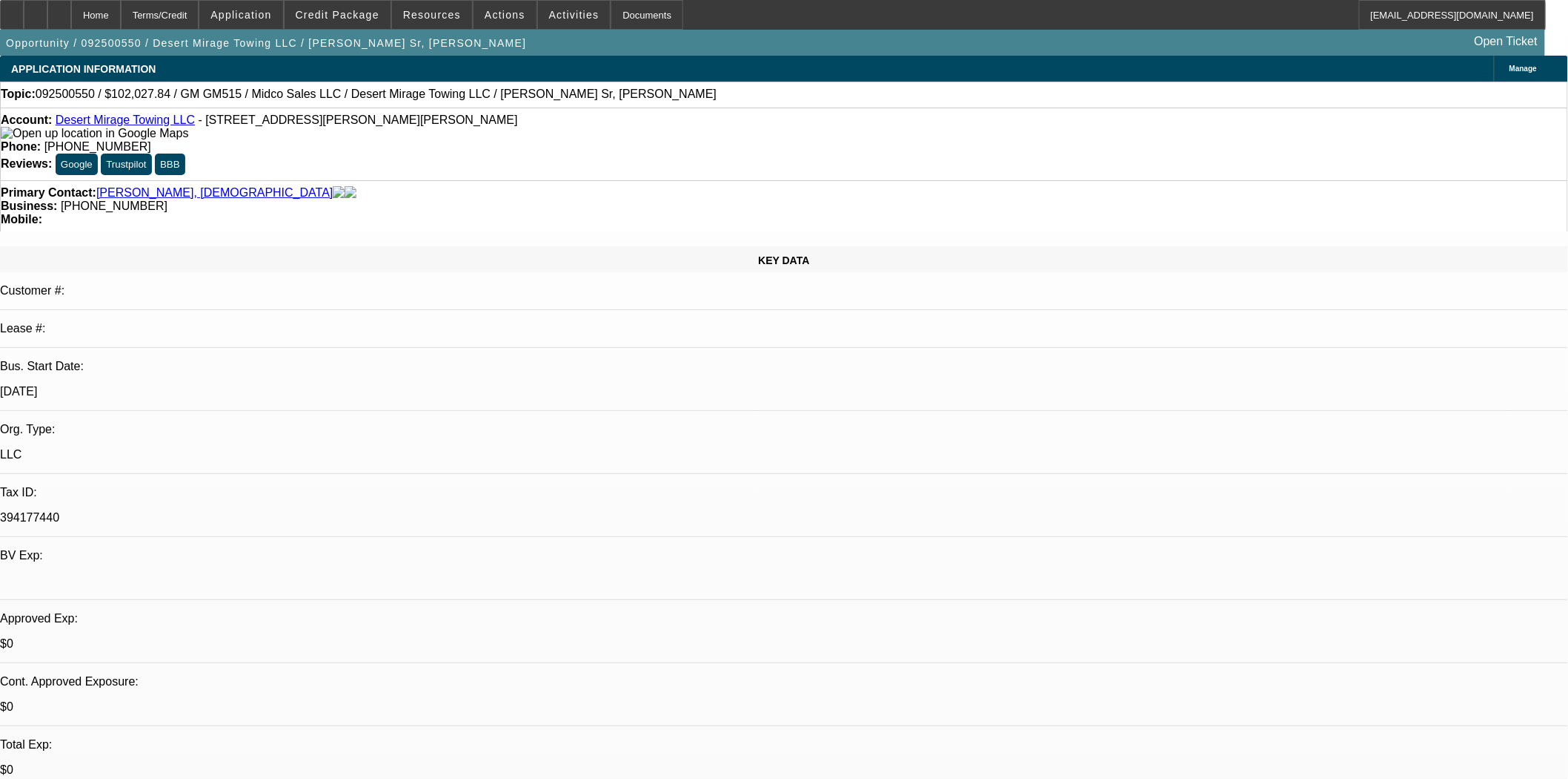
select select "0"
select select "3"
select select "0.1"
select select "4"
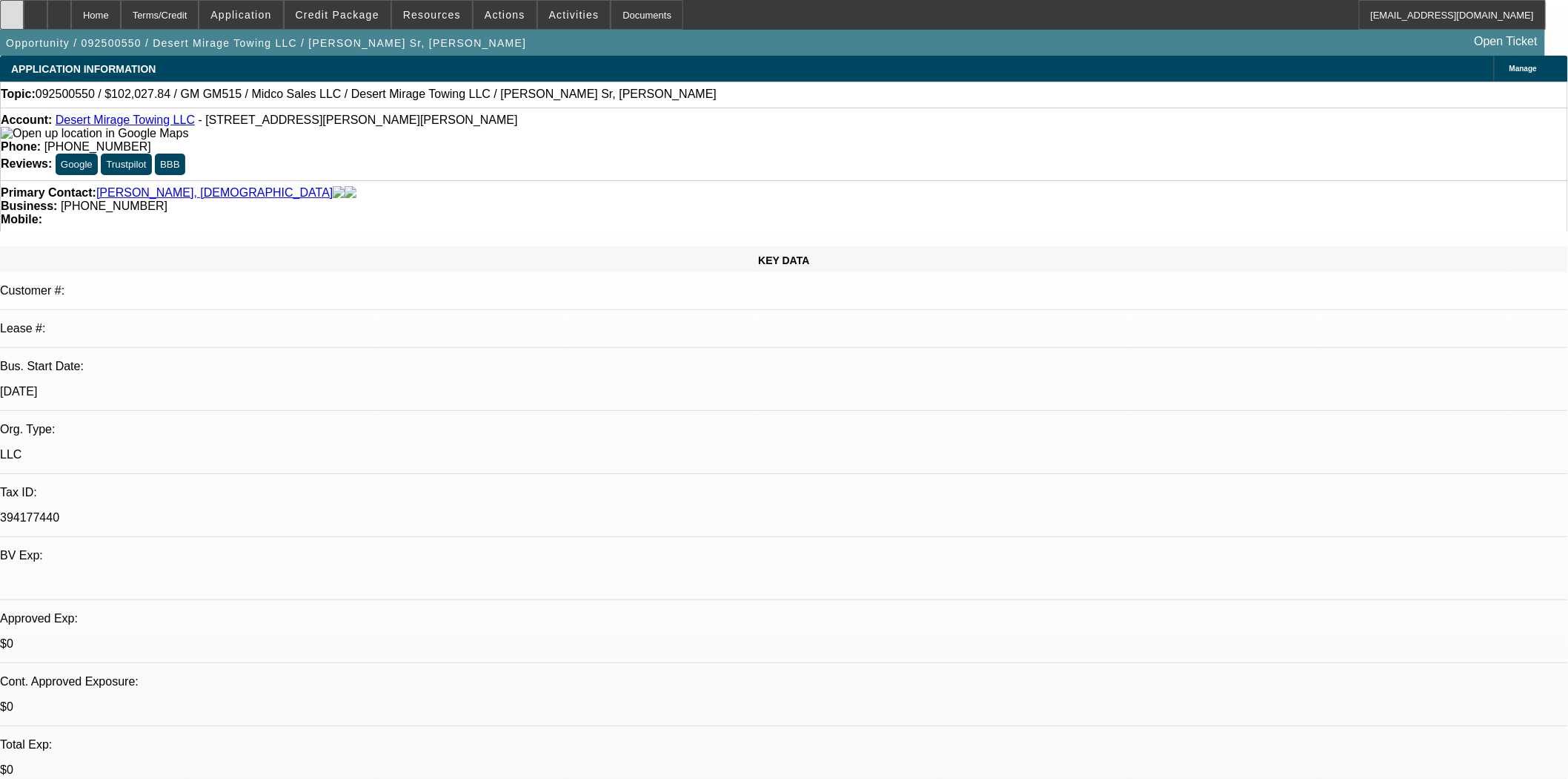
click at [24, 22] on div at bounding box center [12, 14] width 24 height 30
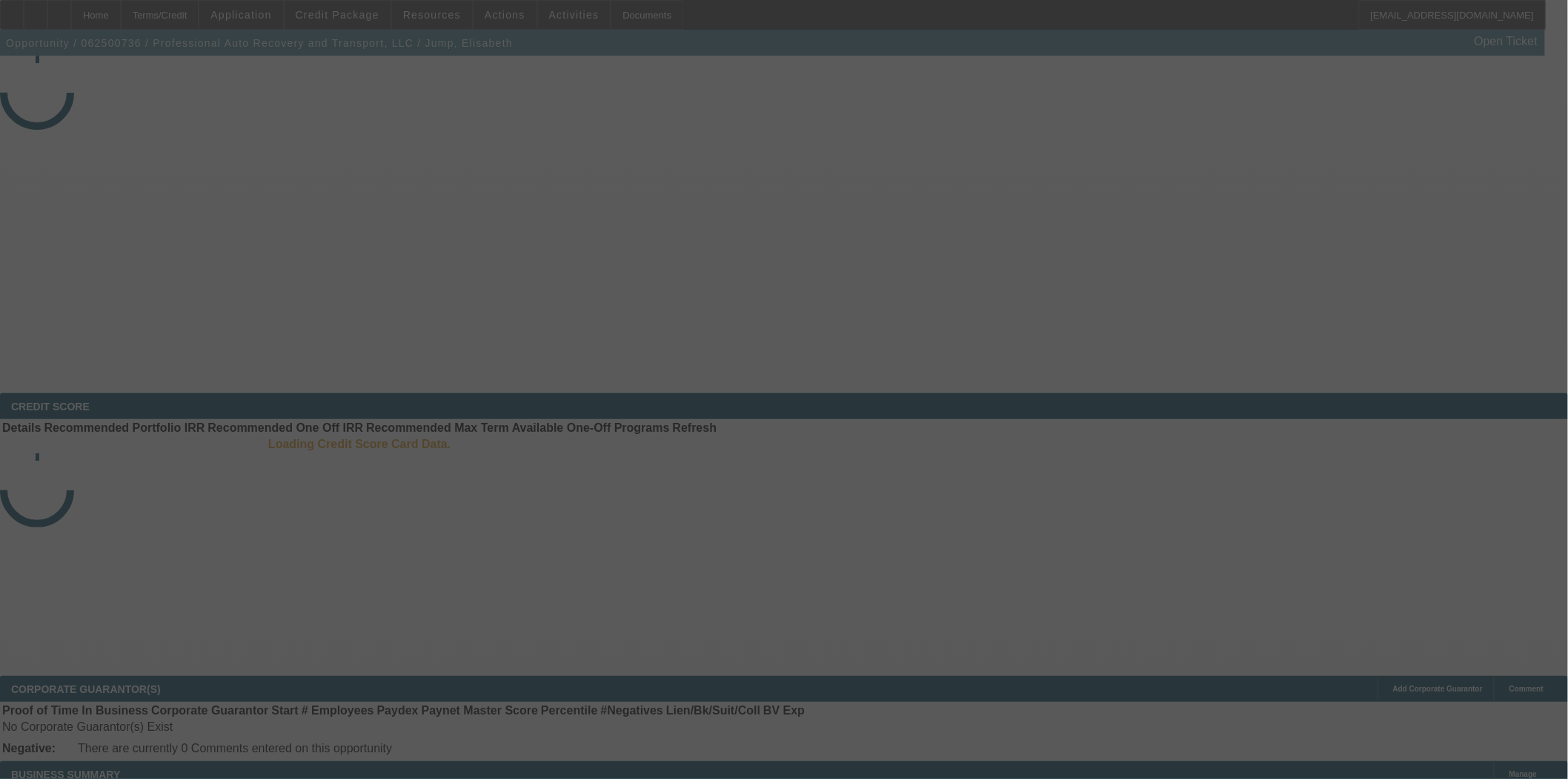
select select "3"
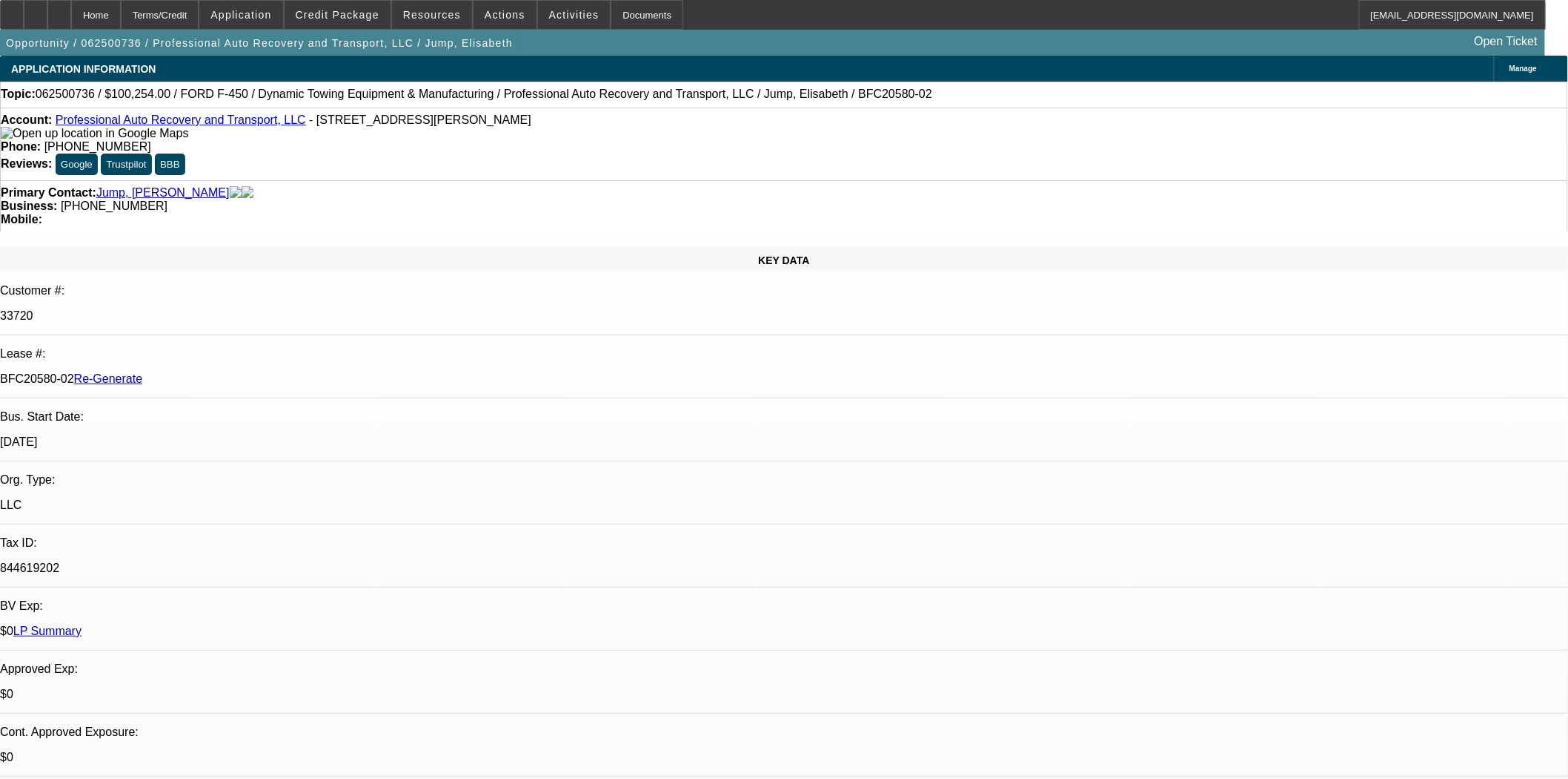
select select "0"
select select "6"
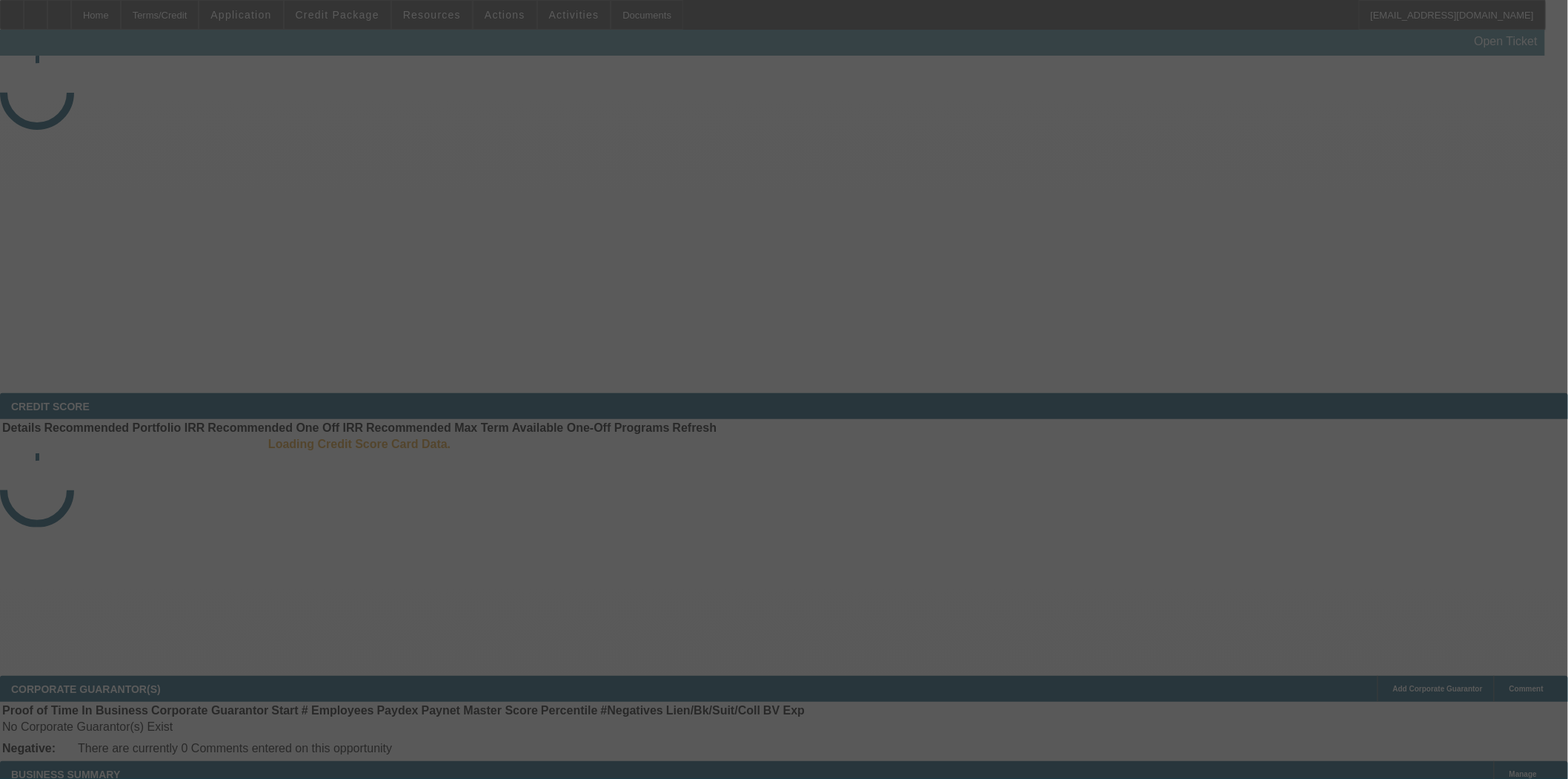
select select "4"
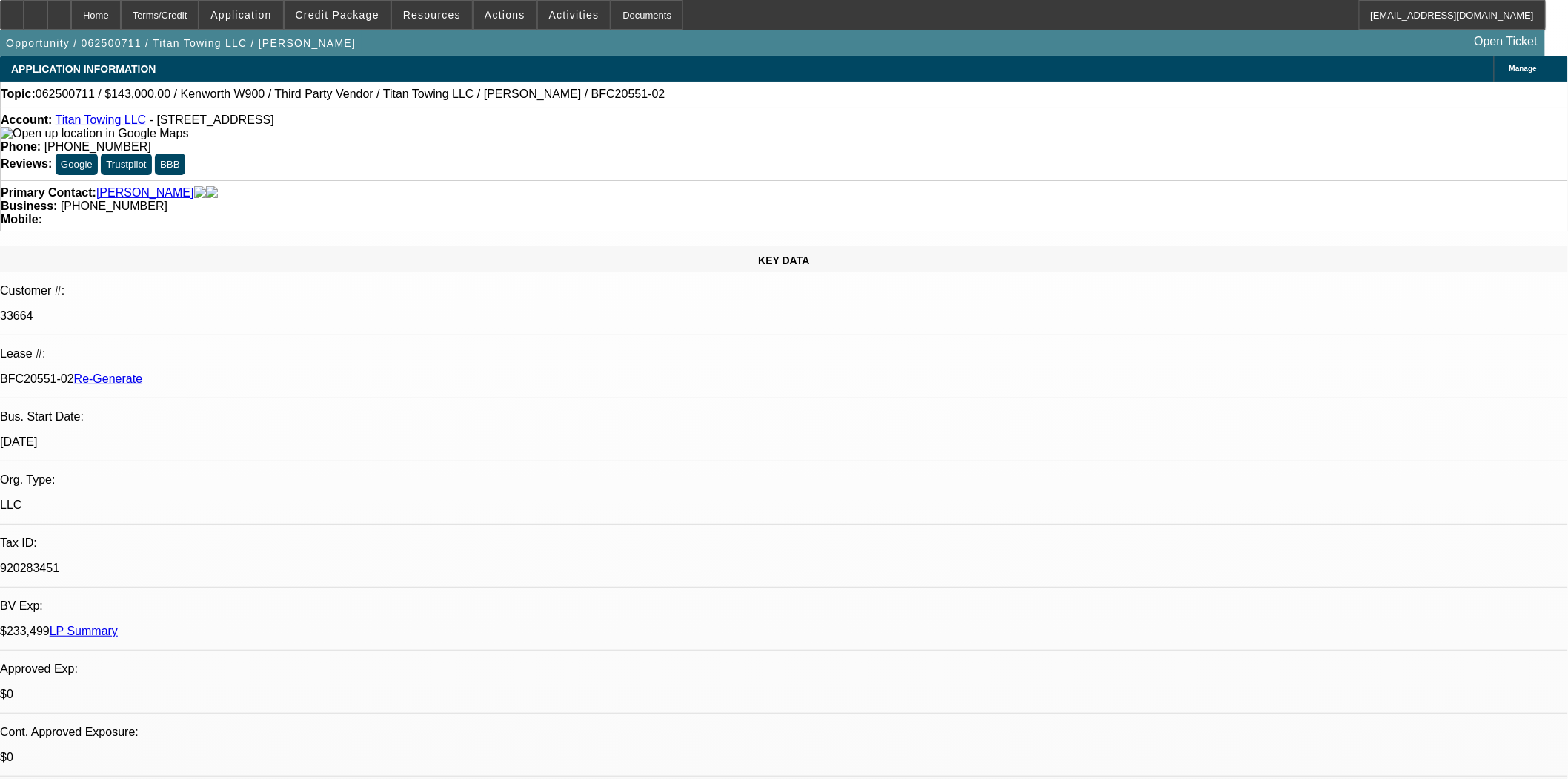
select select "0"
select select "2"
select select "0"
select select "6"
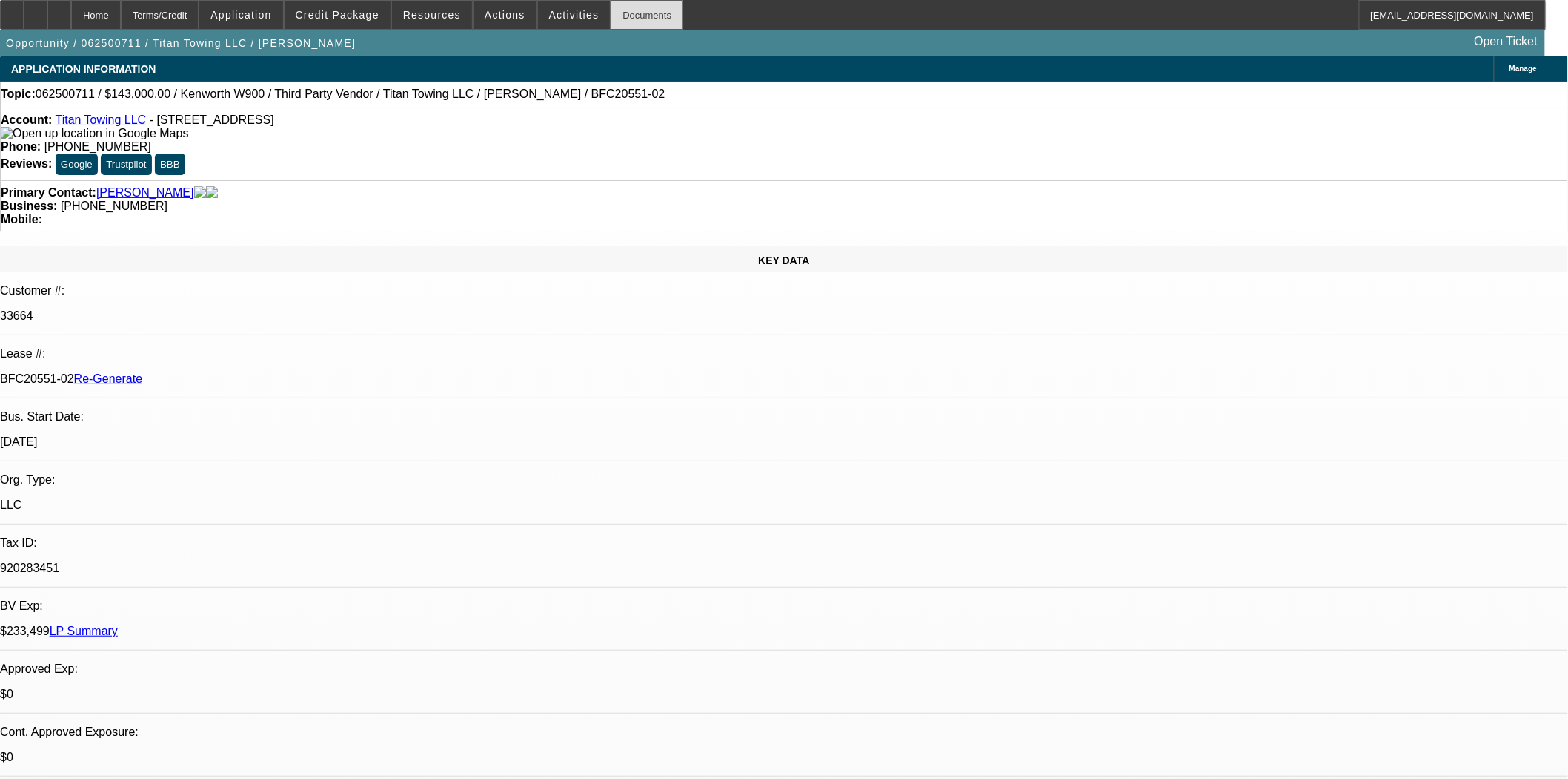
click at [621, 17] on div "Documents" at bounding box center [647, 14] width 72 height 30
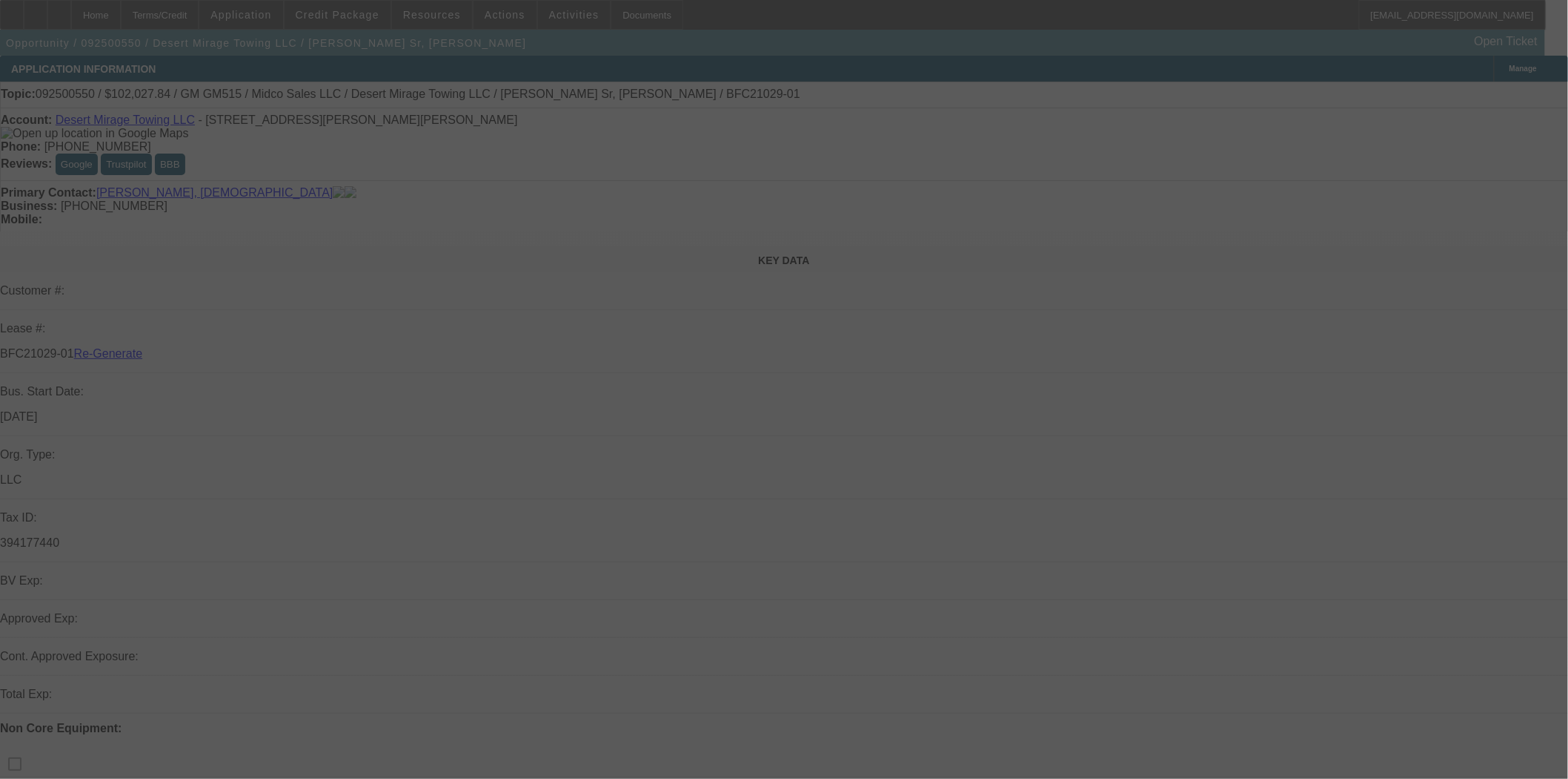
select select "3"
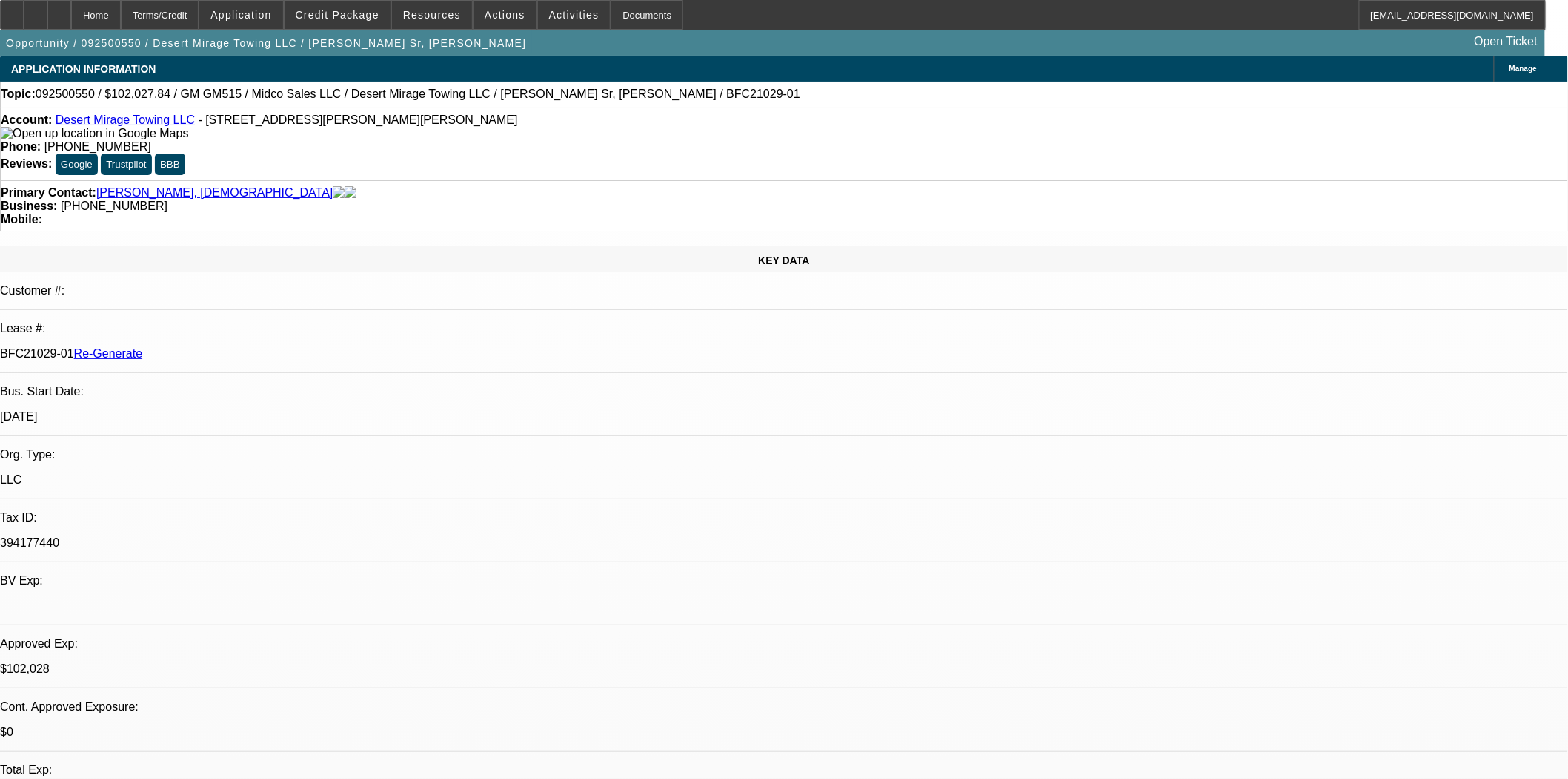
select select "0"
select select "3"
select select "0.1"
select select "4"
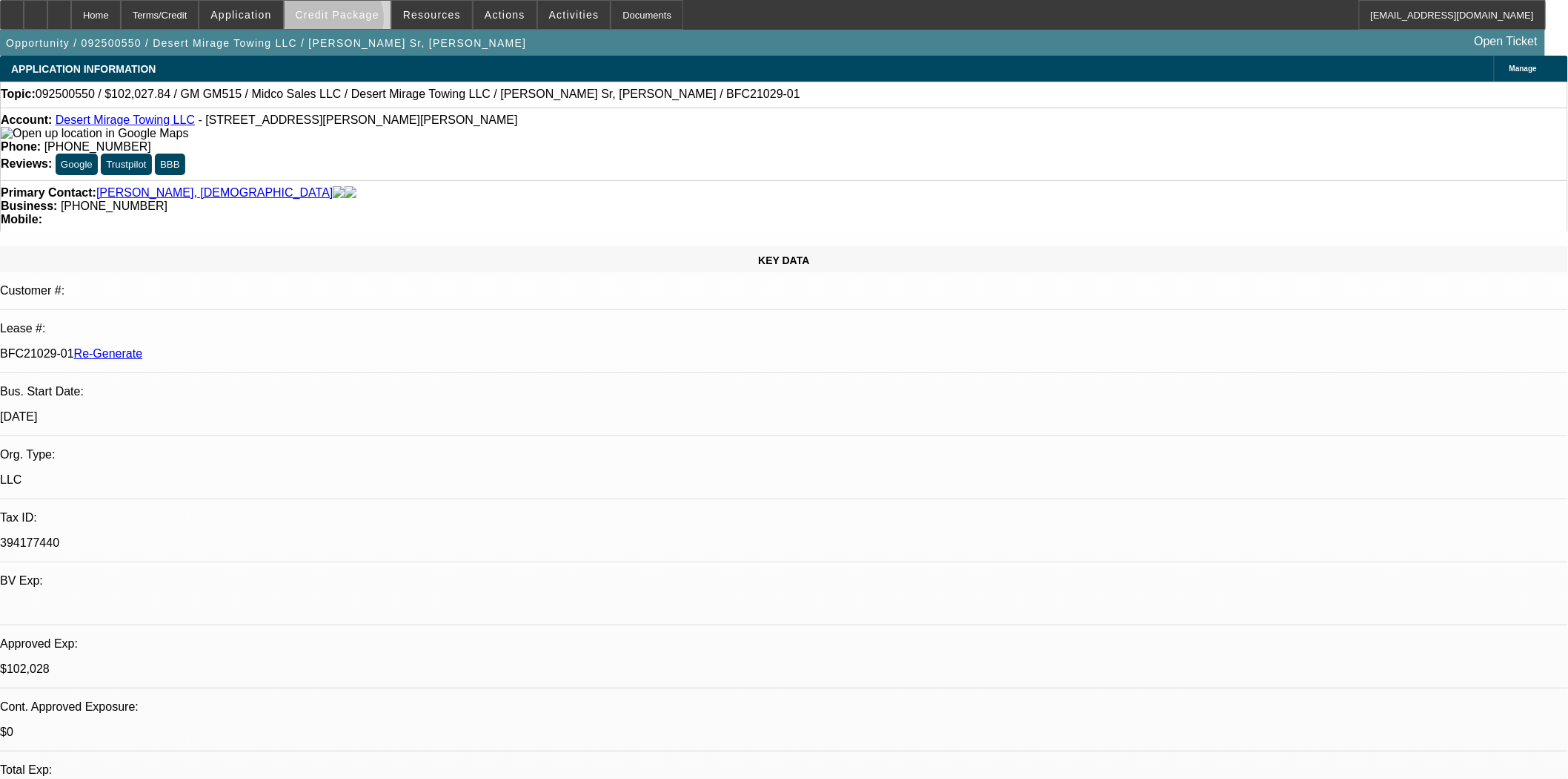
click at [357, 22] on span at bounding box center [338, 14] width 106 height 36
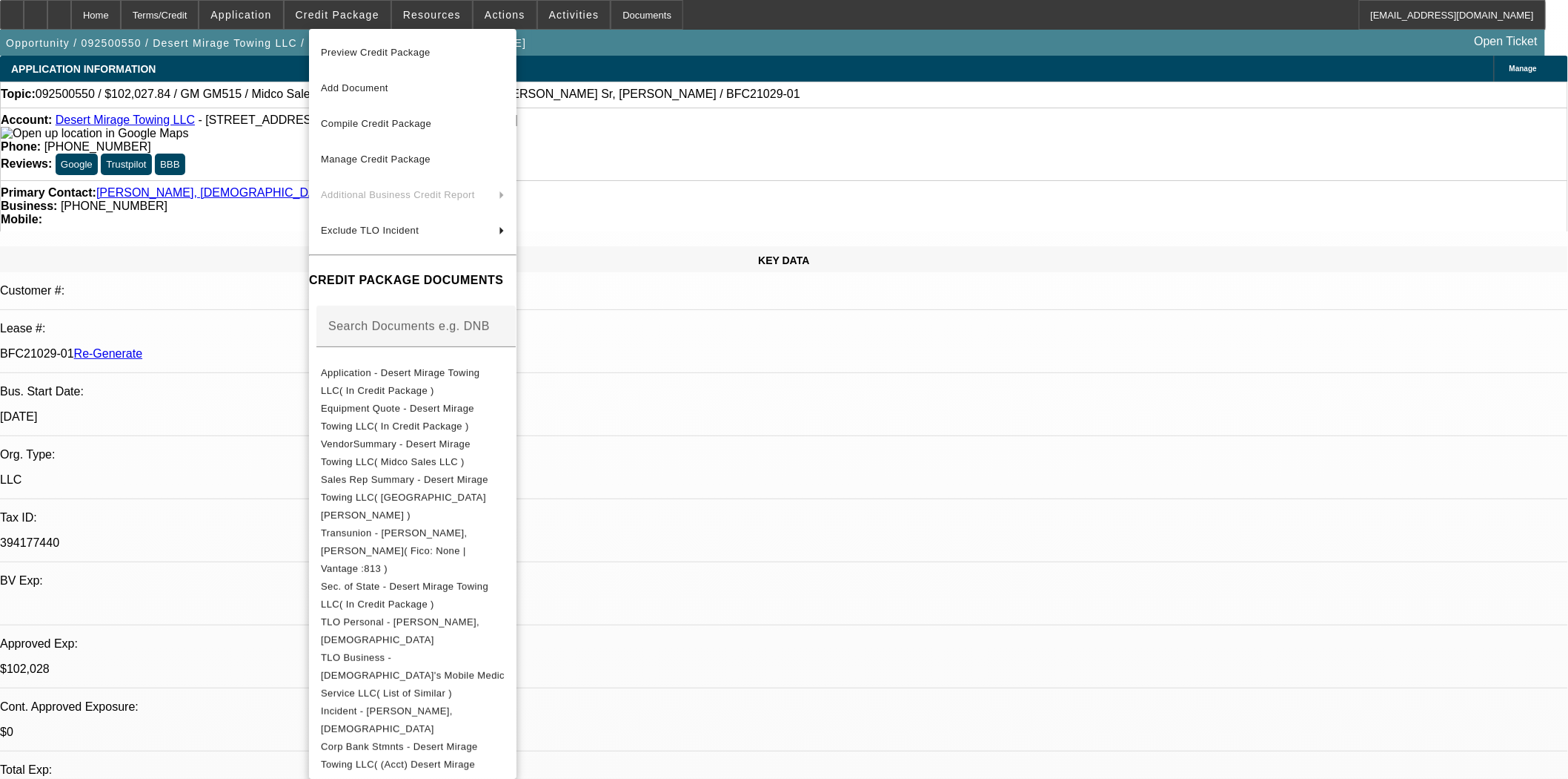
click at [368, 50] on span "Preview Credit Package" at bounding box center [375, 53] width 110 height 12
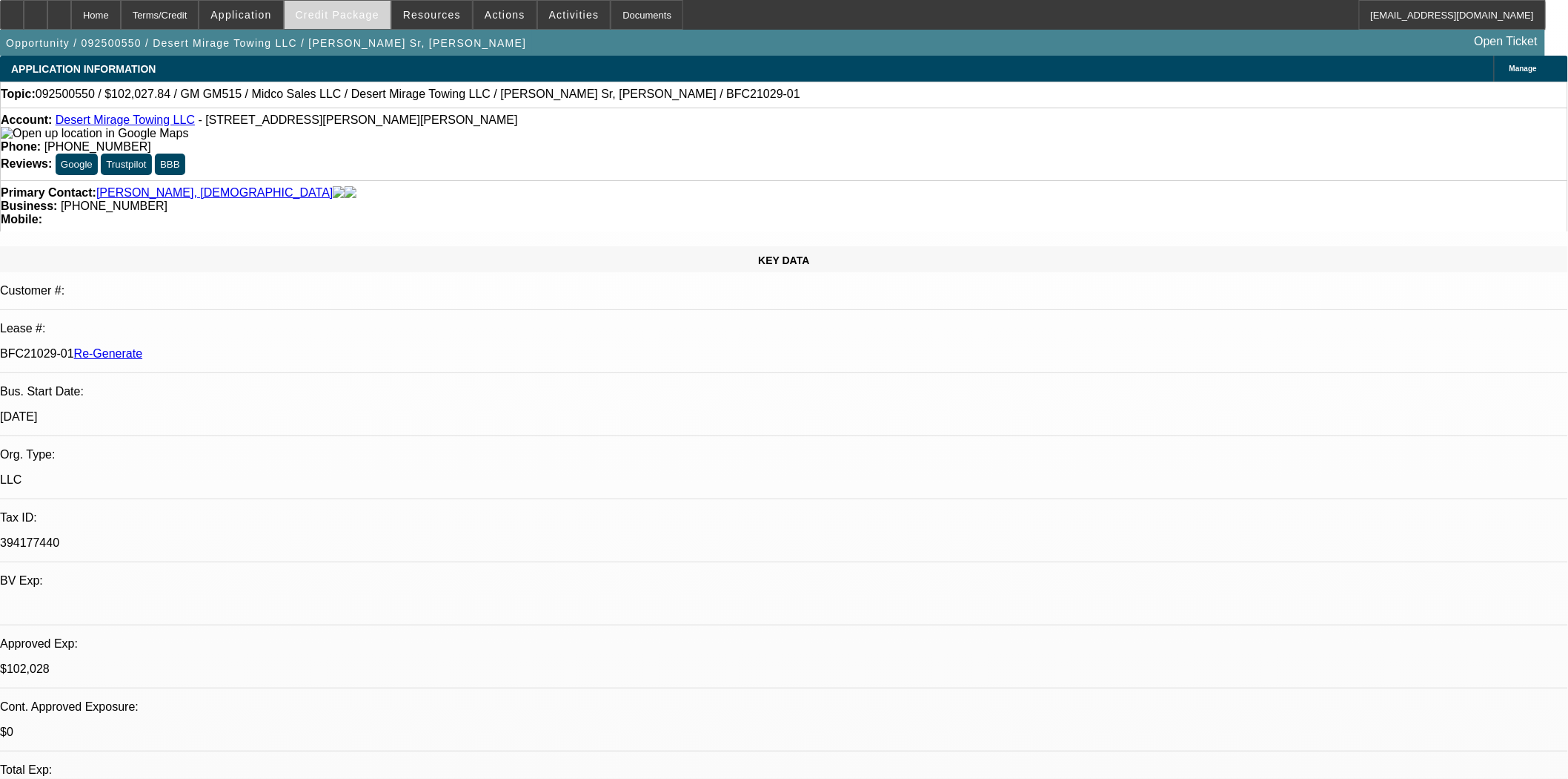
click at [352, 23] on span at bounding box center [338, 14] width 106 height 36
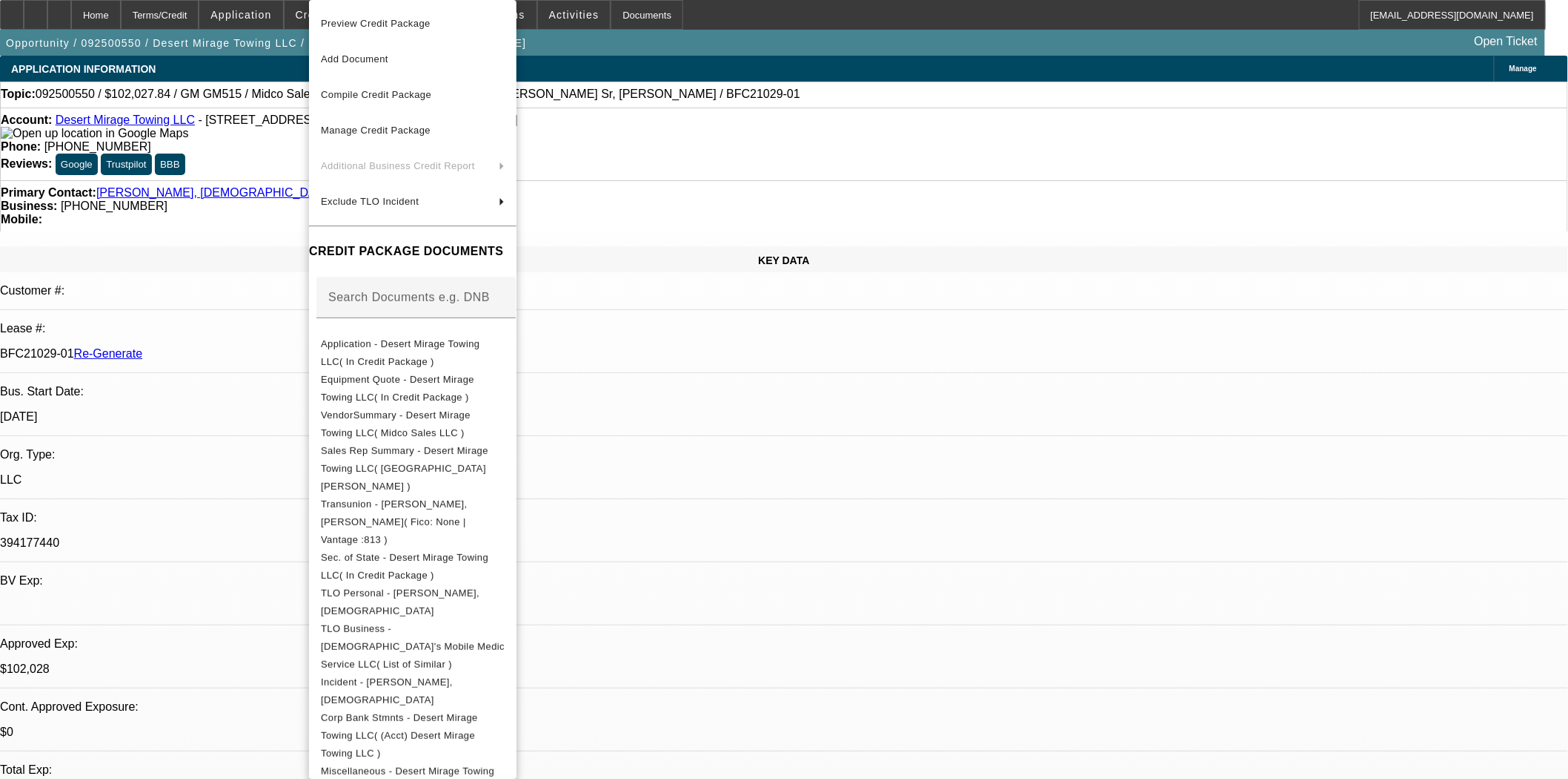
click at [808, 285] on div at bounding box center [784, 389] width 1568 height 779
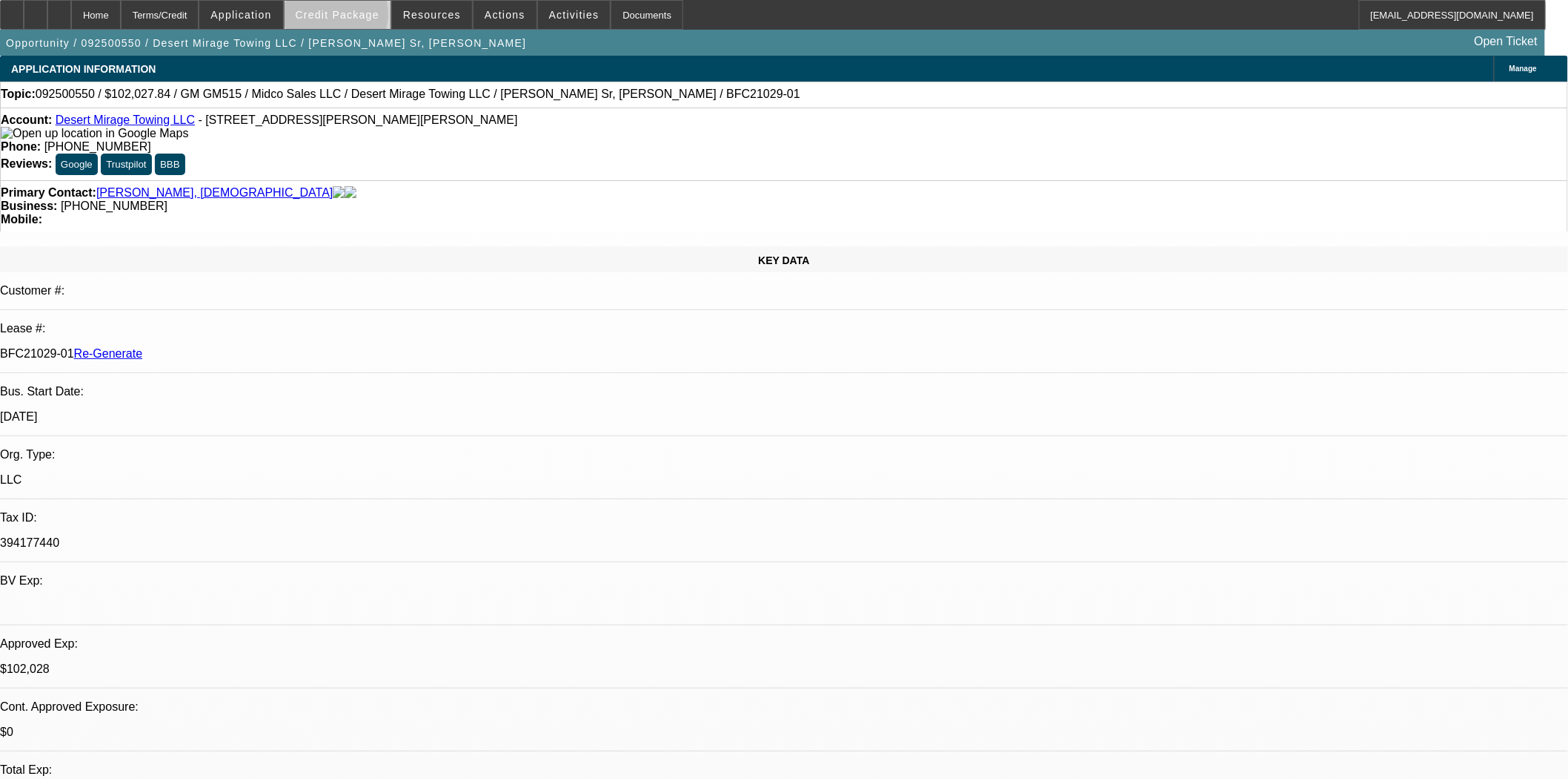
click at [360, 17] on span "Credit Package" at bounding box center [337, 14] width 84 height 12
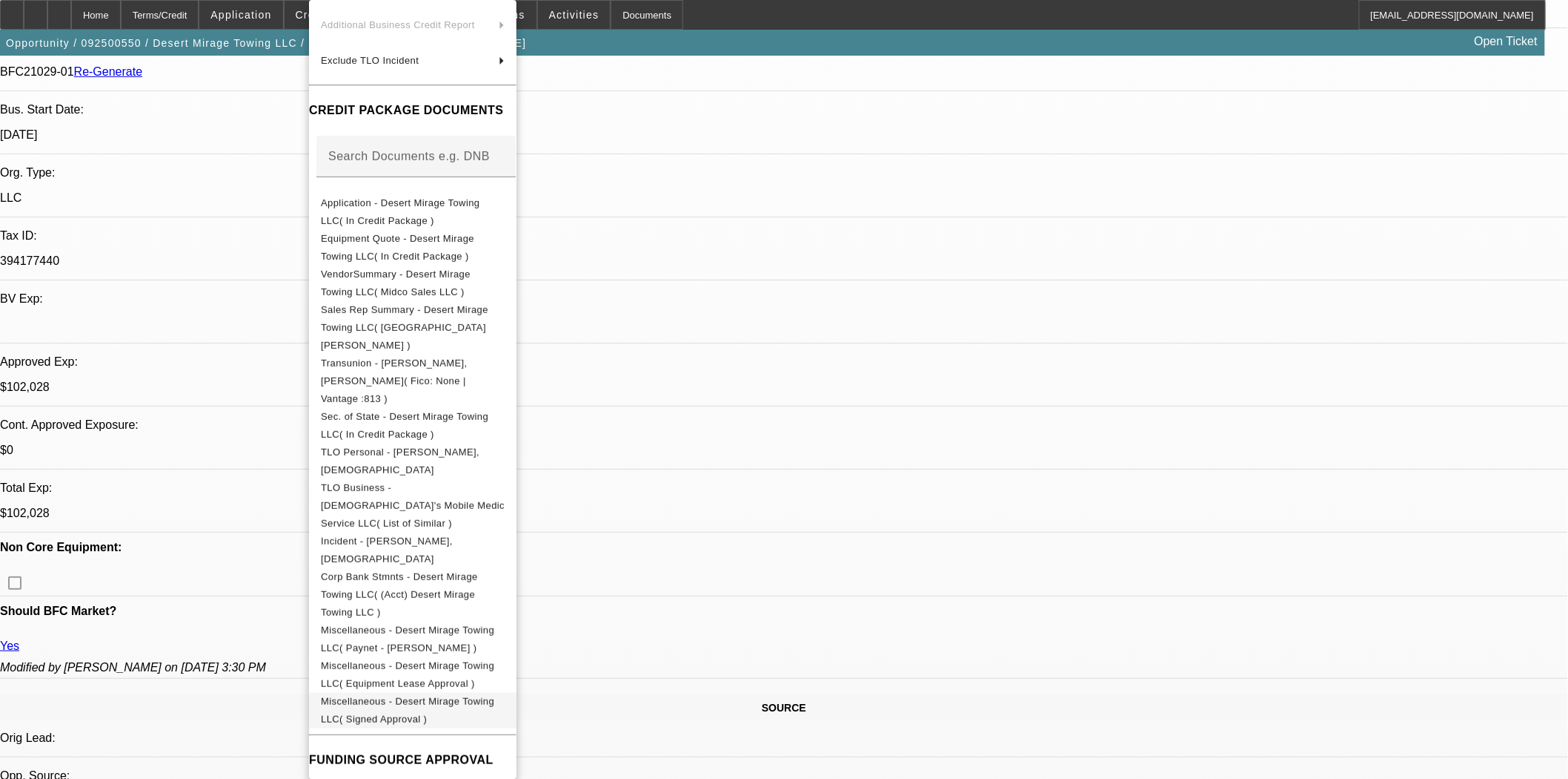
scroll to position [659, 0]
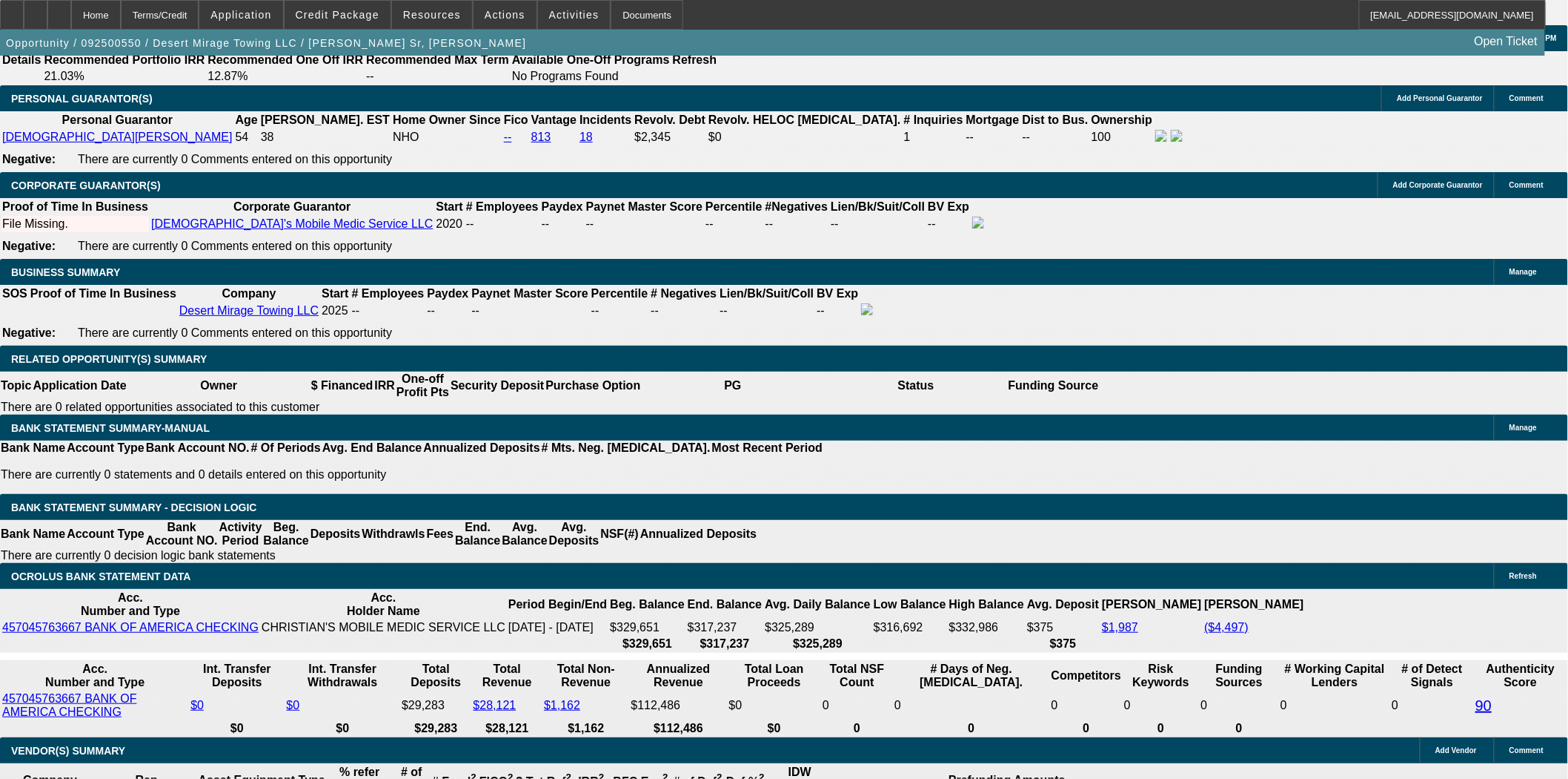
scroll to position [2307, 0]
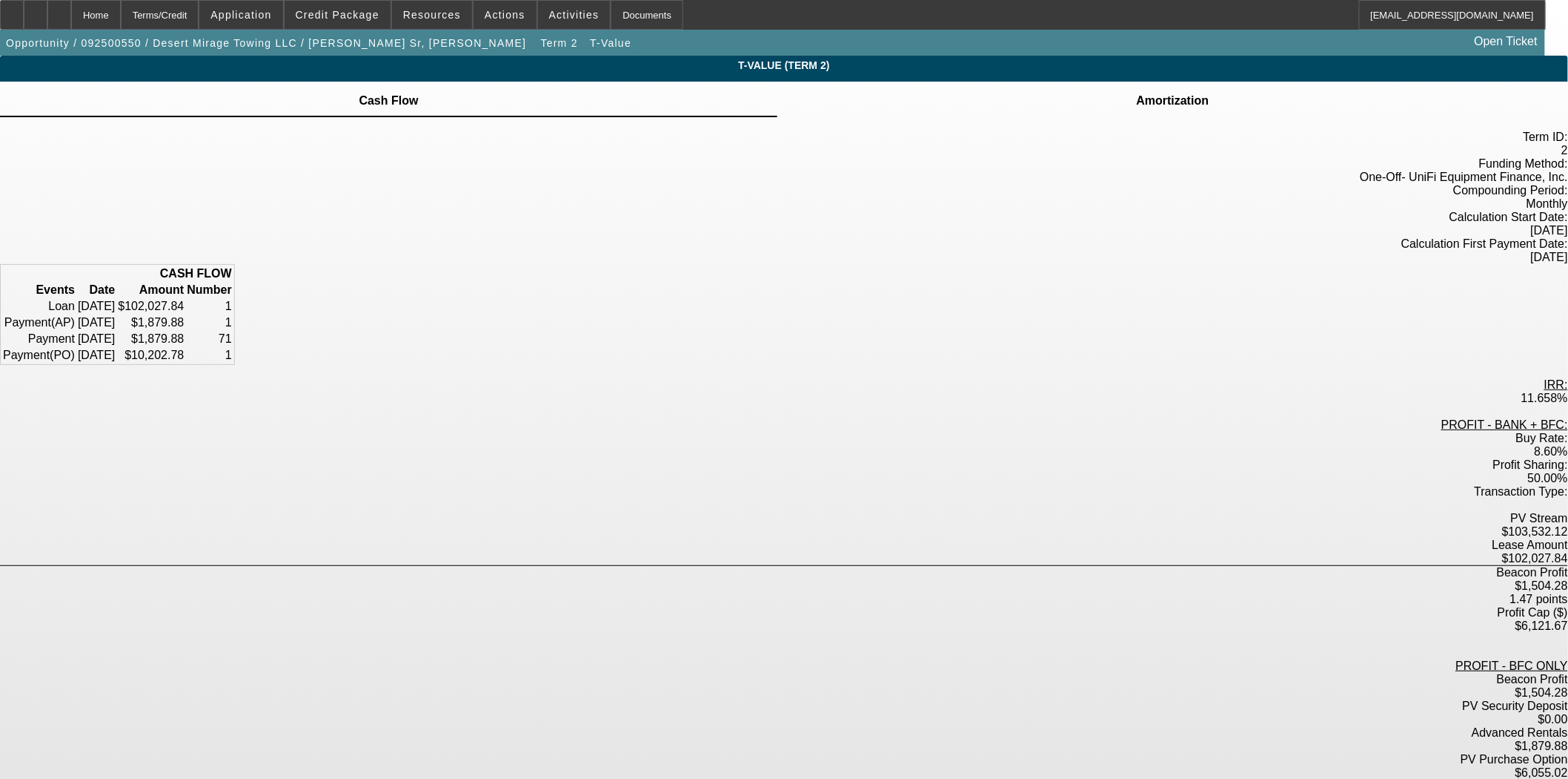
scroll to position [14, 0]
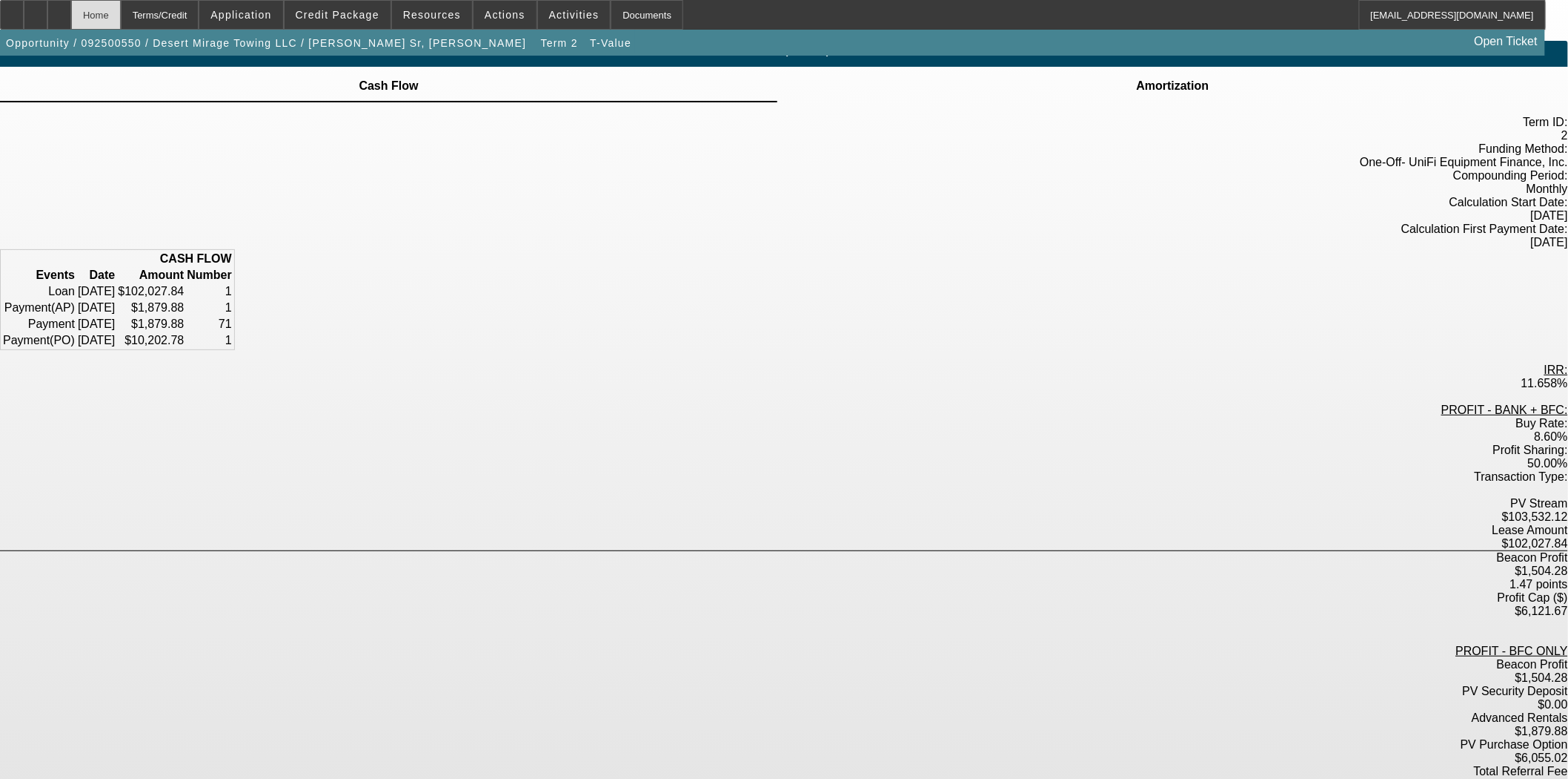
click at [121, 12] on div "Home" at bounding box center [96, 14] width 50 height 30
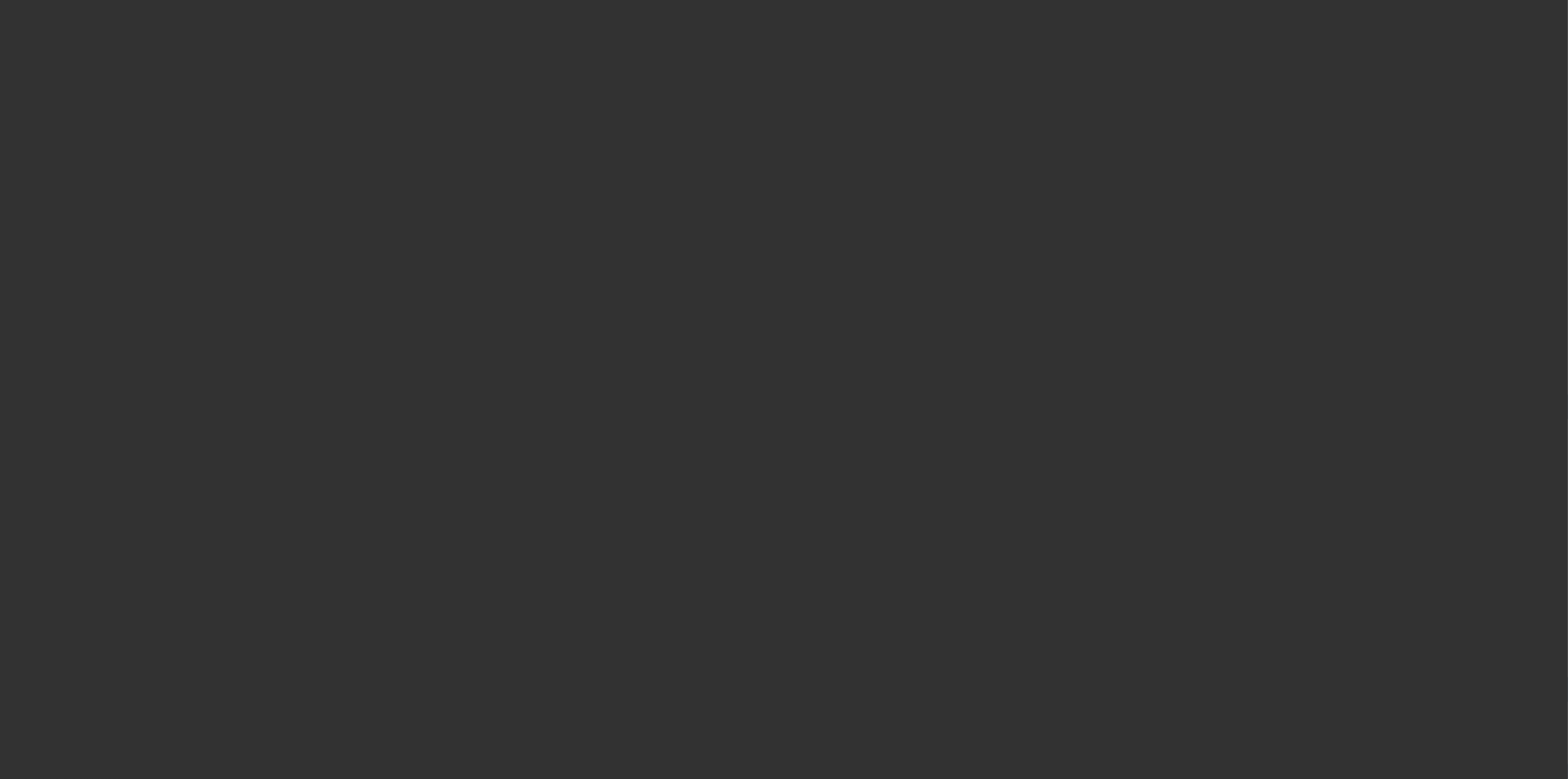
select select "3"
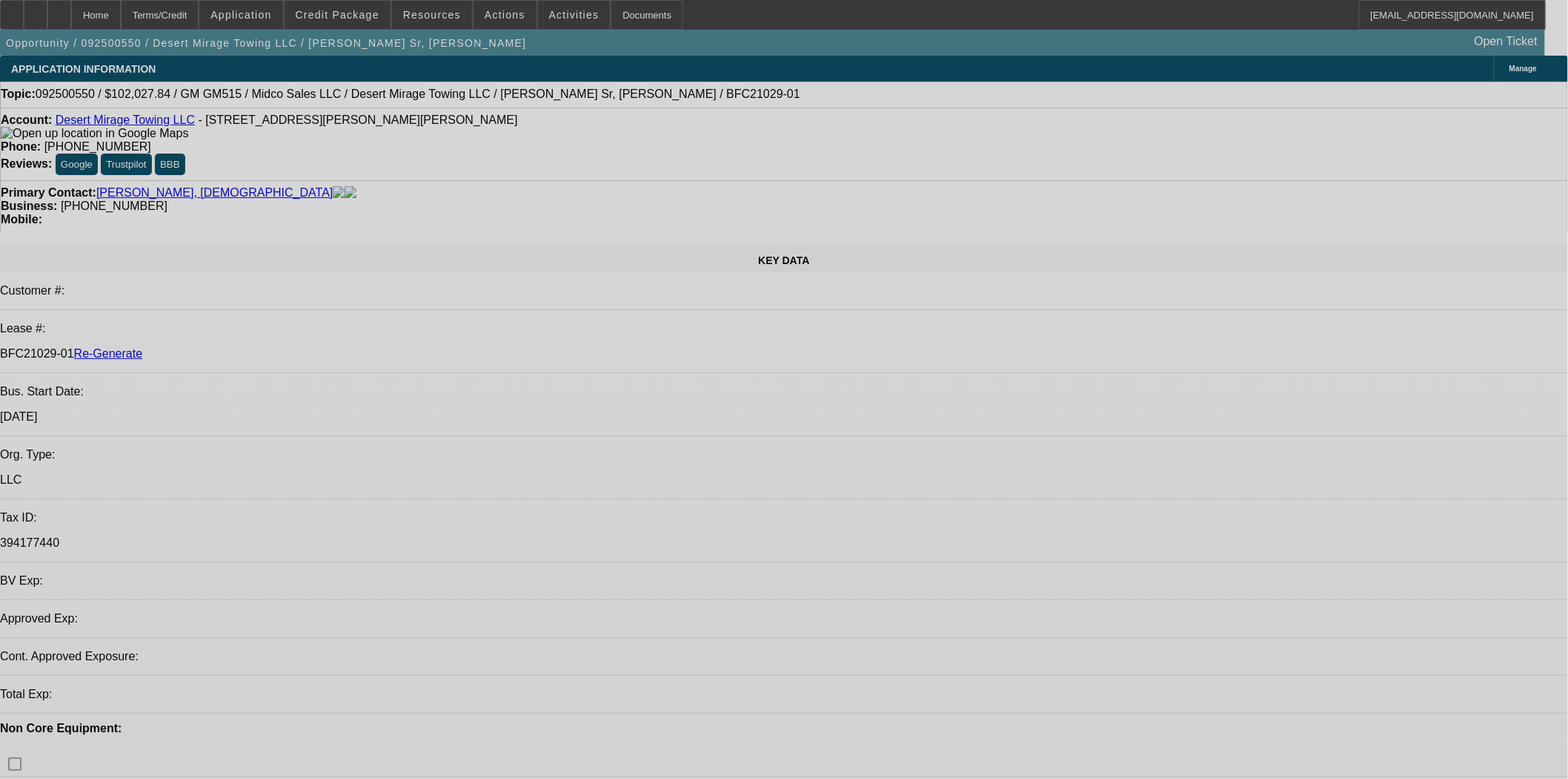
select select "0"
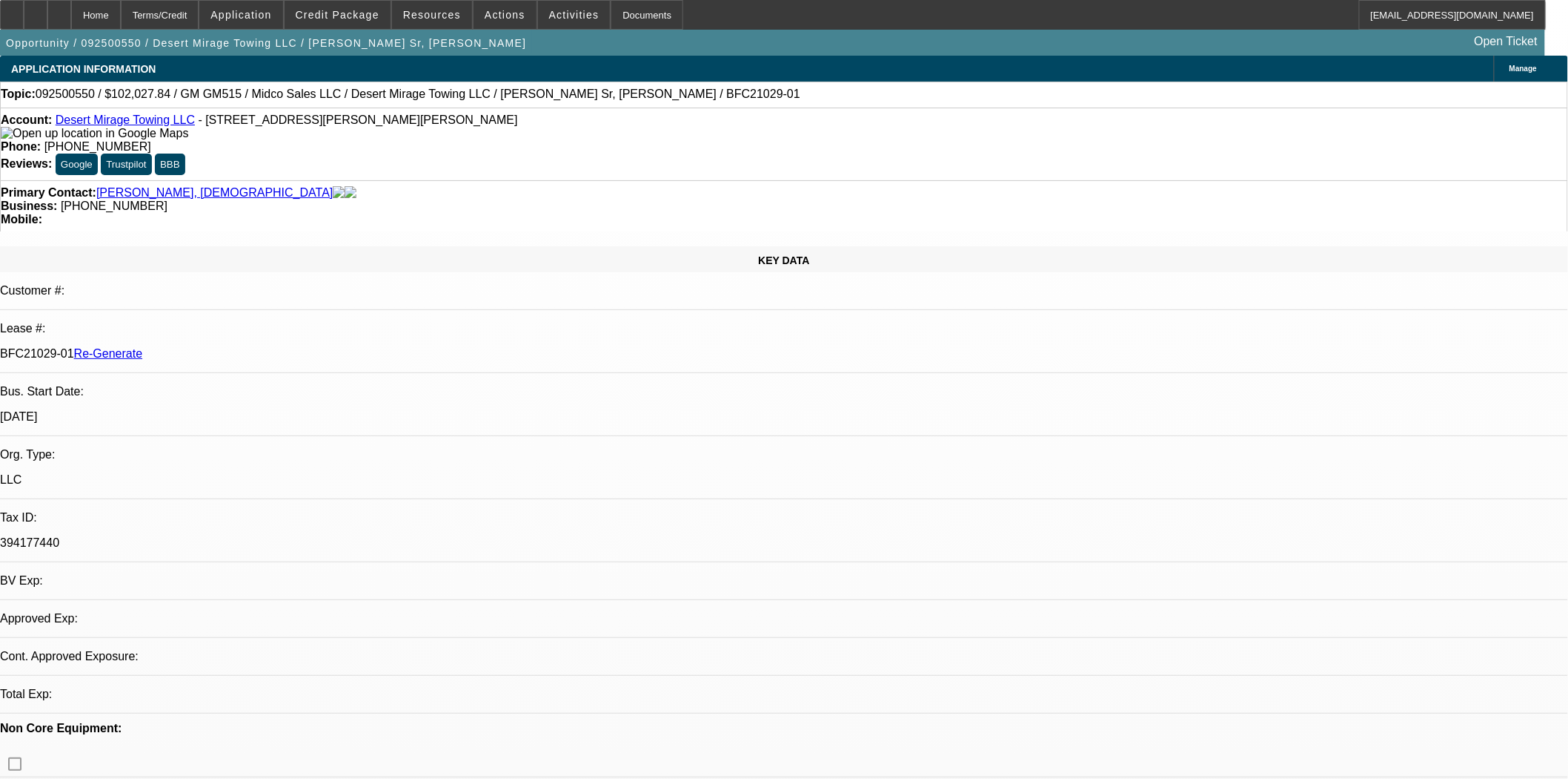
select select "0"
select select "3"
select select "0.1"
select select "4"
click at [490, 12] on span "Actions" at bounding box center [505, 14] width 40 height 12
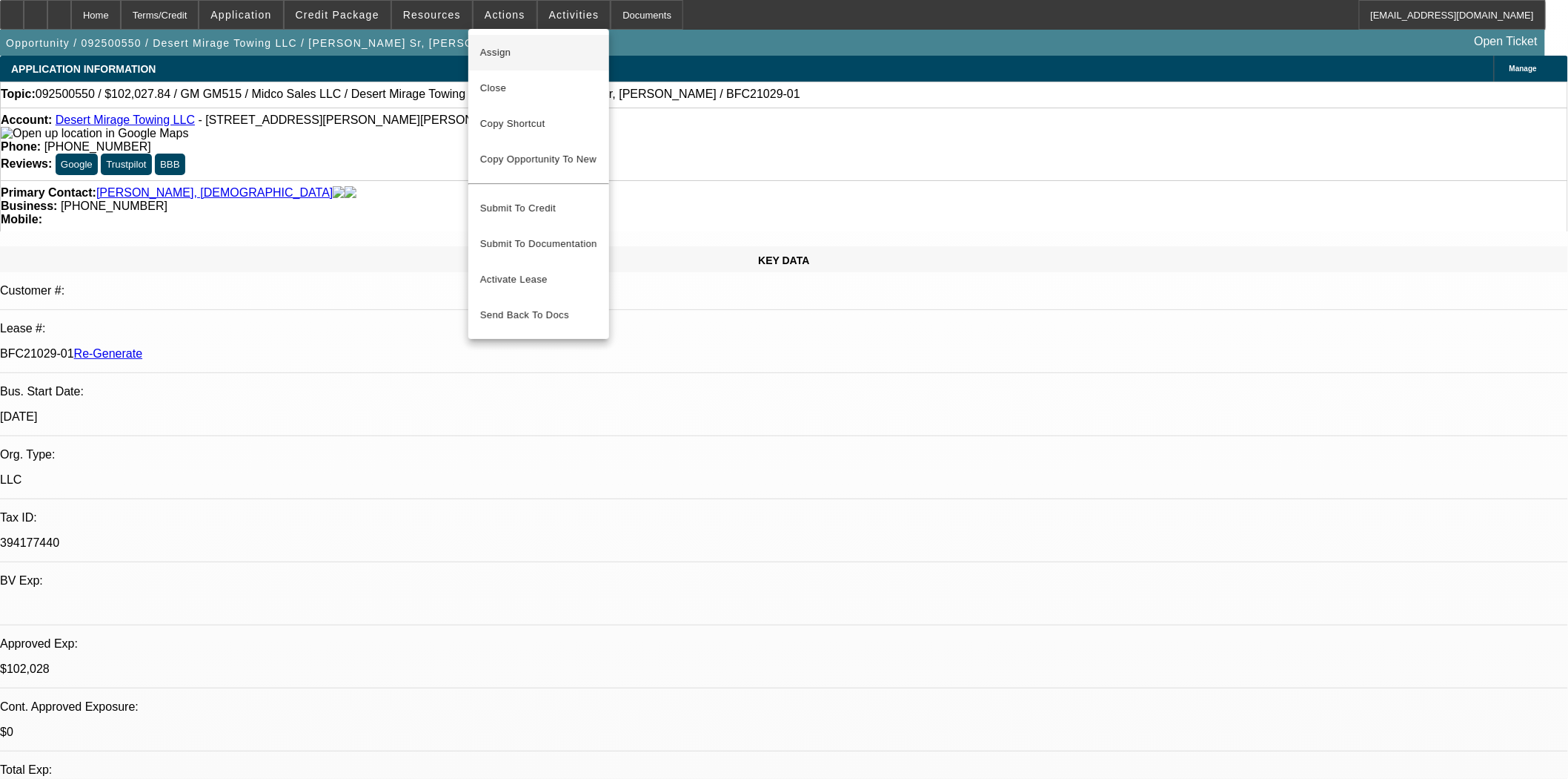
click at [502, 50] on span "Assign" at bounding box center [539, 52] width 117 height 17
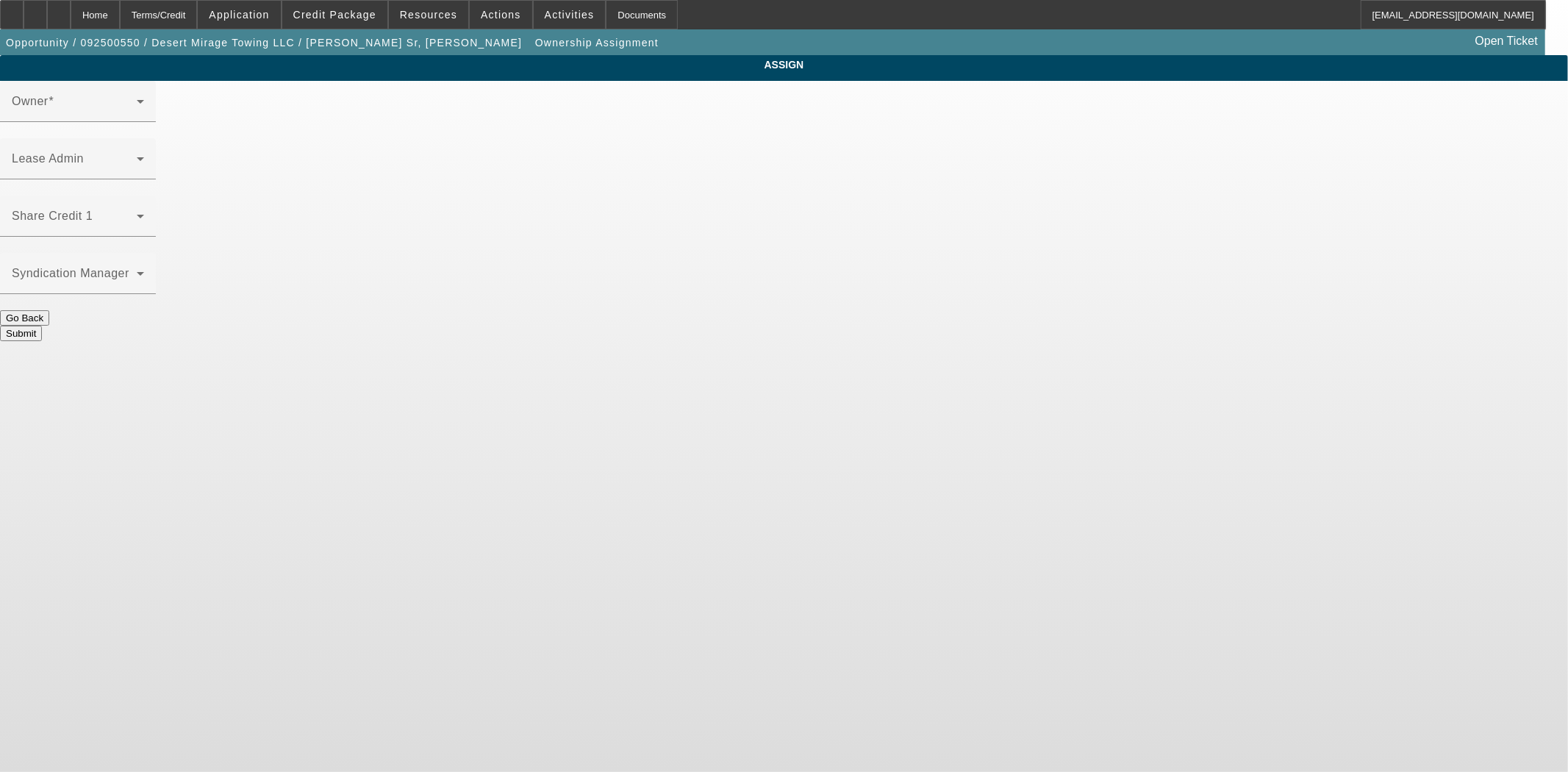
click at [156, 179] on div at bounding box center [77, 187] width 156 height 16
click at [136, 156] on span at bounding box center [73, 164] width 125 height 17
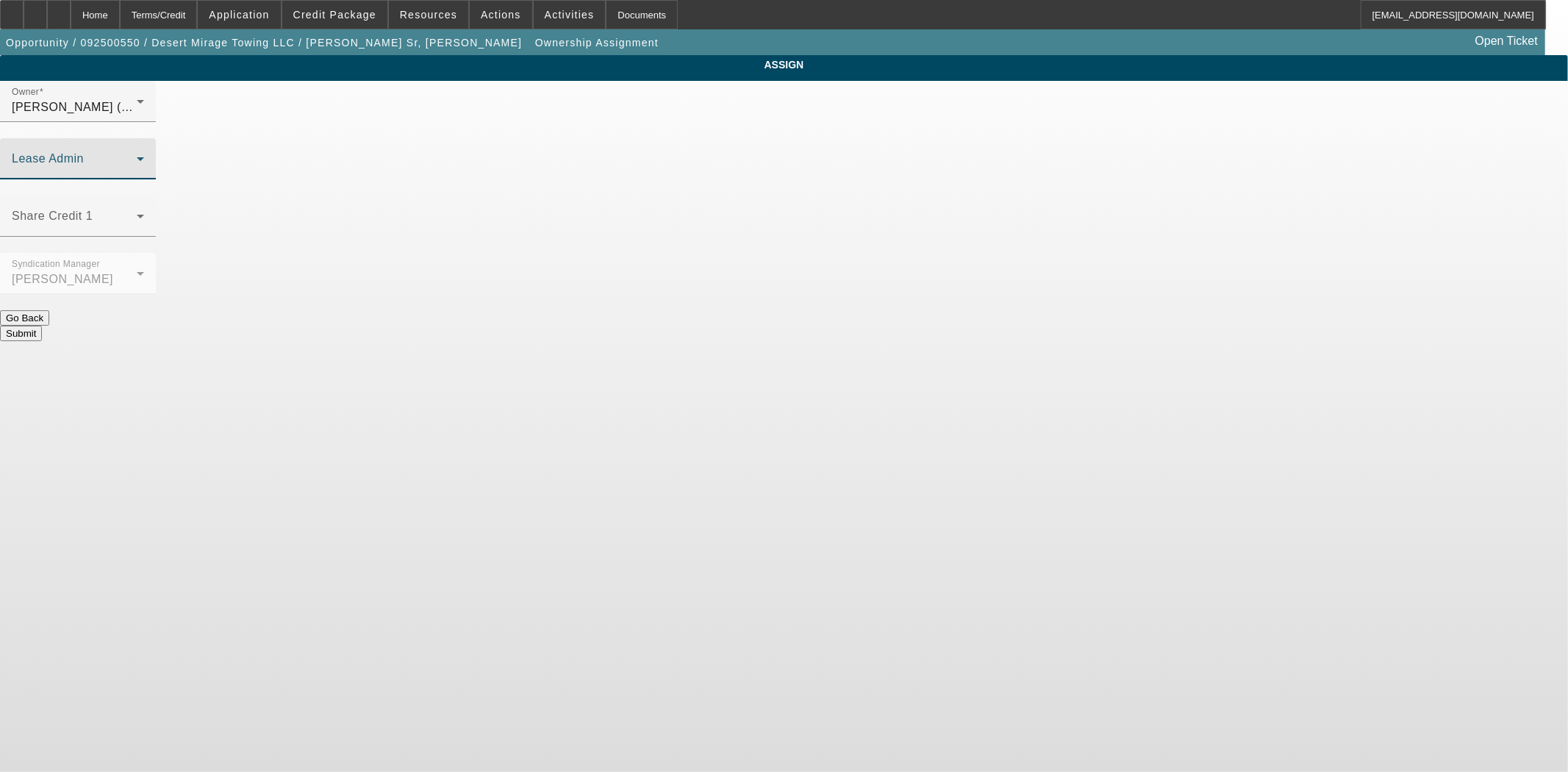
click at [136, 156] on span at bounding box center [73, 164] width 125 height 17
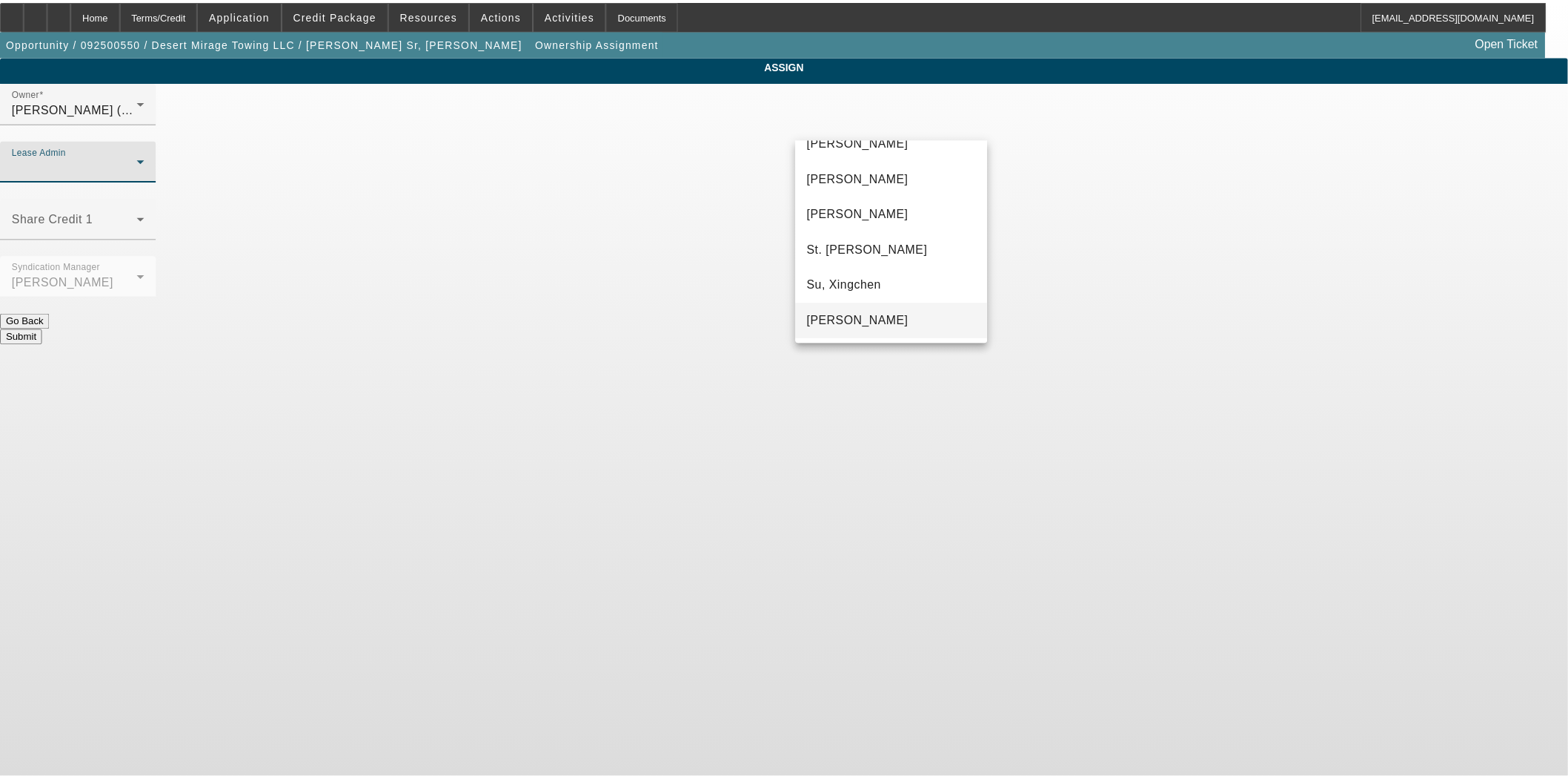
scroll to position [91, 0]
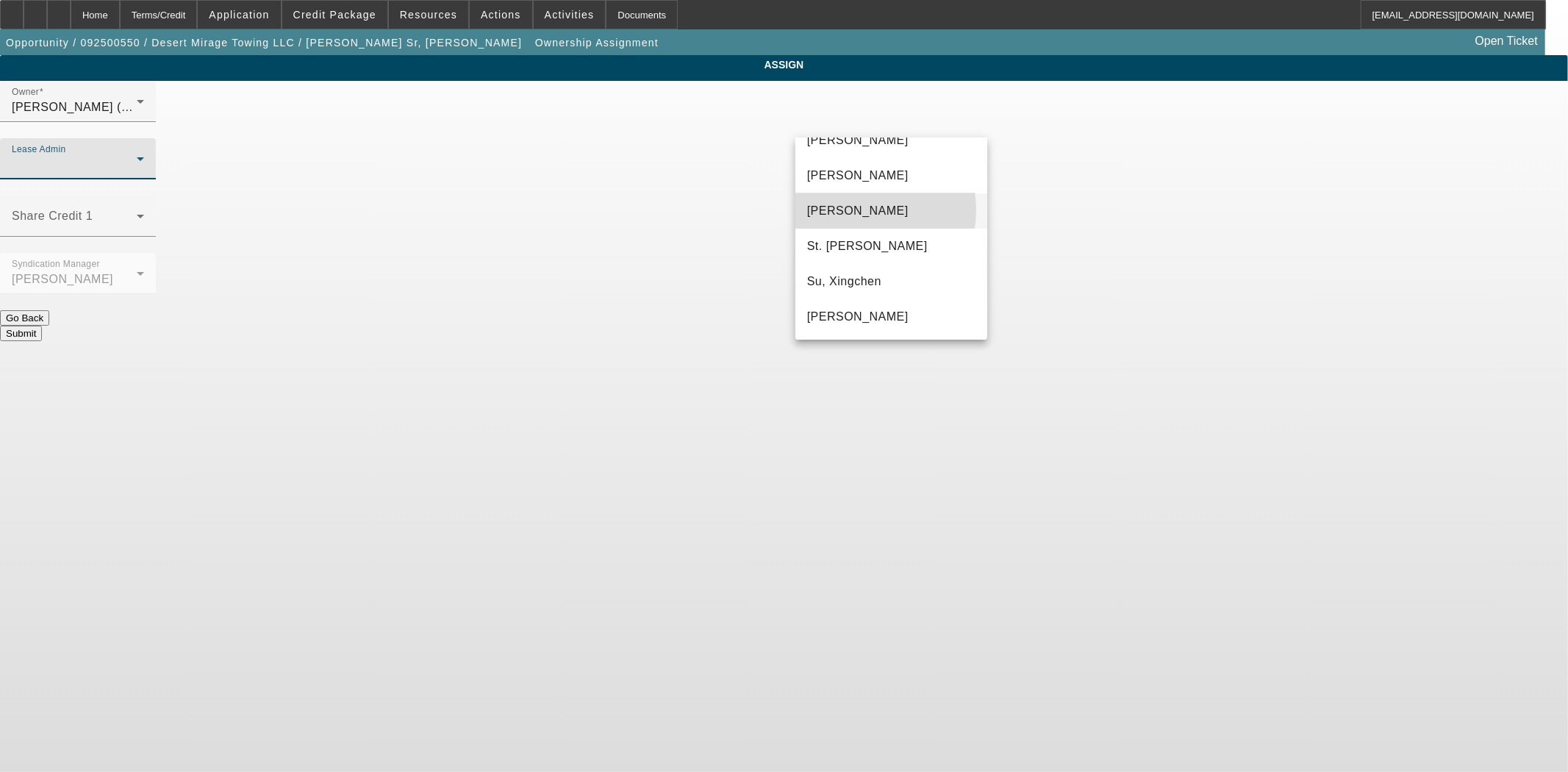
click at [861, 209] on span "[PERSON_NAME]" at bounding box center [858, 211] width 101 height 17
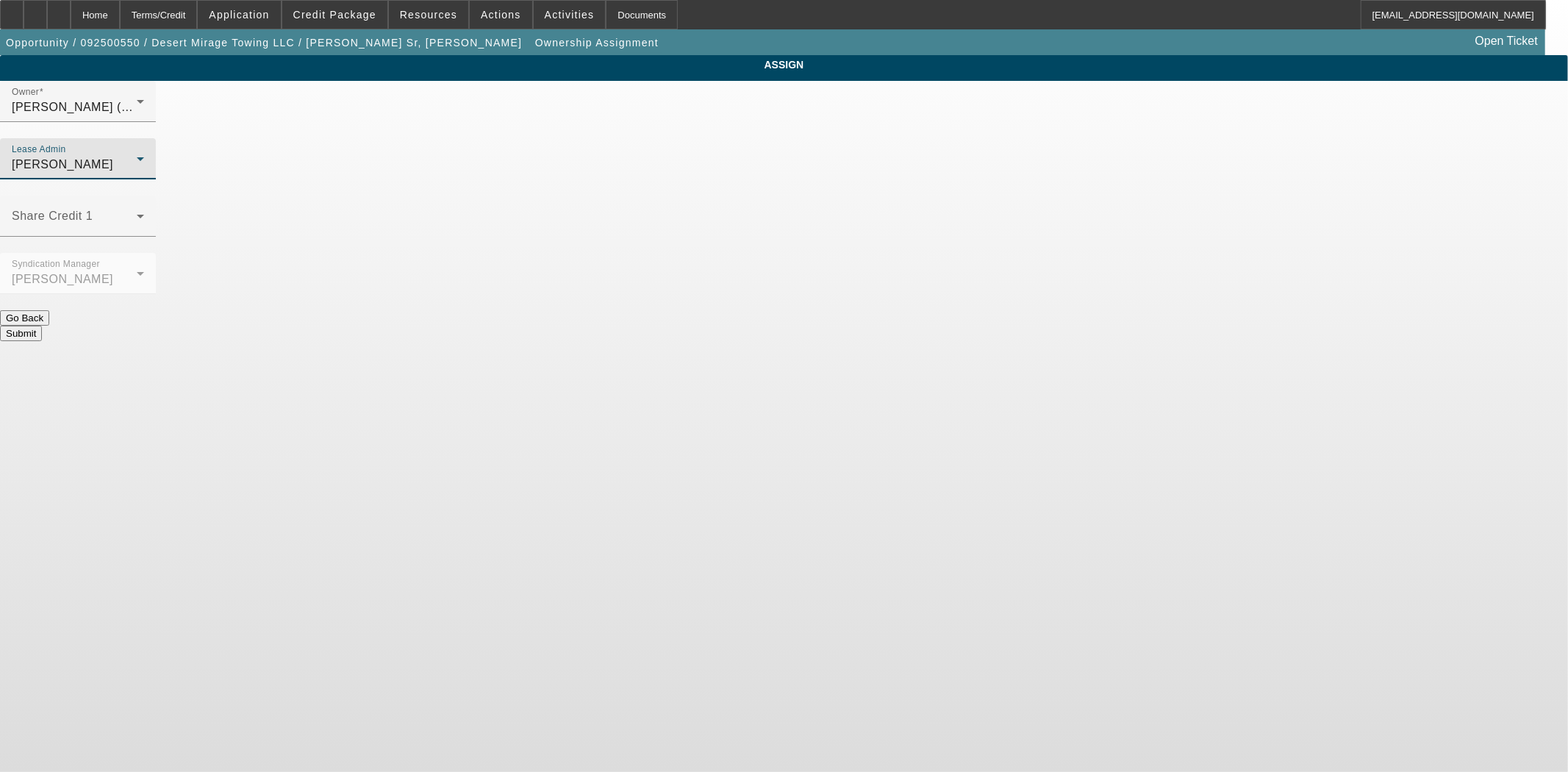
click at [42, 325] on button "Submit" at bounding box center [21, 333] width 42 height 15
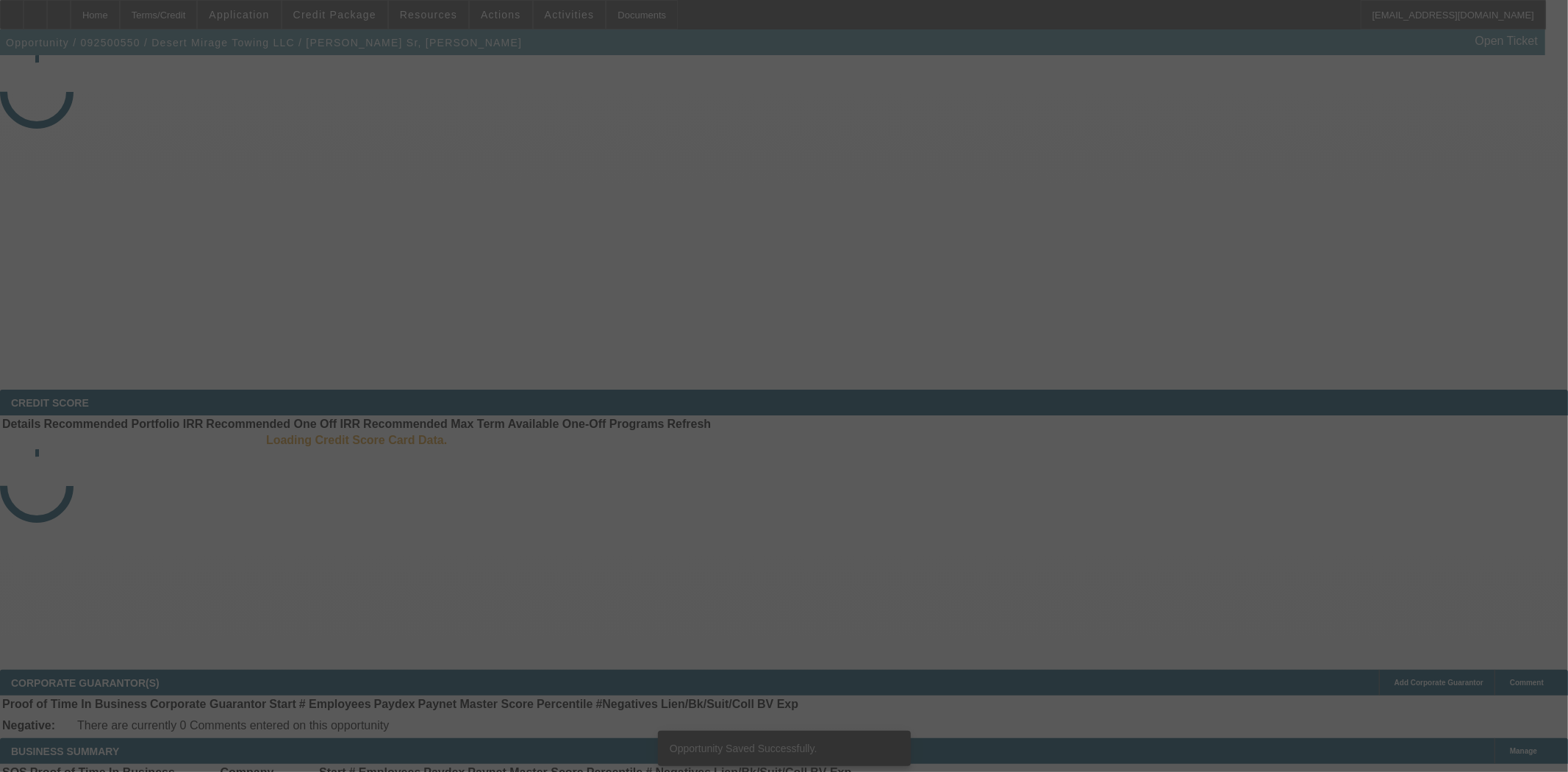
select select "3"
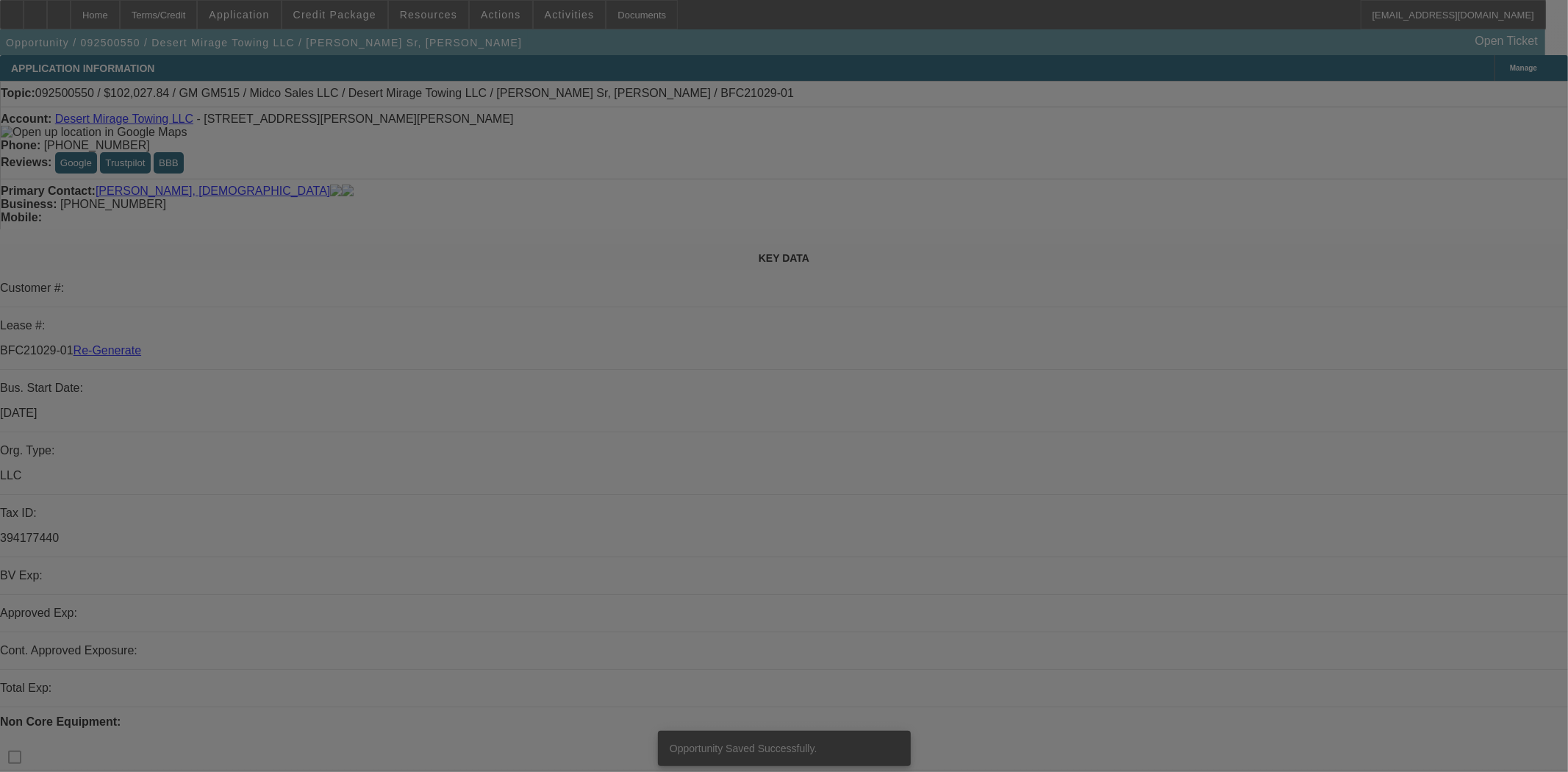
select select "0"
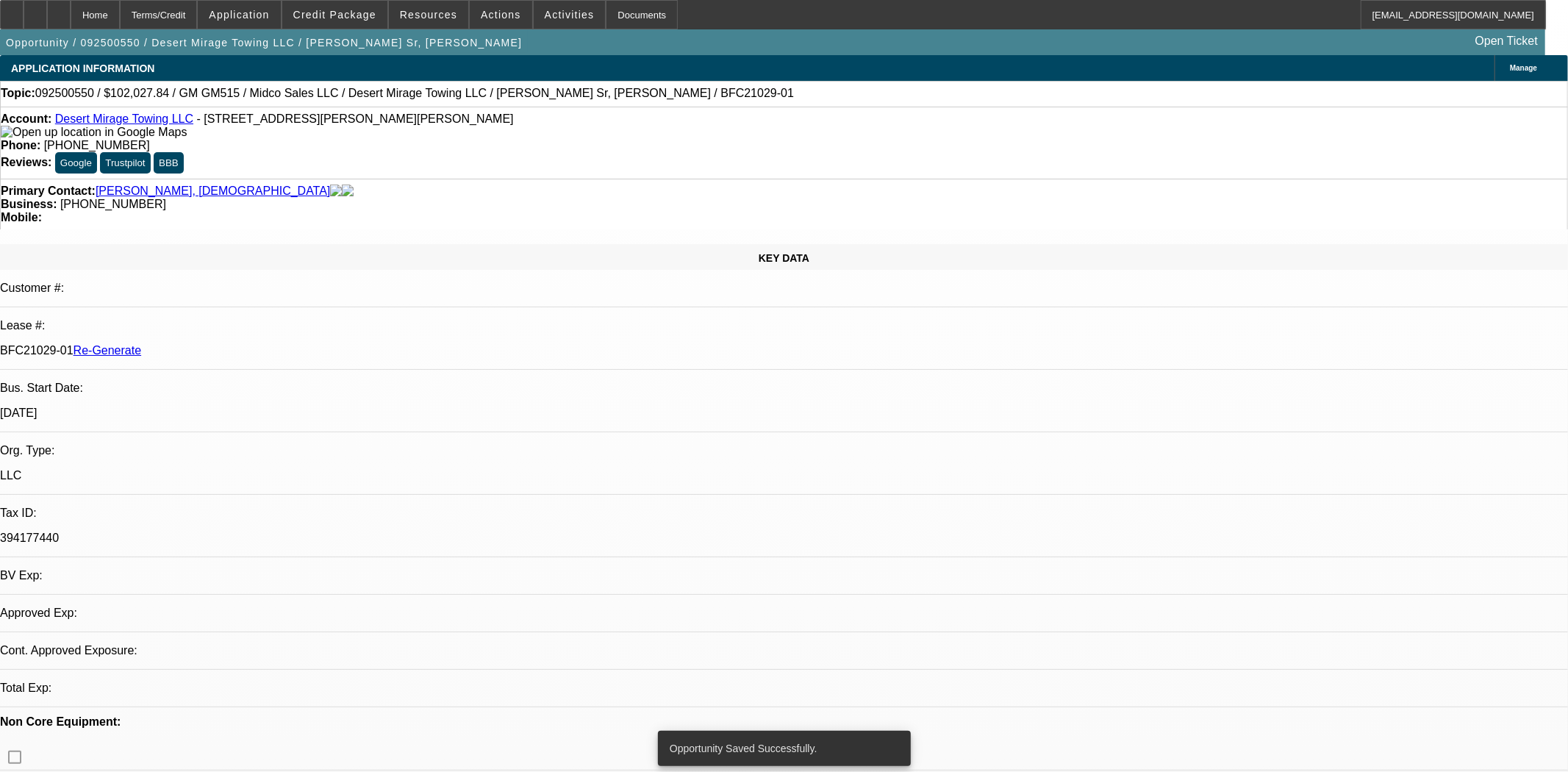
select select "0"
select select "3"
select select "0.1"
select select "4"
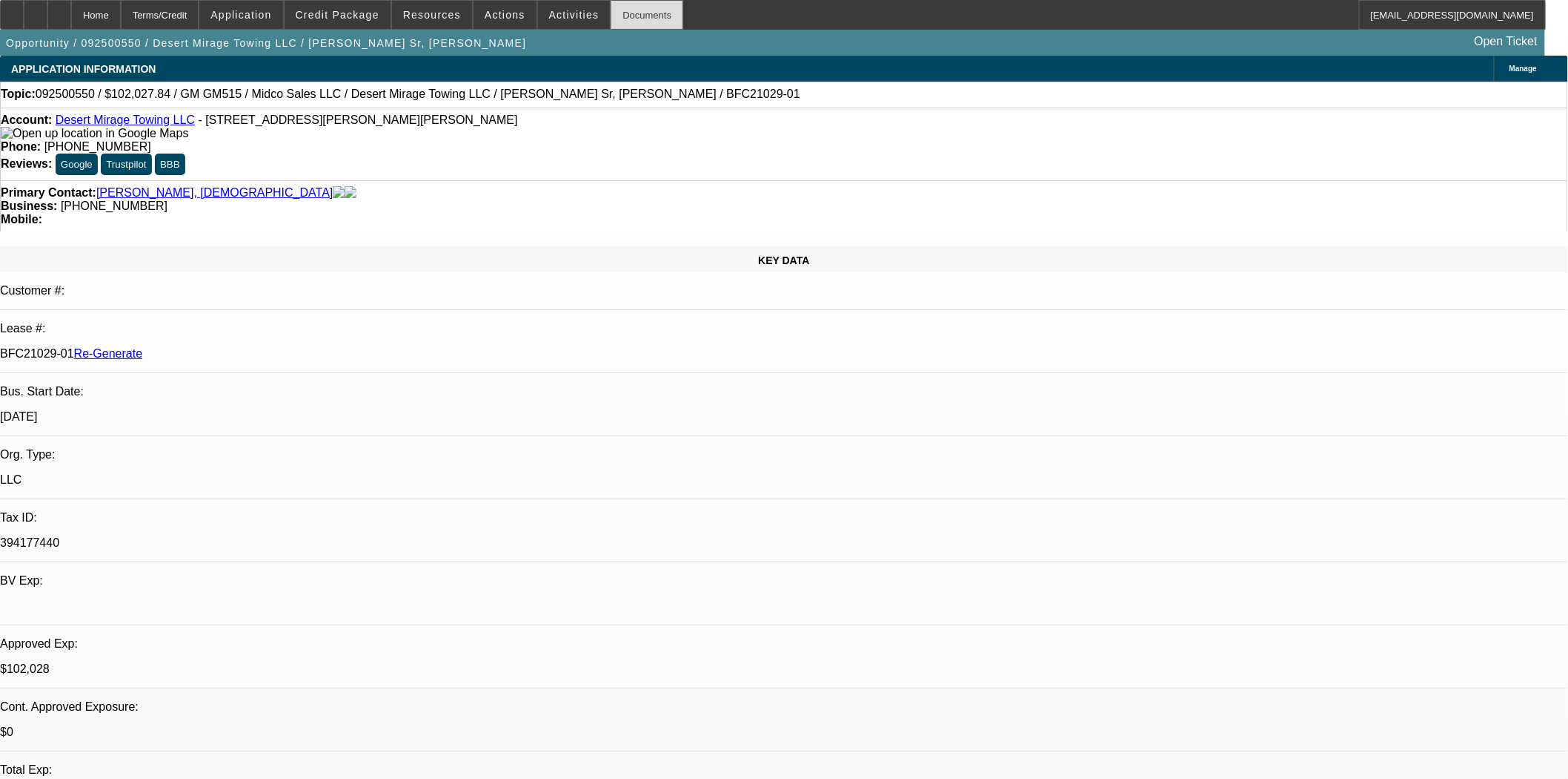
click at [614, 24] on div "Documents" at bounding box center [647, 14] width 72 height 30
